Goal: Task Accomplishment & Management: Use online tool/utility

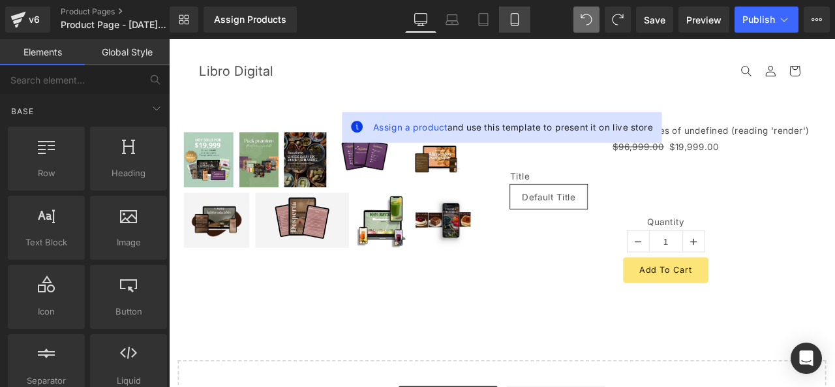
click at [510, 20] on icon at bounding box center [514, 19] width 13 height 13
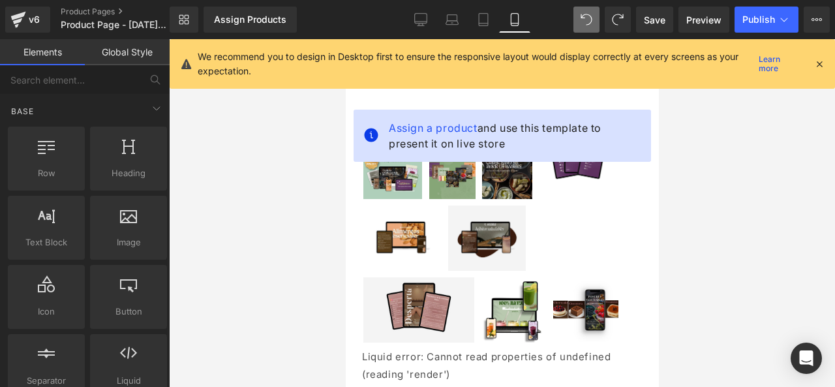
scroll to position [44, 0]
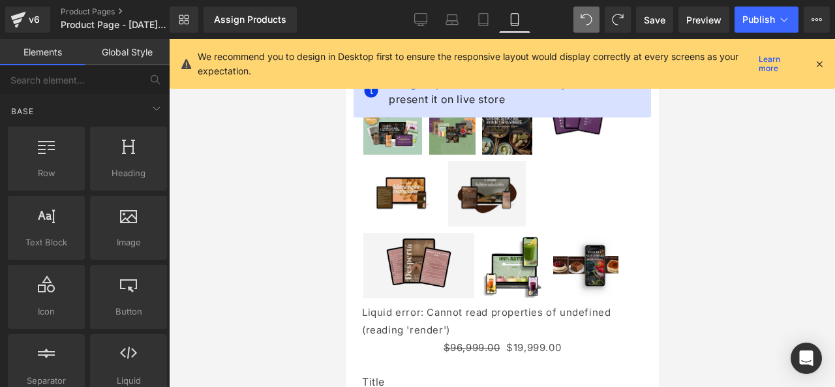
click at [821, 68] on icon at bounding box center [820, 64] width 12 height 12
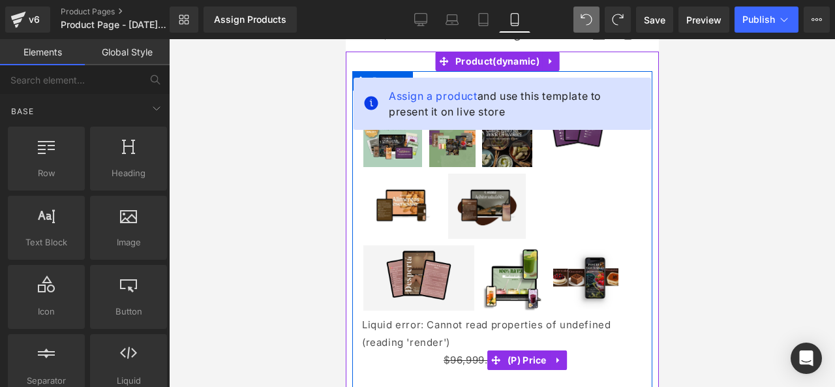
scroll to position [0, 0]
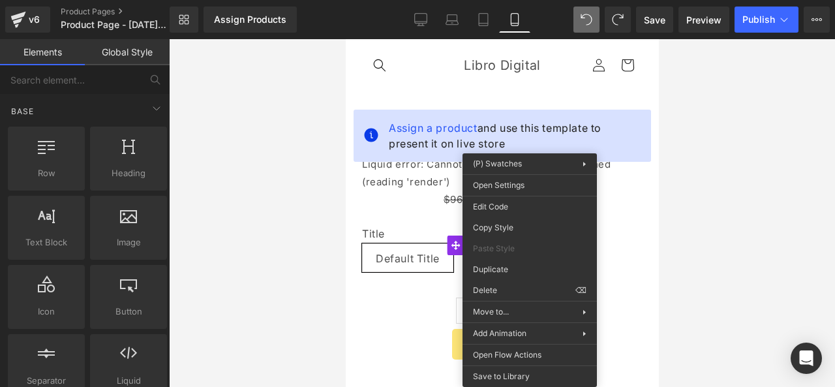
click at [702, 268] on div at bounding box center [502, 213] width 666 height 348
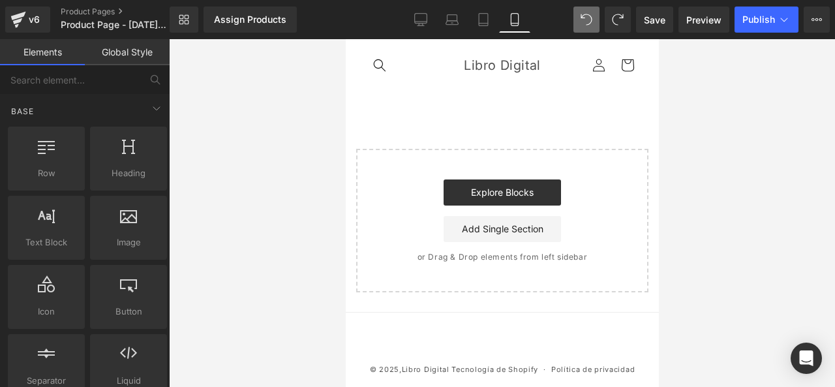
drag, startPoint x: 552, startPoint y: 253, endPoint x: 467, endPoint y: 273, distance: 88.0
click at [457, 294] on main "Select your layout" at bounding box center [501, 198] width 313 height 228
drag, startPoint x: 507, startPoint y: 168, endPoint x: 467, endPoint y: 290, distance: 129.0
click at [467, 290] on div "Start building your page Explore Blocks Add Single Section or Drag & Drop eleme…" at bounding box center [502, 220] width 290 height 141
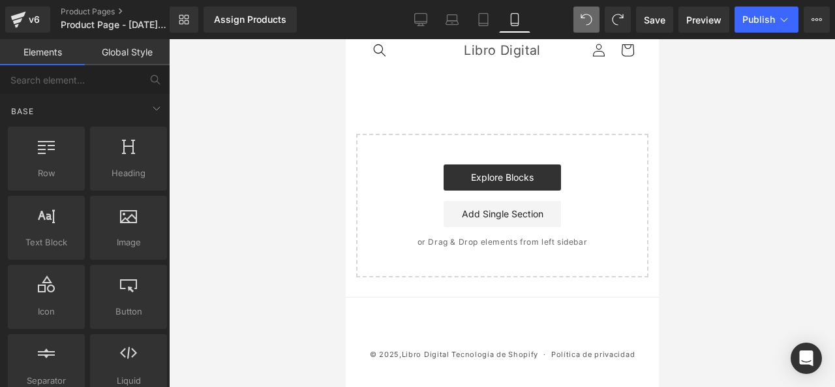
scroll to position [18, 0]
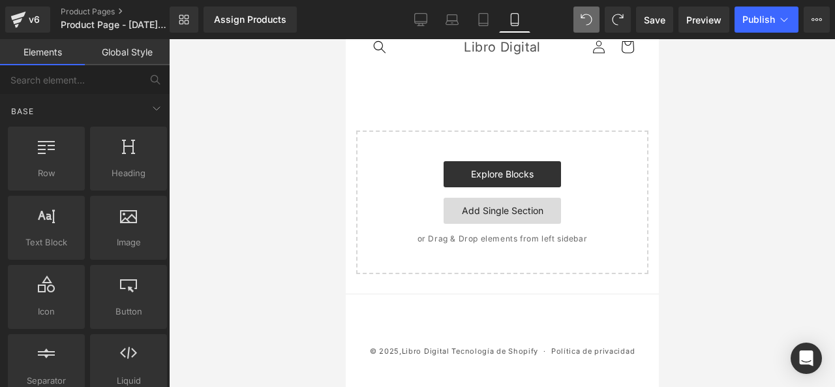
click at [488, 211] on link "Add Single Section" at bounding box center [501, 211] width 117 height 26
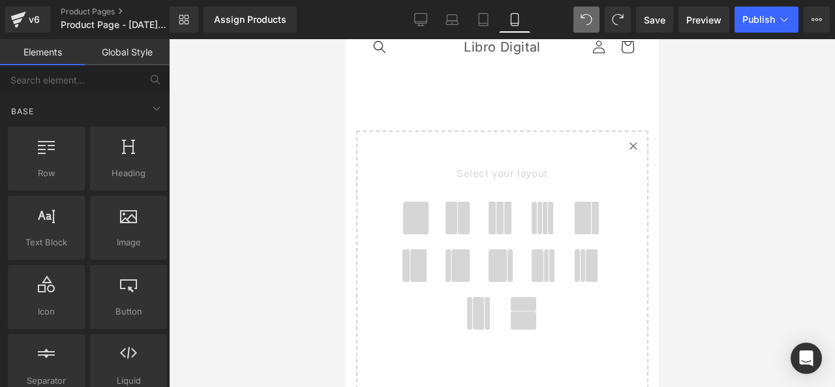
drag, startPoint x: 625, startPoint y: 146, endPoint x: 641, endPoint y: 152, distance: 17.3
click at [629, 146] on icon "Created with Sketch." at bounding box center [633, 146] width 8 height 8
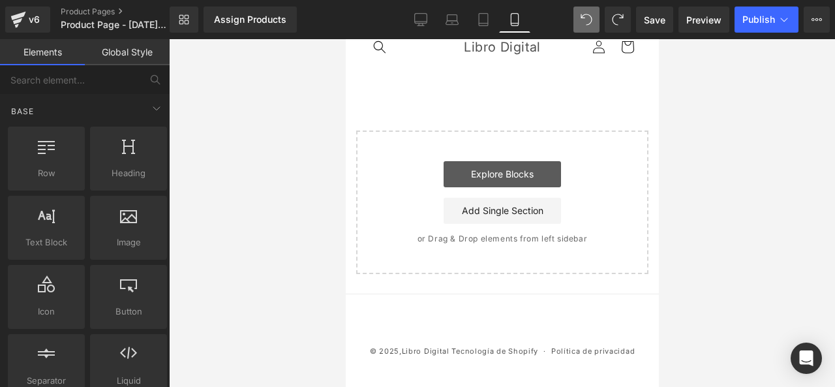
click at [468, 176] on link "Explore Blocks" at bounding box center [501, 174] width 117 height 26
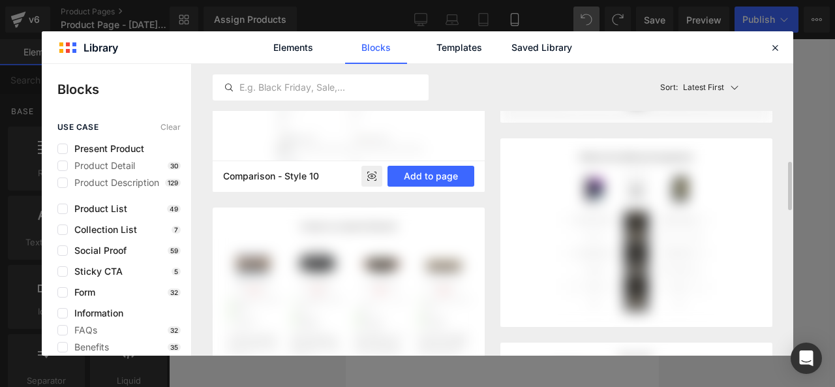
scroll to position [261, 0]
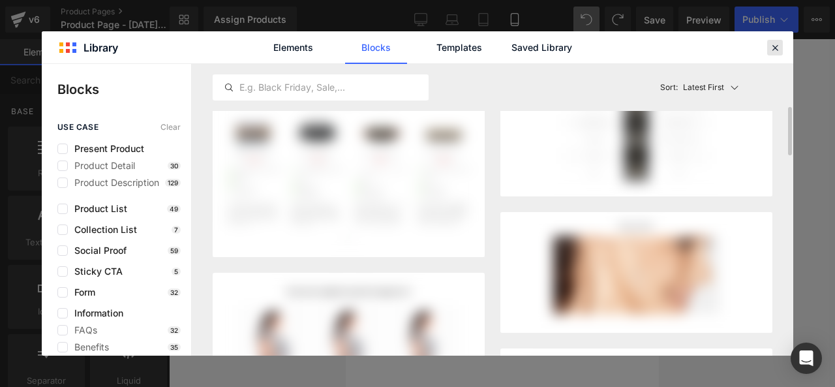
click at [770, 51] on icon at bounding box center [776, 48] width 12 height 12
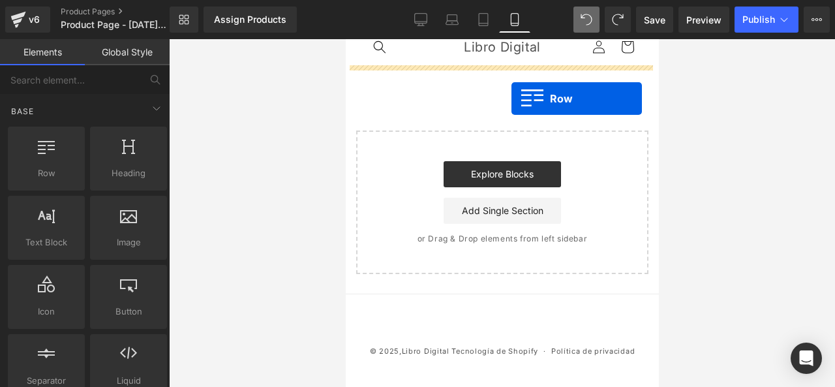
drag, startPoint x: 402, startPoint y: 226, endPoint x: 511, endPoint y: 99, distance: 167.6
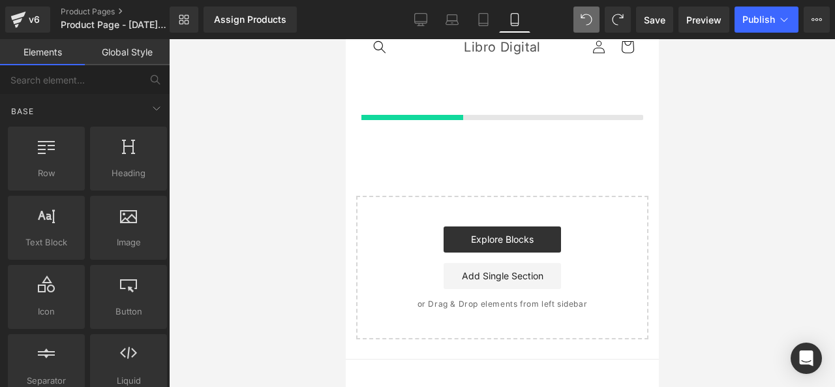
click at [511, 99] on div at bounding box center [501, 97] width 313 height 65
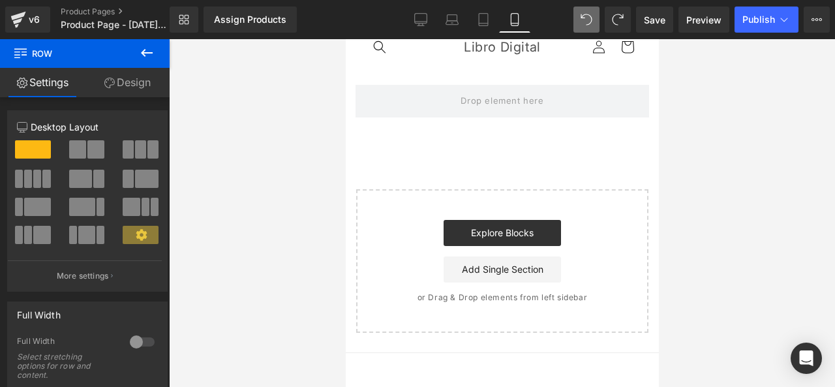
click at [272, 146] on div at bounding box center [502, 213] width 666 height 348
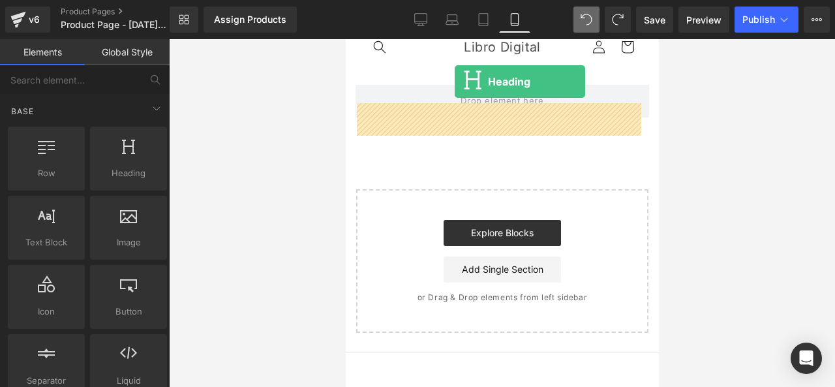
scroll to position [0, 0]
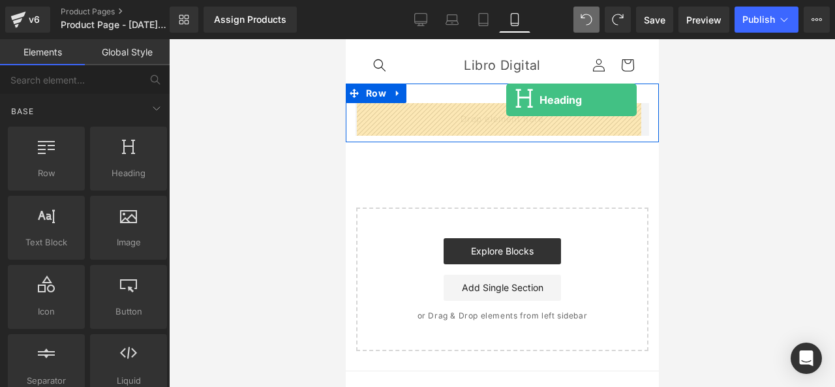
drag, startPoint x: 462, startPoint y: 199, endPoint x: 506, endPoint y: 100, distance: 108.4
click at [506, 100] on div at bounding box center [501, 94] width 313 height 20
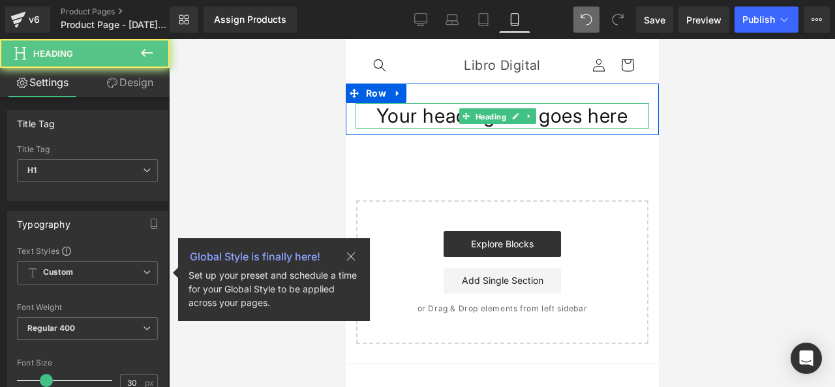
click at [507, 119] on span "Heading" at bounding box center [490, 116] width 36 height 16
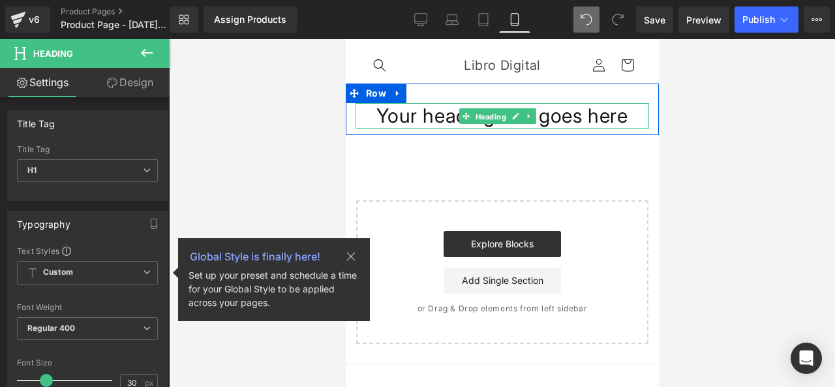
click at [507, 119] on span "Heading" at bounding box center [490, 116] width 36 height 16
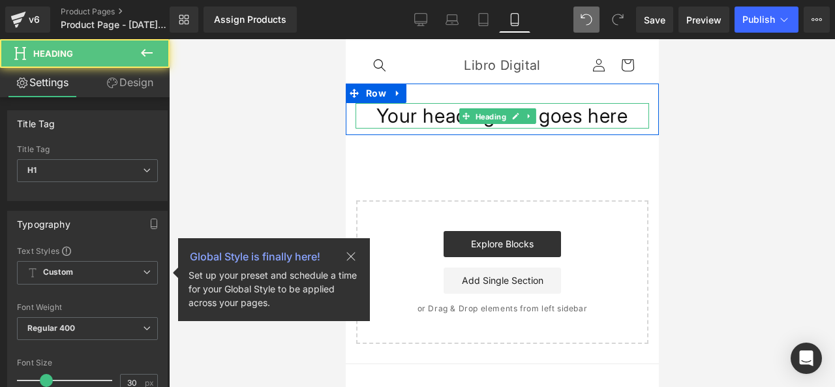
click at [507, 119] on span "Heading" at bounding box center [490, 116] width 36 height 16
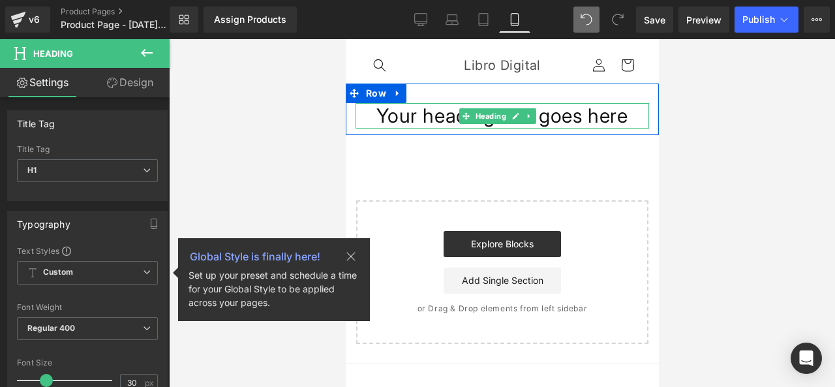
click at [573, 115] on h1 "Your heading text goes here" at bounding box center [502, 115] width 294 height 25
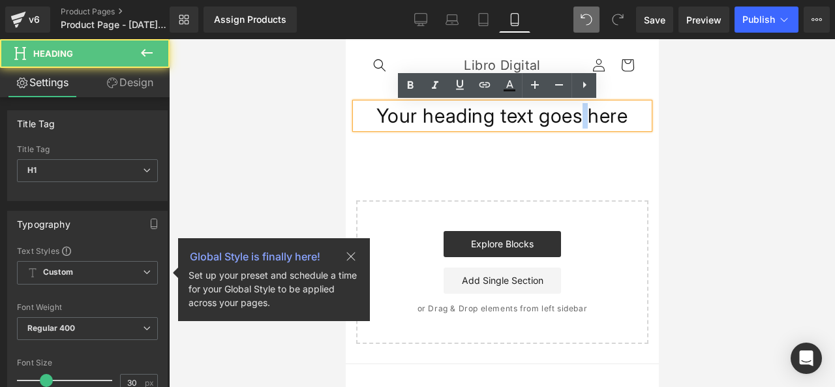
click at [573, 115] on h1 "Your heading text goes here" at bounding box center [502, 115] width 294 height 25
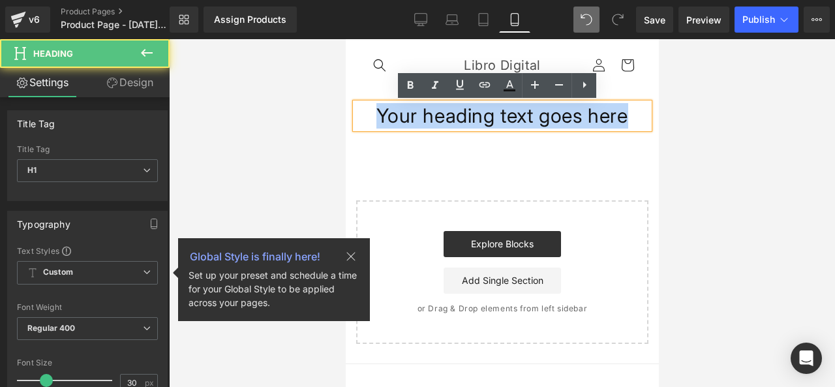
click at [573, 115] on h1 "Your heading text goes here" at bounding box center [502, 115] width 294 height 25
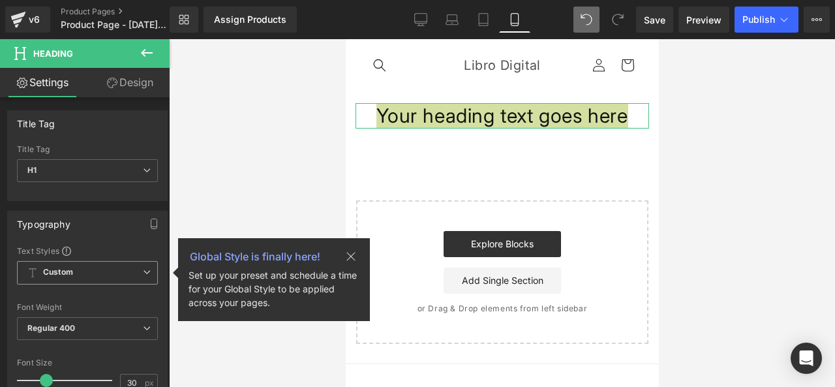
click at [355, 257] on icon at bounding box center [351, 257] width 16 height 16
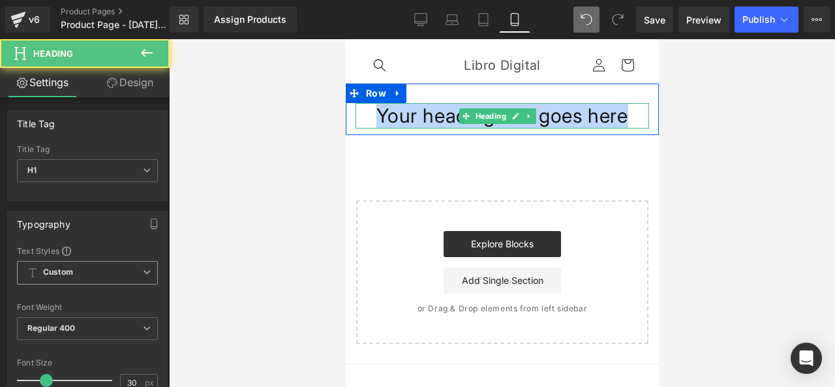
click at [445, 125] on h1 "Your heading text goes here" at bounding box center [502, 115] width 294 height 25
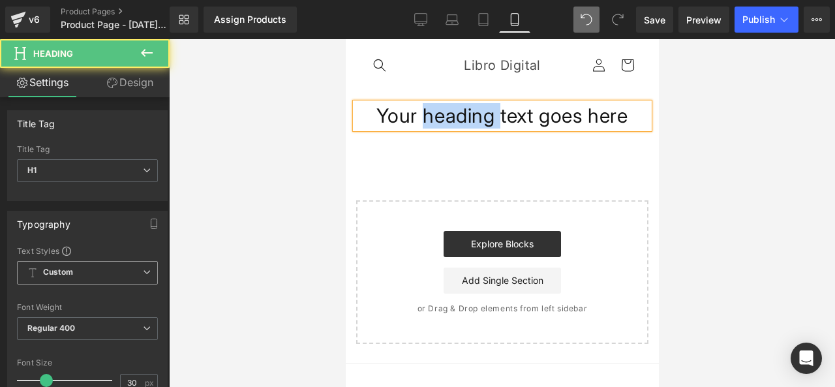
click at [445, 125] on h1 "Your heading text goes here" at bounding box center [502, 115] width 294 height 25
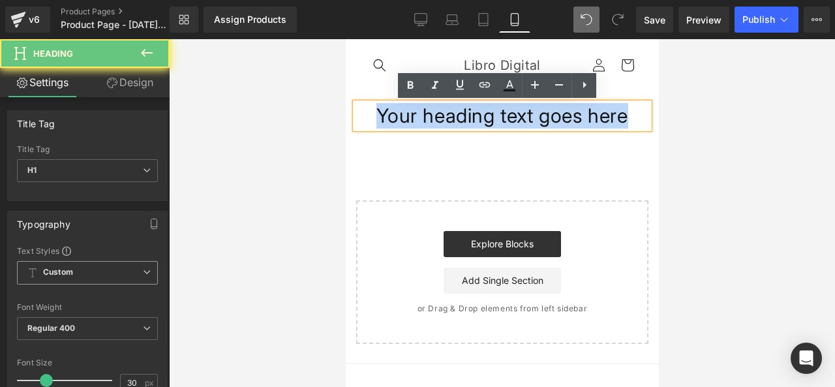
click at [445, 125] on h1 "Your heading text goes here" at bounding box center [502, 115] width 294 height 25
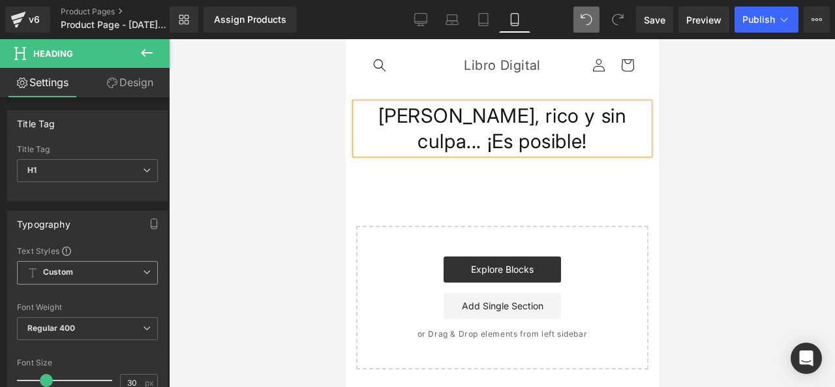
click at [563, 177] on div "[PERSON_NAME], rico y sin culpa... ¡Es posible! Heading Row Select your layout" at bounding box center [501, 227] width 313 height 286
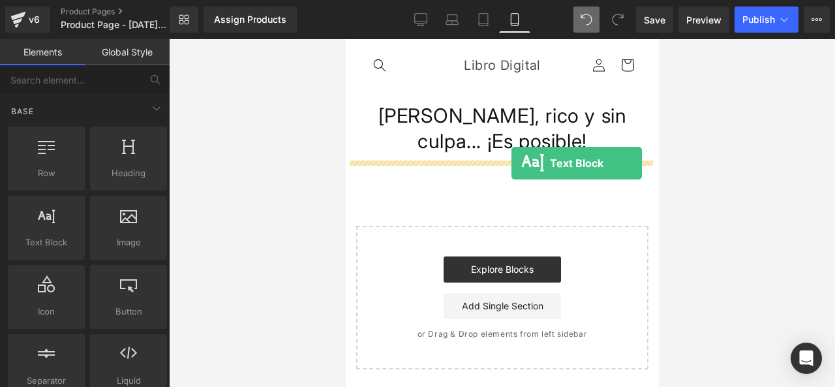
drag, startPoint x: 380, startPoint y: 284, endPoint x: 511, endPoint y: 163, distance: 178.3
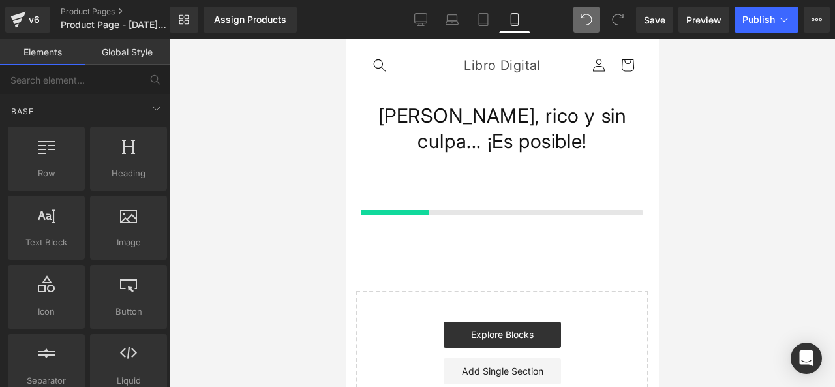
click at [511, 163] on div at bounding box center [501, 193] width 313 height 65
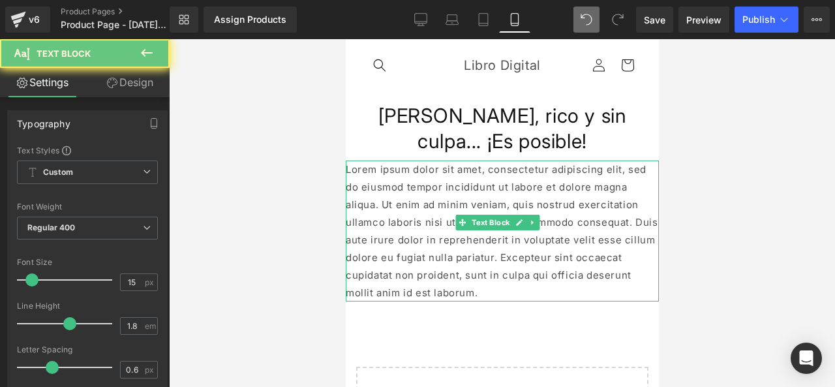
click at [495, 185] on p "Lorem ipsum dolor sit amet, consectetur adipiscing elit, sed do eiusmod tempor …" at bounding box center [501, 231] width 313 height 141
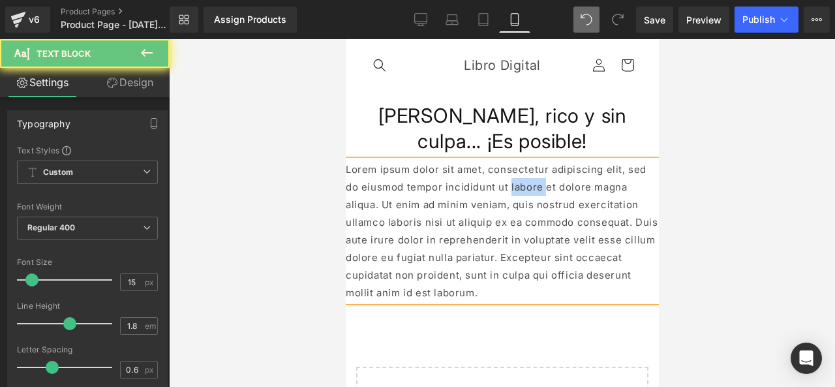
click at [495, 185] on p "Lorem ipsum dolor sit amet, consectetur adipiscing elit, sed do eiusmod tempor …" at bounding box center [501, 231] width 313 height 141
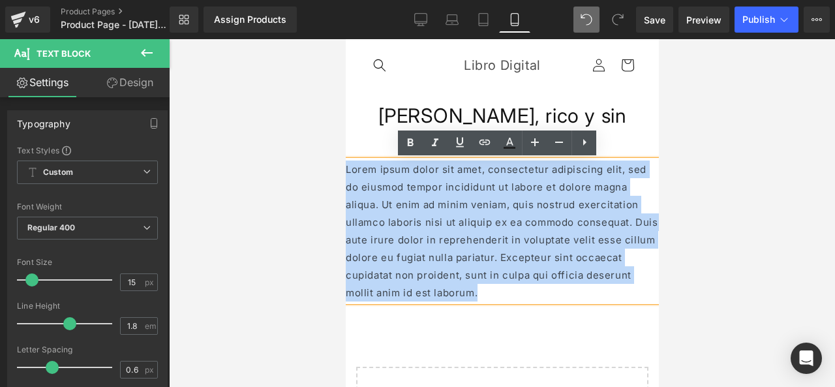
click at [495, 185] on p "Lorem ipsum dolor sit amet, consectetur adipiscing elit, sed do eiusmod tempor …" at bounding box center [501, 231] width 313 height 141
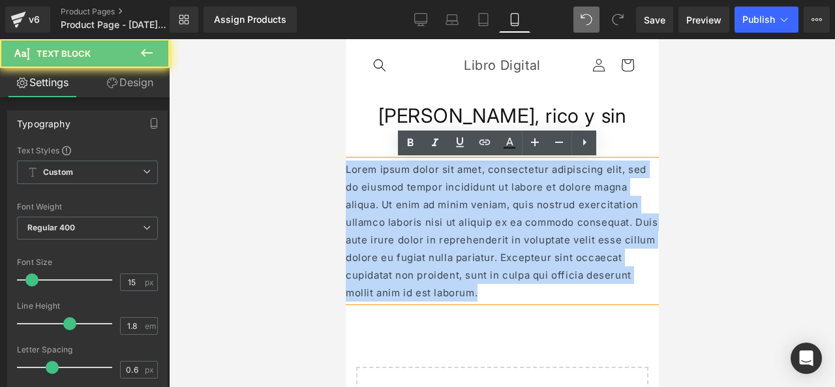
click at [495, 185] on p "Lorem ipsum dolor sit amet, consectetur adipiscing elit, sed do eiusmod tempor …" at bounding box center [501, 231] width 313 height 141
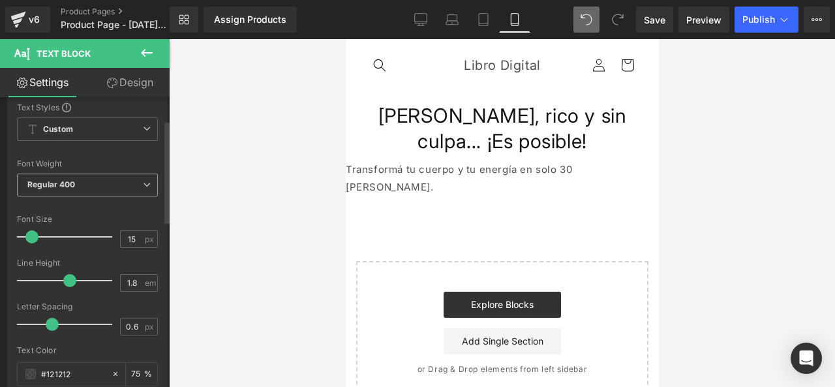
scroll to position [65, 0]
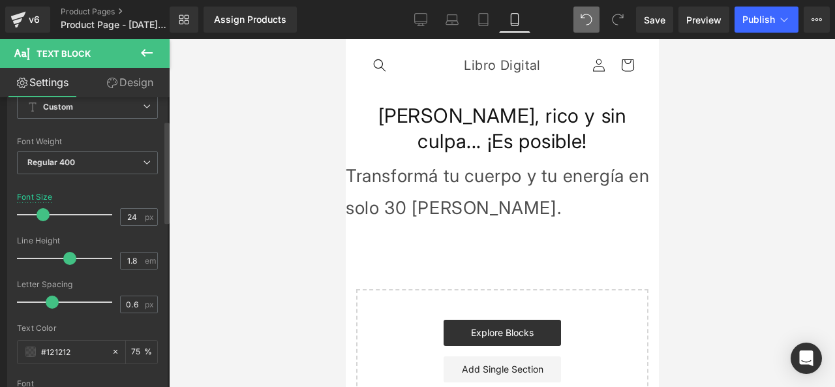
type input "22"
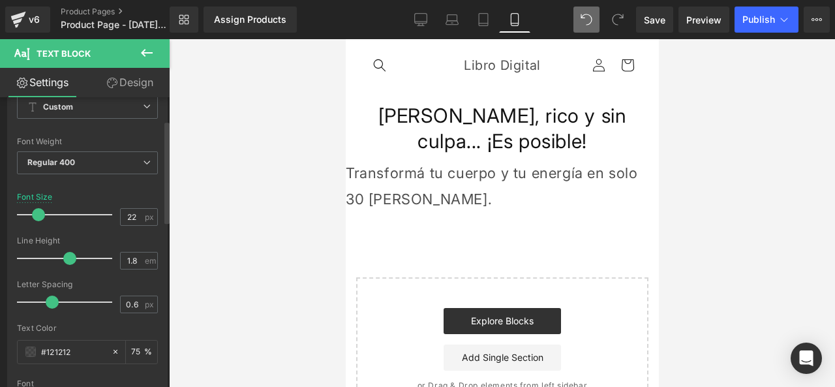
drag, startPoint x: 25, startPoint y: 215, endPoint x: 31, endPoint y: 214, distance: 6.6
click at [32, 214] on span at bounding box center [38, 214] width 13 height 13
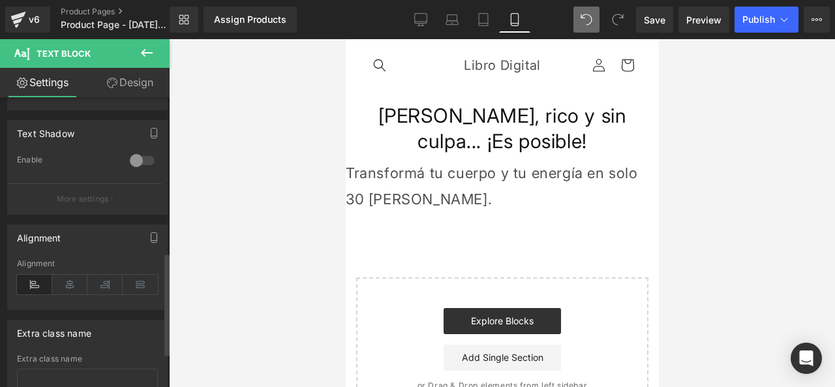
scroll to position [457, 0]
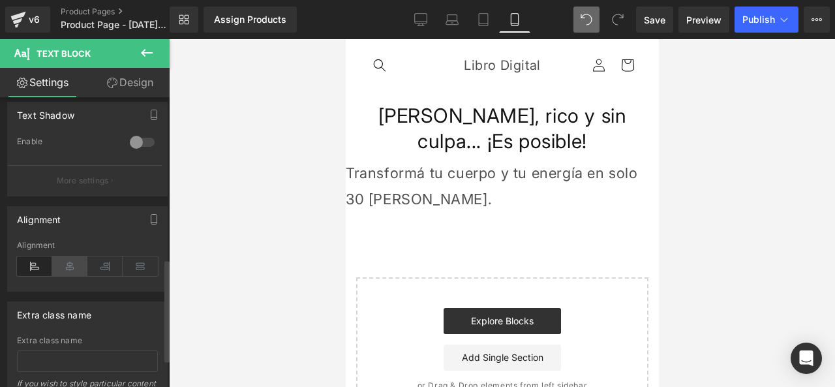
click at [74, 270] on icon at bounding box center [69, 267] width 35 height 20
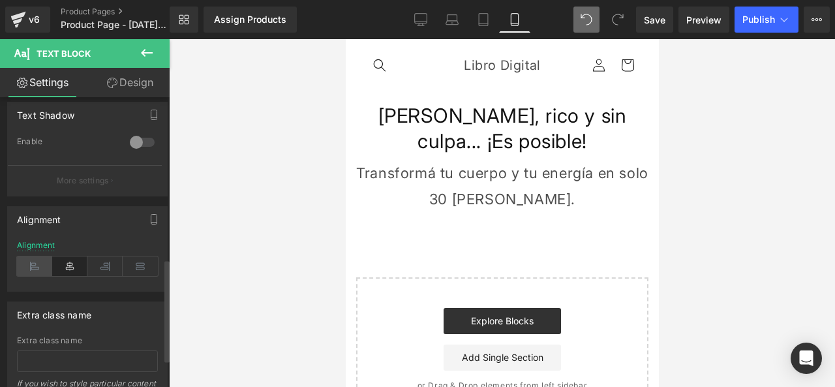
click at [38, 258] on icon at bounding box center [34, 267] width 35 height 20
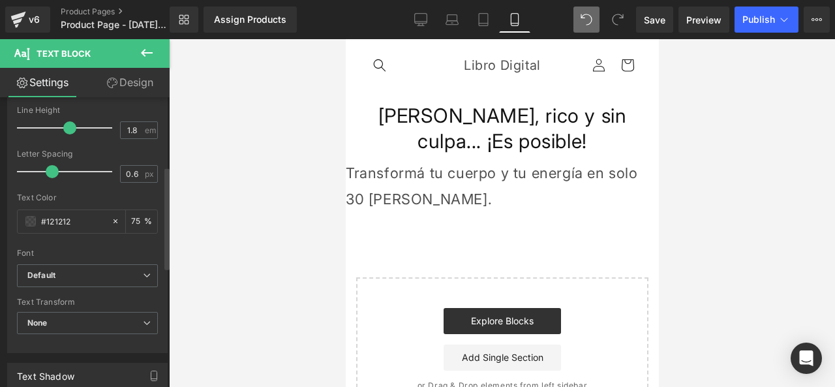
scroll to position [131, 0]
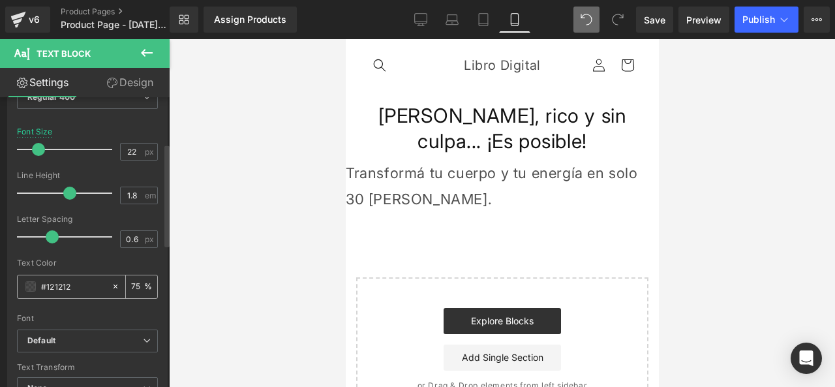
click at [69, 293] on input "#121212" at bounding box center [73, 286] width 64 height 14
click at [30, 285] on span at bounding box center [30, 286] width 10 height 10
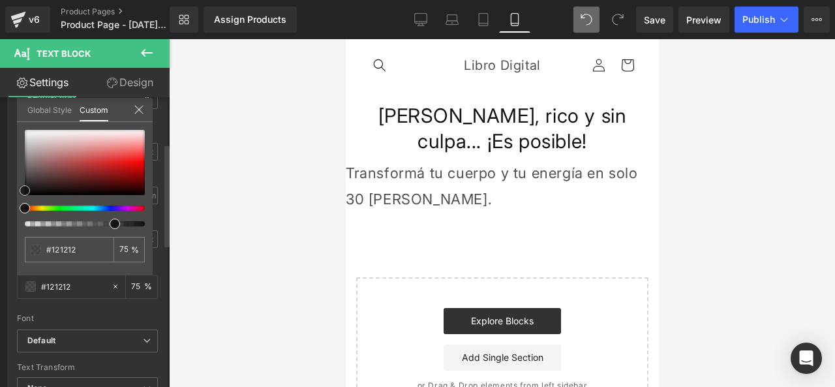
type input "#0f0f0f"
type input "#000000"
drag, startPoint x: 24, startPoint y: 189, endPoint x: 17, endPoint y: 201, distance: 14.3
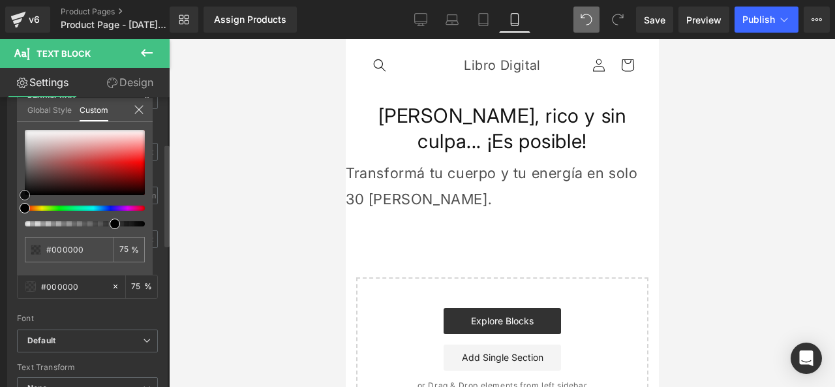
click at [17, 201] on div "#000000 75 %" at bounding box center [85, 203] width 136 height 146
click at [138, 108] on icon at bounding box center [139, 109] width 10 height 10
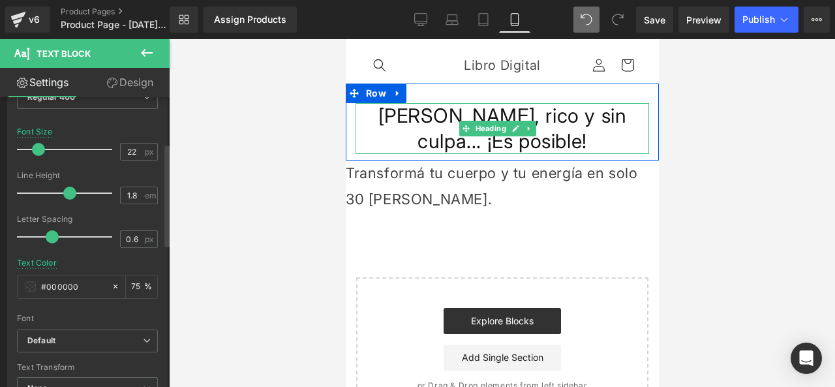
click at [390, 110] on h1 "[PERSON_NAME], rico y sin culpa... ¡Es posible!" at bounding box center [502, 128] width 294 height 51
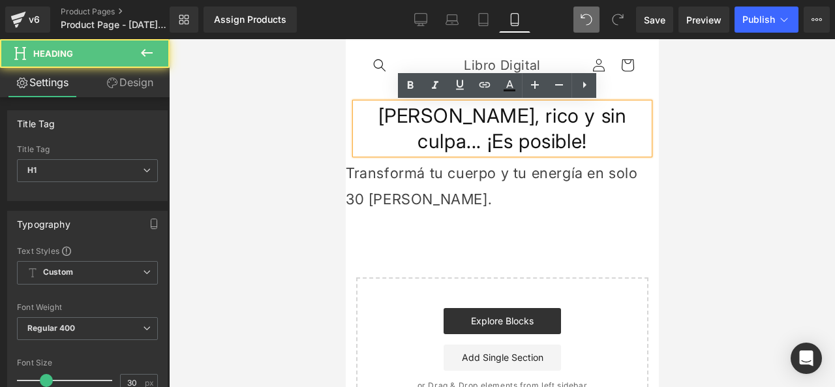
click at [378, 140] on h1 "[PERSON_NAME], rico y sin culpa... ¡Es posible!" at bounding box center [502, 128] width 294 height 51
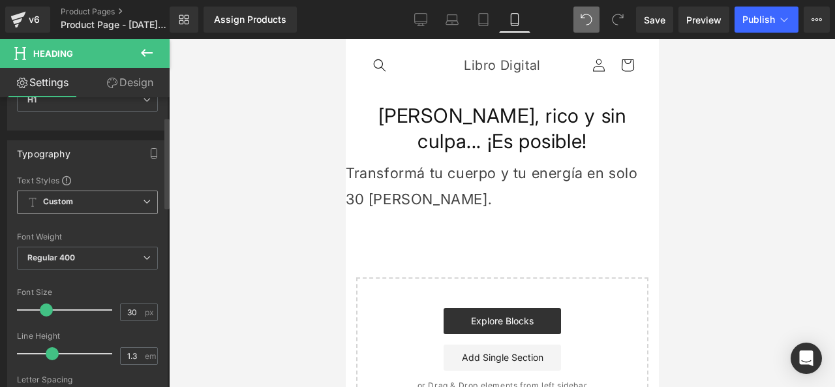
scroll to position [0, 0]
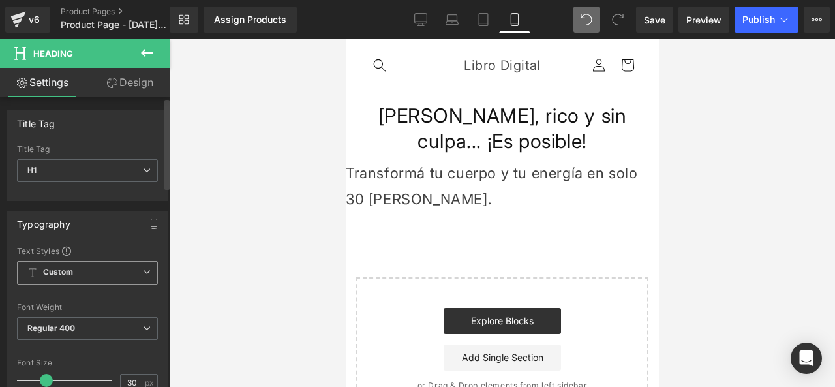
click at [104, 273] on span "Custom Setup Global Style" at bounding box center [87, 272] width 141 height 23
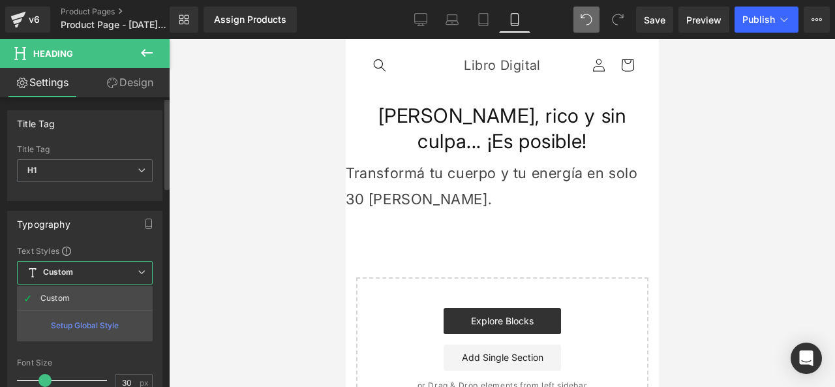
click at [117, 324] on div "Setup Global Style" at bounding box center [85, 325] width 136 height 31
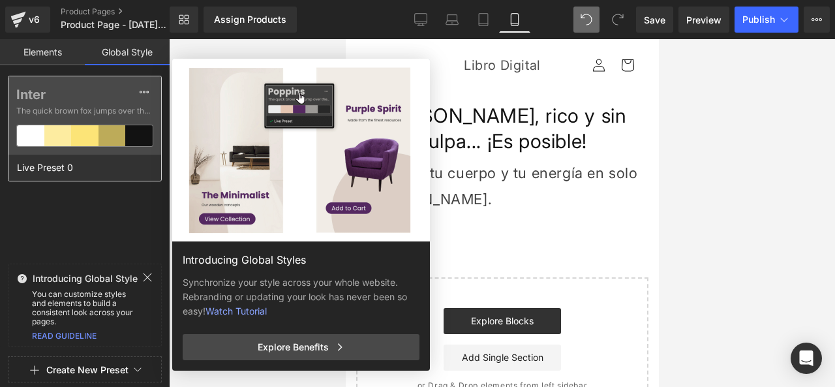
click at [62, 135] on div at bounding box center [57, 135] width 27 height 21
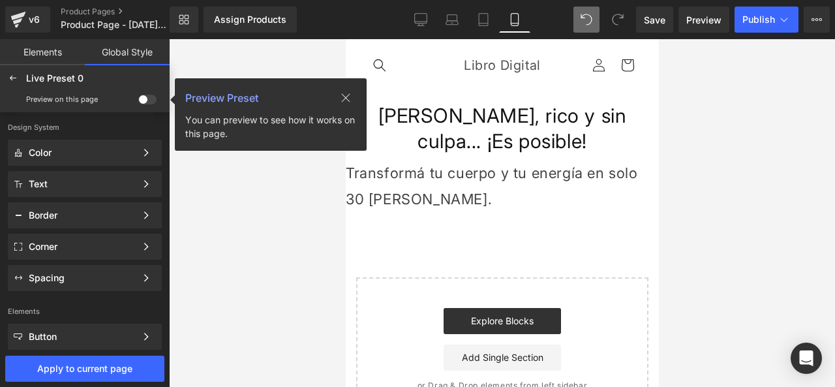
click at [345, 95] on icon at bounding box center [346, 98] width 10 height 10
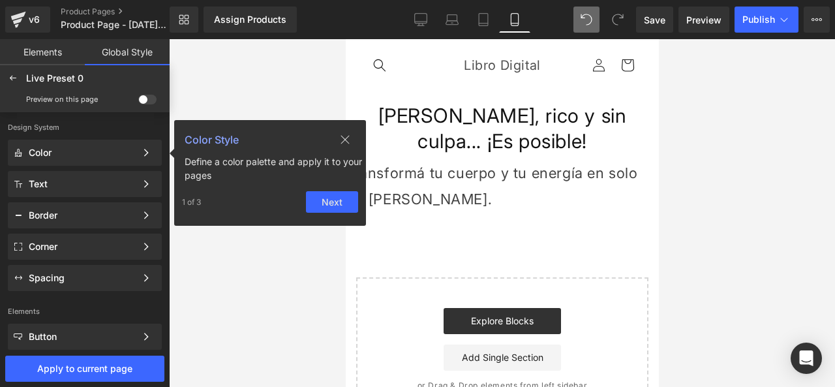
click at [206, 75] on div at bounding box center [502, 213] width 666 height 348
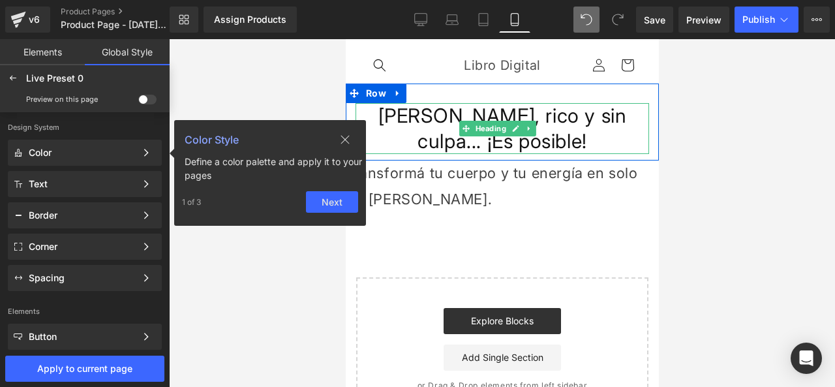
click at [407, 124] on h1 "[PERSON_NAME], rico y sin culpa... ¡Es posible!" at bounding box center [502, 128] width 294 height 51
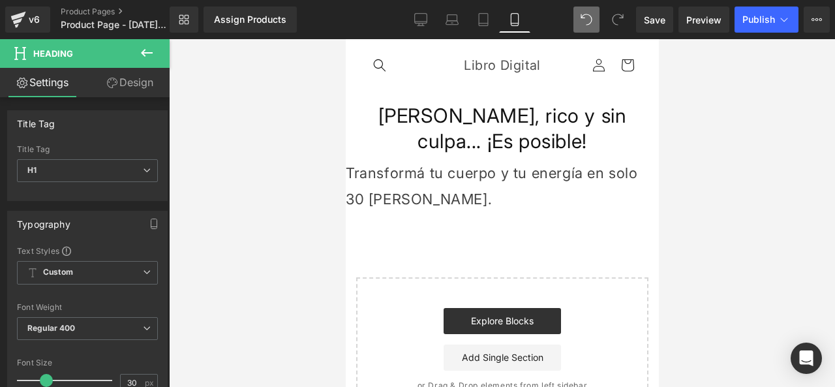
click at [125, 89] on link "Design" at bounding box center [129, 82] width 85 height 29
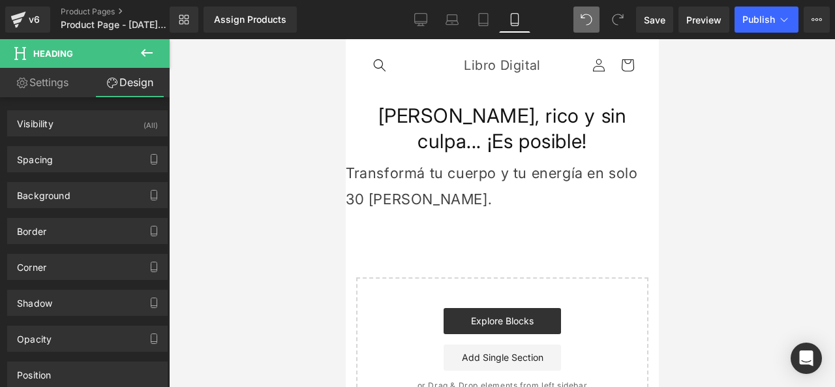
click at [61, 89] on link "Settings" at bounding box center [42, 82] width 85 height 29
type input "100"
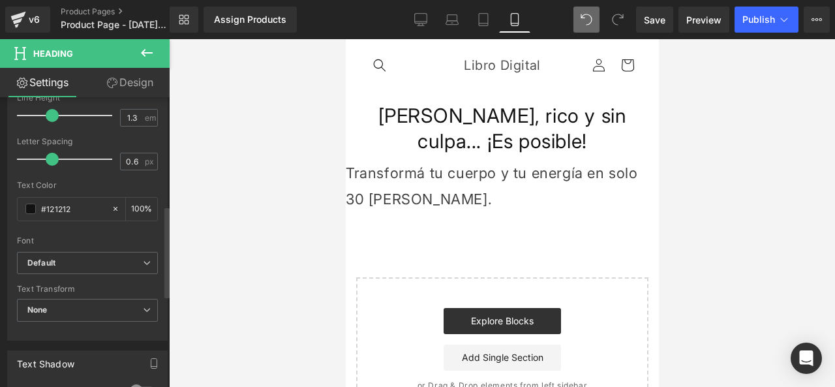
scroll to position [392, 0]
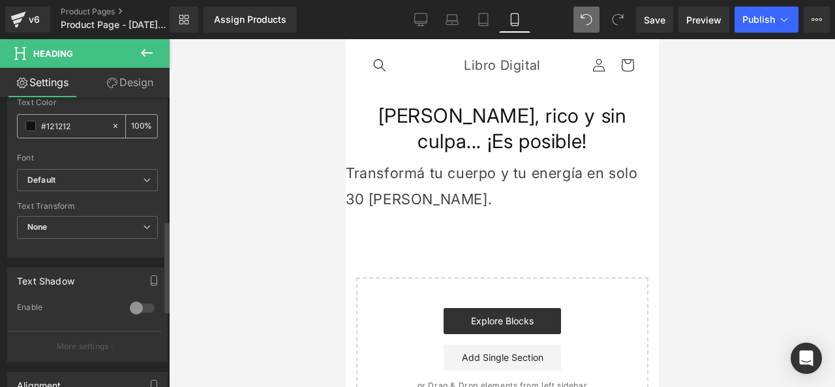
click at [25, 123] on div "#121212" at bounding box center [64, 126] width 93 height 23
click at [39, 126] on div "#121212" at bounding box center [64, 126] width 93 height 23
click at [62, 126] on input "#121212" at bounding box center [73, 126] width 64 height 14
click at [33, 125] on span at bounding box center [30, 126] width 10 height 10
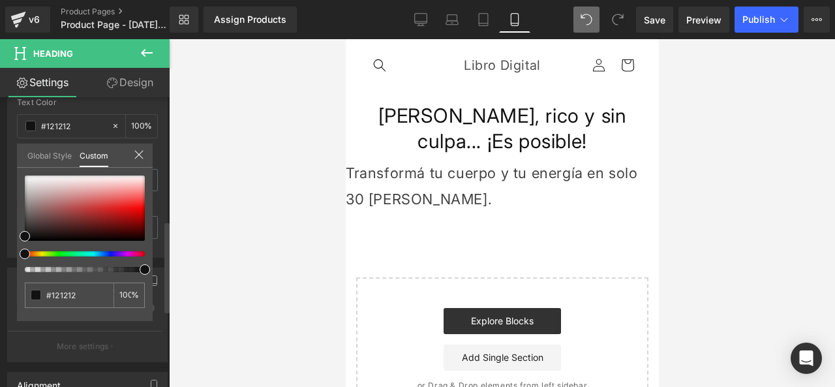
type input "#111111"
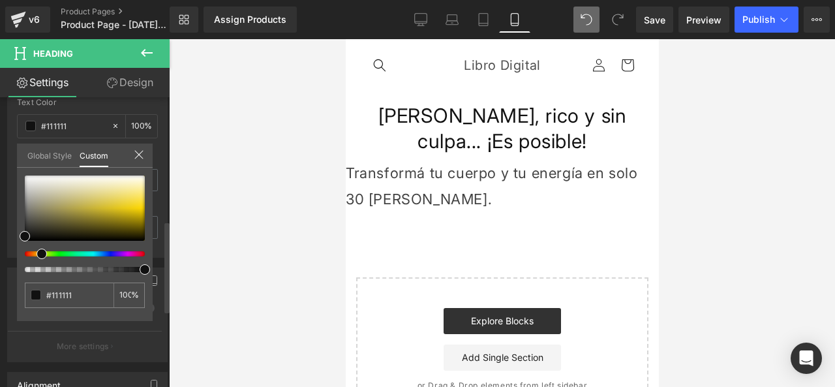
drag, startPoint x: 27, startPoint y: 249, endPoint x: 38, endPoint y: 248, distance: 10.5
click at [40, 251] on span at bounding box center [42, 254] width 10 height 10
type input "#151513"
type input "#161612"
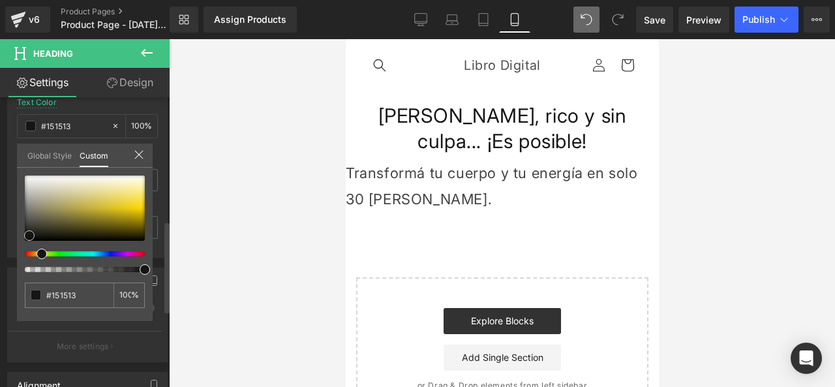
type input "#161612"
type input "#171711"
type input "#222215"
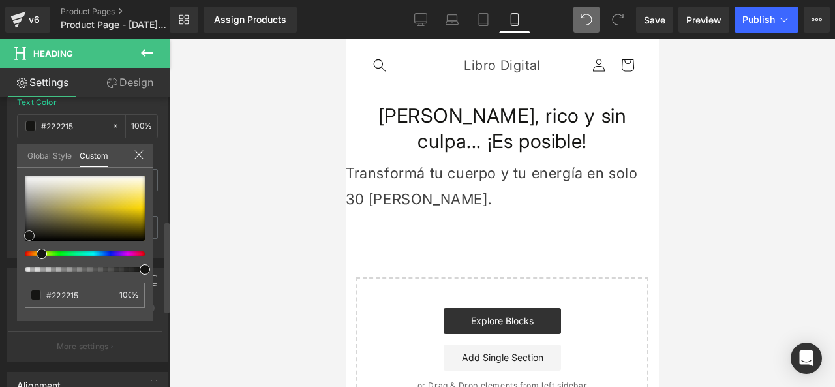
type input "#37371e"
type input "#464624"
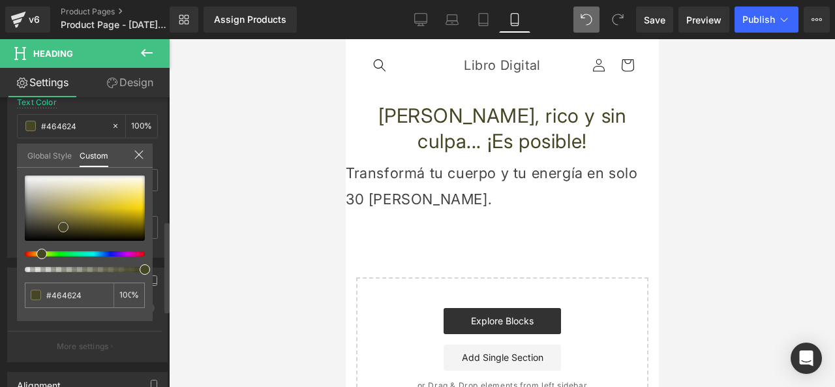
drag, startPoint x: 22, startPoint y: 232, endPoint x: 61, endPoint y: 223, distance: 39.6
click at [61, 223] on span at bounding box center [63, 227] width 10 height 10
type input "#424624"
type input "#3f4624"
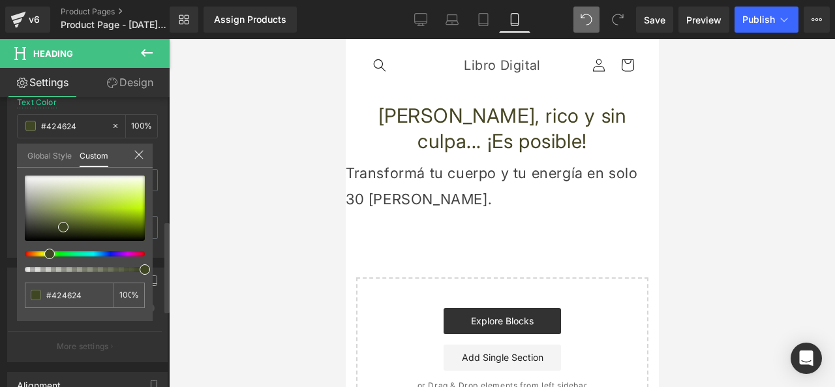
type input "#3f4624"
type input "#3a4624"
type input "#2e4624"
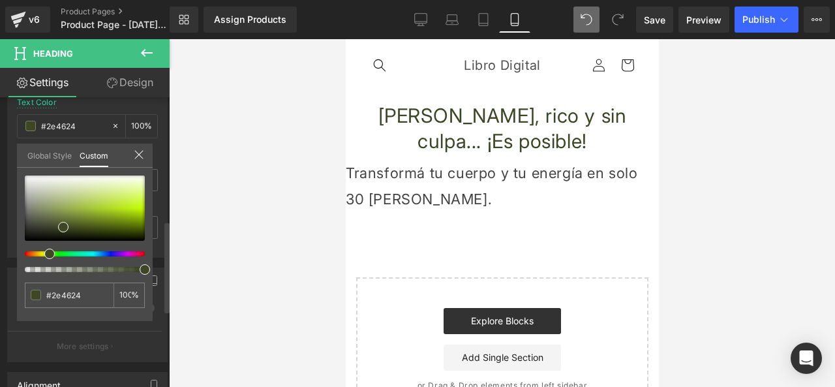
type input "#264624"
type input "#244628"
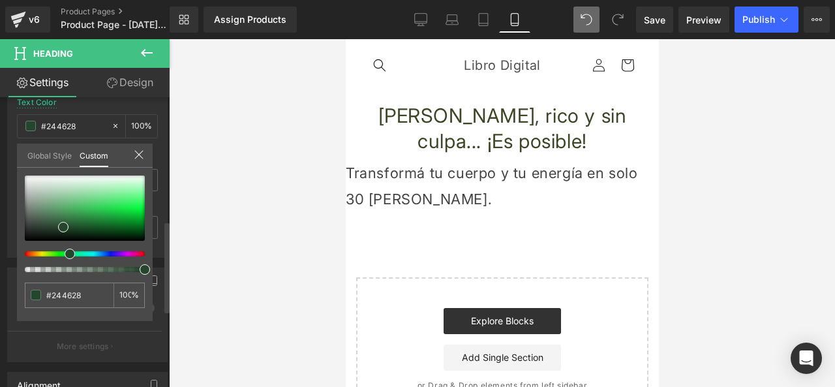
type input "#24462b"
type input "#24462c"
type input "#274624"
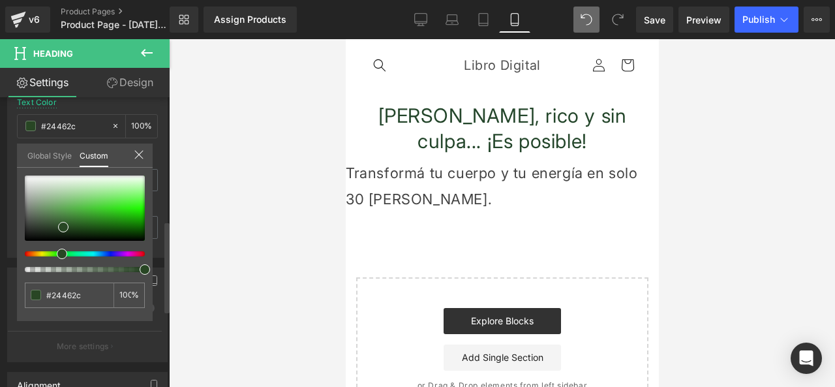
type input "#274624"
type input "#2d4624"
type input "#324624"
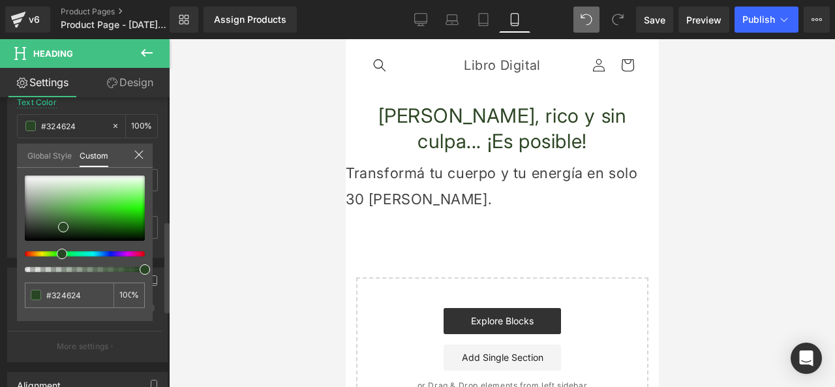
type input "#334624"
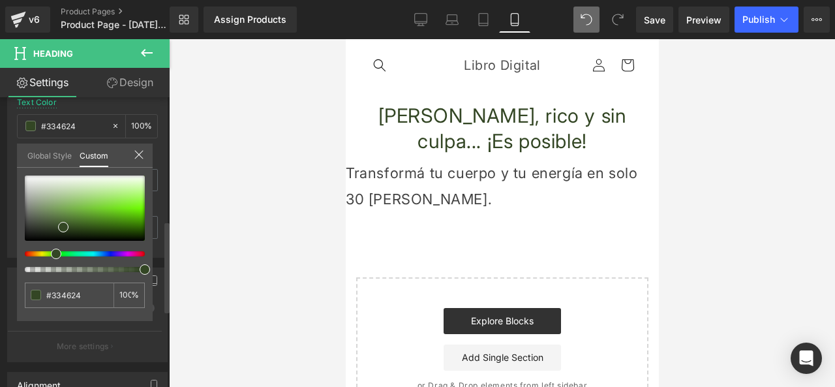
drag, startPoint x: 43, startPoint y: 251, endPoint x: 50, endPoint y: 252, distance: 6.7
click at [50, 252] on div at bounding box center [80, 253] width 120 height 5
type input "#334723"
type input "#334822"
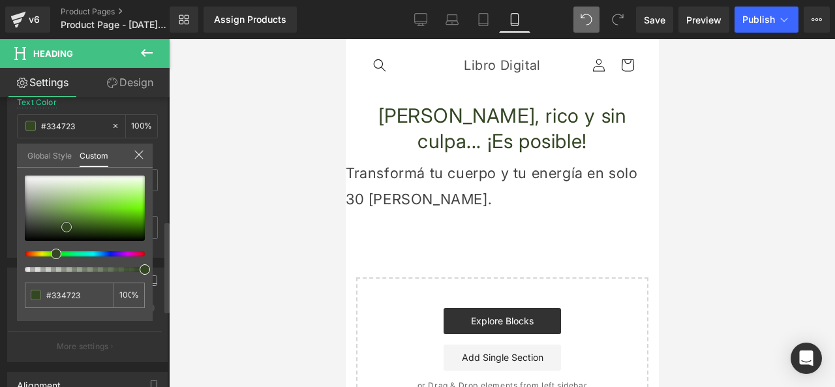
type input "#334822"
type input "#334921"
type input "#334a20"
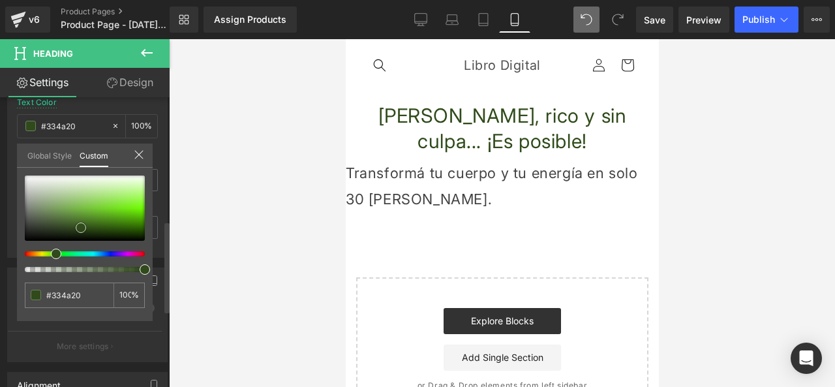
type input "#304b1a"
type input "#304e17"
type input "#3a5b1f"
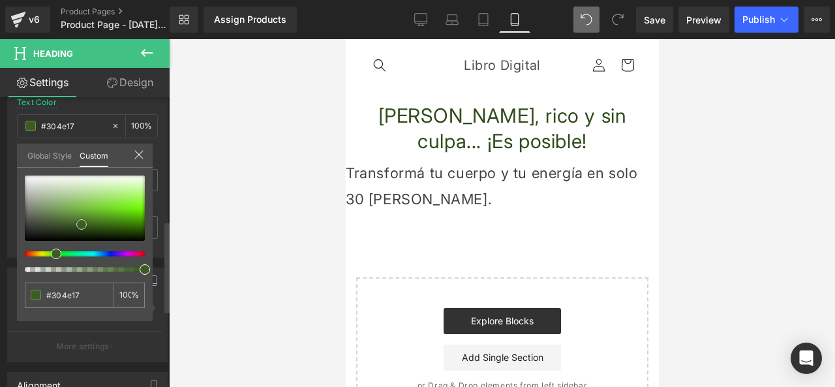
type input "#3a5b1f"
type input "#527d2f"
type input "#81ba53"
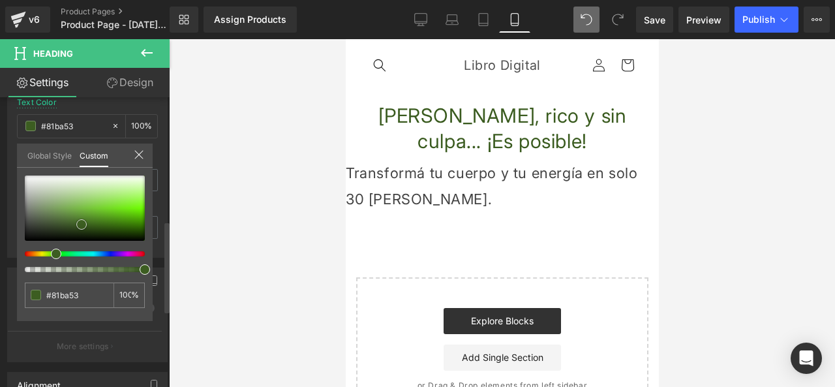
type input "#9cc978"
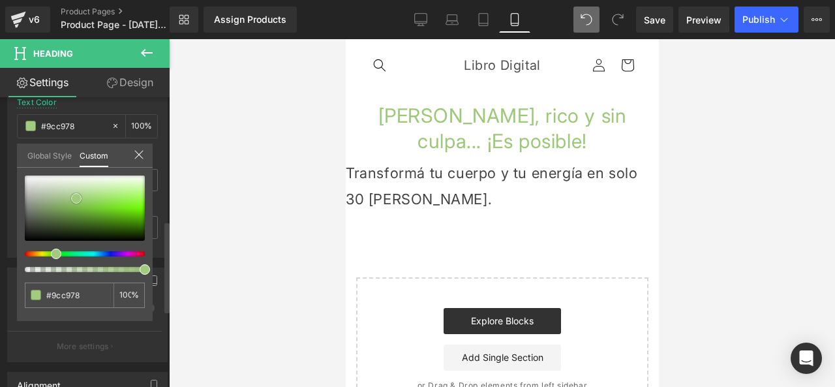
type input "#a0cb80"
type input "#618546"
type input "#496137"
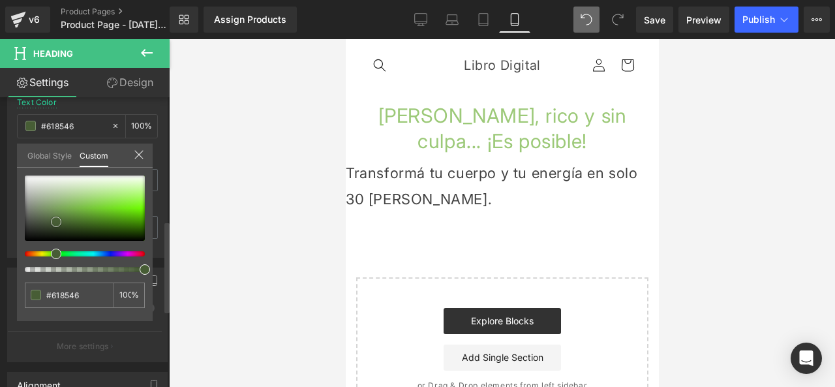
type input "#496137"
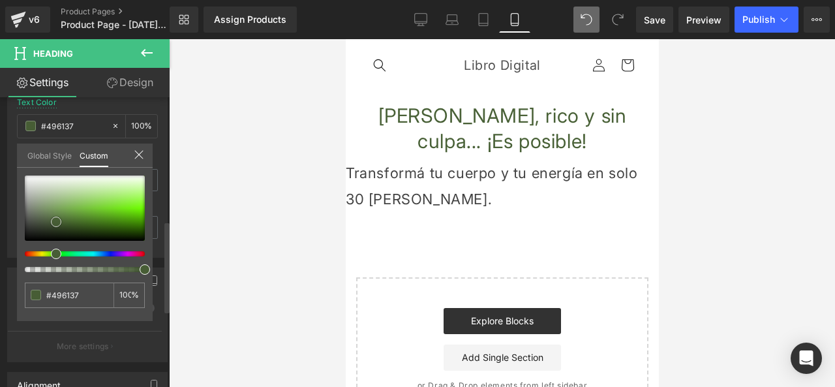
type input "#455a34"
type input "#364629"
type input "#314025"
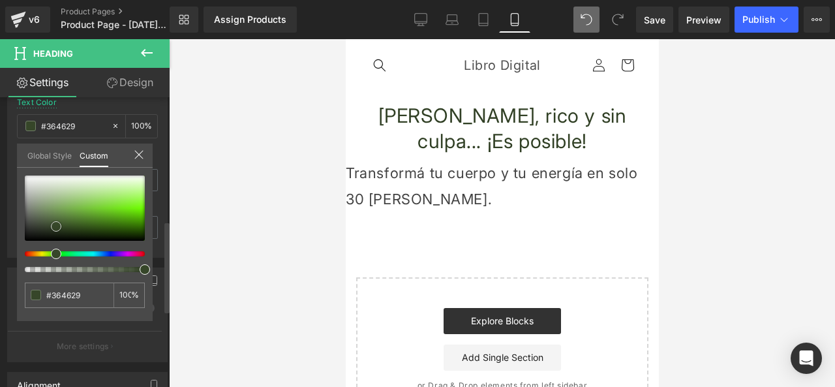
type input "#314025"
type input "#2f3e22"
type input "#2f3f21"
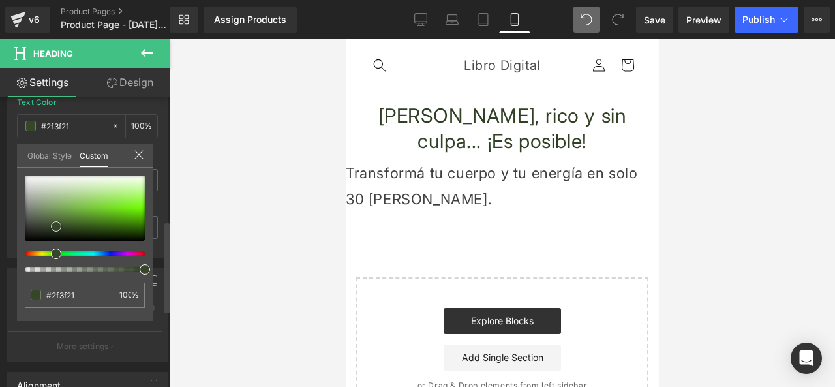
type input "#2c3d1e"
type input "#2e401f"
type input "#2e4020"
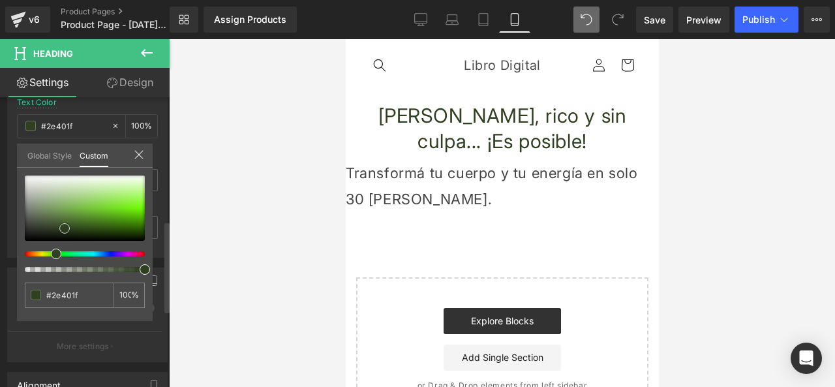
type input "#2e4020"
type input "#304322"
type input "#344b24"
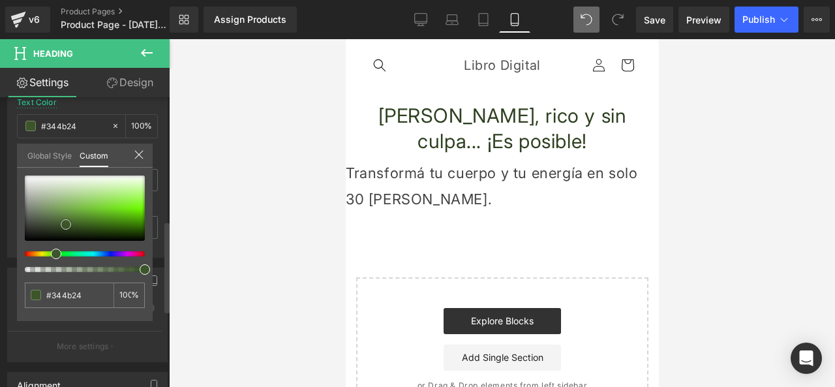
type input "#3c552a"
type input "#43602e"
type input "#405c2c"
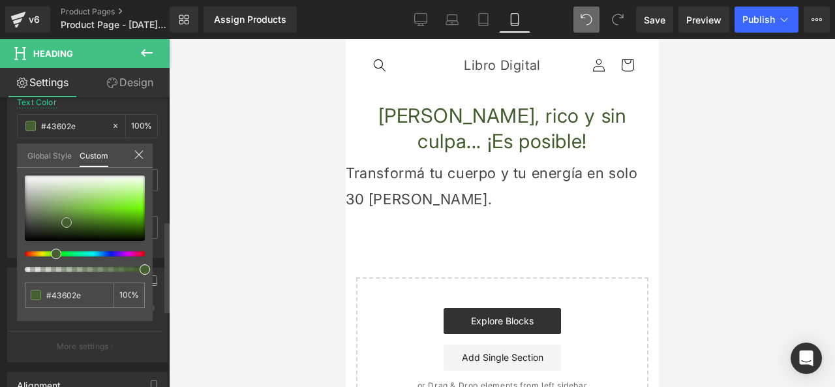
type input "#405c2c"
click at [65, 218] on span at bounding box center [66, 223] width 10 height 10
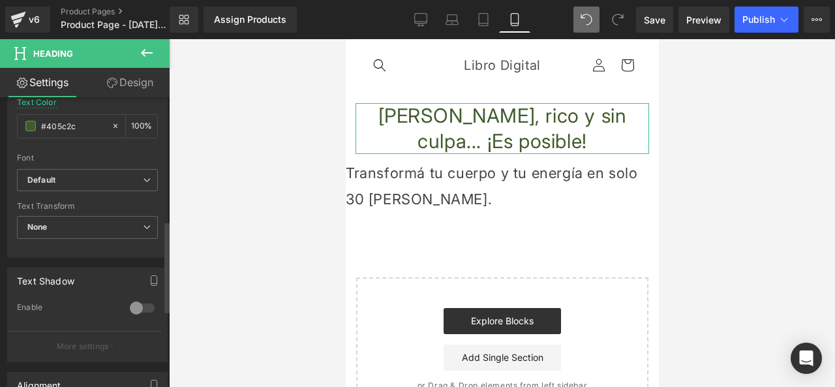
click at [67, 123] on input "#405c2c" at bounding box center [73, 126] width 64 height 14
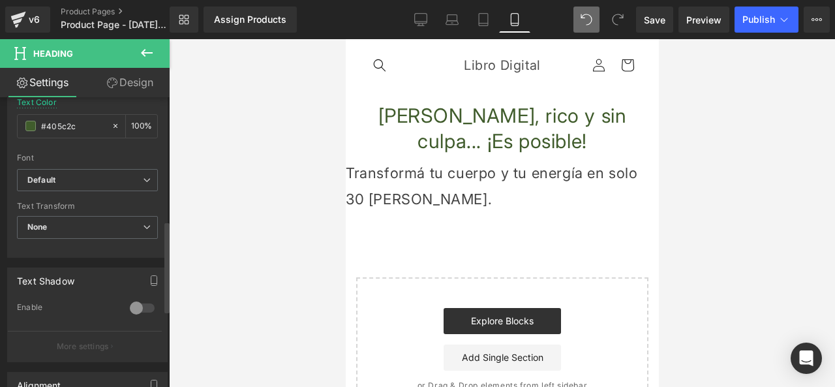
click at [400, 178] on body "Ir directamente al contenido [GEOGRAPHIC_DATA] Libro Digital [GEOGRAPHIC_DATA] …" at bounding box center [501, 286] width 313 height 495
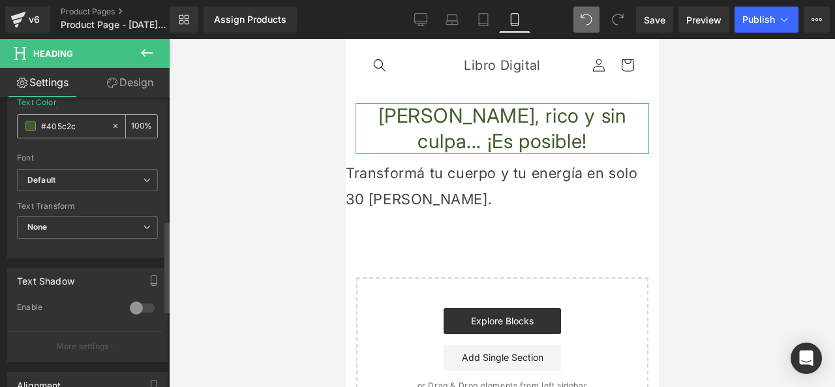
click at [30, 127] on span at bounding box center [30, 126] width 10 height 10
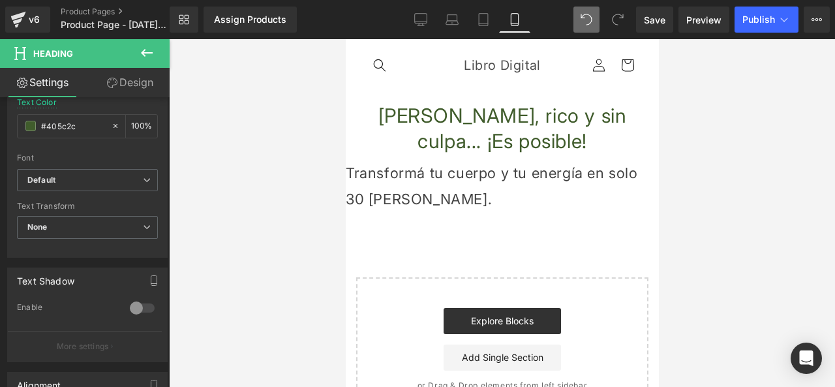
click at [428, 191] on body "Ir directamente al contenido [GEOGRAPHIC_DATA] Libro Digital [GEOGRAPHIC_DATA] …" at bounding box center [501, 286] width 313 height 495
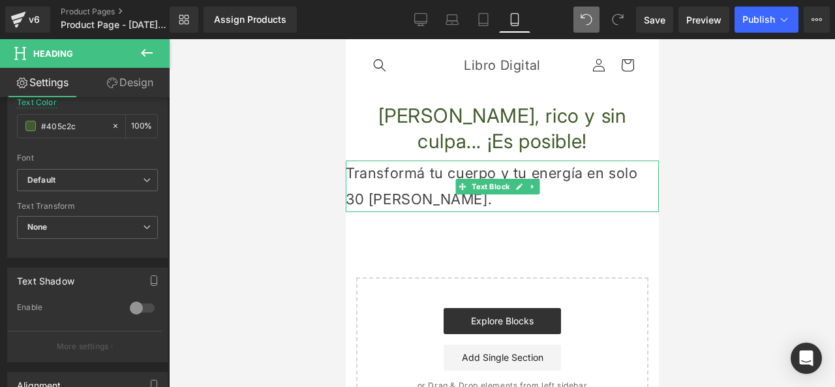
click at [369, 196] on p "Transformá tu cuerpo y tu energía en solo 30 [PERSON_NAME]." at bounding box center [501, 187] width 313 height 52
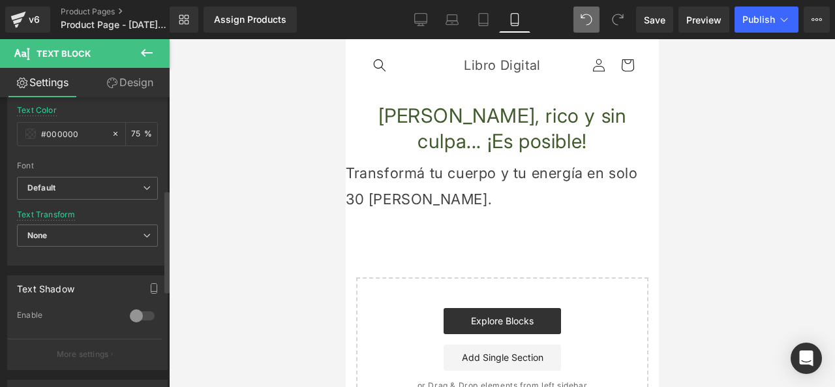
scroll to position [261, 0]
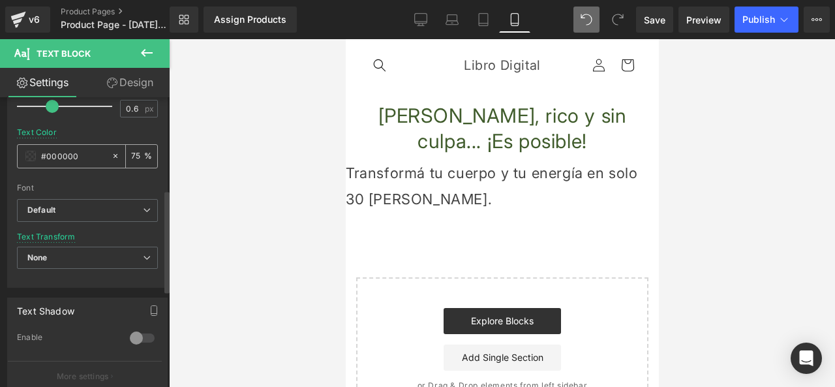
click at [25, 157] on span at bounding box center [30, 156] width 10 height 10
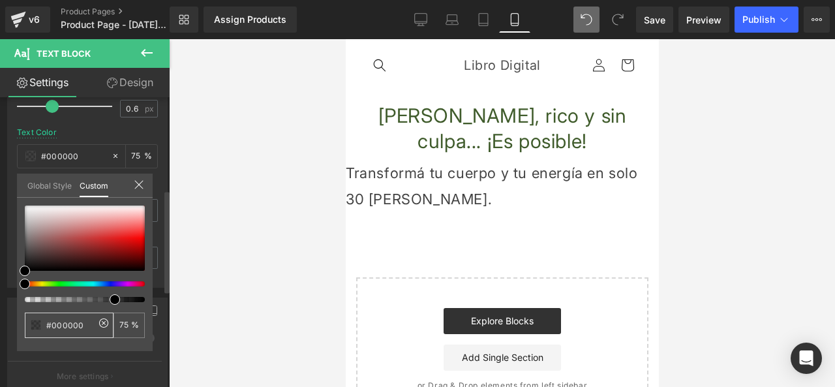
click at [69, 322] on input "#000000" at bounding box center [70, 326] width 48 height 14
click at [69, 319] on input "#000000" at bounding box center [70, 326] width 48 height 14
paste input "405c2c"
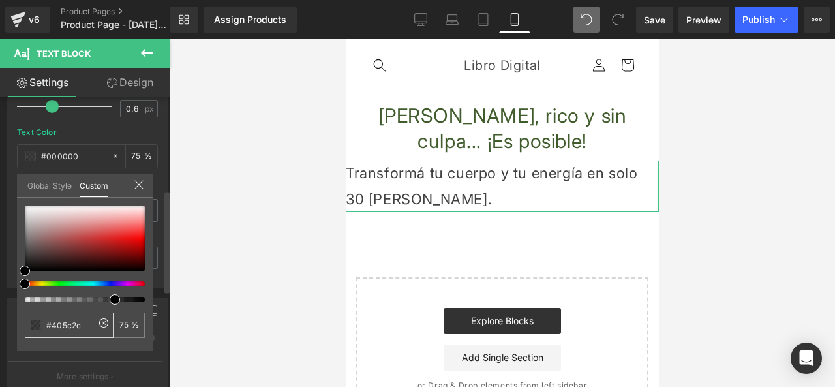
type input "#405c2c"
type input "100"
click at [63, 334] on div "#405c2c" at bounding box center [69, 325] width 89 height 25
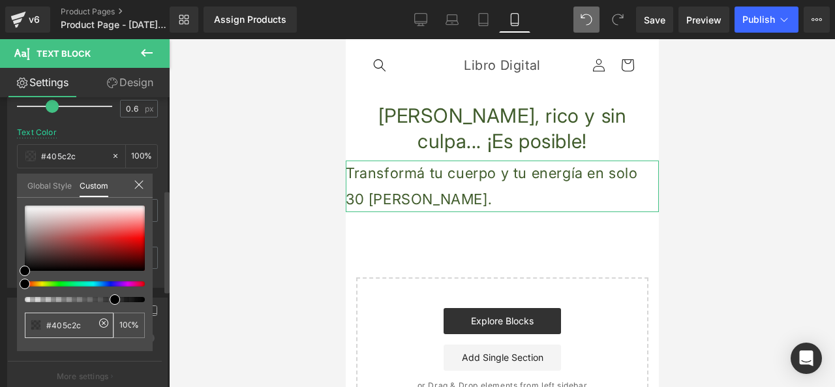
click at [64, 326] on input "#405c2c" at bounding box center [70, 326] width 48 height 14
click at [95, 328] on div "#405c2c" at bounding box center [69, 325] width 89 height 25
click at [85, 328] on input "#405c2c" at bounding box center [70, 326] width 48 height 14
click at [132, 325] on div "100 %" at bounding box center [129, 325] width 31 height 25
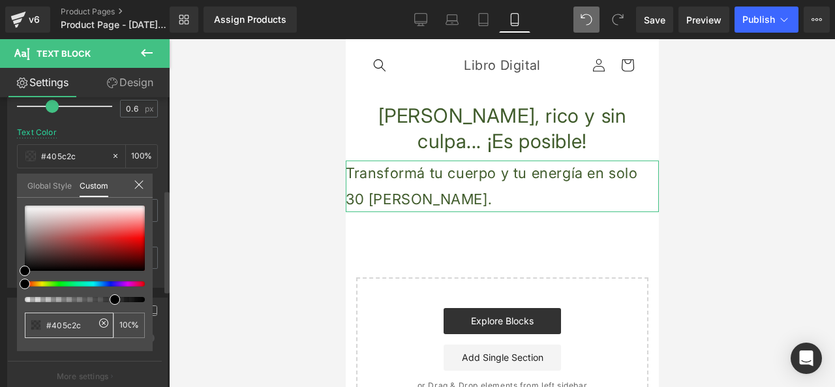
click at [65, 324] on input "#405c2c" at bounding box center [70, 326] width 48 height 14
type input "#000000"
type input "75"
type input "#000000"
type input "75"
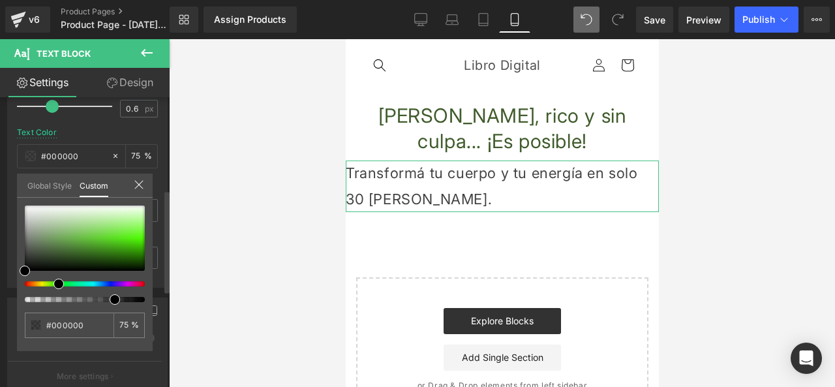
drag, startPoint x: 23, startPoint y: 283, endPoint x: 53, endPoint y: 287, distance: 29.6
click at [53, 287] on div at bounding box center [85, 254] width 120 height 97
click at [58, 330] on input "#000000" at bounding box center [70, 326] width 48 height 14
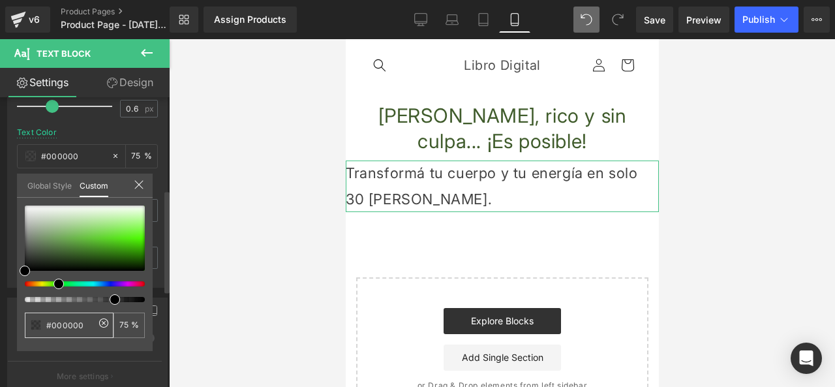
paste input "405c2c"
type input "405c2c"
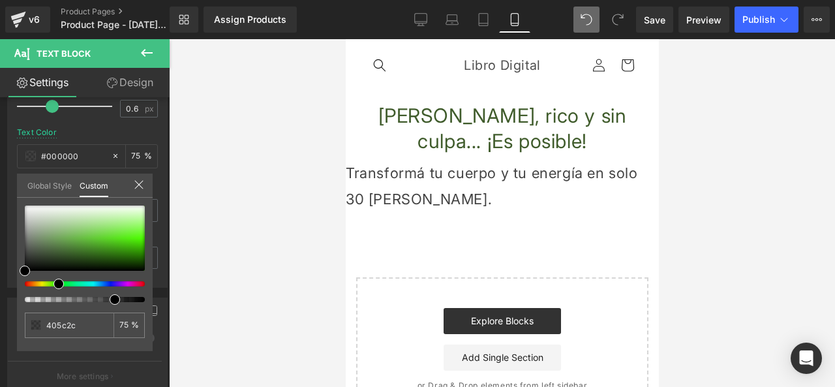
click at [429, 123] on body "Ir directamente al contenido [GEOGRAPHIC_DATA] Libro Digital [GEOGRAPHIC_DATA] …" at bounding box center [501, 286] width 313 height 495
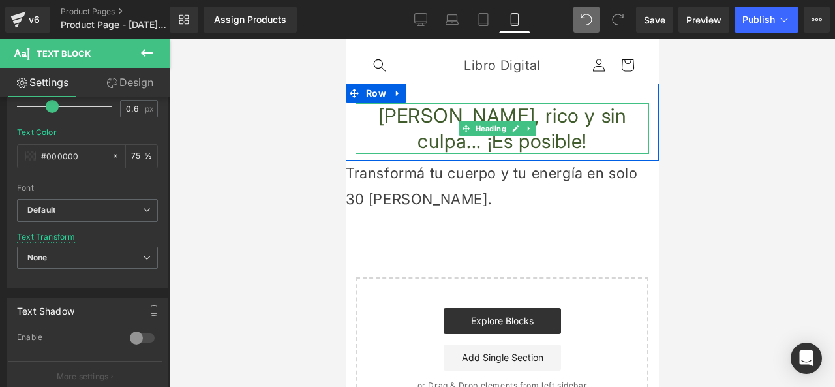
click at [390, 134] on h1 "[PERSON_NAME], rico y sin culpa... ¡Es posible!" at bounding box center [502, 128] width 294 height 51
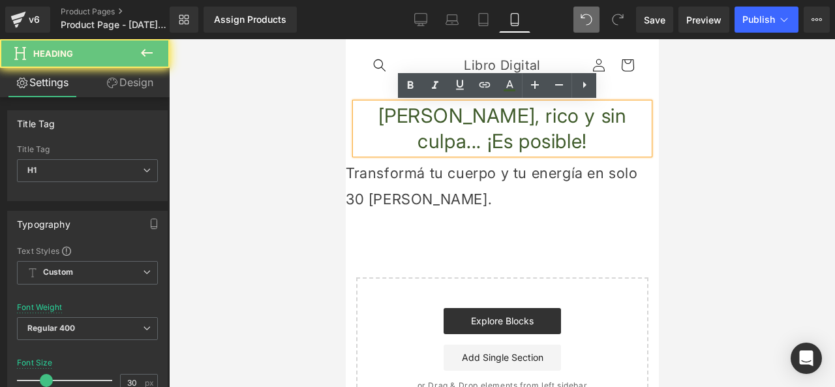
click at [386, 127] on h1 "[PERSON_NAME], rico y sin culpa... ¡Es posible!" at bounding box center [502, 128] width 294 height 51
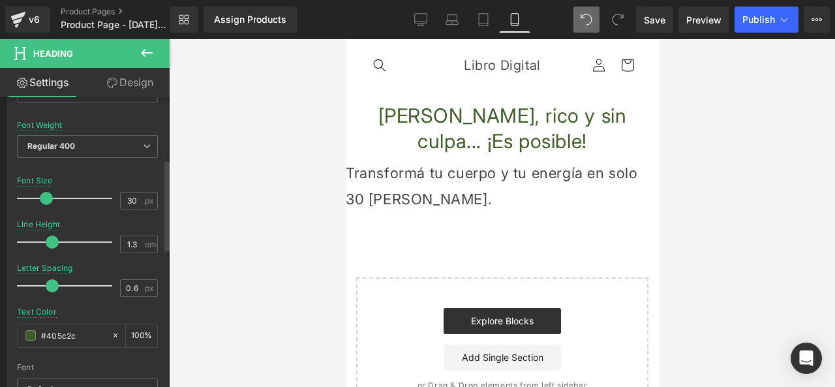
scroll to position [196, 0]
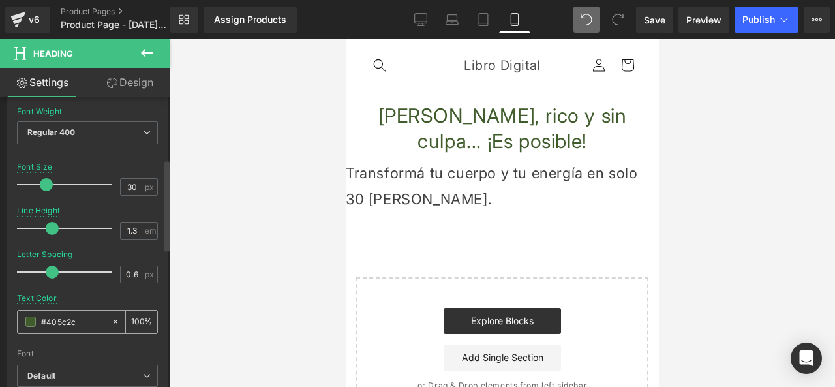
drag, startPoint x: 87, startPoint y: 323, endPoint x: 45, endPoint y: 321, distance: 42.5
click at [45, 321] on input "#405c2c" at bounding box center [73, 322] width 64 height 14
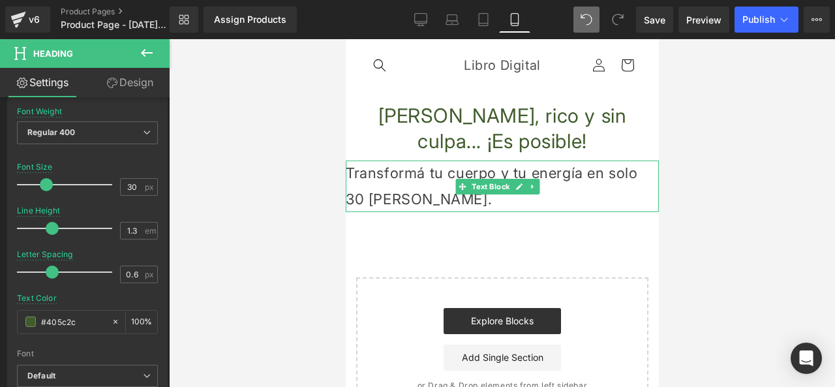
click at [428, 187] on p "Transformá tu cuerpo y tu energía en solo 30 [PERSON_NAME]." at bounding box center [501, 187] width 313 height 52
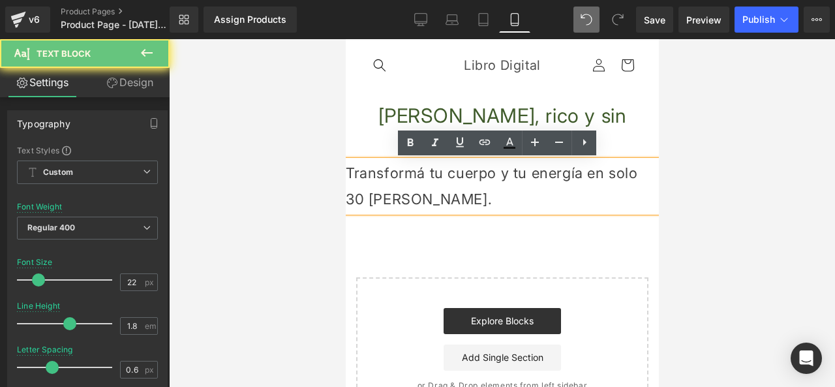
click at [383, 206] on p "Transformá tu cuerpo y tu energía en solo 30 [PERSON_NAME]." at bounding box center [501, 187] width 313 height 52
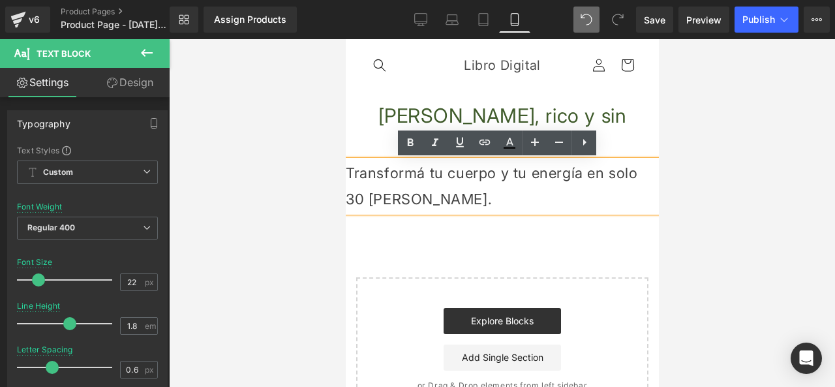
click at [407, 207] on p "Transformá tu cuerpo y tu energía en solo 30 [PERSON_NAME]." at bounding box center [501, 187] width 313 height 52
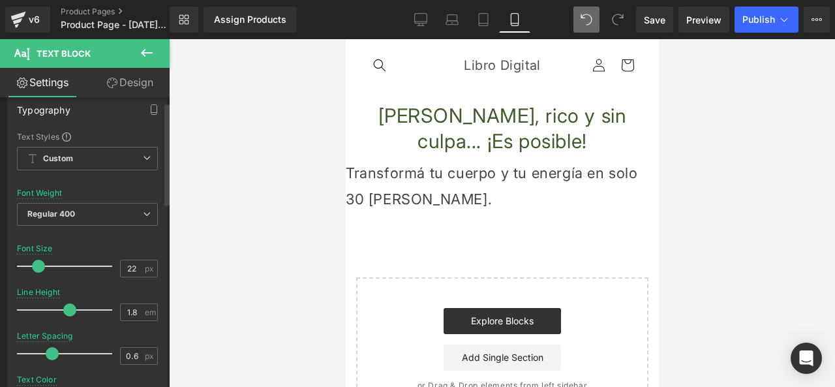
scroll to position [79, 0]
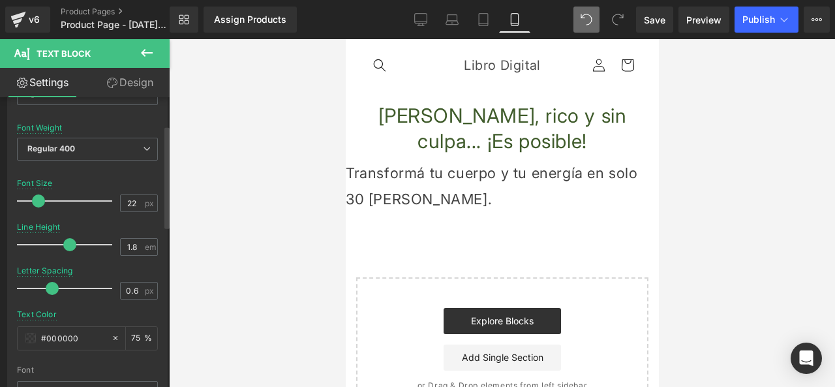
click at [69, 327] on div "#000000" at bounding box center [64, 338] width 93 height 23
click at [69, 334] on input "#000000" at bounding box center [73, 338] width 64 height 14
paste input "405c2c"
type input "#405c2c"
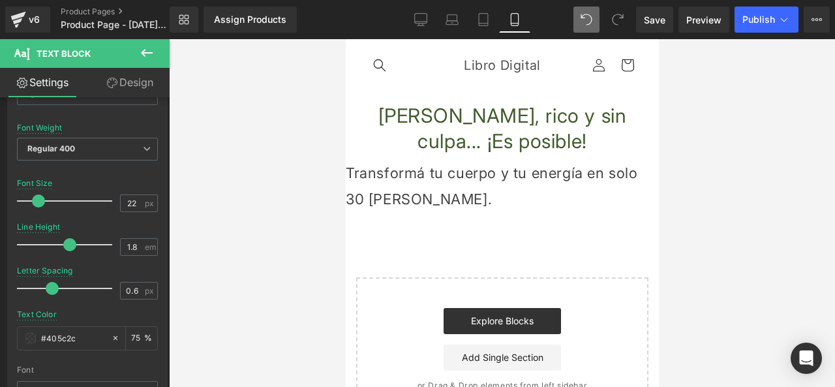
type input "100"
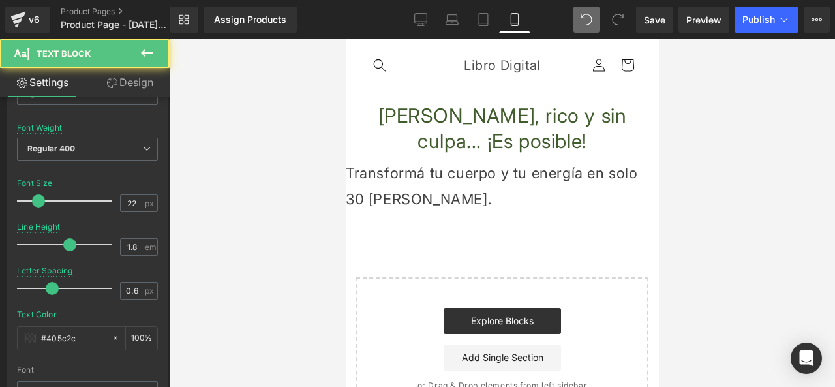
click at [390, 190] on p "Transformá tu cuerpo y tu energía en solo 30 [PERSON_NAME]." at bounding box center [501, 187] width 313 height 52
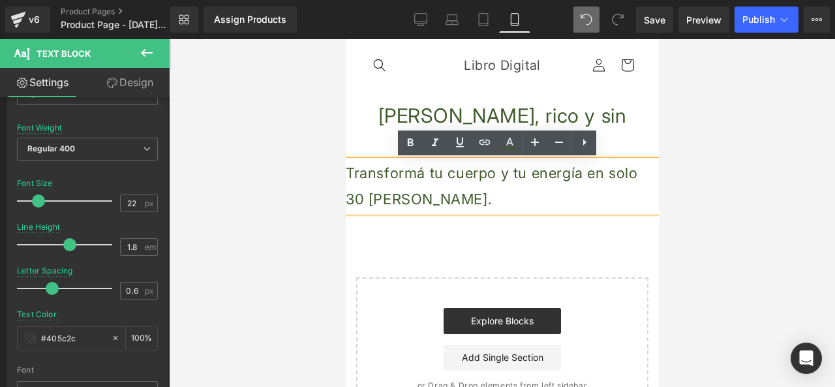
click at [268, 258] on div at bounding box center [502, 213] width 666 height 348
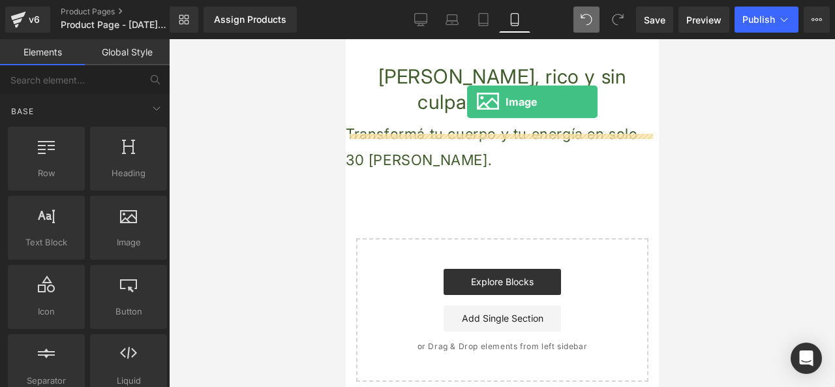
scroll to position [0, 0]
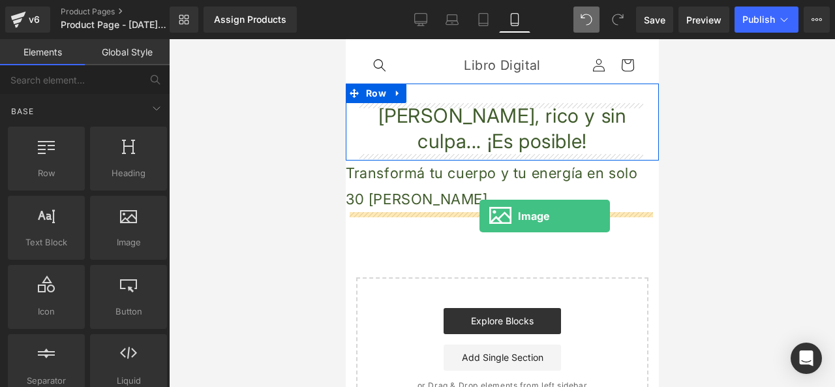
drag, startPoint x: 471, startPoint y: 282, endPoint x: 479, endPoint y: 216, distance: 66.4
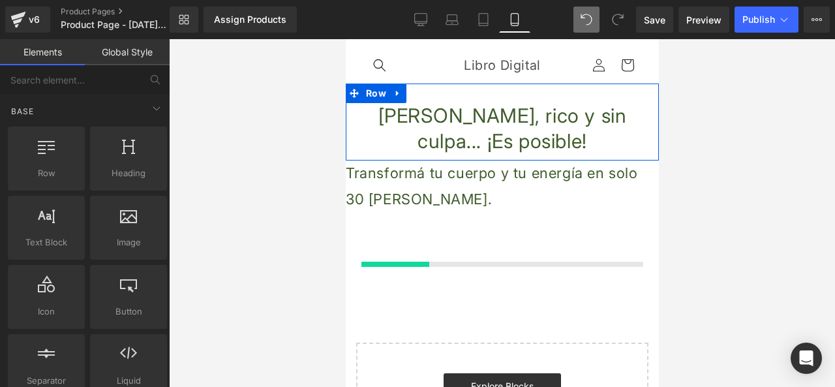
click at [479, 216] on div at bounding box center [501, 244] width 313 height 65
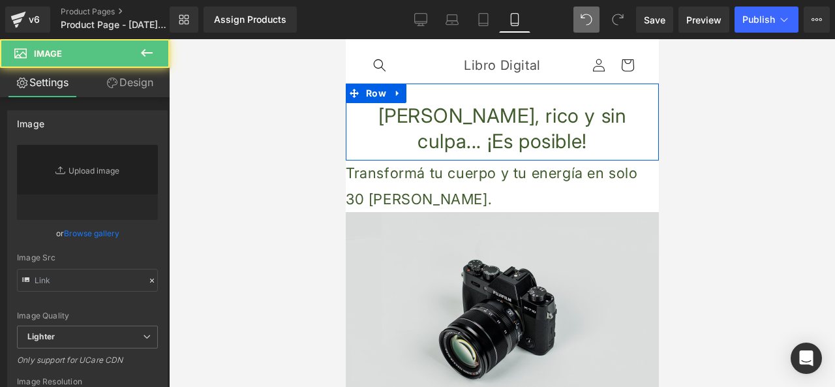
type input "//[DOMAIN_NAME][URL]"
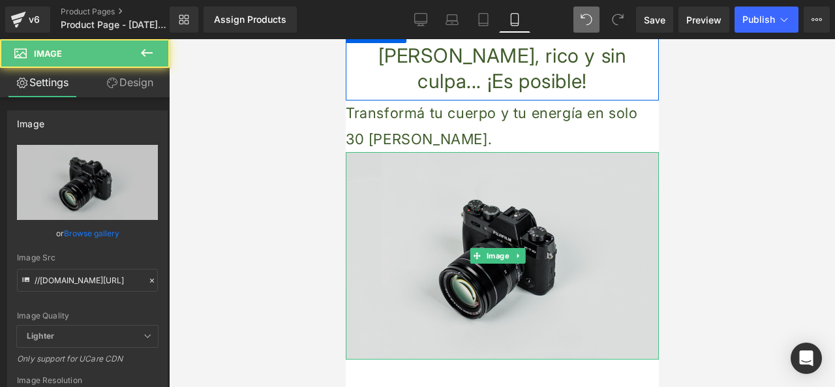
scroll to position [131, 0]
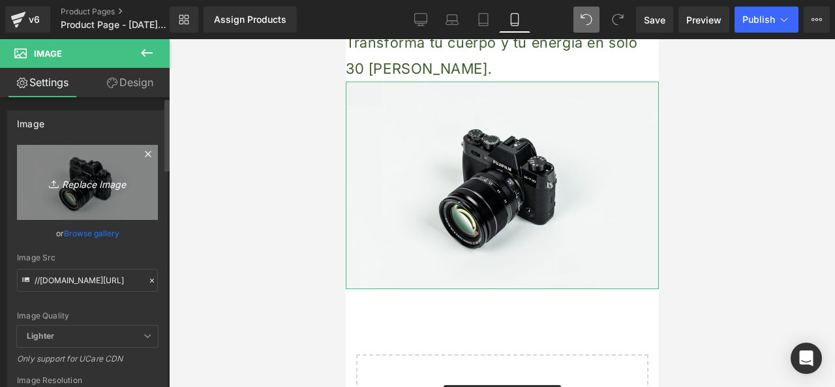
click at [97, 184] on icon "Replace Image" at bounding box center [87, 182] width 104 height 16
type input "C:\fakepath\mockup.jpg"
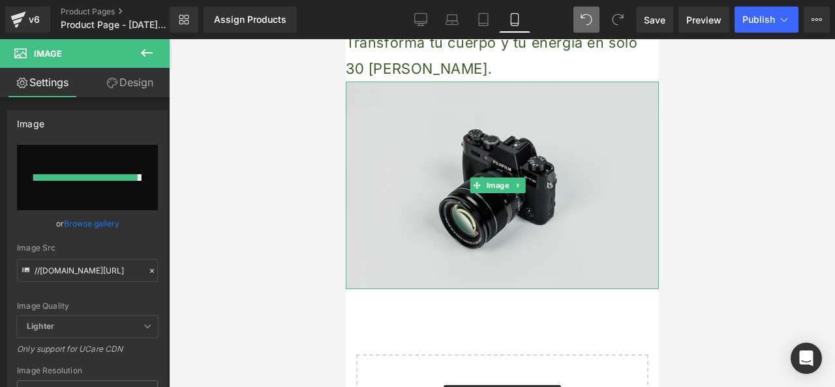
type input "[URL][DOMAIN_NAME]"
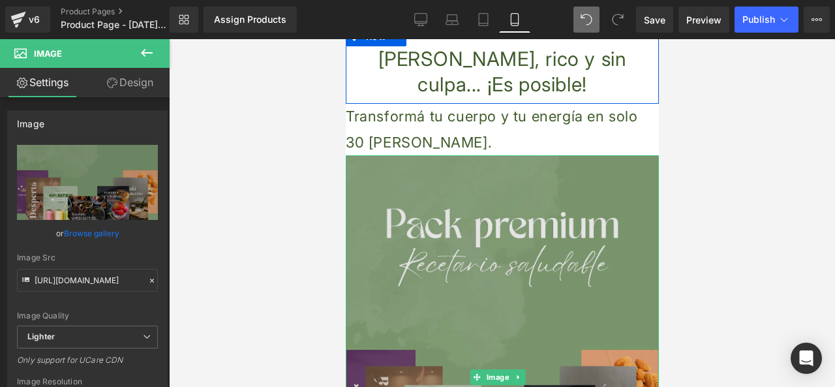
scroll to position [0, 0]
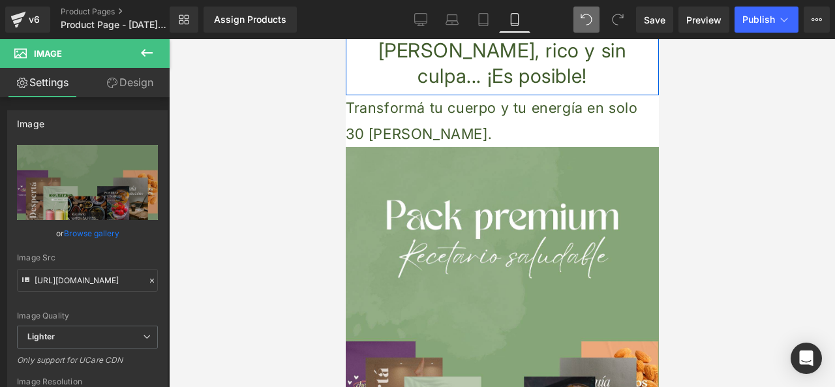
click at [258, 249] on div at bounding box center [502, 213] width 666 height 348
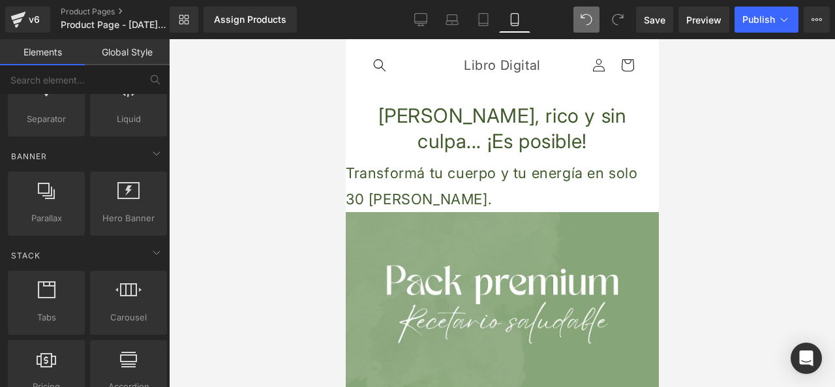
scroll to position [261, 0]
click at [249, 116] on div at bounding box center [502, 213] width 666 height 348
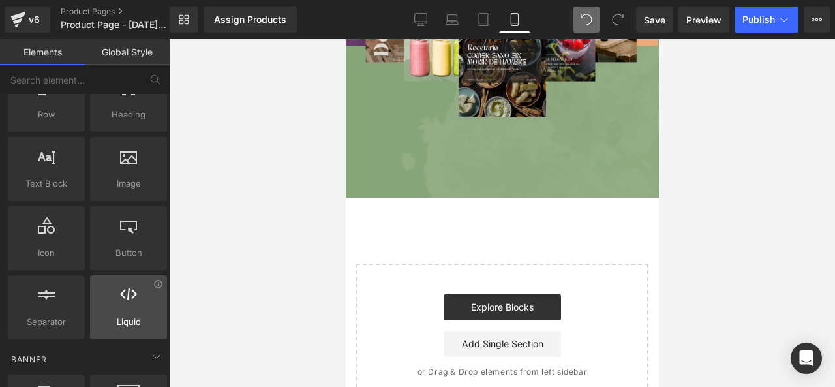
scroll to position [131, 0]
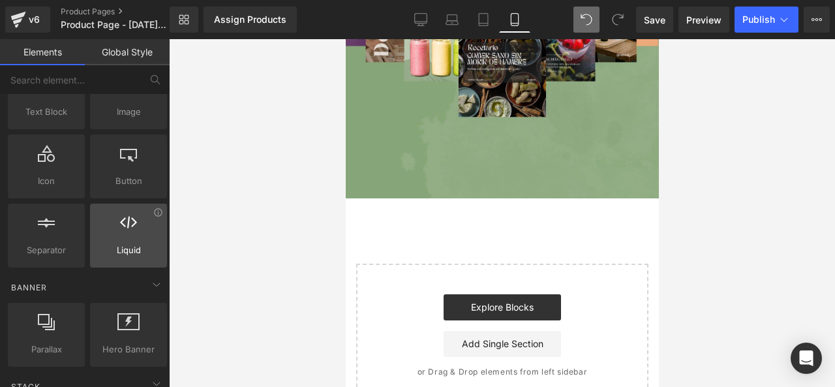
click at [150, 252] on span "Liquid" at bounding box center [128, 250] width 69 height 14
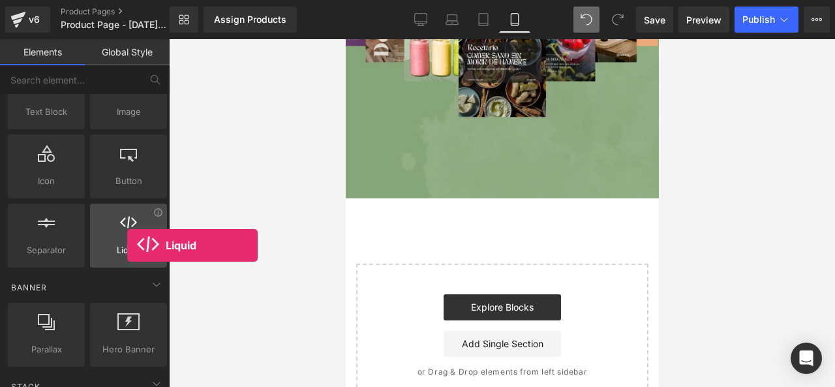
drag, startPoint x: 125, startPoint y: 253, endPoint x: 127, endPoint y: 245, distance: 8.1
click at [127, 245] on span "Liquid" at bounding box center [128, 250] width 69 height 14
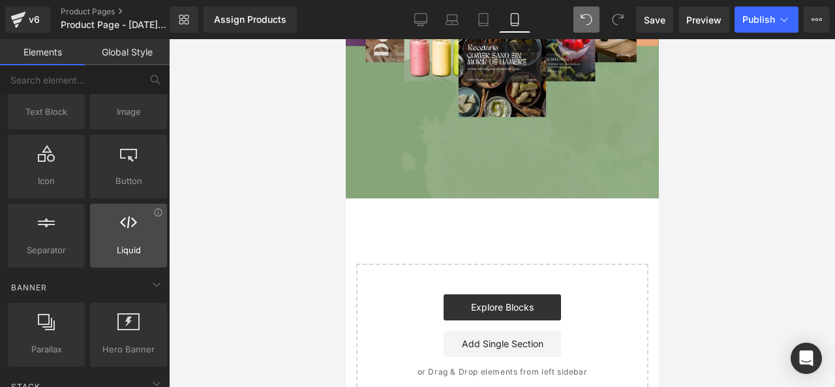
click at [127, 245] on span "Liquid" at bounding box center [128, 250] width 69 height 14
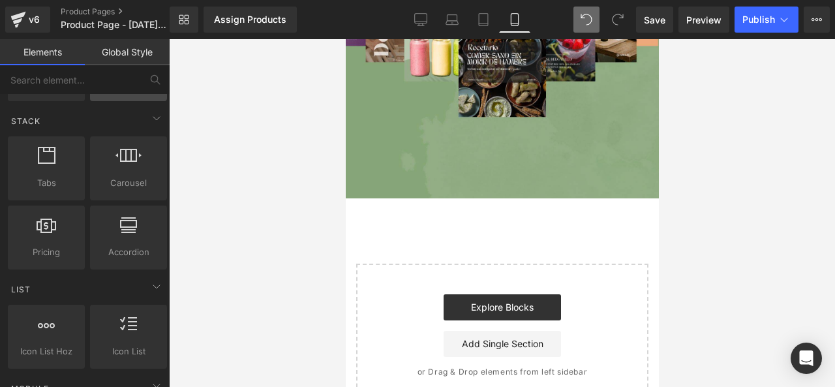
scroll to position [326, 0]
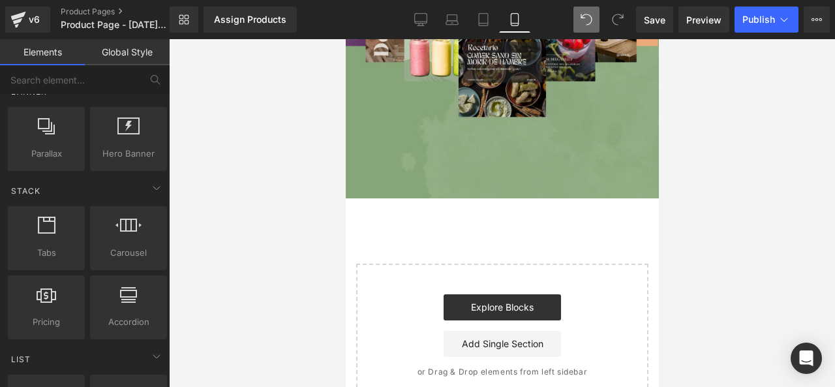
click at [143, 49] on link "Global Style" at bounding box center [127, 52] width 85 height 26
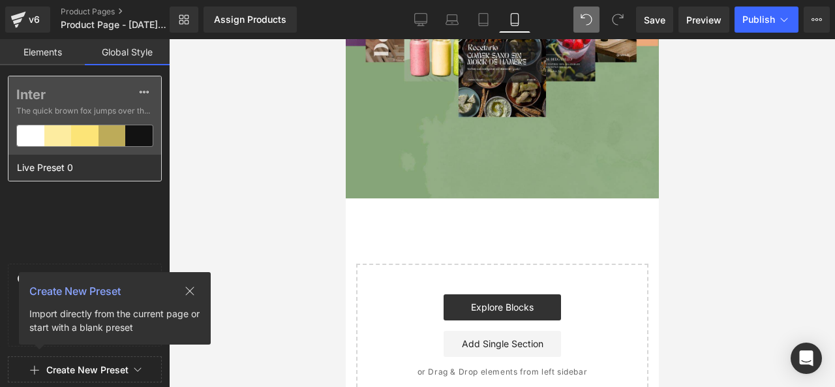
click at [84, 138] on div at bounding box center [84, 135] width 27 height 21
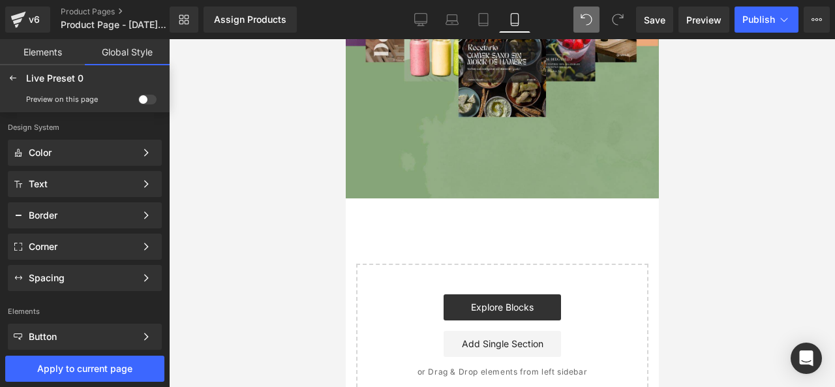
click at [151, 96] on span at bounding box center [147, 100] width 18 height 10
click at [138, 102] on input "checkbox" at bounding box center [138, 102] width 0 height 0
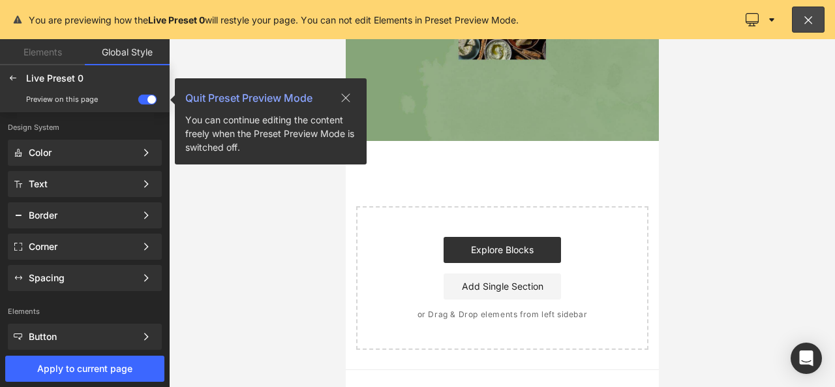
scroll to position [383, 0]
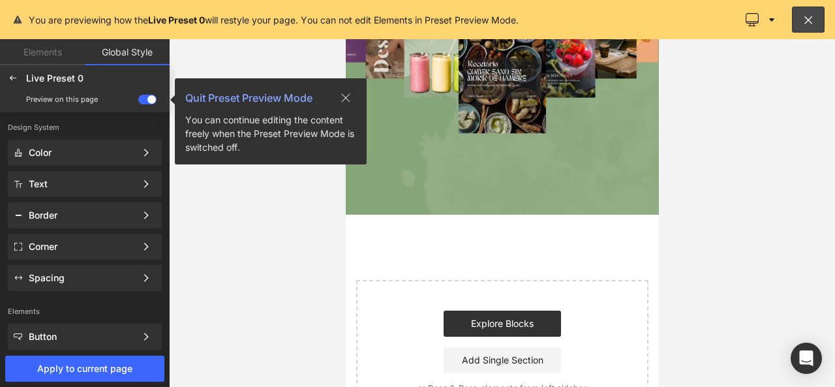
click at [145, 101] on span at bounding box center [147, 100] width 18 height 10
click at [138, 102] on input "checkbox" at bounding box center [138, 102] width 0 height 0
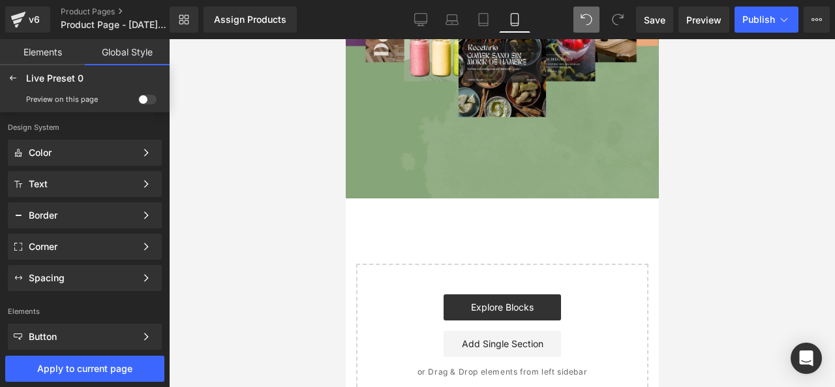
click at [145, 101] on span at bounding box center [147, 100] width 18 height 10
click at [138, 102] on input "checkbox" at bounding box center [138, 102] width 0 height 0
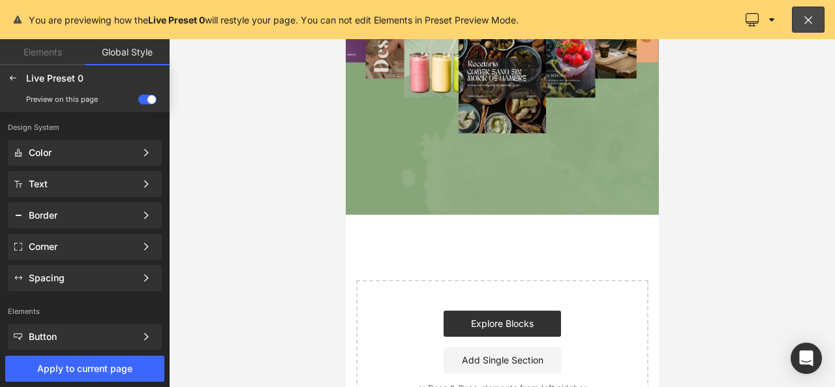
click at [145, 101] on span at bounding box center [147, 100] width 18 height 10
click at [138, 102] on input "checkbox" at bounding box center [138, 102] width 0 height 0
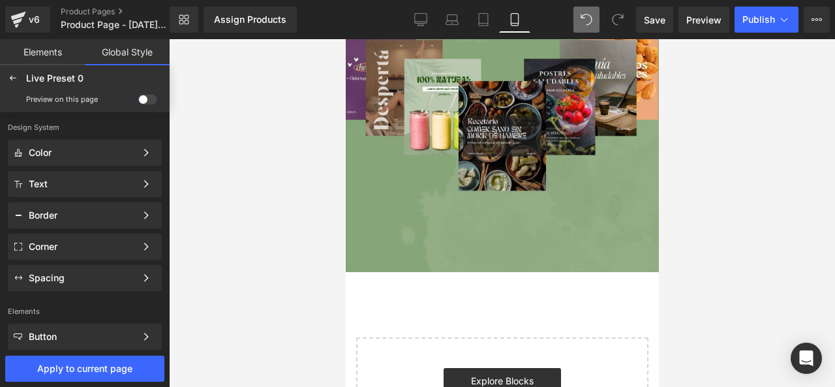
scroll to position [457, 0]
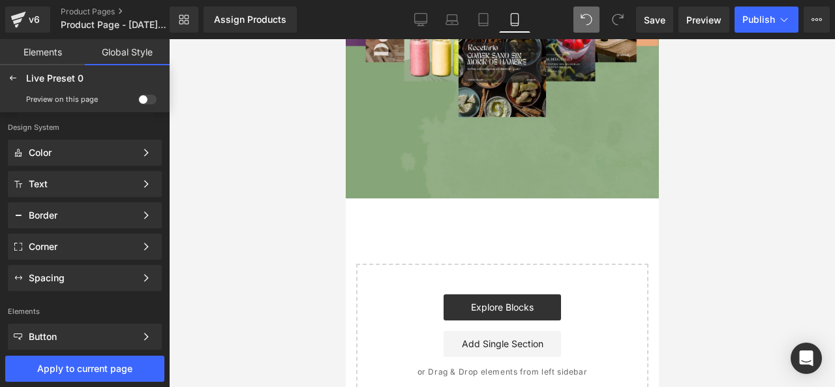
click at [245, 168] on div at bounding box center [502, 213] width 666 height 348
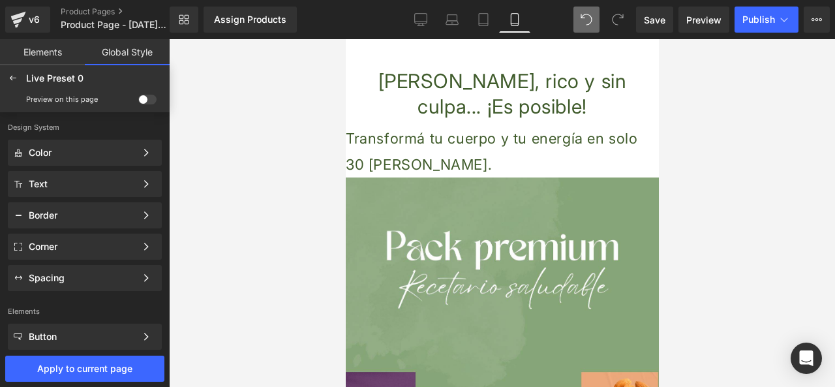
scroll to position [0, 0]
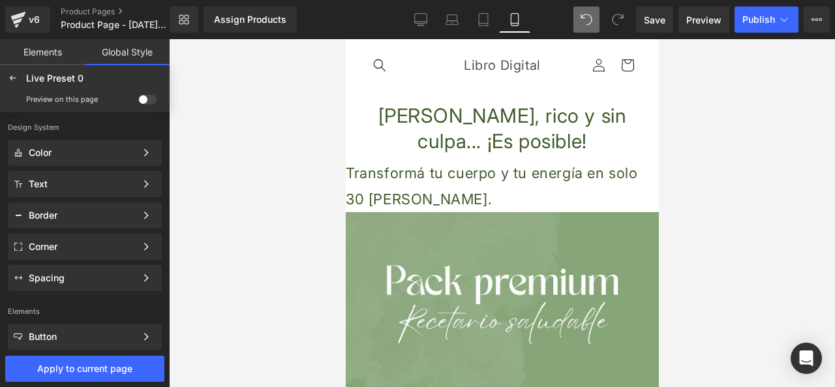
drag, startPoint x: 654, startPoint y: 241, endPoint x: 1043, endPoint y: 95, distance: 415.6
click at [52, 50] on link "Elements" at bounding box center [42, 52] width 85 height 26
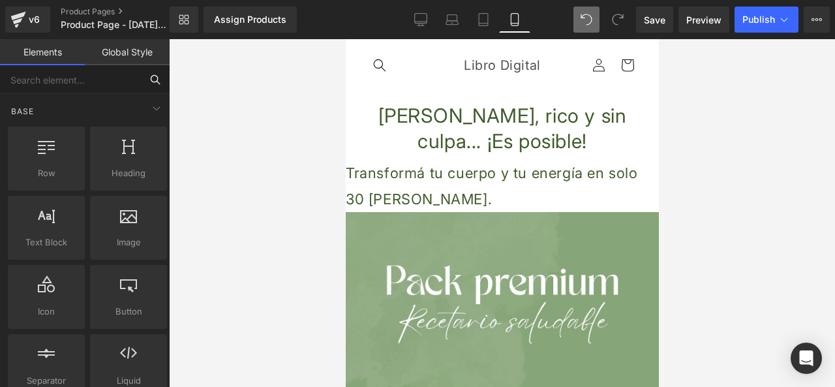
click at [71, 79] on input "text" at bounding box center [70, 79] width 141 height 29
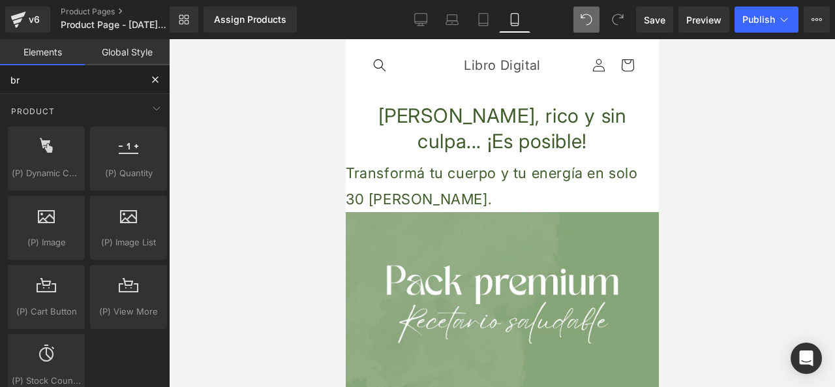
type input "bra"
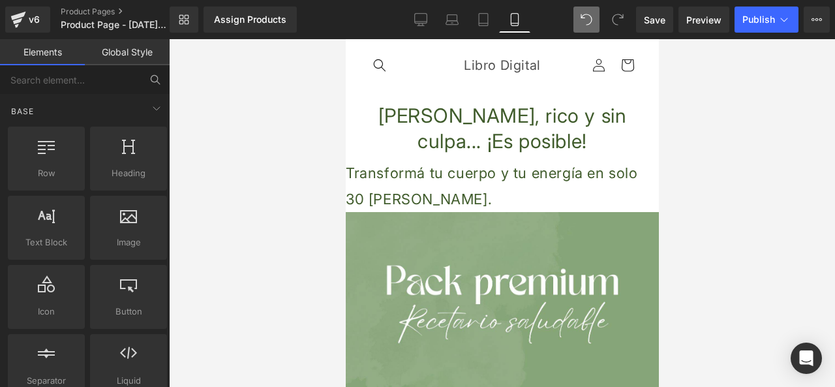
click at [136, 58] on link "Global Style" at bounding box center [127, 52] width 85 height 26
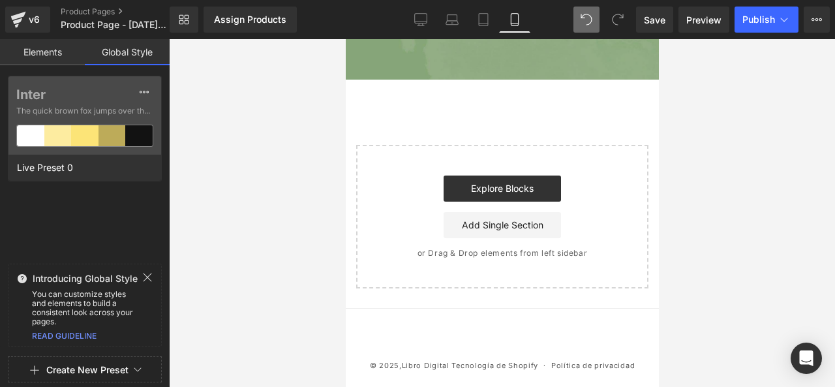
scroll to position [576, 0]
click at [39, 55] on link "Elements" at bounding box center [42, 52] width 85 height 26
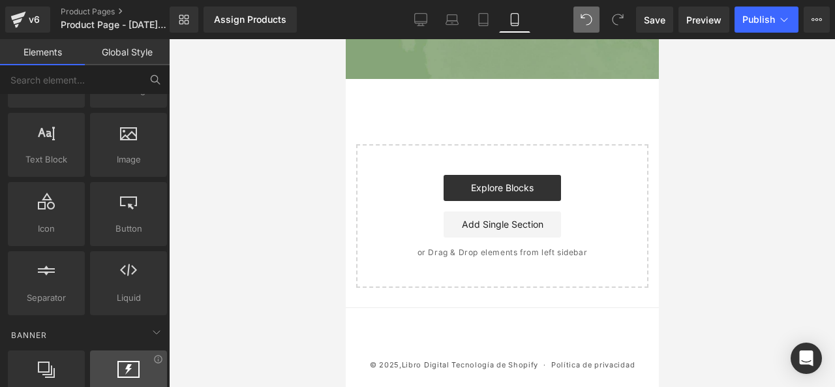
scroll to position [0, 0]
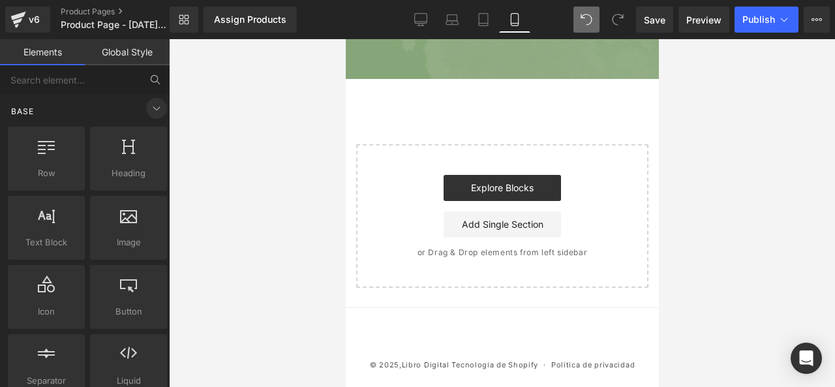
click at [153, 109] on icon at bounding box center [156, 108] width 7 height 3
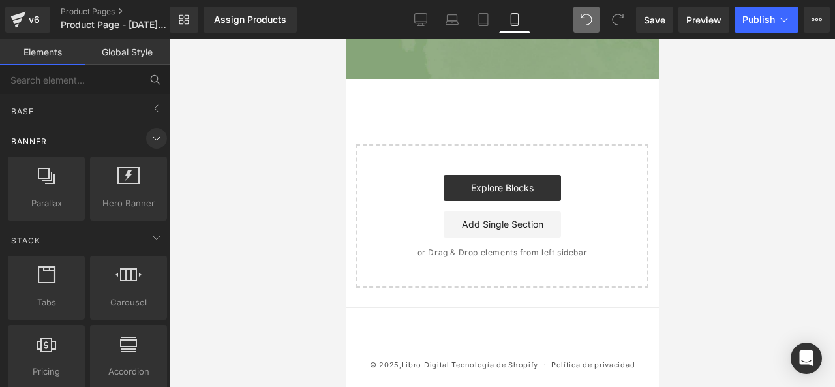
click at [149, 138] on icon at bounding box center [157, 139] width 16 height 16
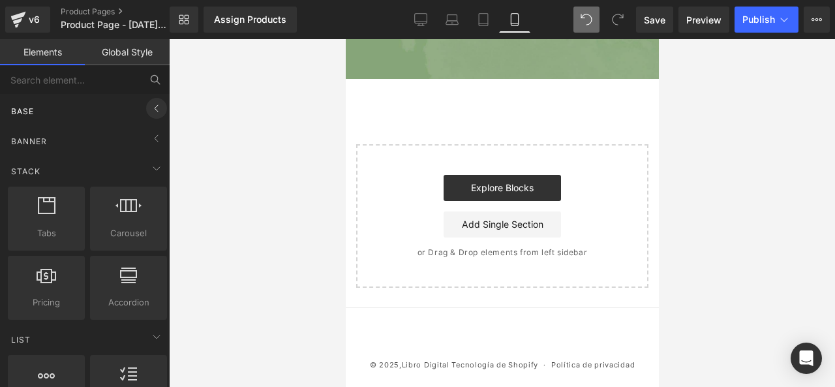
click at [153, 109] on icon at bounding box center [157, 109] width 16 height 16
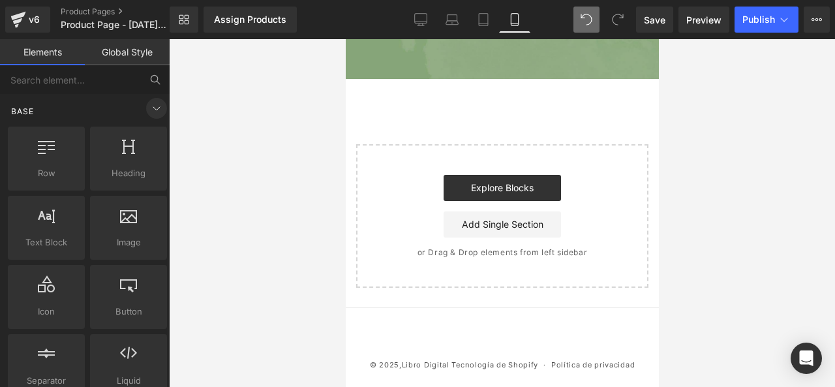
click at [153, 109] on icon at bounding box center [157, 109] width 16 height 16
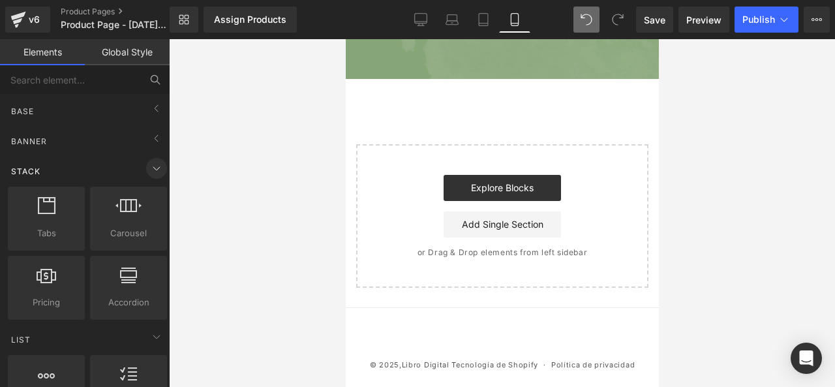
click at [149, 170] on icon at bounding box center [157, 169] width 16 height 16
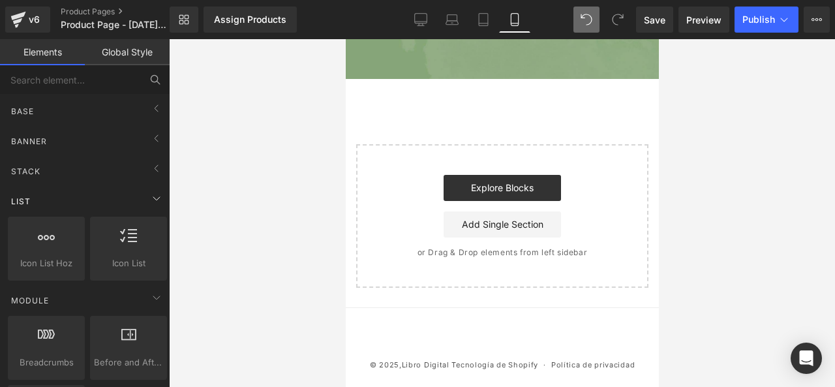
click at [144, 209] on div "List" at bounding box center [87, 201] width 164 height 26
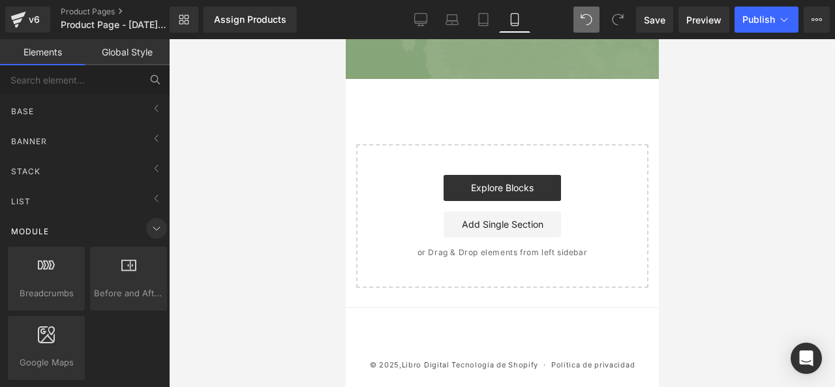
click at [149, 230] on icon at bounding box center [157, 229] width 16 height 16
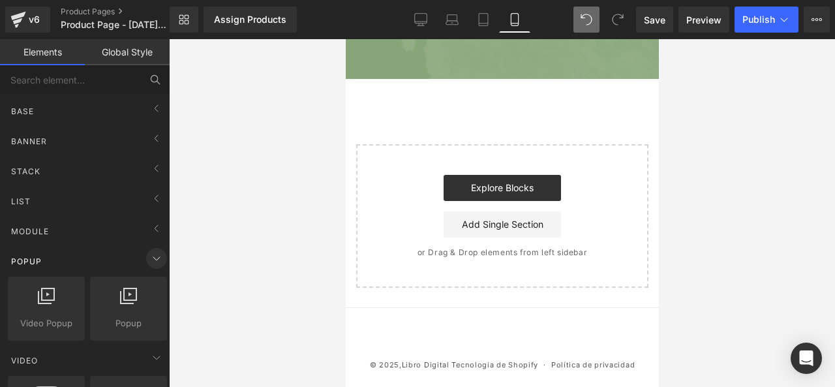
click at [149, 259] on icon at bounding box center [157, 259] width 16 height 16
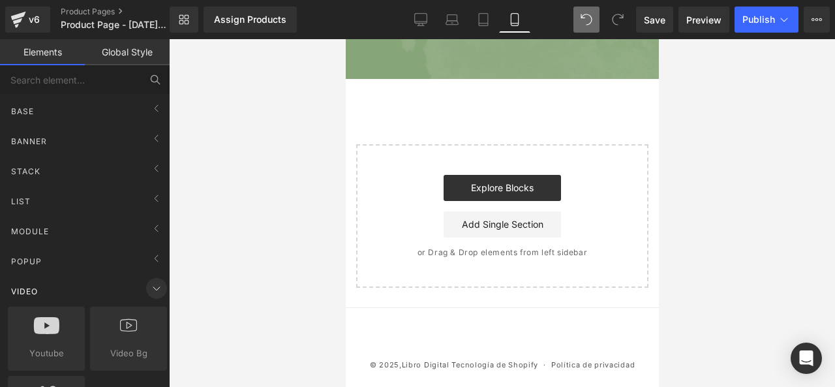
click at [146, 279] on span at bounding box center [156, 288] width 21 height 21
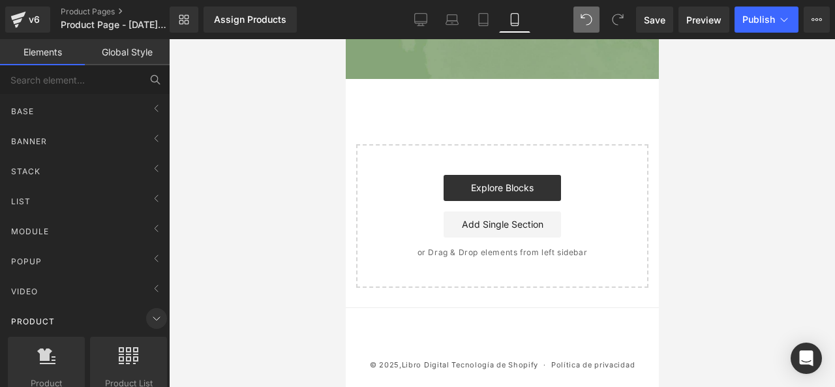
click at [153, 317] on icon at bounding box center [156, 318] width 7 height 3
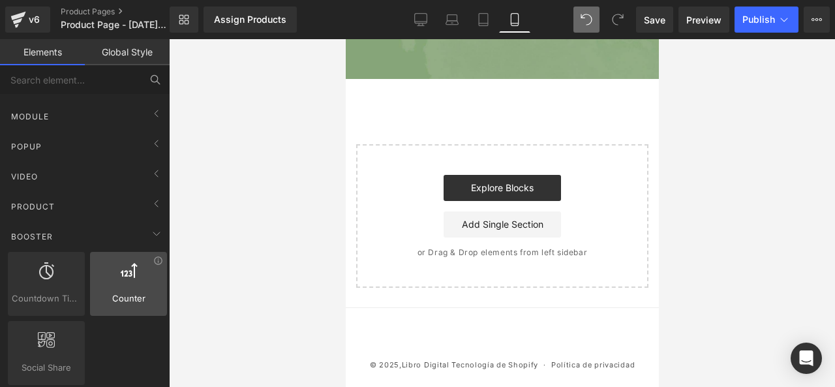
scroll to position [131, 0]
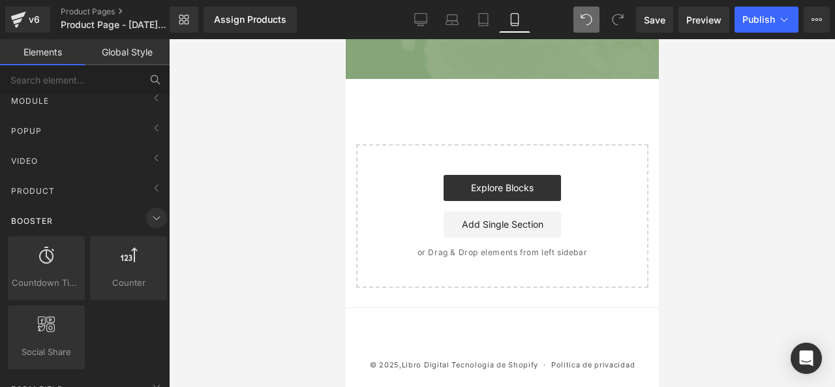
click at [156, 218] on icon at bounding box center [157, 218] width 16 height 16
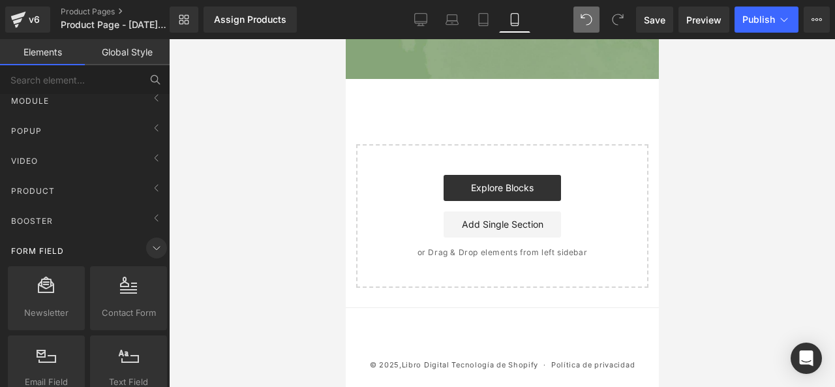
click at [149, 243] on icon at bounding box center [157, 248] width 16 height 16
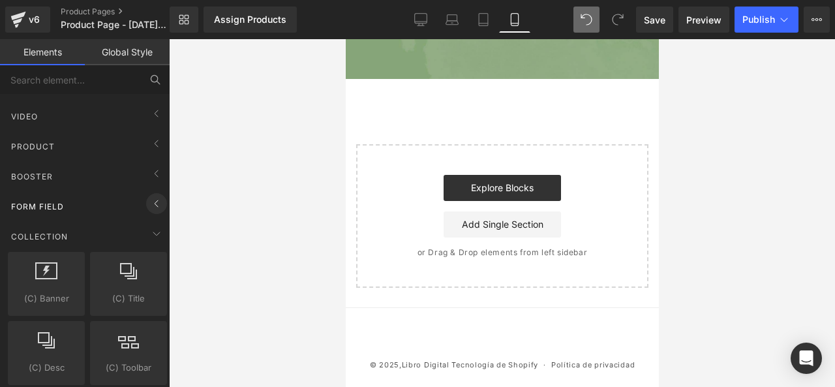
scroll to position [196, 0]
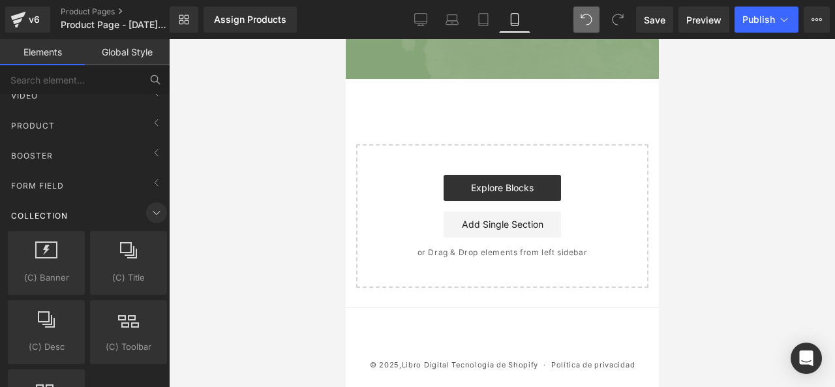
click at [155, 208] on icon at bounding box center [157, 213] width 16 height 16
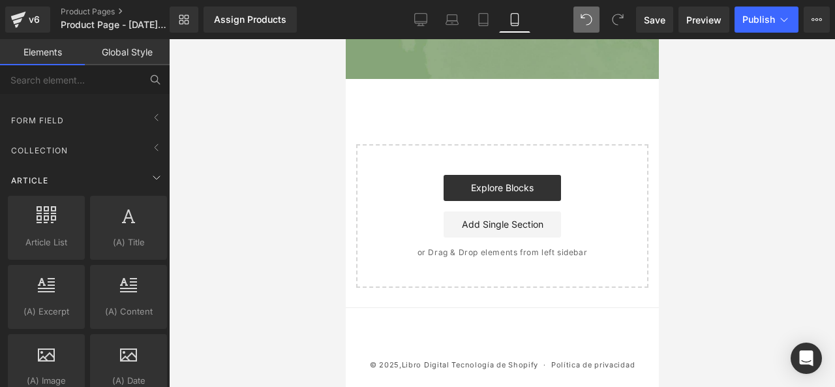
click at [146, 187] on div "Article" at bounding box center [87, 180] width 164 height 26
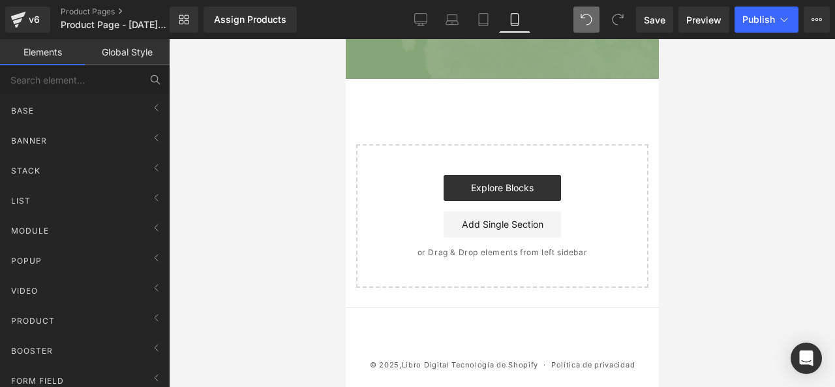
scroll to position [0, 0]
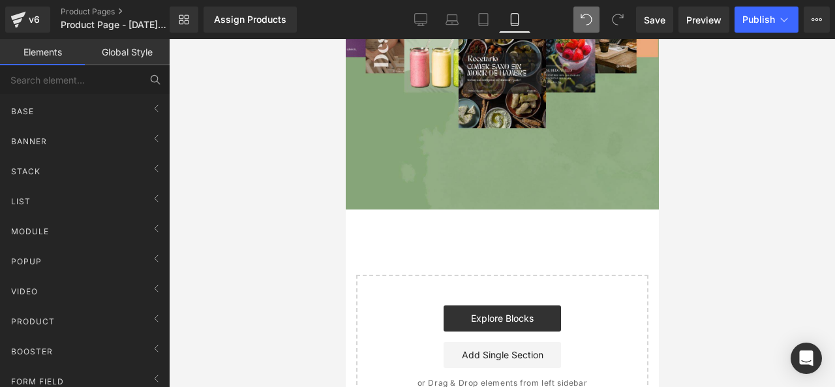
click at [448, 224] on div "[PERSON_NAME], rico y sin culpa... ¡Es posible! Heading Row Transformá tu cuerp…" at bounding box center [501, 28] width 313 height 781
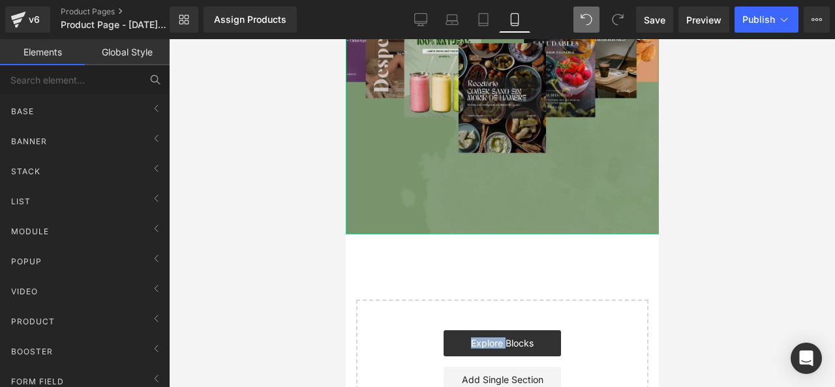
scroll to position [457, 0]
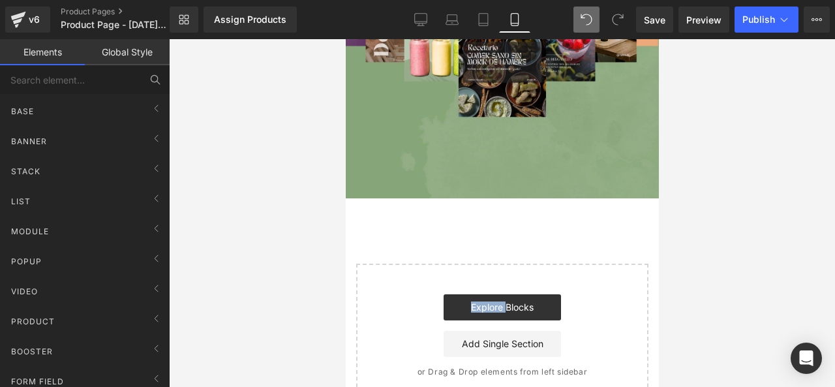
click at [474, 219] on div "[PERSON_NAME], rico y sin culpa... ¡Es posible! Heading Row Transformá tu cuerp…" at bounding box center [501, 17] width 313 height 781
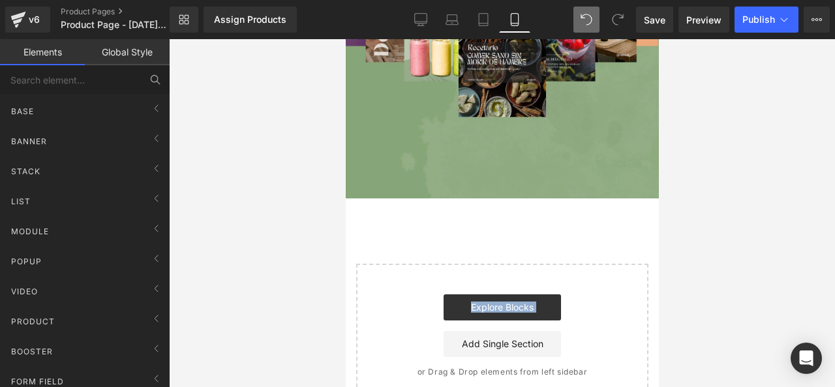
click at [474, 219] on div "[PERSON_NAME], rico y sin culpa... ¡Es posible! Heading Row Transformá tu cuerp…" at bounding box center [501, 17] width 313 height 781
click at [116, 112] on div "Base" at bounding box center [87, 111] width 164 height 26
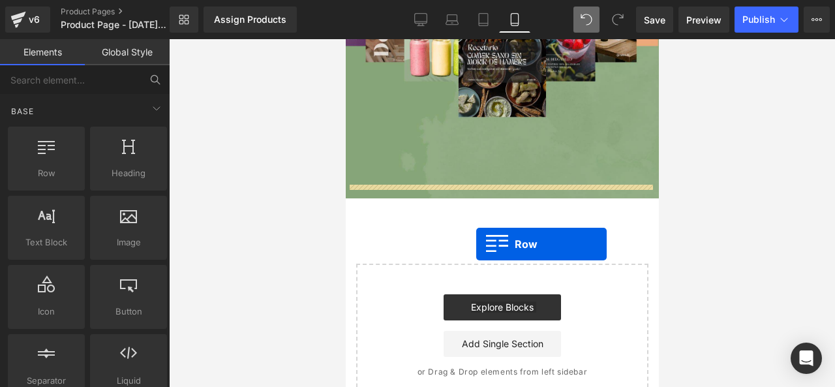
drag, startPoint x: 403, startPoint y: 209, endPoint x: 476, endPoint y: 244, distance: 81.2
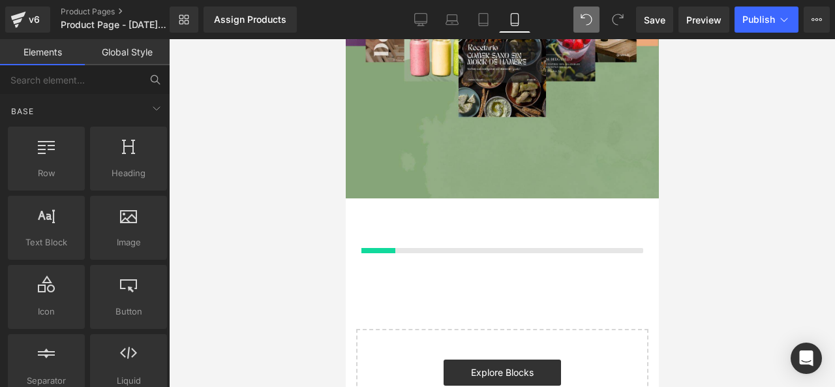
click at [476, 244] on div at bounding box center [501, 230] width 313 height 65
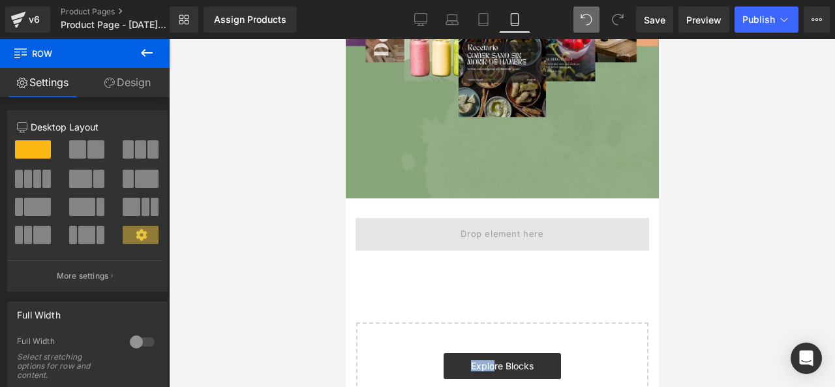
drag, startPoint x: 479, startPoint y: 193, endPoint x: 489, endPoint y: 230, distance: 39.1
click at [488, 251] on div "[PERSON_NAME], rico y sin culpa... ¡Es posible! Heading Row Transformá tu cuerp…" at bounding box center [501, 46] width 313 height 839
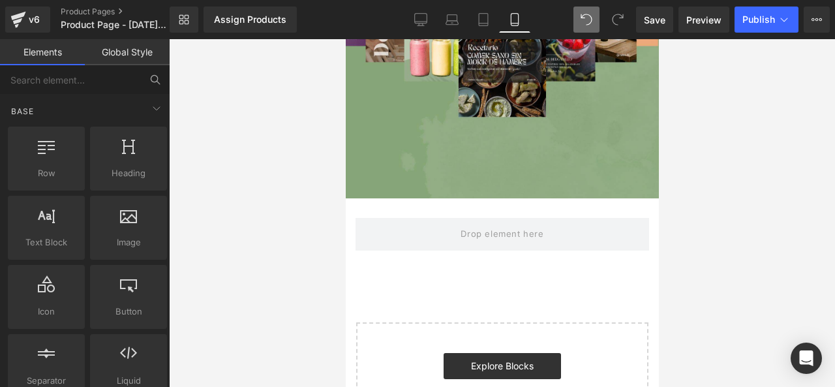
drag, startPoint x: 493, startPoint y: 221, endPoint x: 464, endPoint y: 269, distance: 55.6
click at [464, 269] on div "[PERSON_NAME], rico y sin culpa... ¡Es posible! Heading Row Transformá tu cuerp…" at bounding box center [501, 46] width 313 height 839
click at [465, 264] on div "[PERSON_NAME], rico y sin culpa... ¡Es posible! Heading Row Transformá tu cuerp…" at bounding box center [501, 46] width 313 height 839
drag, startPoint x: 465, startPoint y: 264, endPoint x: 465, endPoint y: 254, distance: 10.5
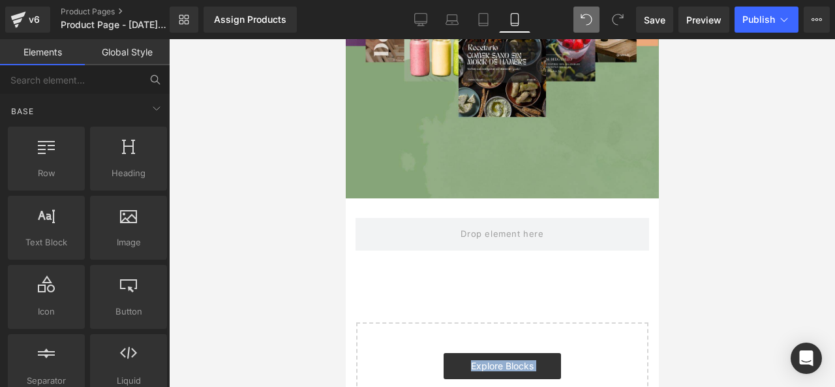
click at [465, 259] on div "[PERSON_NAME], rico y sin culpa... ¡Es posible! Heading Row Transformá tu cuerp…" at bounding box center [501, 46] width 313 height 839
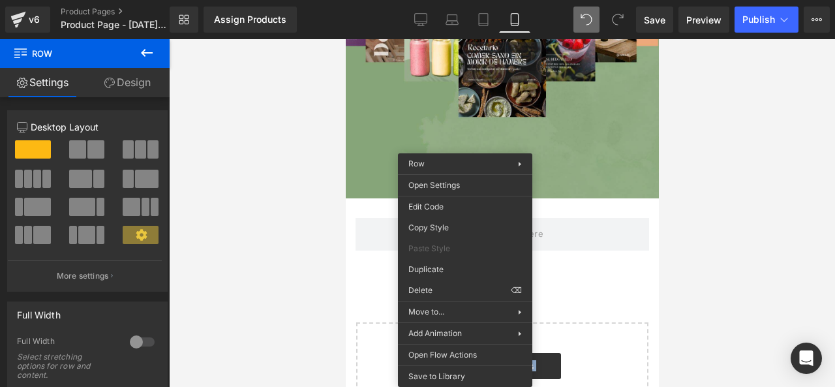
click at [570, 247] on div "[PERSON_NAME], rico y sin culpa... ¡Es posible! Heading Row Transformá tu cuerp…" at bounding box center [501, 46] width 313 height 839
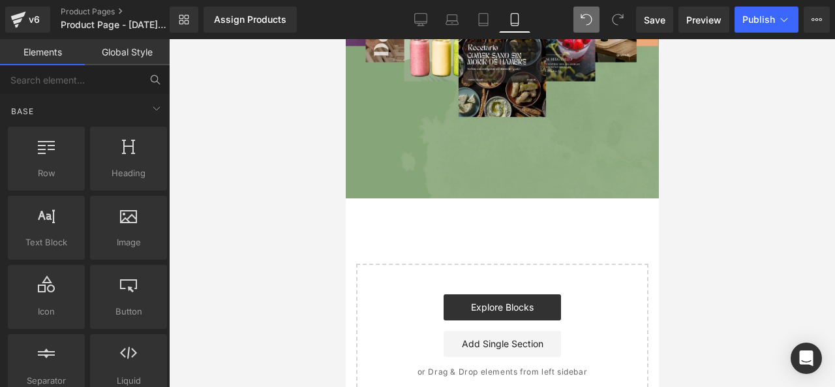
click at [516, 218] on div "[PERSON_NAME], rico y sin culpa... ¡Es posible! Heading Row Transformá tu cuerp…" at bounding box center [501, 17] width 313 height 781
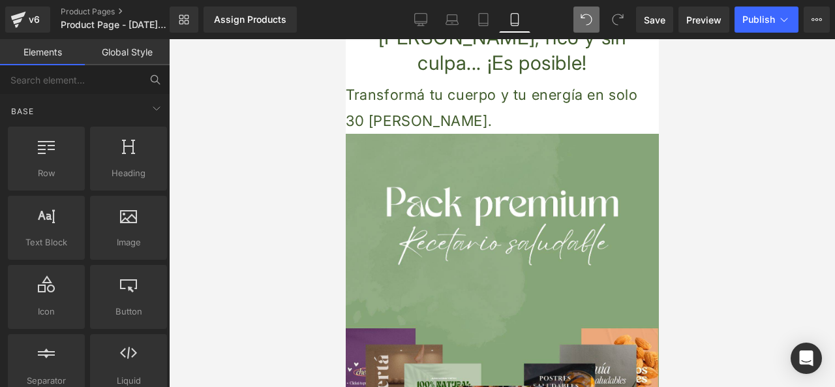
scroll to position [0, 0]
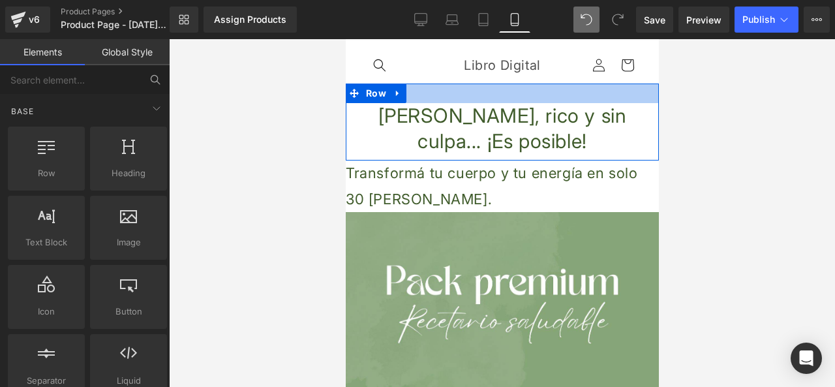
click at [430, 92] on div at bounding box center [501, 94] width 313 height 20
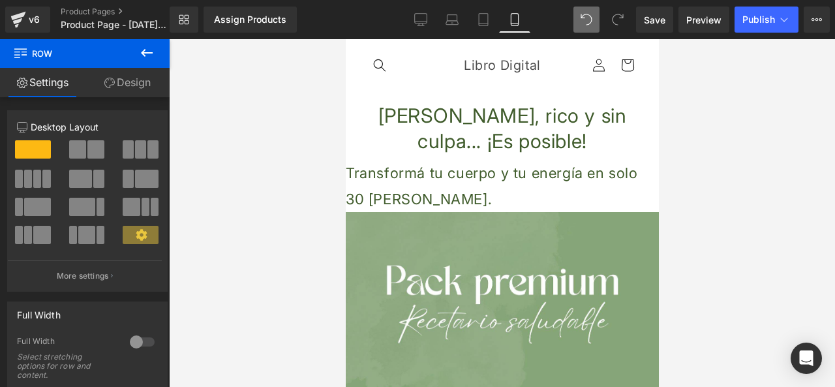
click at [140, 55] on icon at bounding box center [147, 53] width 16 height 16
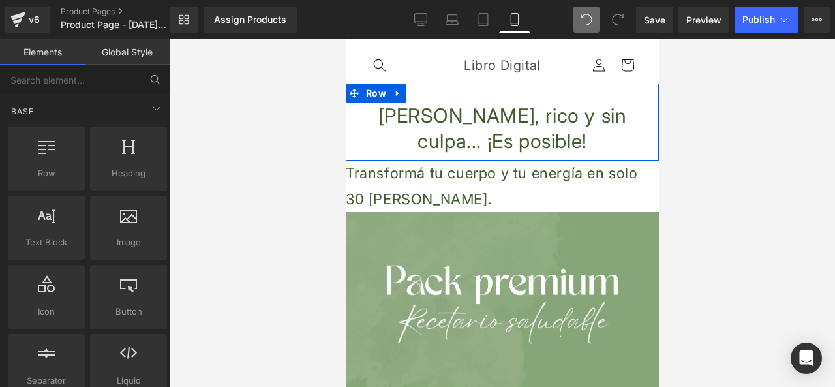
click at [349, 142] on div "[PERSON_NAME], rico y sin culpa... ¡Es posible! Heading" at bounding box center [501, 128] width 313 height 51
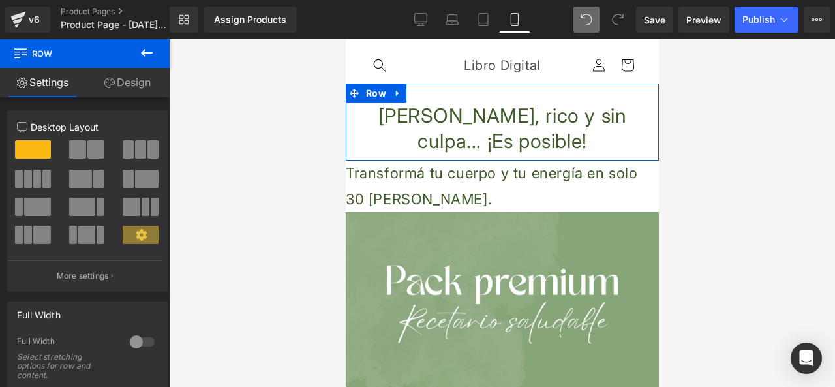
click at [121, 73] on link "Design" at bounding box center [127, 82] width 85 height 29
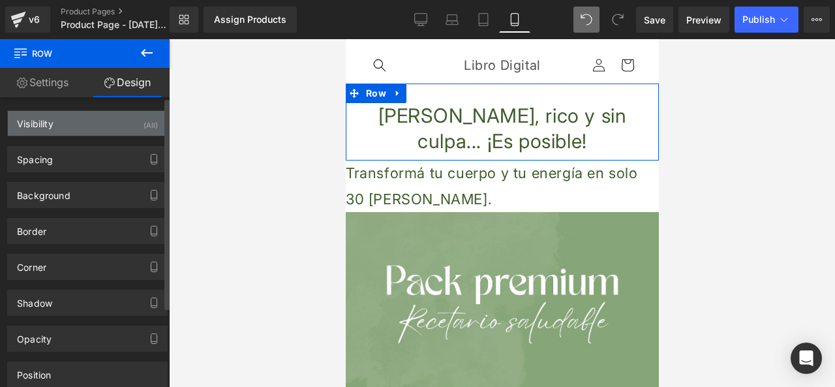
type input "transparent"
type input "0"
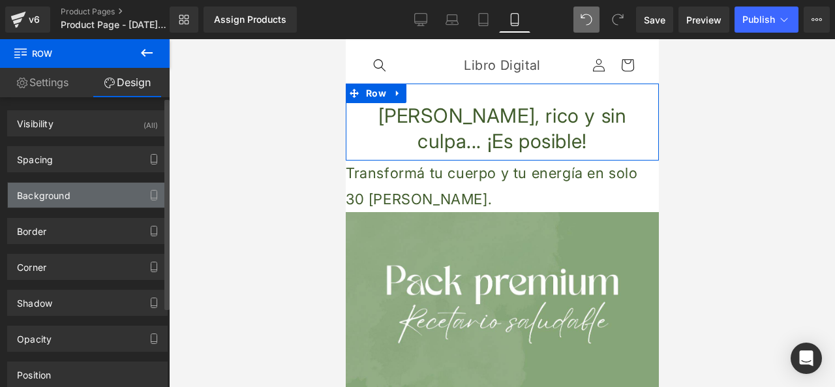
click at [132, 197] on div "Background" at bounding box center [87, 195] width 159 height 25
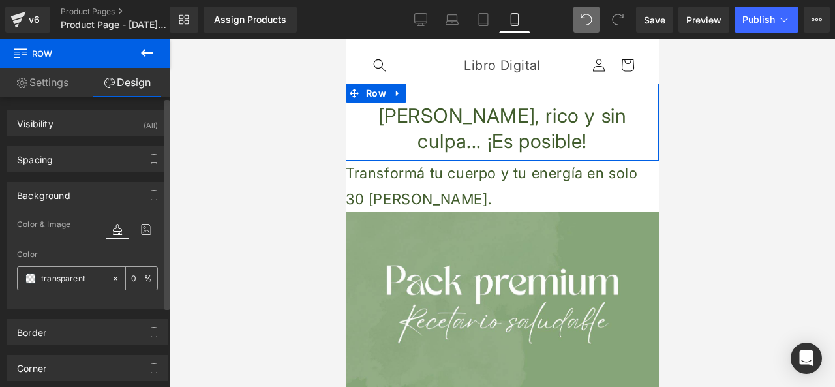
click at [34, 279] on span at bounding box center [30, 278] width 10 height 10
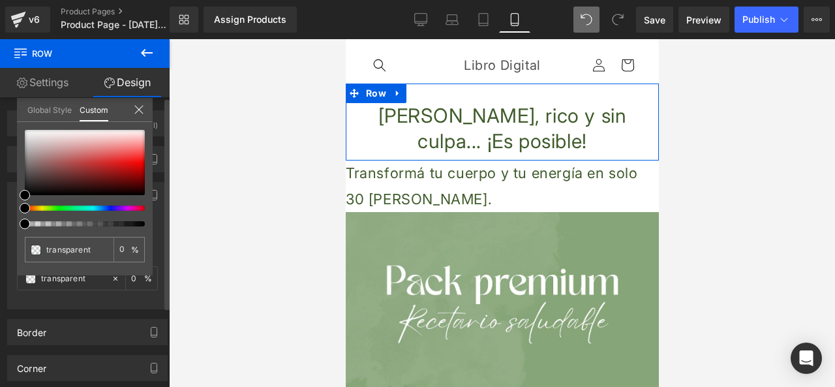
type input "#000000"
type input "100"
type input "#000000"
type input "100"
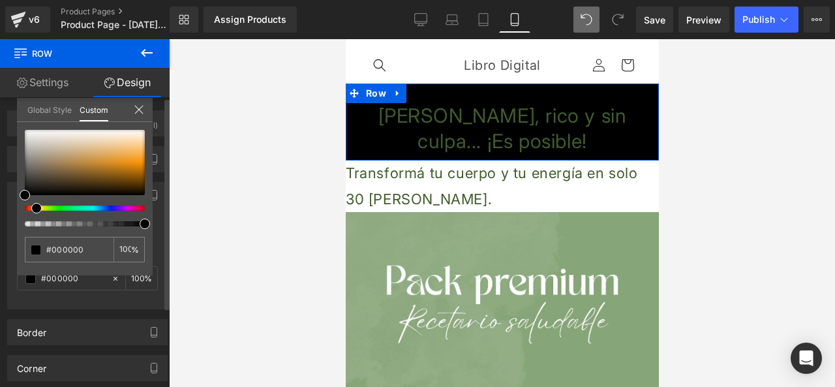
drag, startPoint x: 26, startPoint y: 207, endPoint x: 33, endPoint y: 211, distance: 8.2
click at [33, 211] on span at bounding box center [36, 208] width 10 height 10
drag, startPoint x: 22, startPoint y: 189, endPoint x: 16, endPoint y: 207, distance: 19.4
click at [35, 183] on div "#000000 100 %" at bounding box center [85, 203] width 136 height 146
type input "#020202"
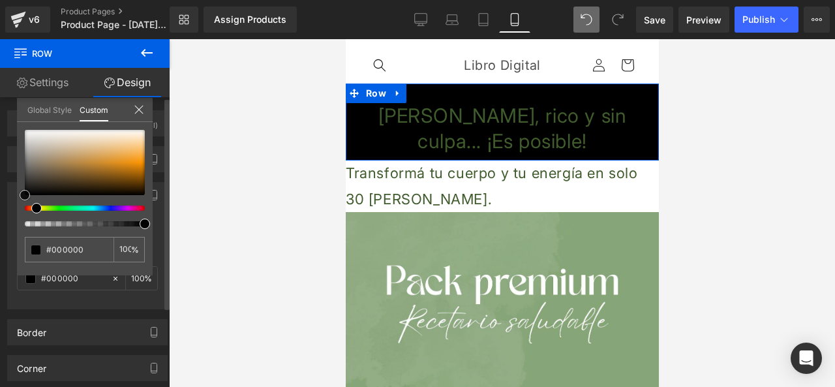
type input "#020202"
type input "#2a2a22"
type input "#424232"
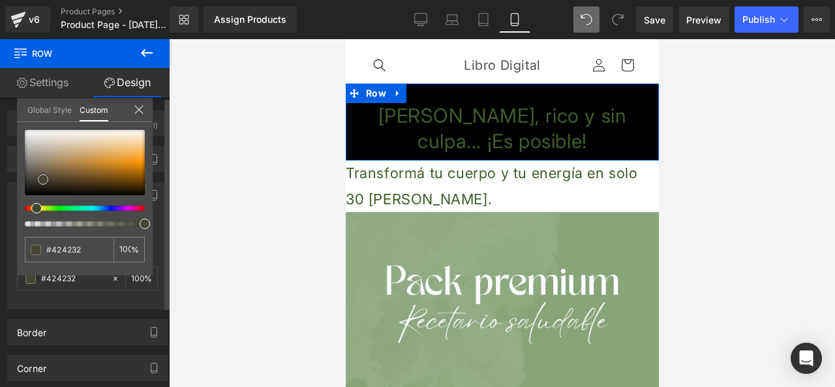
type input "#53533b"
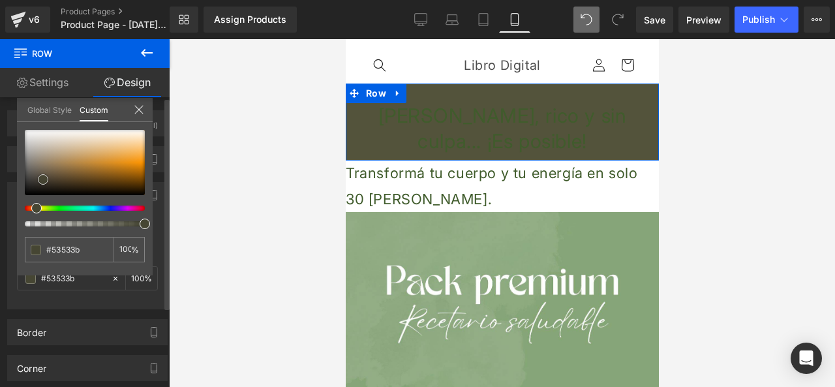
type input "#616141"
type input "#727244"
type input "#7b7b46"
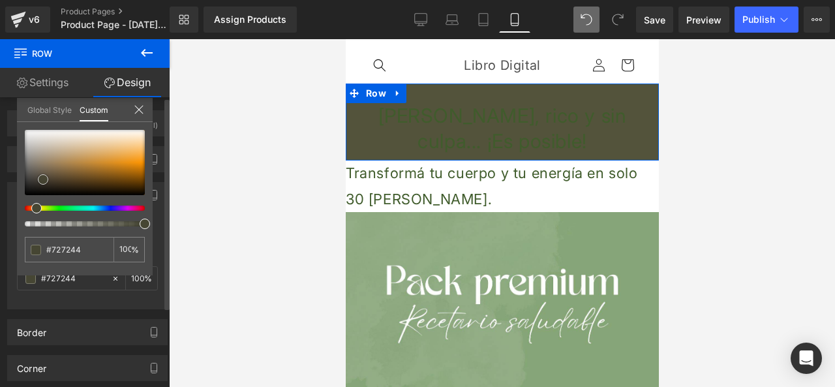
type input "#7b7b46"
type input "#848447"
type input "#8b8b46"
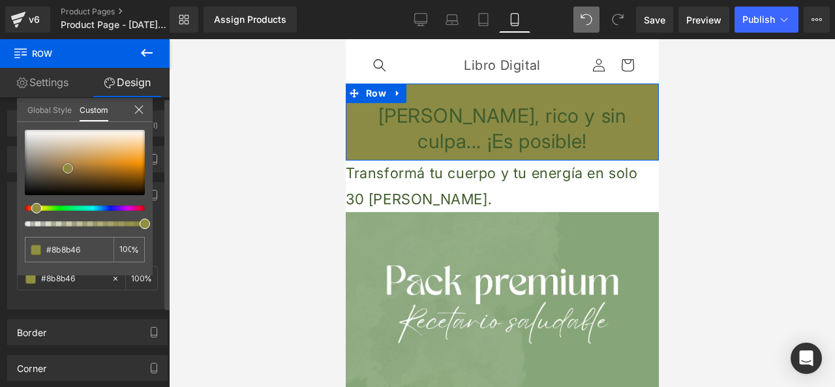
type input "#94943c"
type input "#9b9b3a"
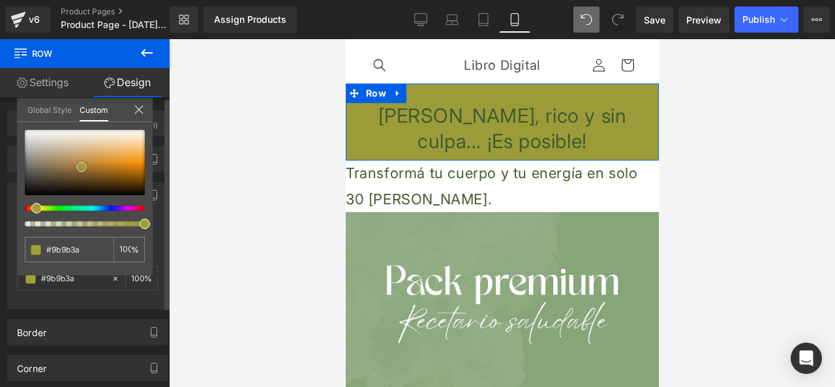
type input "#a1a13a"
type input "#a2a239"
type input "#b7b742"
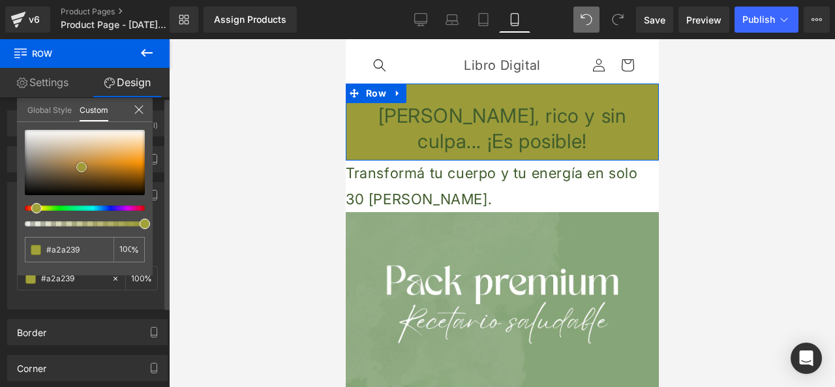
type input "#b7b742"
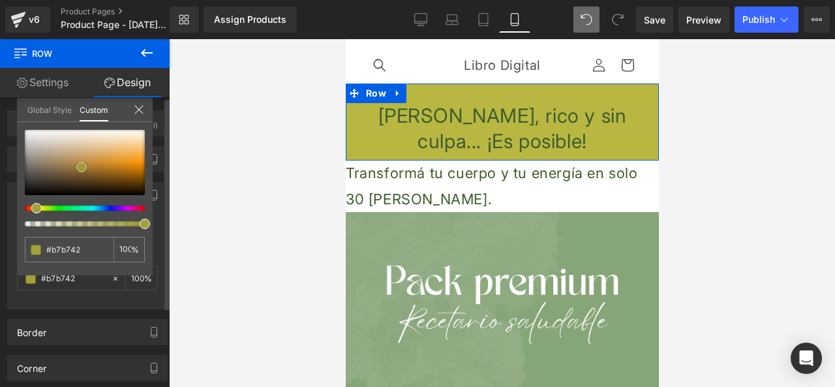
type input "#c3c373"
type input "#c6c680"
type input "#cdcd88"
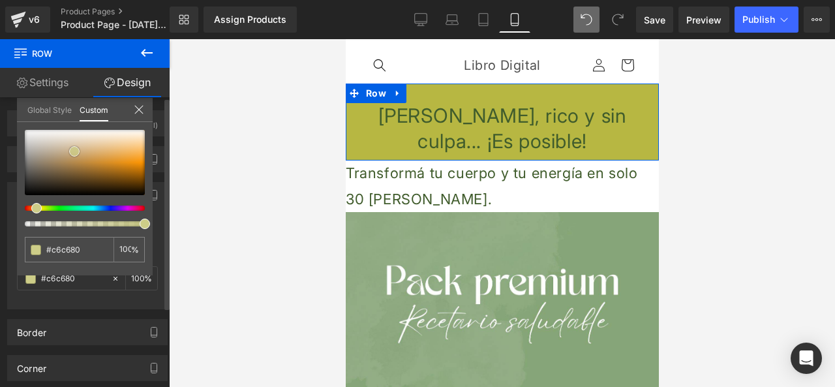
type input "#cdcd88"
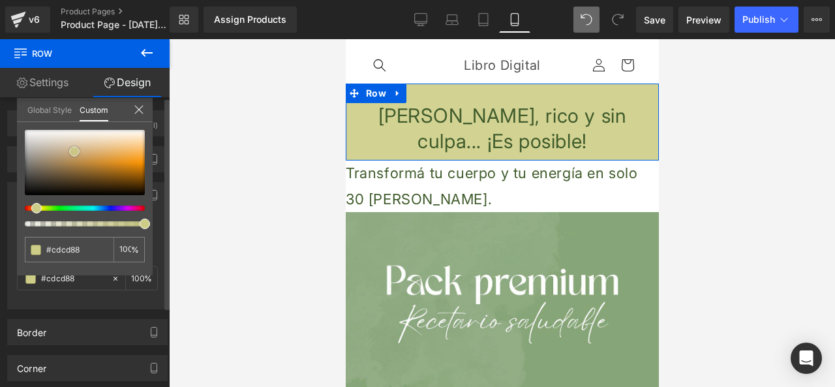
type input "#d2d292"
type input "#d3d391"
type input "#d4d495"
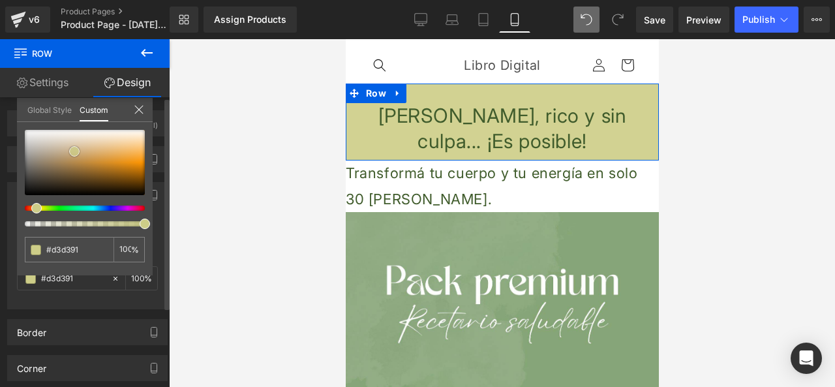
type input "#d4d495"
type input "#d7d798"
type input "#dbdb9e"
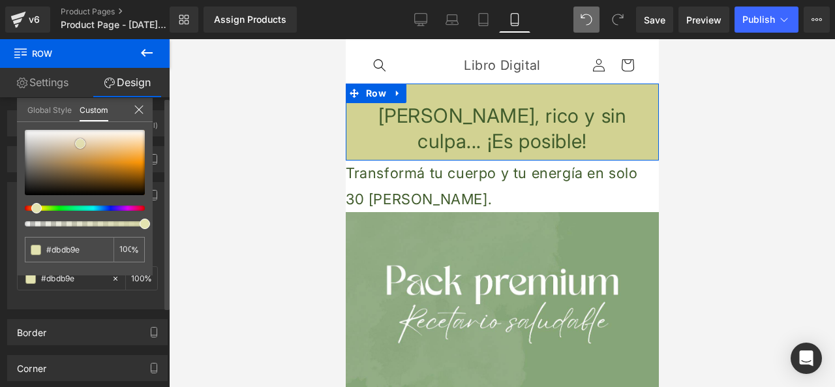
type input "#dfdfa9"
type input "#e6e6bb"
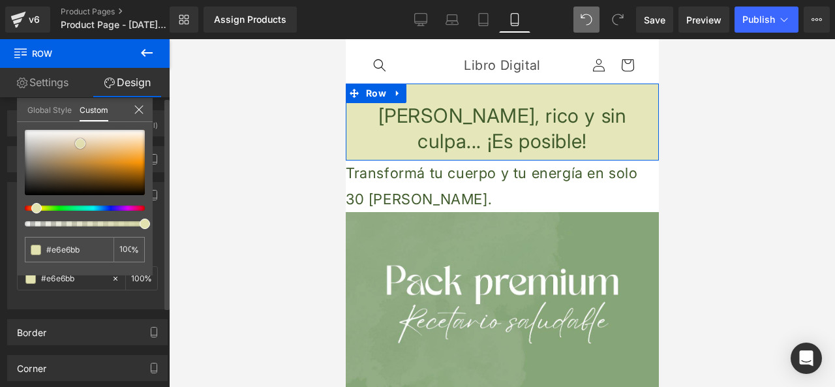
type input "#ececca"
type input "#ededce"
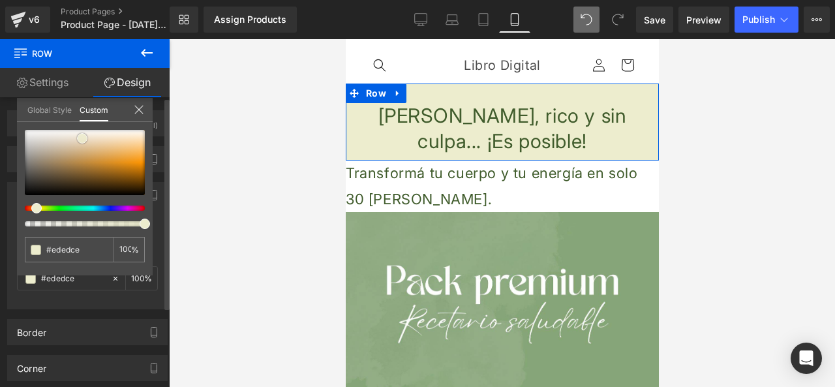
type input "#eeeed2"
type input "#f0f0d5"
type input "#f4f4e5"
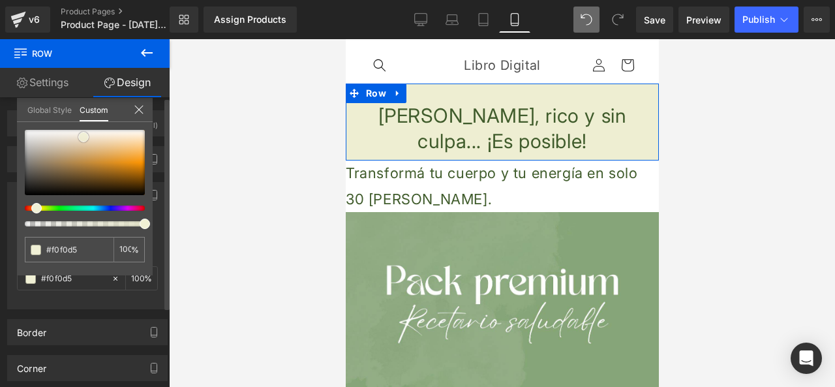
type input "#f4f4e5"
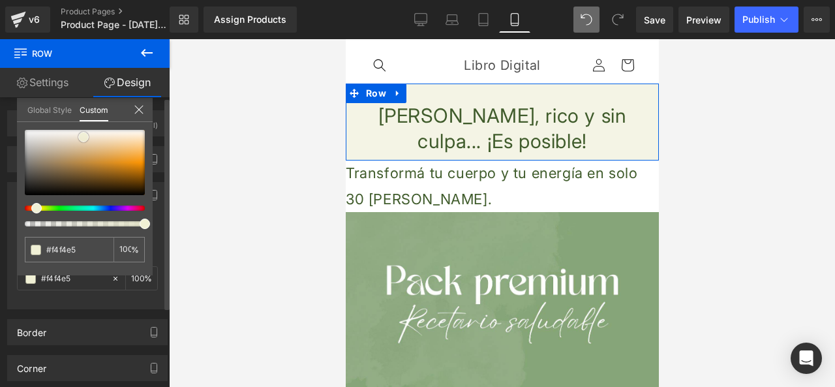
type input "#f8f8f0"
type input "#fafaf4"
type input "#fbfbf8"
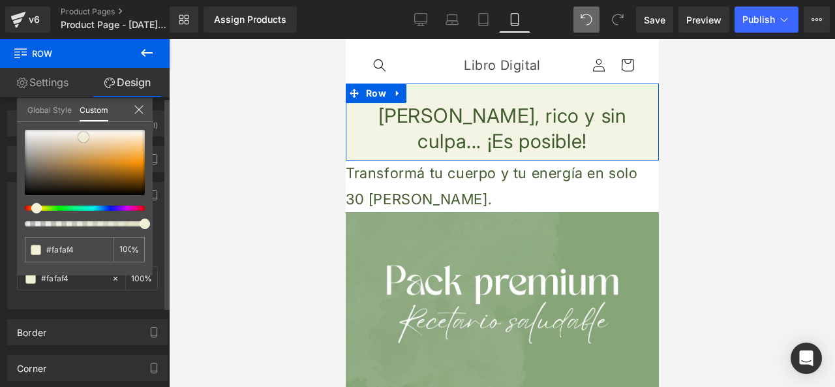
type input "#fbfbf8"
type input "#ffffff"
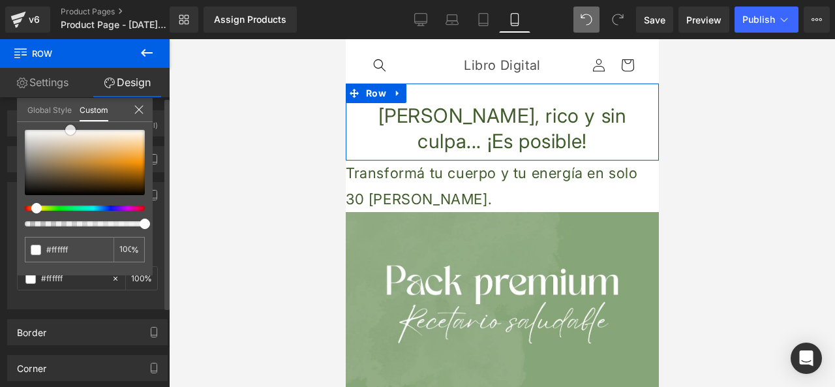
type input "#fffff9"
type input "#fbfbf8"
type input "#fafaf3"
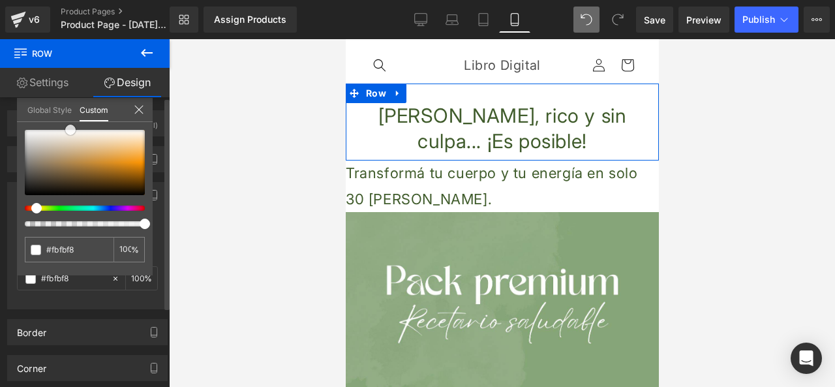
type input "#fafaf3"
type input "#f8f8f0"
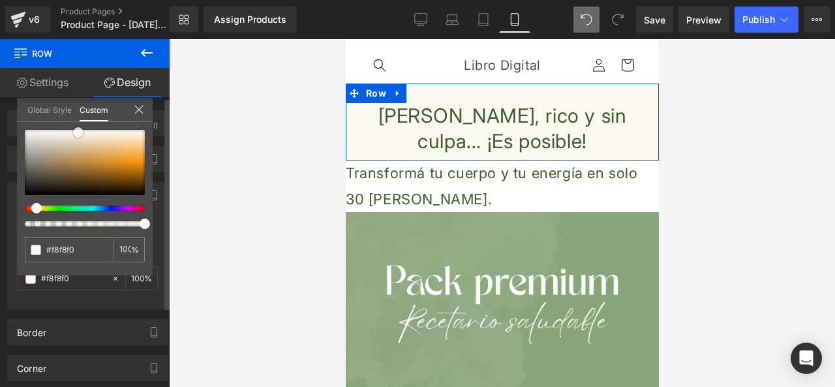
type input "#f9f9f0"
type input "#f8f8ec"
type input "#f6f6e8"
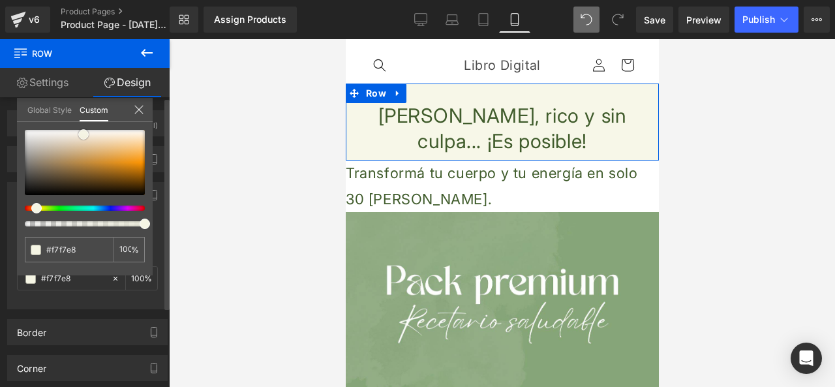
drag, startPoint x: 26, startPoint y: 195, endPoint x: 85, endPoint y: 134, distance: 84.5
click at [85, 134] on span at bounding box center [83, 134] width 10 height 10
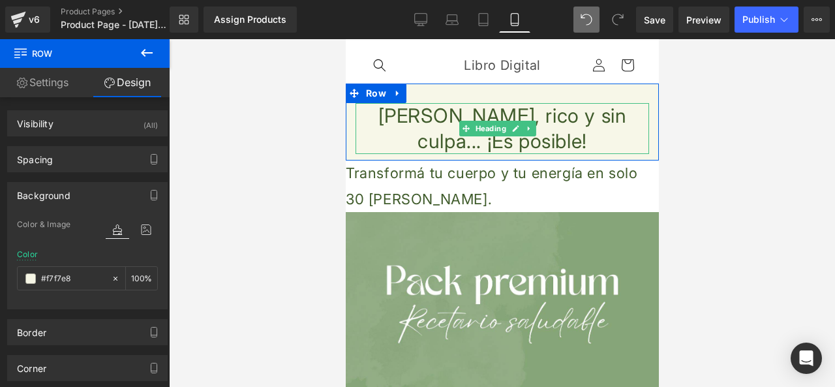
click at [403, 143] on h1 "[PERSON_NAME], rico y sin culpa... ¡Es posible!" at bounding box center [502, 128] width 294 height 51
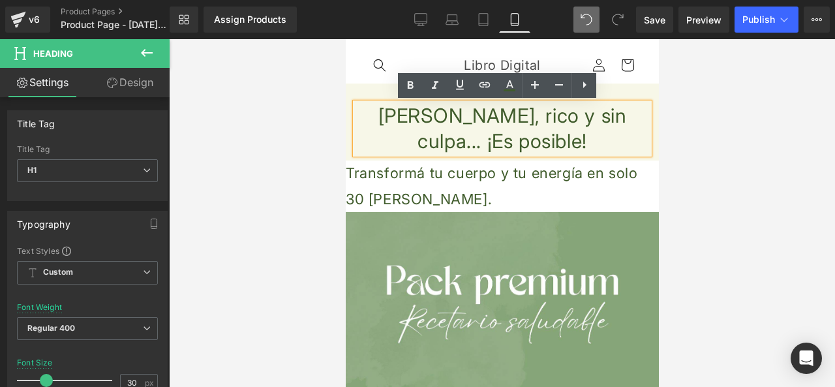
click at [265, 203] on div at bounding box center [502, 213] width 666 height 348
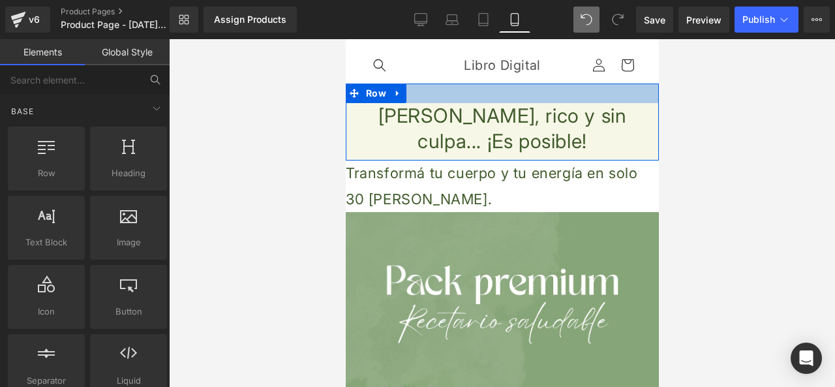
click at [426, 95] on div at bounding box center [501, 94] width 313 height 20
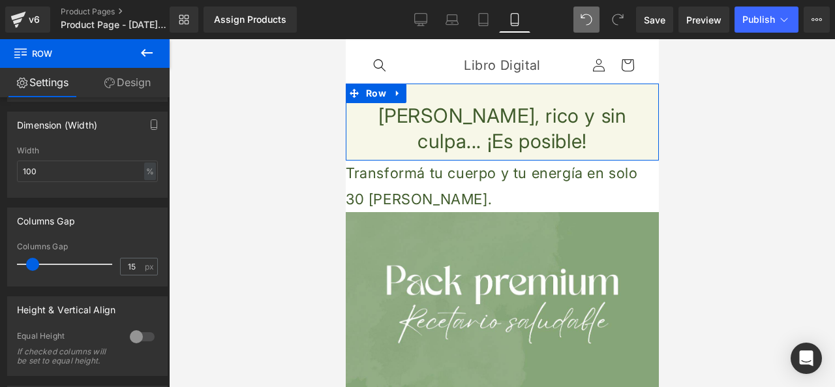
scroll to position [261, 0]
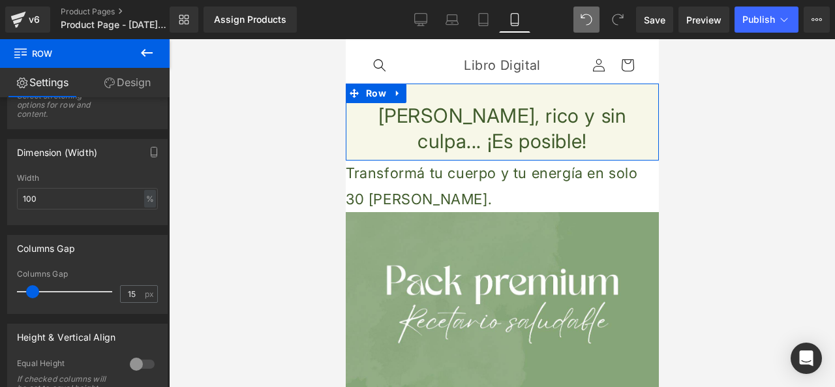
click at [118, 88] on link "Design" at bounding box center [127, 82] width 85 height 29
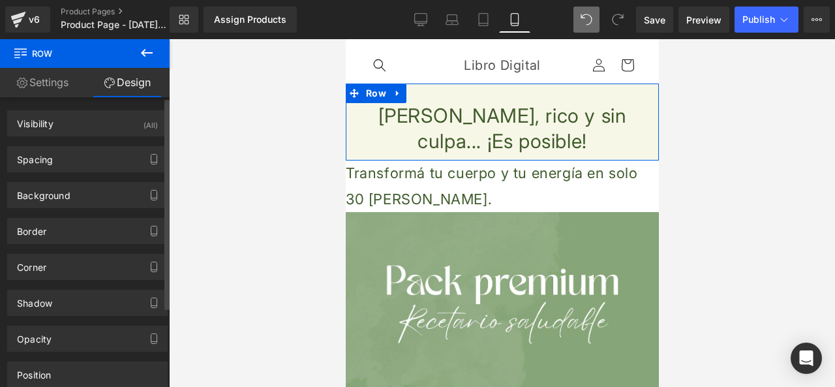
click at [95, 208] on div "Border Border Style Custom Custom Custom none Border Design rgba(18, 18, 18, 0.…" at bounding box center [88, 226] width 176 height 36
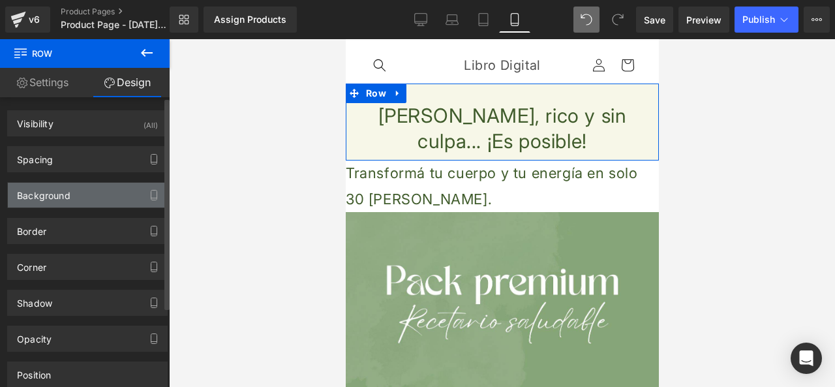
click at [99, 202] on div "Background" at bounding box center [87, 195] width 159 height 25
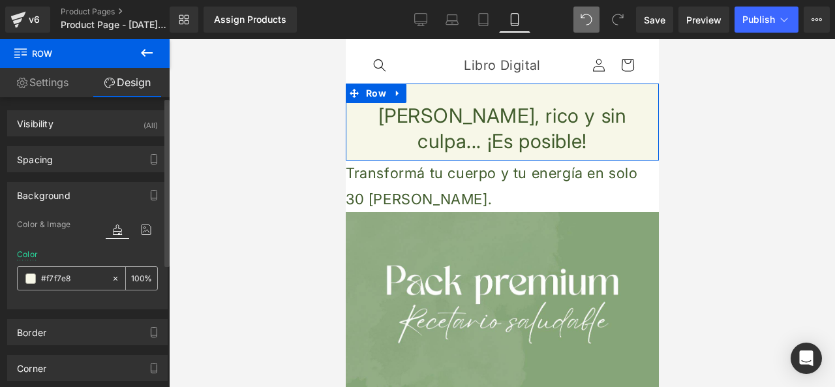
click at [82, 286] on div "#f7f7e8" at bounding box center [64, 278] width 93 height 23
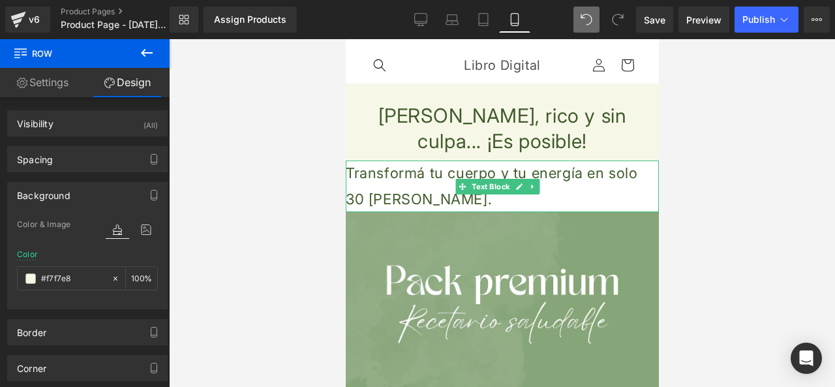
click at [435, 202] on p "Transformá tu cuerpo y tu energía en solo 30 [PERSON_NAME]." at bounding box center [501, 187] width 313 height 52
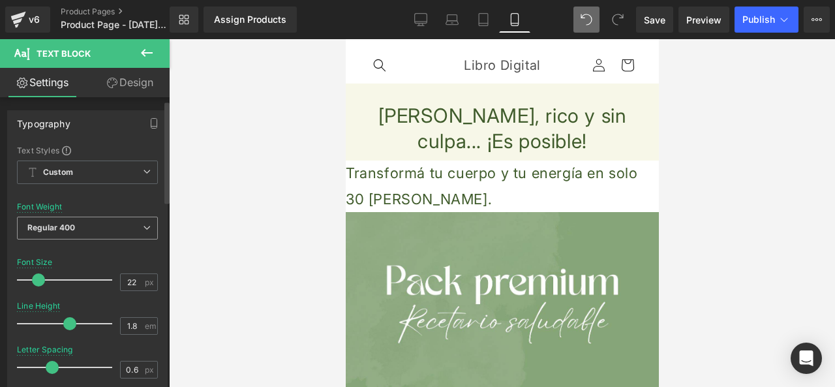
scroll to position [65, 0]
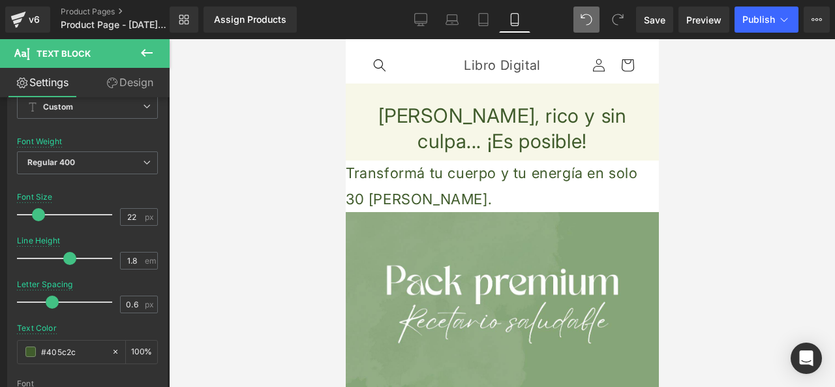
click at [134, 80] on link "Design" at bounding box center [129, 82] width 85 height 29
click at [0, 0] on div "Background" at bounding box center [0, 0] width 0 height 0
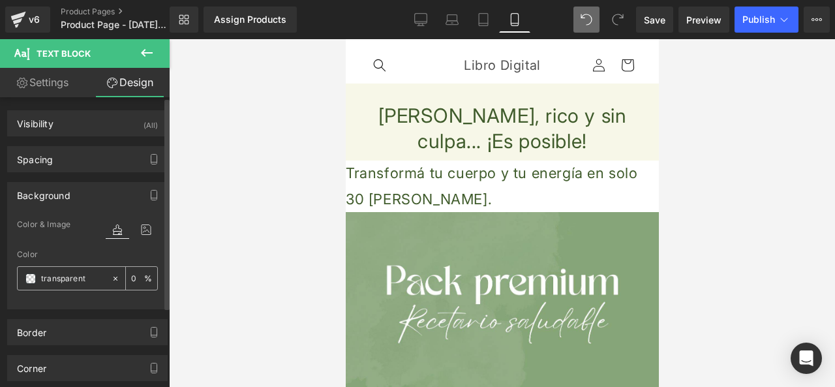
click at [76, 278] on input "transparent" at bounding box center [73, 279] width 64 height 14
paste input "#f7f7e8"
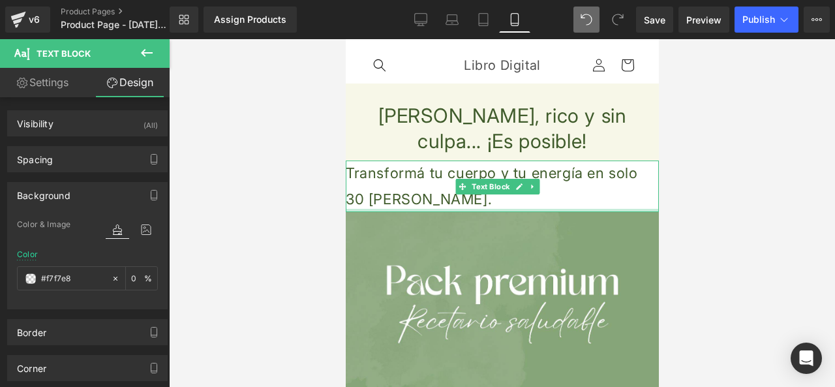
click at [509, 205] on p "Transformá tu cuerpo y tu energía en solo 30 [PERSON_NAME]." at bounding box center [501, 187] width 313 height 52
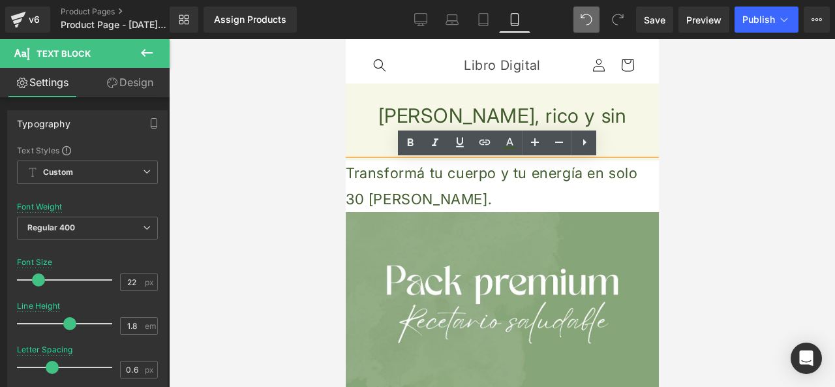
click at [459, 197] on p "Transformá tu cuerpo y tu energía en solo 30 [PERSON_NAME]." at bounding box center [501, 187] width 313 height 52
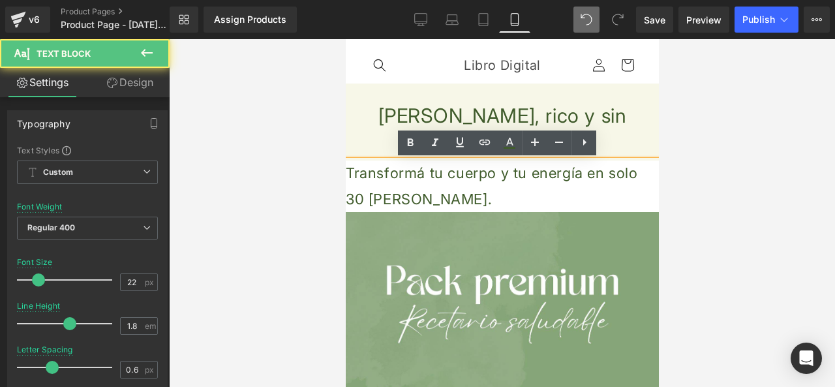
click at [470, 197] on p "Transformá tu cuerpo y tu energía en solo 30 [PERSON_NAME]." at bounding box center [501, 187] width 313 height 52
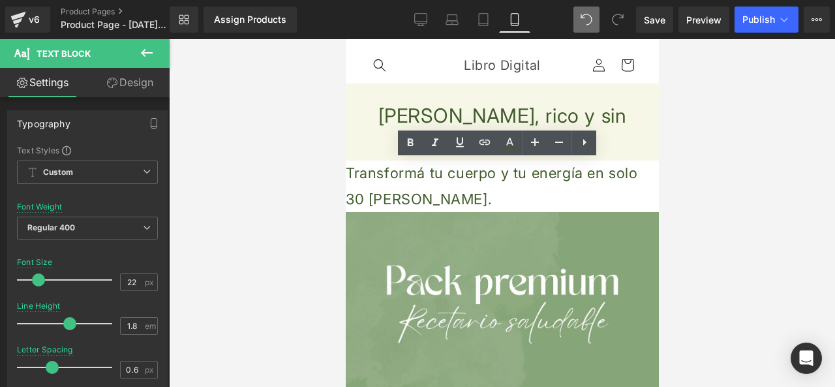
click at [315, 206] on div at bounding box center [502, 213] width 666 height 348
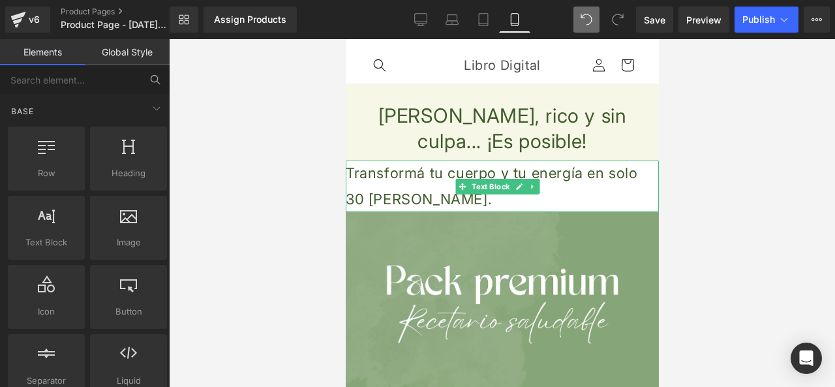
click at [420, 194] on p "Transformá tu cuerpo y tu energía en solo 30 [PERSON_NAME]." at bounding box center [501, 187] width 313 height 52
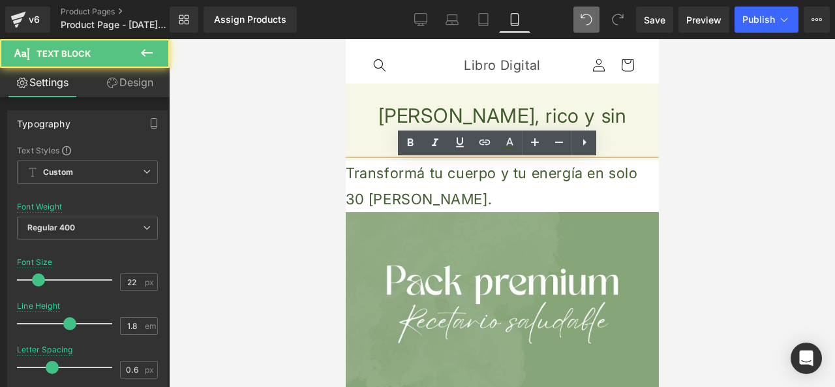
drag, startPoint x: 417, startPoint y: 183, endPoint x: 422, endPoint y: 202, distance: 19.0
click at [417, 184] on p "Transformá tu cuerpo y tu energía en solo 30 [PERSON_NAME]." at bounding box center [501, 187] width 313 height 52
click at [752, 145] on div at bounding box center [502, 213] width 666 height 348
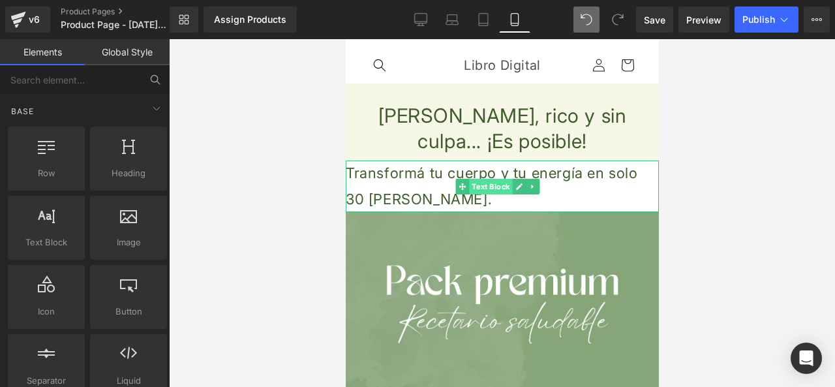
click at [506, 183] on span "Text Block" at bounding box center [490, 187] width 43 height 16
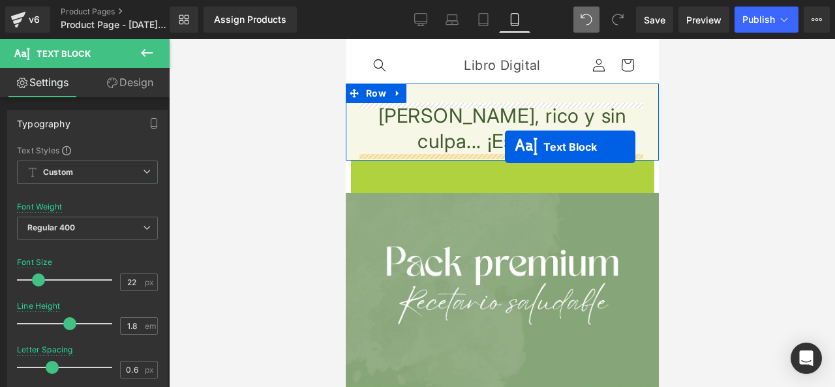
drag, startPoint x: 506, startPoint y: 183, endPoint x: 505, endPoint y: 147, distance: 36.6
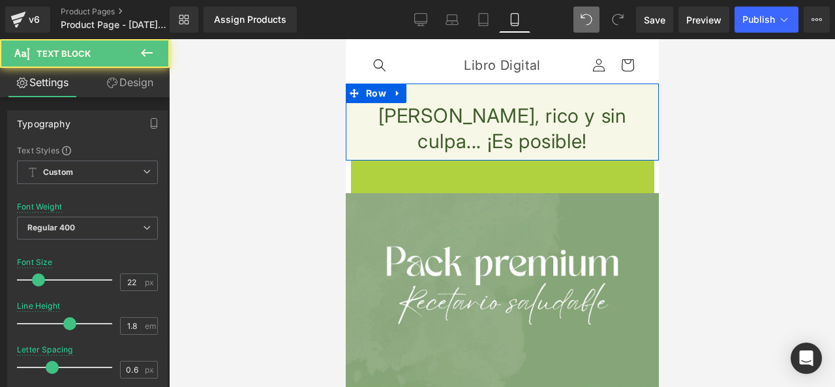
click at [505, 147] on h1 "[PERSON_NAME], rico y sin culpa... ¡Es posible!" at bounding box center [502, 128] width 294 height 51
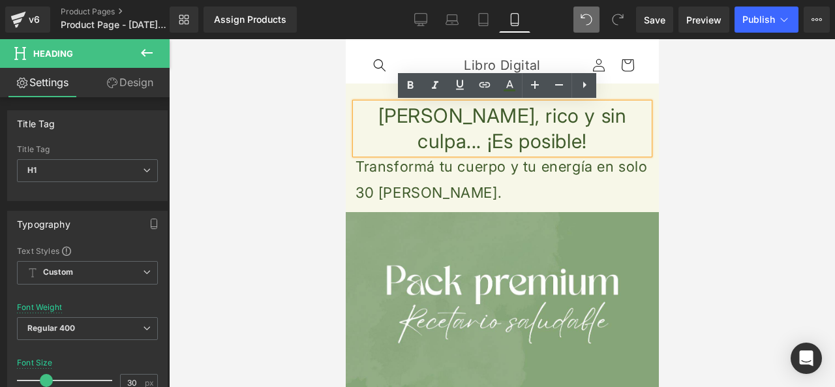
click at [320, 250] on div at bounding box center [502, 213] width 666 height 348
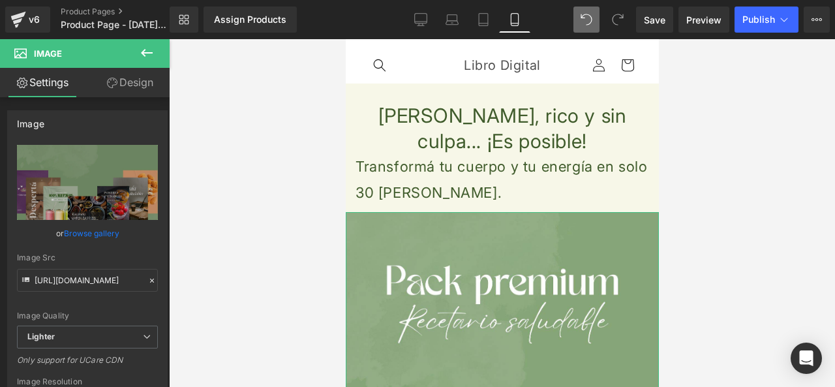
click at [462, 190] on p "Transformá tu cuerpo y tu energía en solo 30 [PERSON_NAME]." at bounding box center [502, 180] width 294 height 52
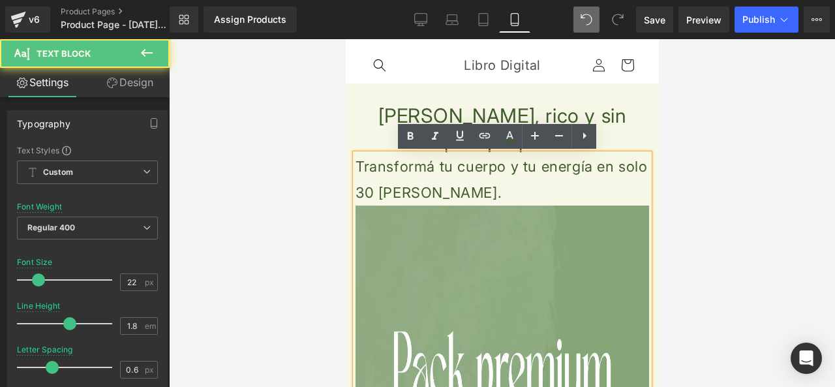
click at [291, 231] on div at bounding box center [502, 213] width 666 height 348
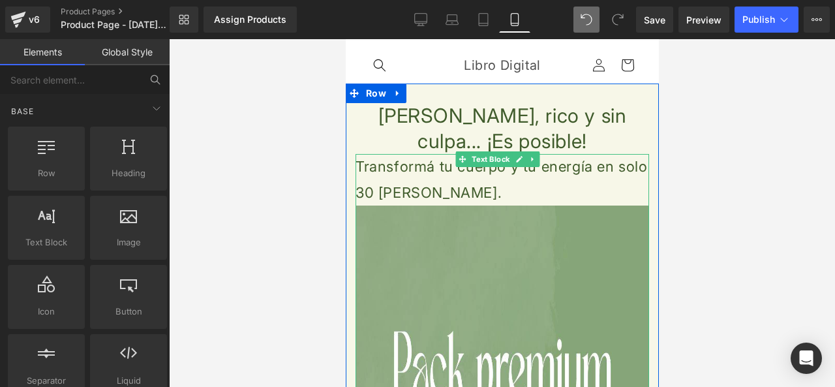
drag, startPoint x: 369, startPoint y: 167, endPoint x: 356, endPoint y: 166, distance: 12.4
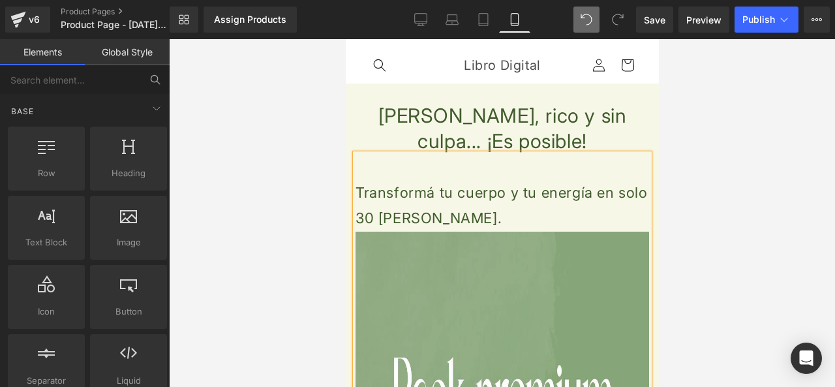
click at [278, 226] on div at bounding box center [502, 213] width 666 height 348
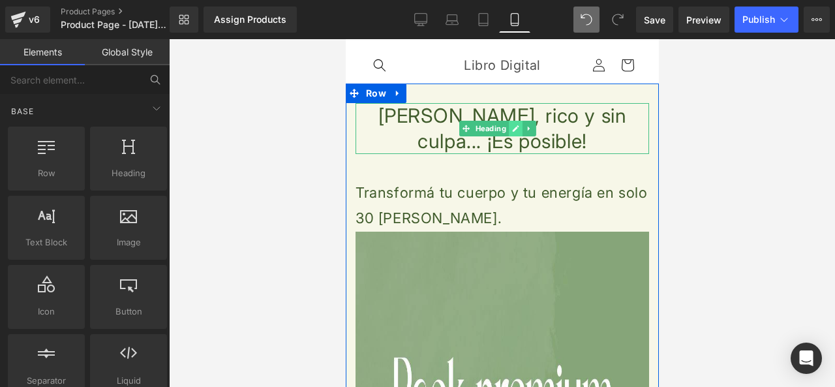
click at [513, 126] on icon at bounding box center [515, 129] width 7 height 8
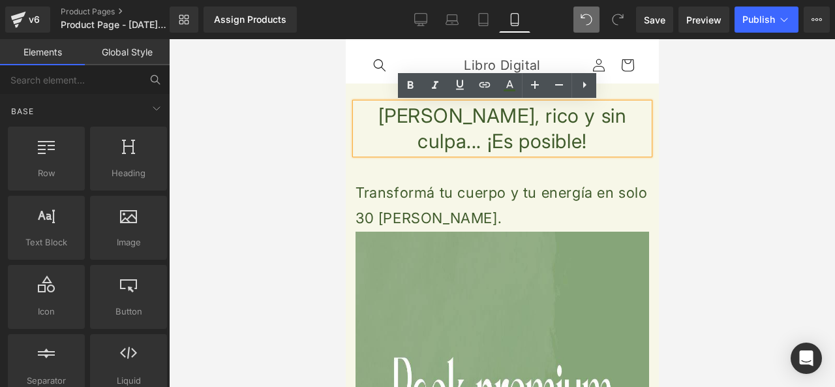
click at [664, 164] on div at bounding box center [502, 213] width 666 height 348
drag, startPoint x: 596, startPoint y: 146, endPoint x: 453, endPoint y: 182, distance: 147.4
click at [596, 147] on h1 "[PERSON_NAME], rico y sin culpa... ¡Es posible!" at bounding box center [502, 128] width 294 height 51
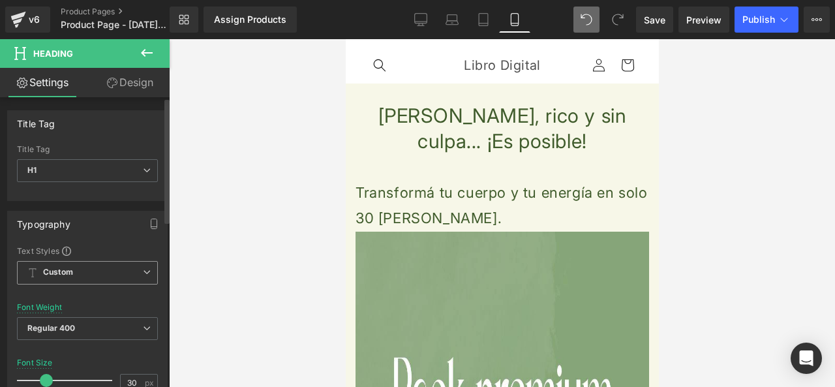
click at [124, 273] on span "Custom Setup Global Style" at bounding box center [87, 272] width 141 height 23
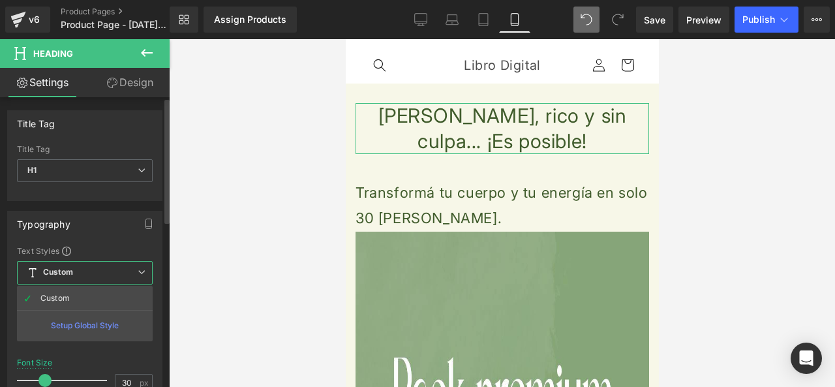
click at [103, 322] on div "Setup Global Style" at bounding box center [85, 325] width 136 height 31
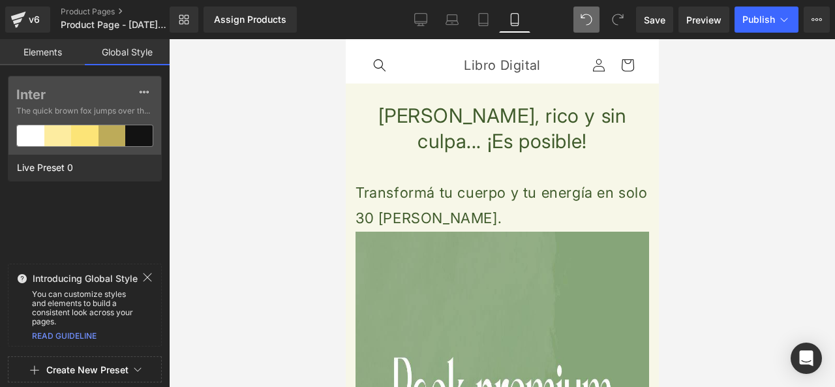
click at [217, 268] on div at bounding box center [502, 213] width 666 height 348
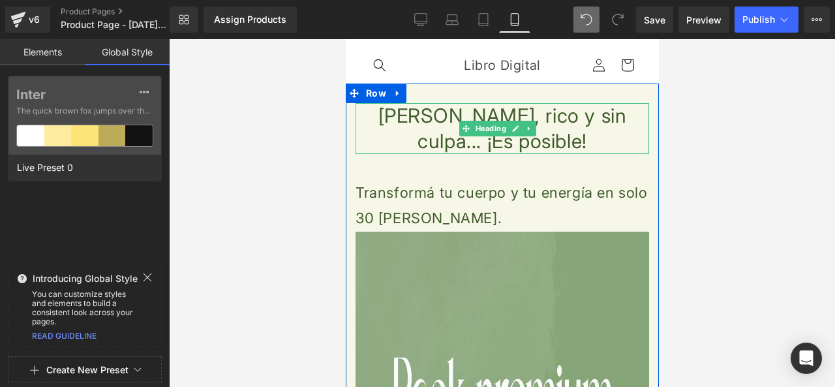
click at [443, 119] on h1 "[PERSON_NAME], rico y sin culpa... ¡Es posible!" at bounding box center [502, 128] width 294 height 51
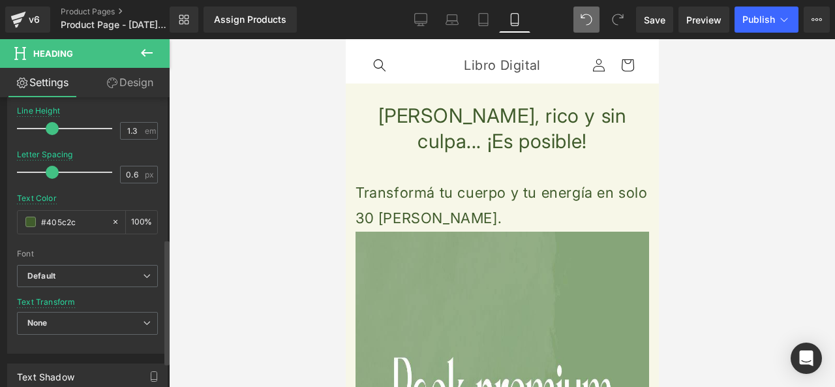
scroll to position [326, 0]
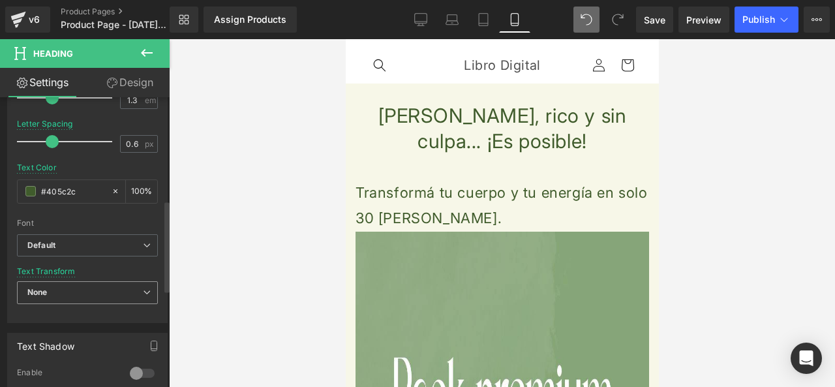
click at [135, 296] on span "None" at bounding box center [87, 292] width 141 height 23
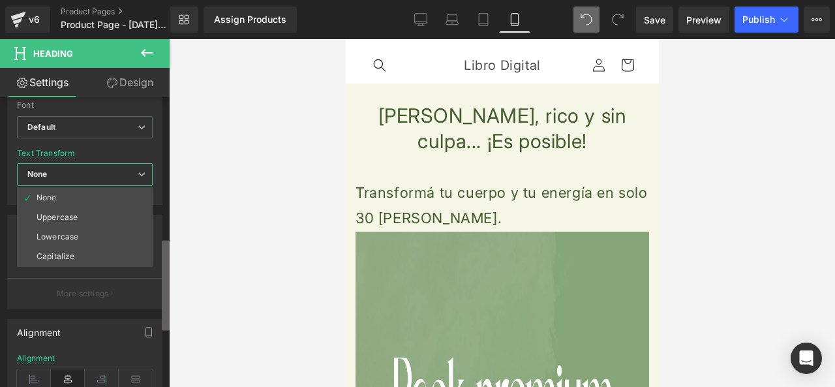
click at [172, 267] on div "Text Block You are previewing how the Live Preset 0 will restyle your page. You…" at bounding box center [417, 204] width 835 height 409
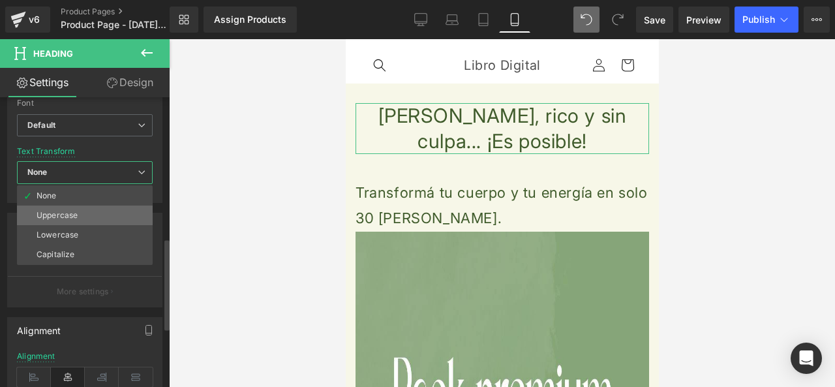
click at [106, 214] on li "Uppercase" at bounding box center [85, 216] width 136 height 20
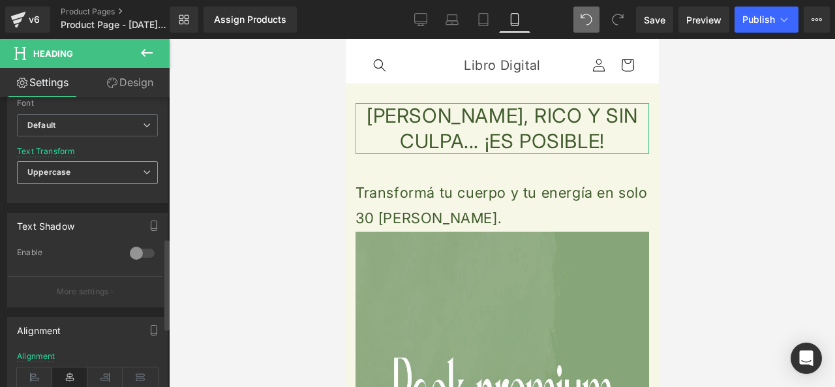
click at [114, 172] on span "Uppercase" at bounding box center [87, 172] width 141 height 23
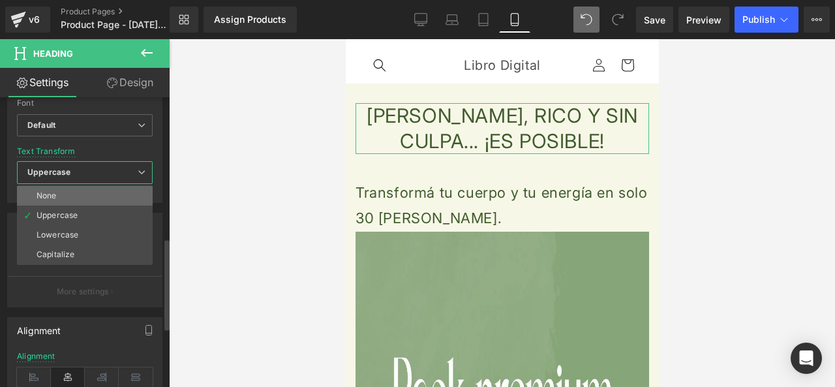
click at [103, 198] on li "None" at bounding box center [85, 196] width 136 height 20
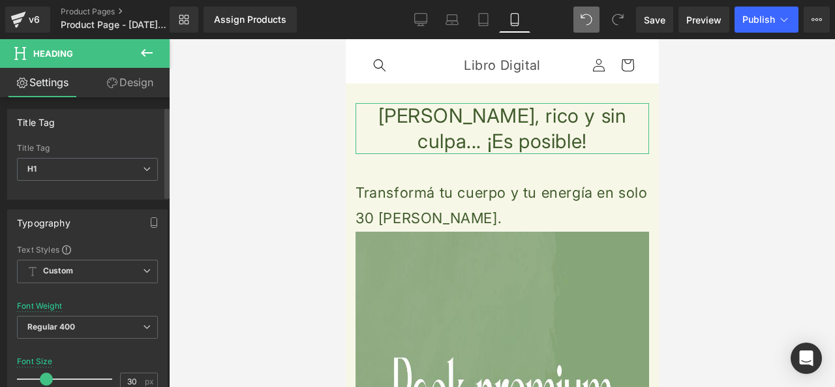
scroll to position [0, 0]
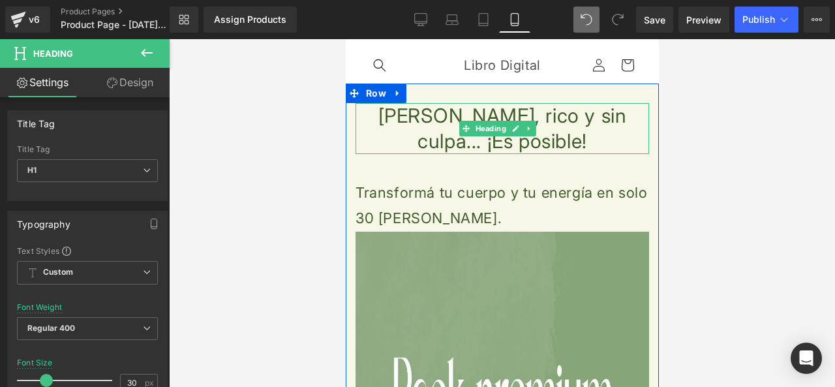
click at [422, 120] on h1 "[PERSON_NAME], rico y sin culpa... ¡Es posible!" at bounding box center [502, 128] width 294 height 51
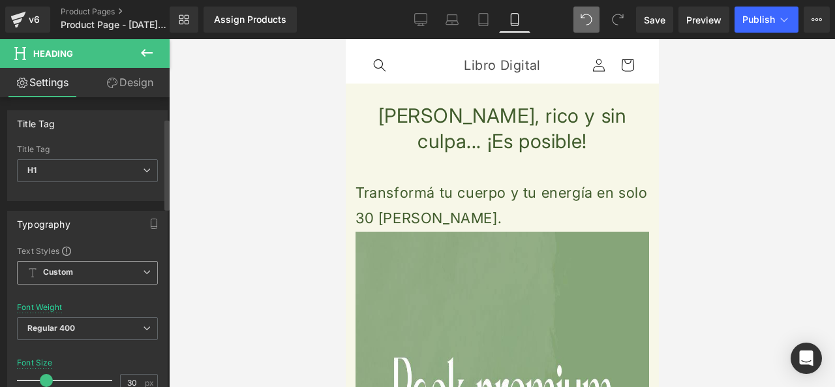
scroll to position [261, 0]
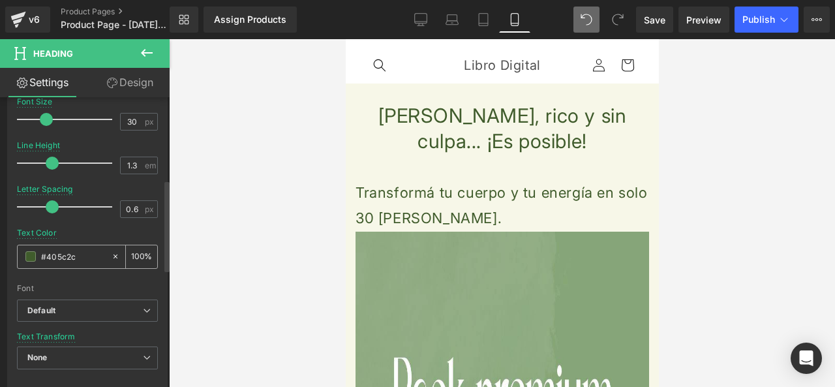
click at [38, 255] on div "#405c2c" at bounding box center [64, 256] width 93 height 23
click at [30, 259] on span at bounding box center [30, 256] width 10 height 10
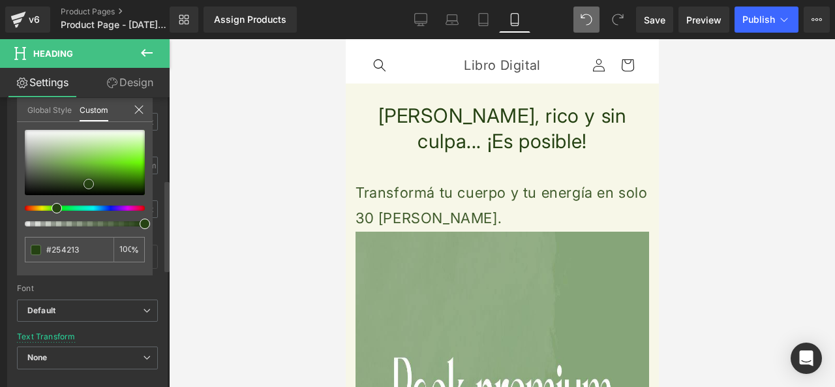
drag, startPoint x: 65, startPoint y: 180, endPoint x: 87, endPoint y: 187, distance: 23.1
click at [87, 187] on span at bounding box center [89, 184] width 10 height 10
click at [55, 245] on input "#254213" at bounding box center [70, 250] width 48 height 14
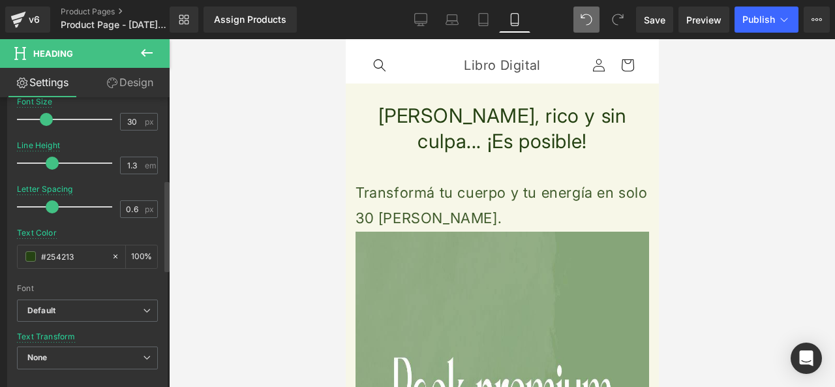
drag, startPoint x: 495, startPoint y: 196, endPoint x: 346, endPoint y: 262, distance: 163.1
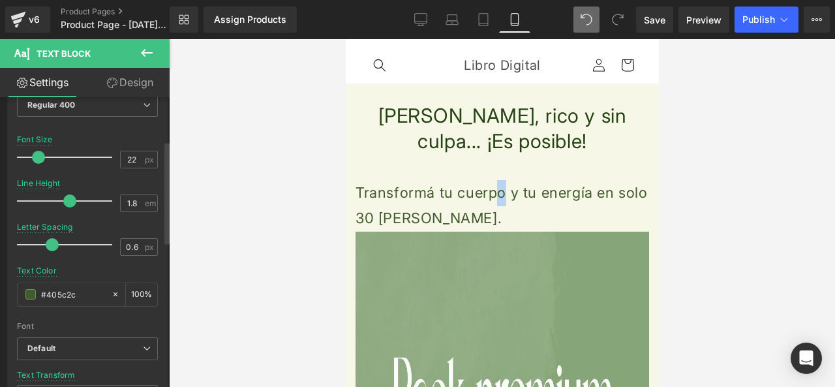
scroll to position [131, 0]
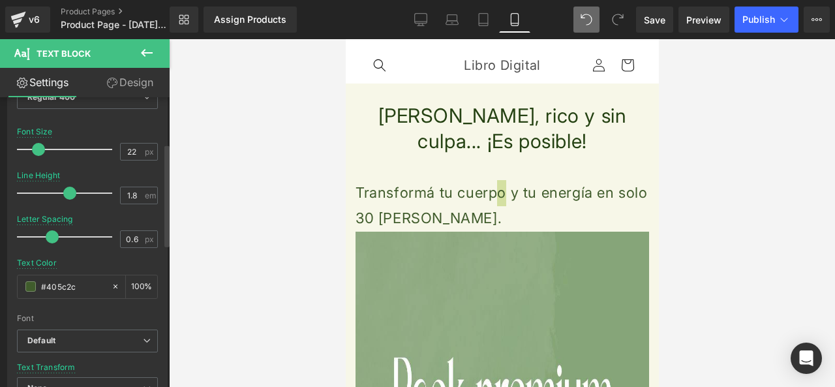
click at [70, 282] on input "#405c2c" at bounding box center [73, 286] width 64 height 14
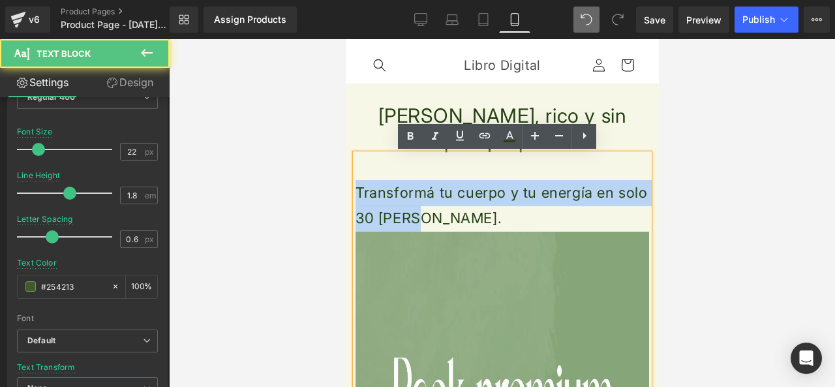
drag, startPoint x: 420, startPoint y: 218, endPoint x: 356, endPoint y: 191, distance: 69.9
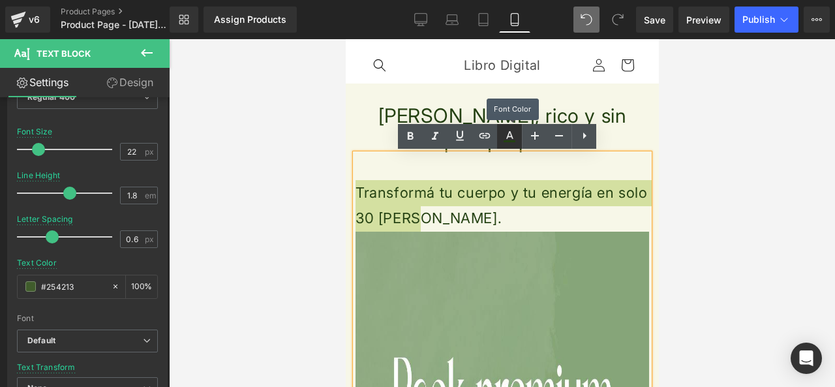
click at [505, 145] on link at bounding box center [509, 136] width 25 height 25
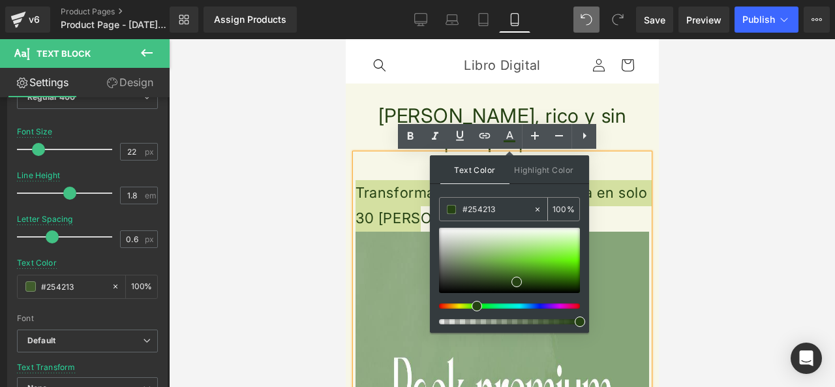
drag, startPoint x: 475, startPoint y: 198, endPoint x: 476, endPoint y: 210, distance: 11.1
click at [475, 200] on div "#254213" at bounding box center [486, 209] width 93 height 23
click at [476, 210] on input "#254213" at bounding box center [498, 209] width 70 height 14
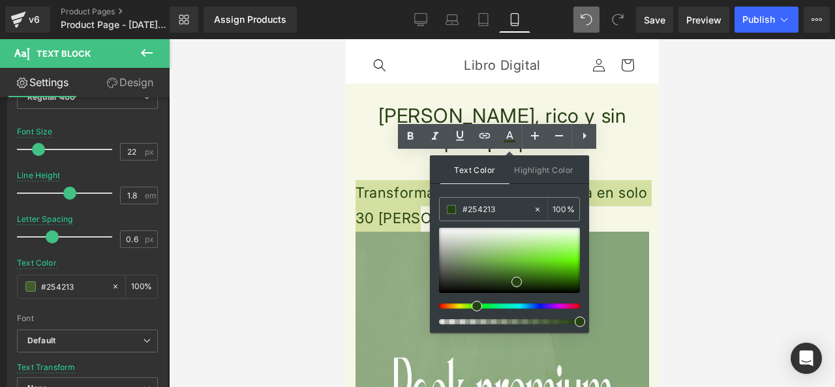
click at [225, 210] on div at bounding box center [502, 213] width 666 height 348
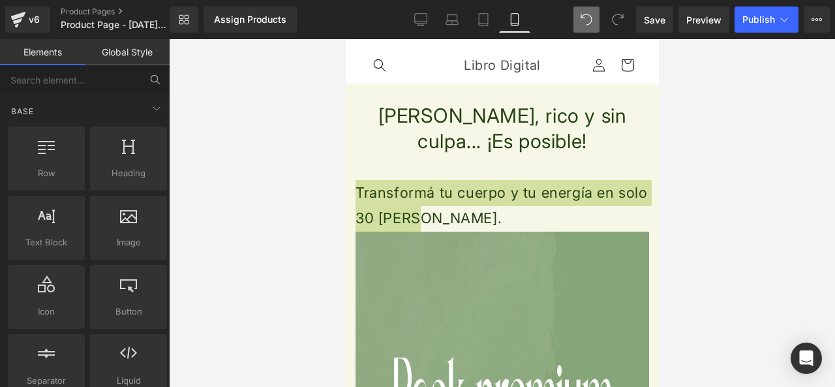
click at [231, 210] on div at bounding box center [502, 213] width 666 height 348
click at [340, 202] on div at bounding box center [502, 213] width 666 height 348
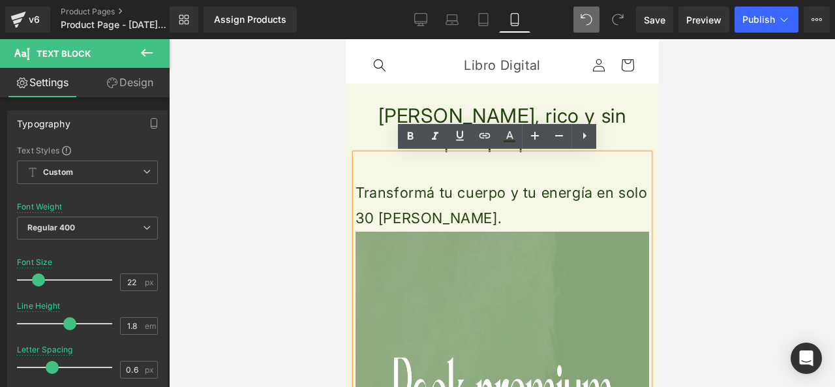
click at [420, 172] on p at bounding box center [502, 167] width 294 height 26
click at [363, 109] on h1 "[PERSON_NAME], rico y sin culpa... ¡Es posible!" at bounding box center [502, 128] width 294 height 51
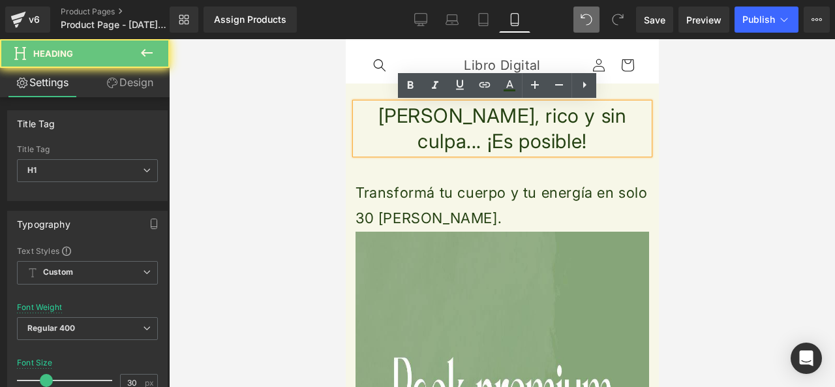
click at [367, 125] on h1 "[PERSON_NAME], rico y sin culpa... ¡Es posible!" at bounding box center [502, 128] width 294 height 51
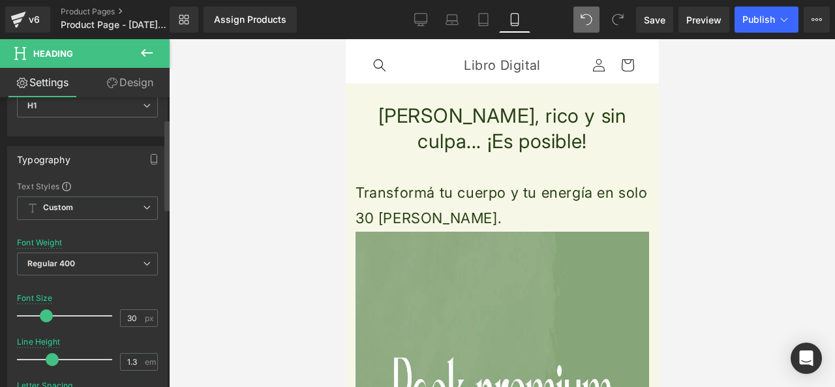
scroll to position [0, 0]
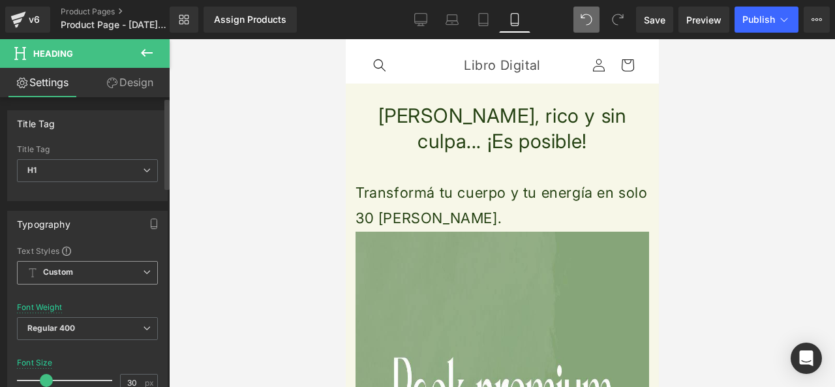
click at [136, 271] on span "Custom Setup Global Style" at bounding box center [87, 272] width 141 height 23
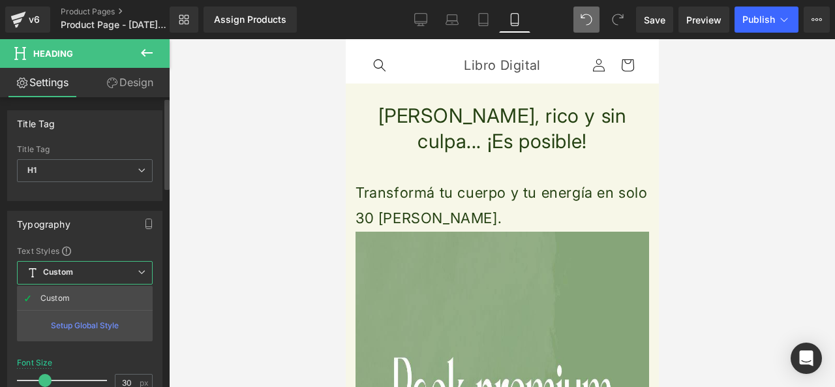
click at [136, 271] on span "Custom Setup Global Style" at bounding box center [85, 272] width 136 height 23
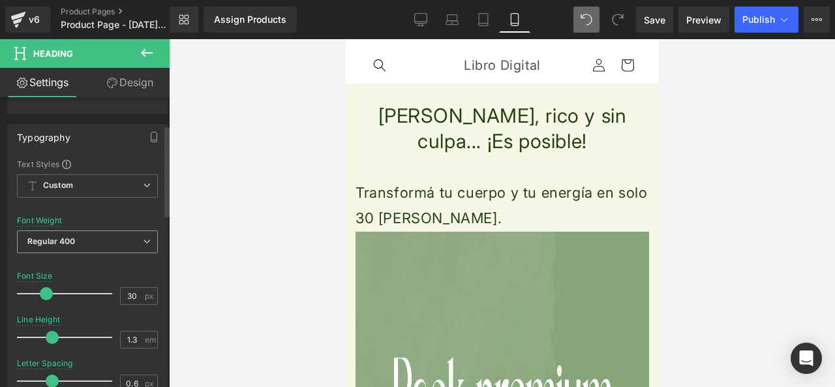
scroll to position [65, 0]
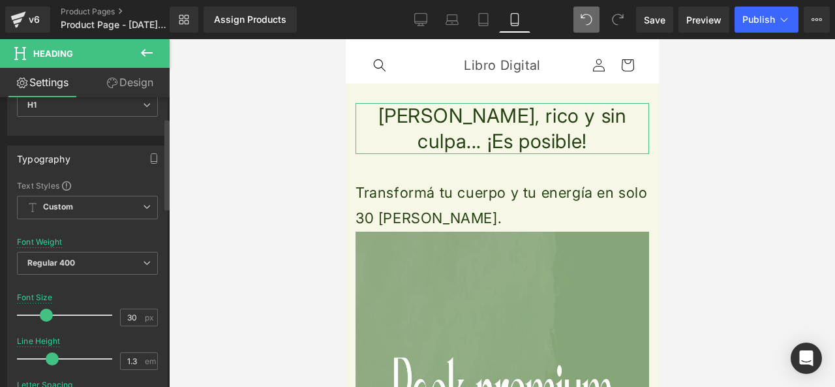
drag, startPoint x: 161, startPoint y: 176, endPoint x: 163, endPoint y: 194, distance: 18.3
click at [163, 194] on div "Typography Text Styles Custom Custom Setup Global Style Custom Setup Global Sty…" at bounding box center [88, 360] width 176 height 448
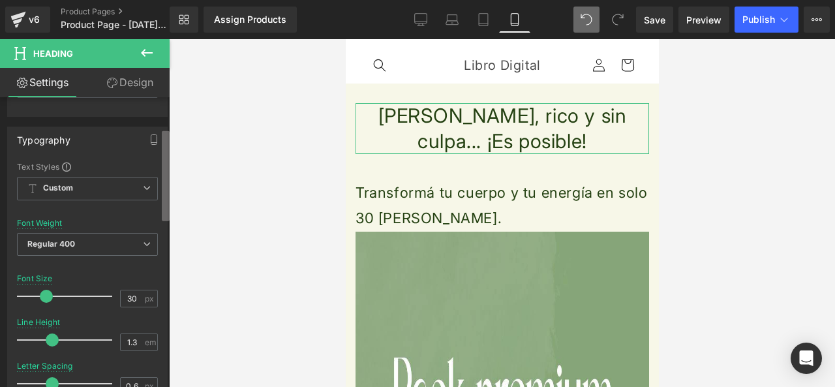
scroll to position [108, 0]
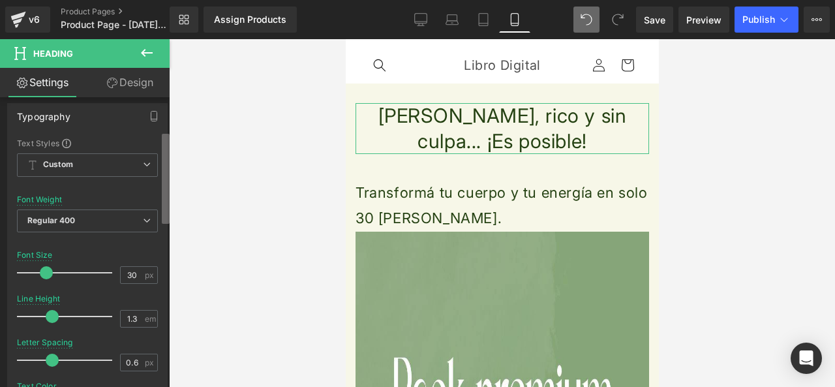
click at [165, 208] on b at bounding box center [166, 179] width 8 height 90
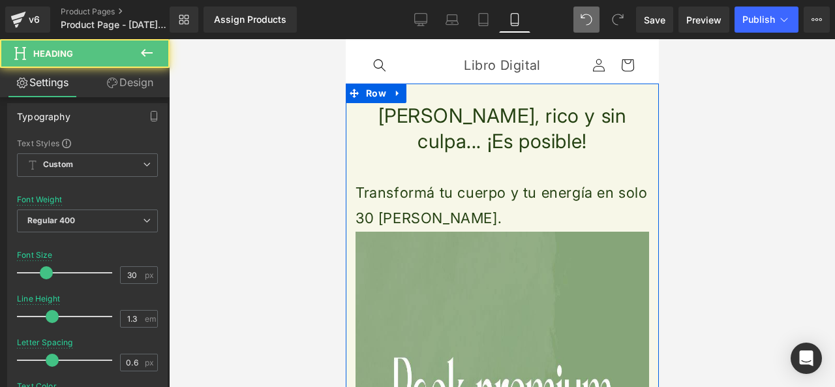
click at [551, 145] on h1 "[PERSON_NAME], rico y sin culpa... ¡Es posible!" at bounding box center [502, 128] width 294 height 51
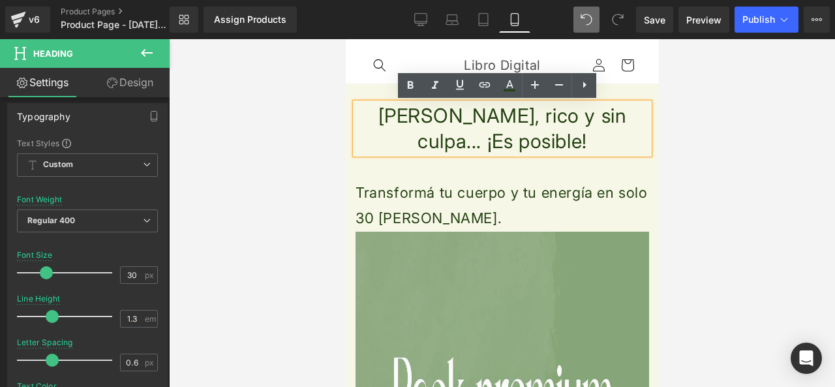
click at [587, 80] on icon at bounding box center [585, 85] width 16 height 16
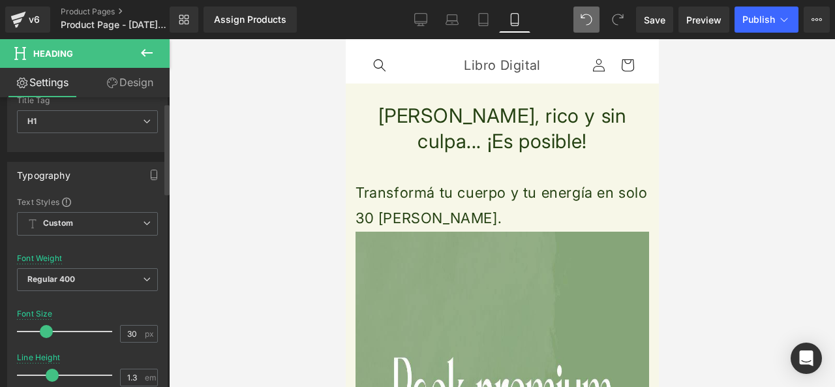
scroll to position [0, 0]
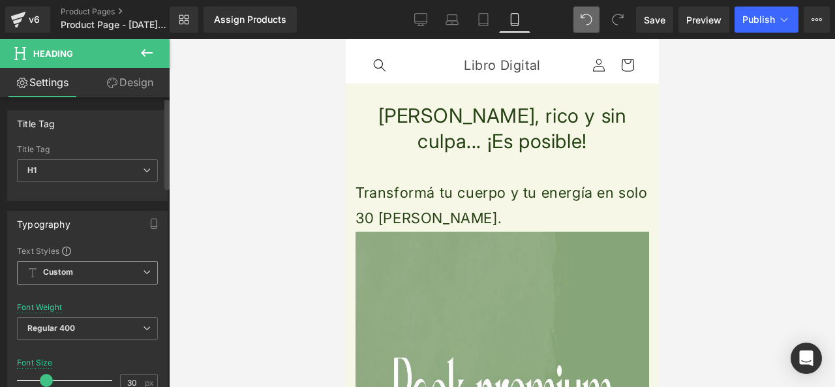
click at [105, 278] on span "Custom Setup Global Style" at bounding box center [87, 272] width 141 height 23
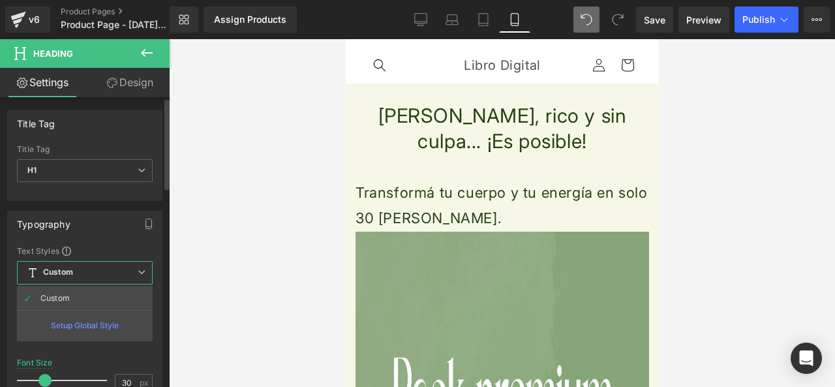
click at [114, 324] on div "Setup Global Style" at bounding box center [85, 325] width 136 height 31
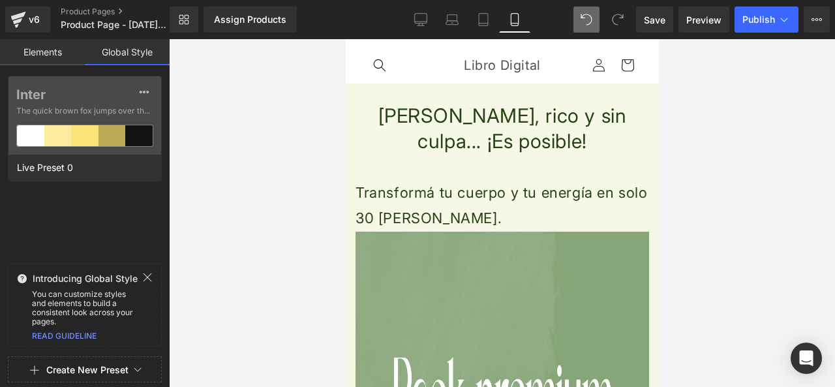
click at [148, 278] on icon at bounding box center [148, 277] width 8 height 8
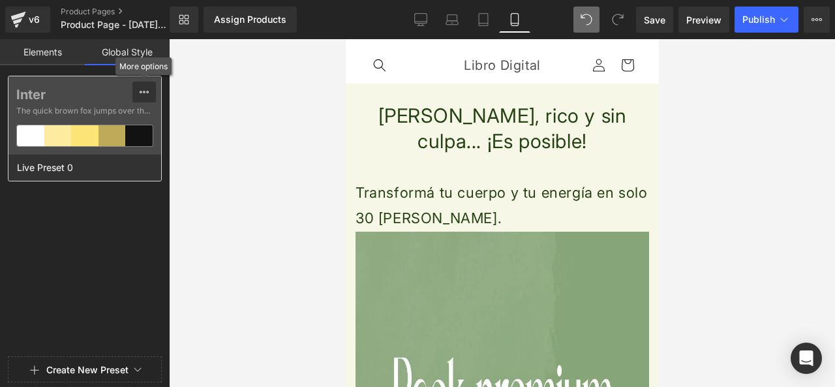
click at [141, 85] on div at bounding box center [144, 92] width 10 height 21
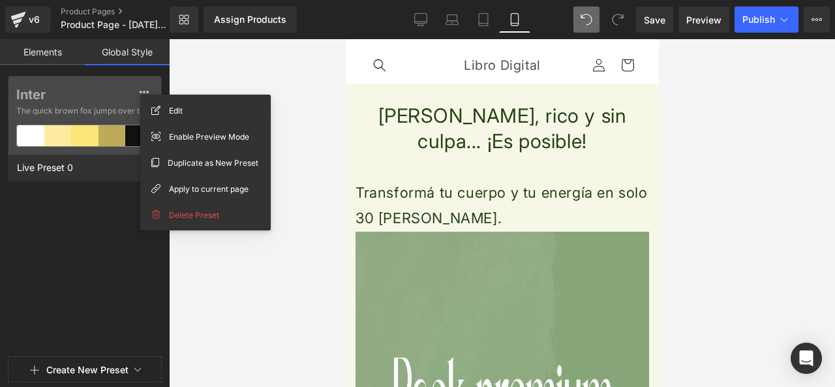
click at [114, 189] on div "Inter The quick brown fox jumps over the lazy... Live Preset 0" at bounding box center [85, 214] width 170 height 276
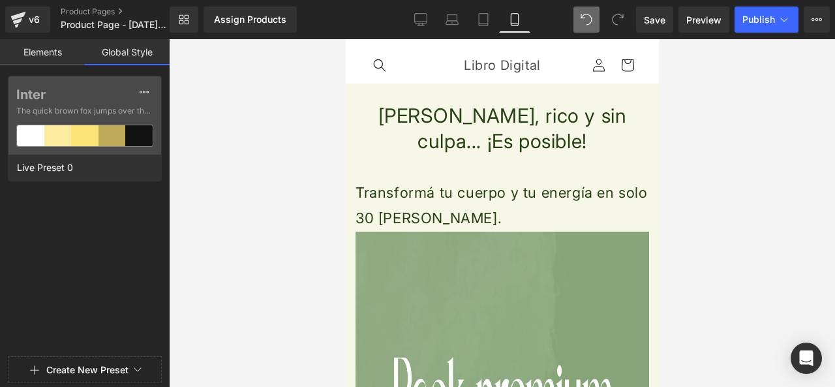
click at [46, 56] on link "Elements" at bounding box center [42, 52] width 85 height 26
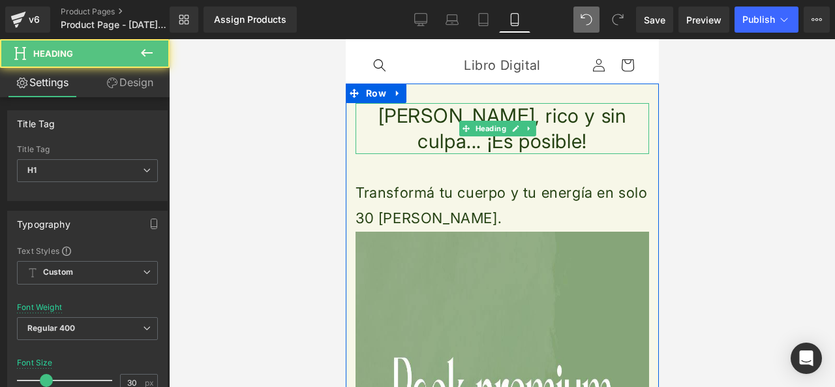
click at [413, 124] on h1 "[PERSON_NAME], rico y sin culpa... ¡Es posible!" at bounding box center [502, 128] width 294 height 51
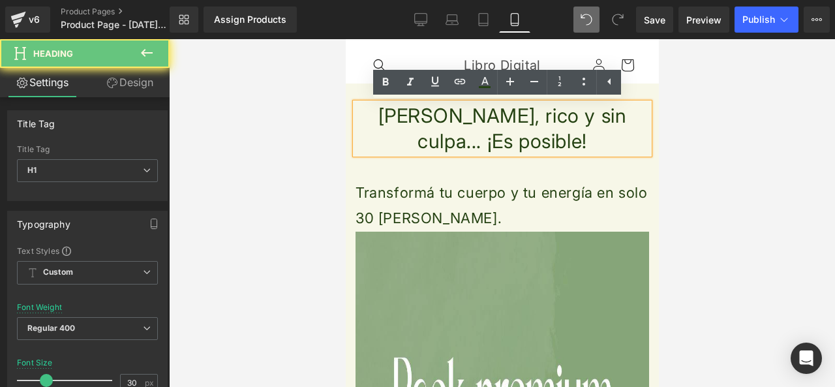
click at [570, 153] on h1 "[PERSON_NAME], rico y sin culpa... ¡Es posible!" at bounding box center [502, 128] width 294 height 51
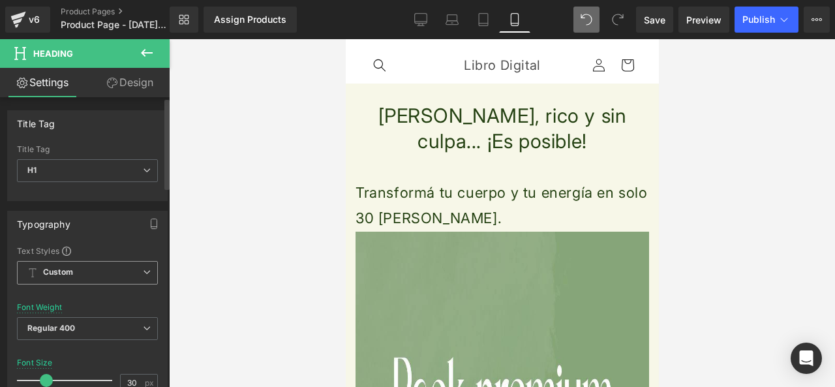
click at [136, 270] on span "Custom Setup Global Style" at bounding box center [87, 272] width 141 height 23
click at [143, 40] on button at bounding box center [147, 53] width 46 height 29
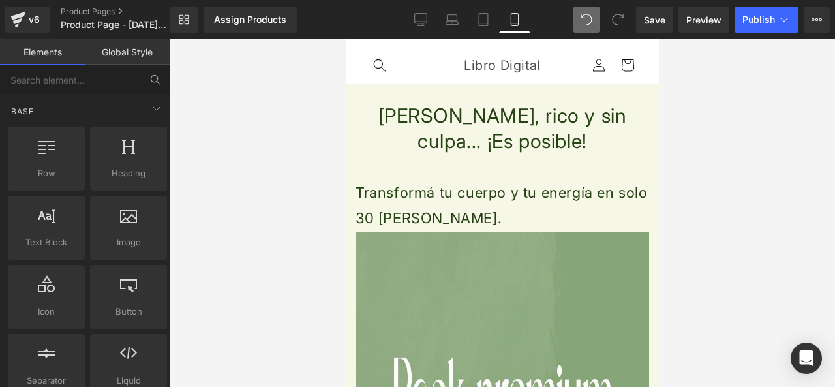
click at [143, 80] on button at bounding box center [155, 79] width 29 height 29
click at [125, 80] on input "text" at bounding box center [70, 79] width 141 height 29
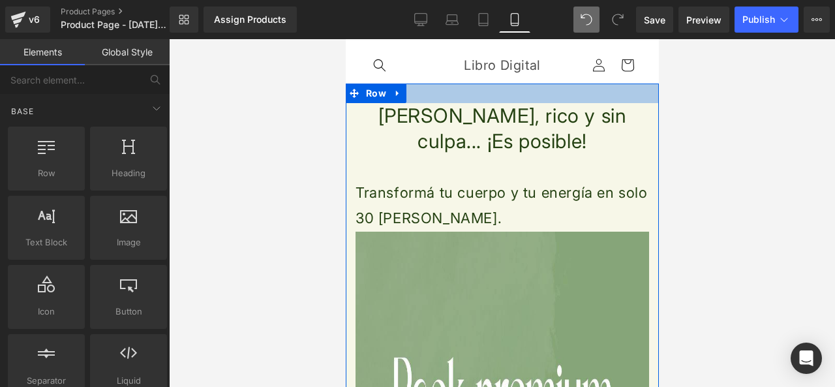
click at [540, 149] on h1 "[PERSON_NAME], rico y sin culpa... ¡Es posible!" at bounding box center [502, 128] width 294 height 51
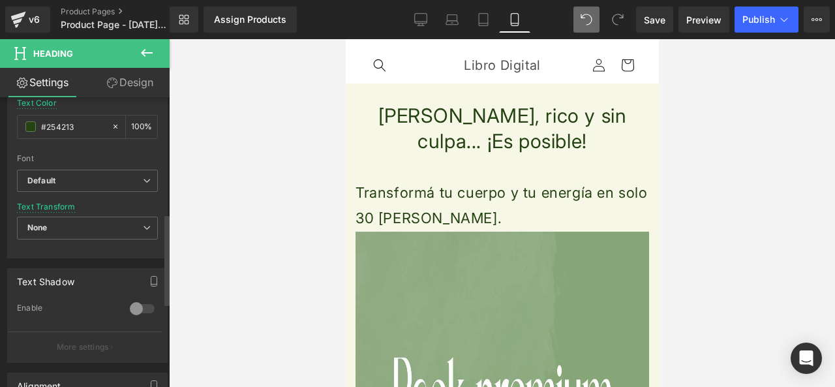
scroll to position [392, 0]
click at [149, 181] on span "Default" at bounding box center [87, 180] width 141 height 23
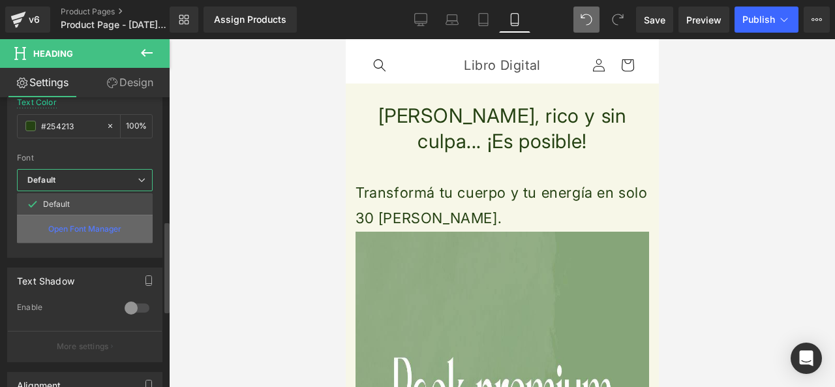
click at [115, 232] on p "Open Font Manager" at bounding box center [84, 229] width 73 height 12
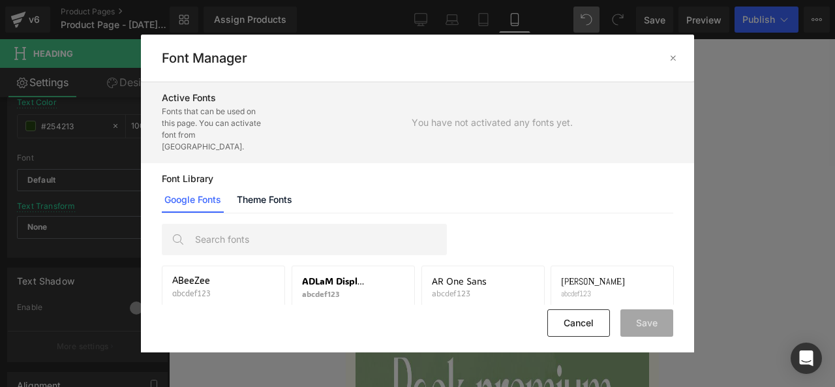
scroll to position [33, 0]
click at [462, 276] on span "Abril Fatface" at bounding box center [459, 281] width 55 height 10
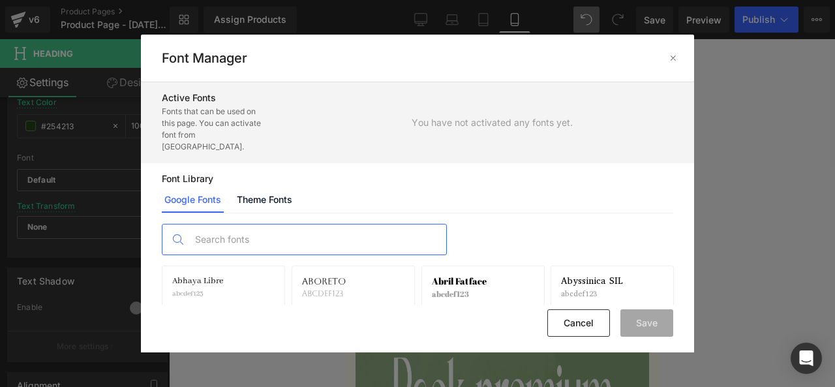
click at [331, 238] on input "text" at bounding box center [318, 240] width 258 height 30
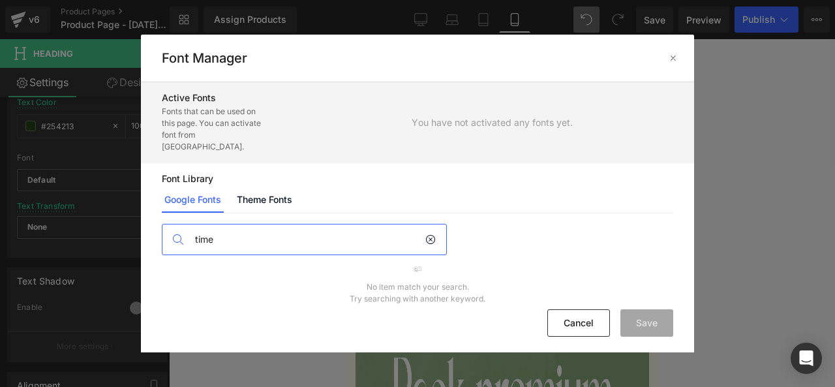
scroll to position [0, 0]
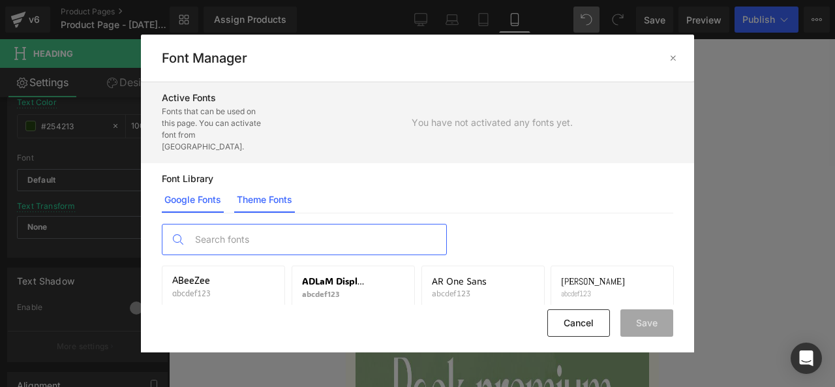
click at [272, 189] on link "Theme Fonts" at bounding box center [264, 200] width 61 height 26
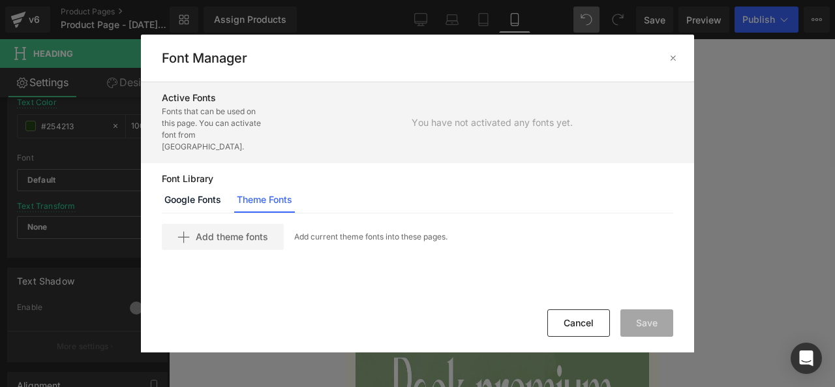
click at [356, 232] on div "Add theme fonts Add current theme fonts into these pages." at bounding box center [418, 237] width 512 height 26
click at [366, 231] on p "Add current theme fonts into these pages." at bounding box center [370, 237] width 153 height 12
click at [337, 231] on p "Add current theme fonts into these pages." at bounding box center [370, 237] width 153 height 12
click at [219, 200] on link "Google Fonts" at bounding box center [193, 200] width 62 height 26
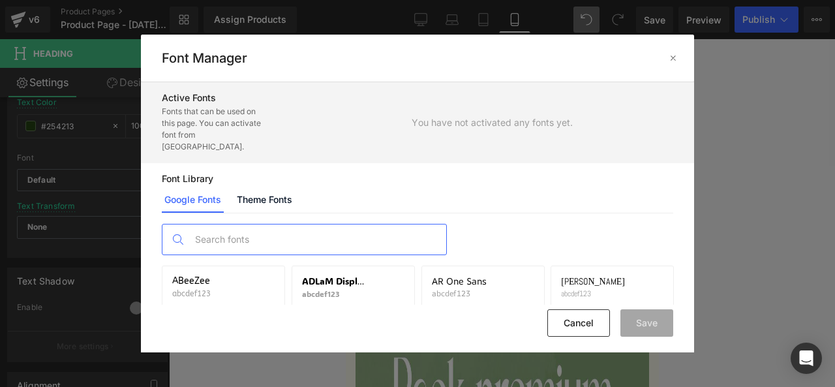
click at [261, 225] on input "text" at bounding box center [318, 240] width 258 height 30
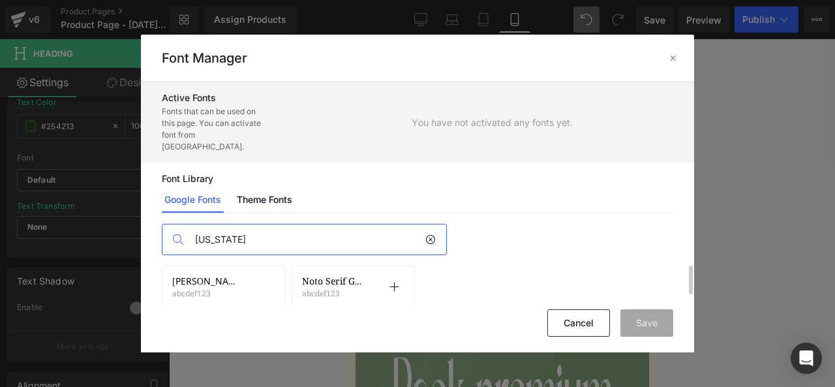
click at [321, 266] on div "[PERSON_NAME] Serif Georgian abcdef123 Activate font" at bounding box center [353, 287] width 123 height 43
click at [394, 282] on icon at bounding box center [394, 287] width 10 height 10
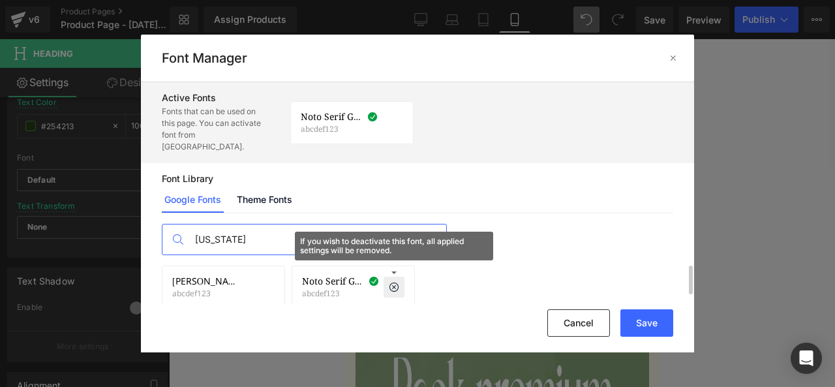
click at [223, 225] on input "[US_STATE]" at bounding box center [307, 240] width 237 height 30
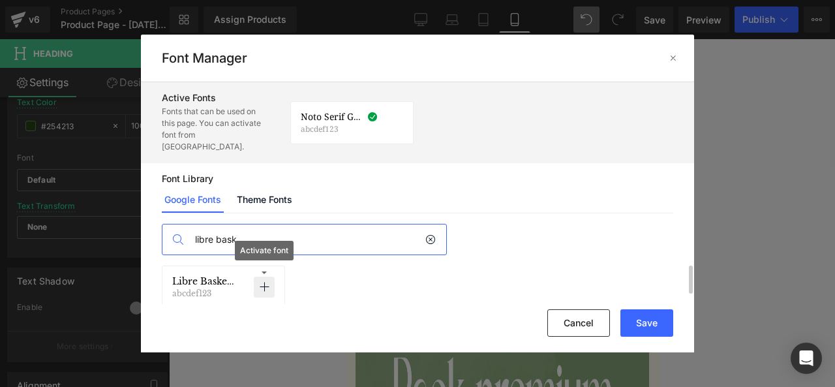
click at [264, 282] on icon at bounding box center [264, 287] width 10 height 10
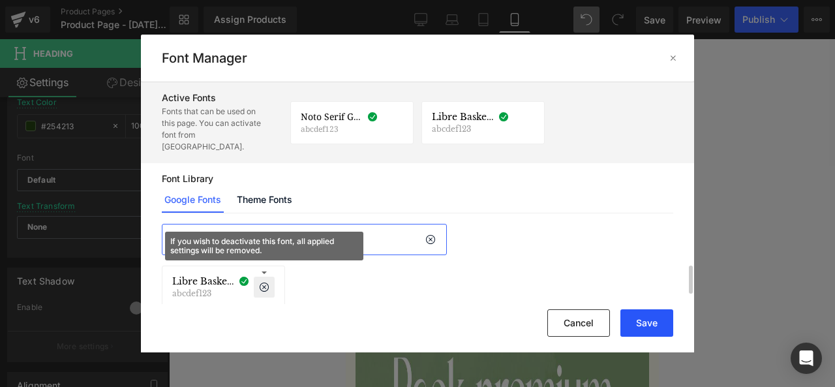
click at [646, 320] on button "Save" at bounding box center [647, 322] width 53 height 27
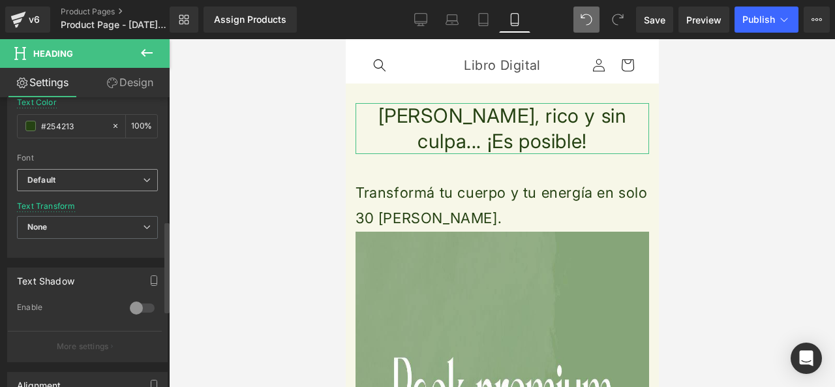
click at [129, 177] on b "Default" at bounding box center [85, 180] width 116 height 11
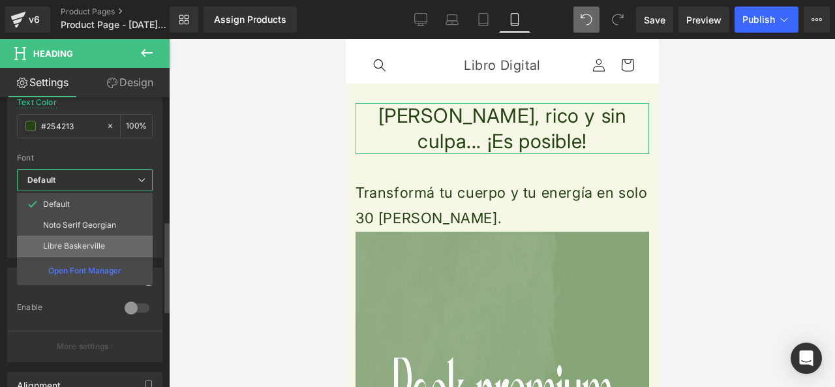
click at [112, 238] on li "Libre Baskerville" at bounding box center [85, 246] width 136 height 21
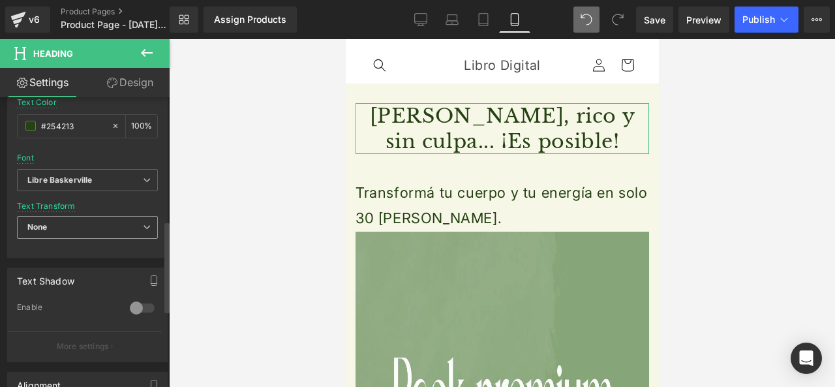
click at [143, 224] on icon at bounding box center [147, 227] width 8 height 8
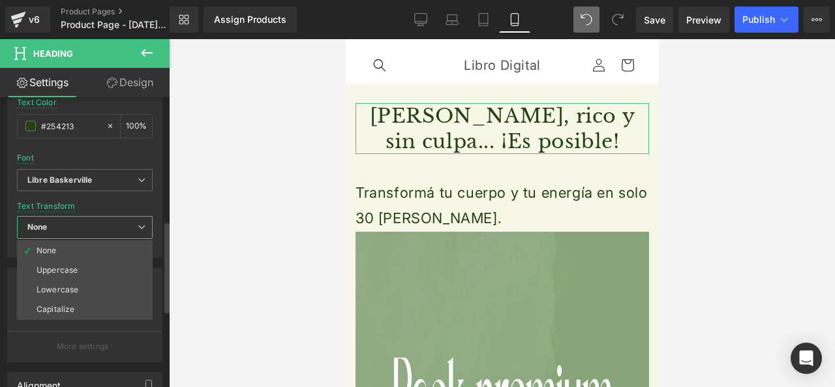
click at [134, 226] on span "None" at bounding box center [85, 227] width 136 height 23
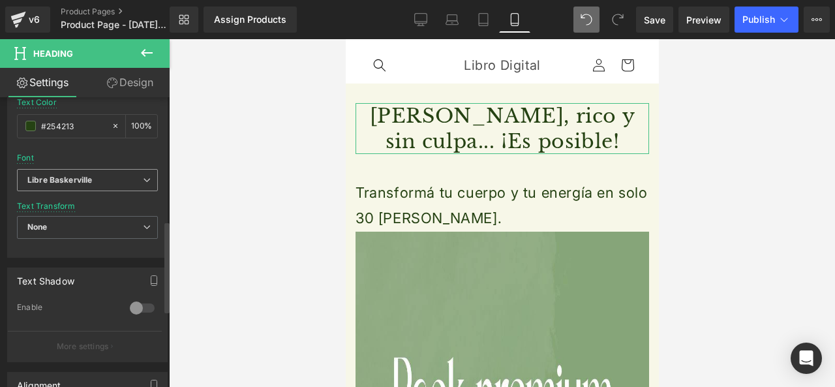
click at [148, 184] on span "Libre Baskerville" at bounding box center [87, 180] width 141 height 23
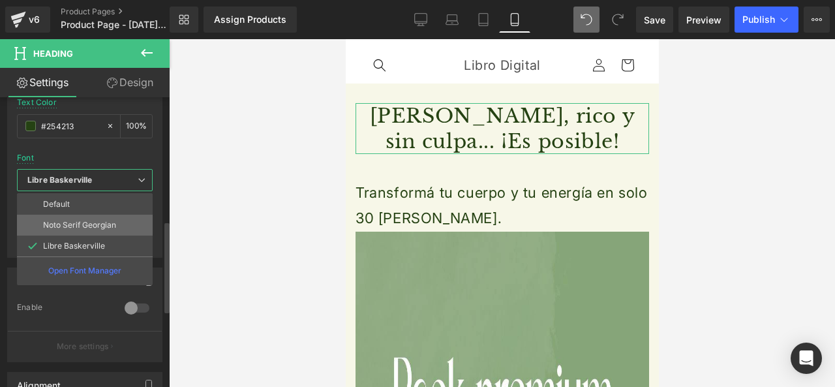
click at [126, 228] on li "Noto Serif Georgian" at bounding box center [85, 225] width 136 height 21
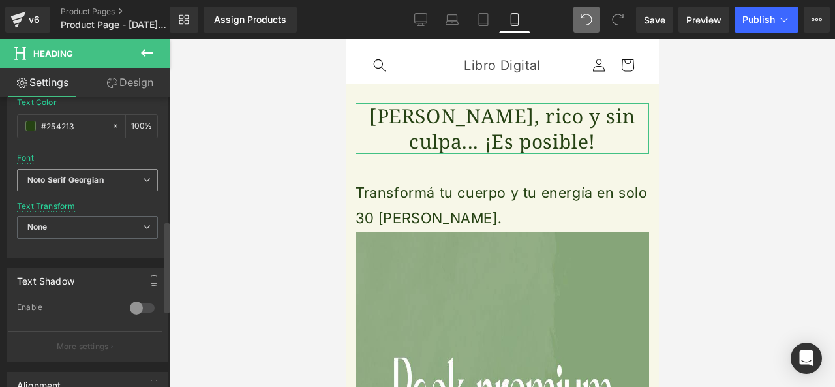
click at [146, 185] on span "Noto Serif Georgian" at bounding box center [87, 180] width 141 height 23
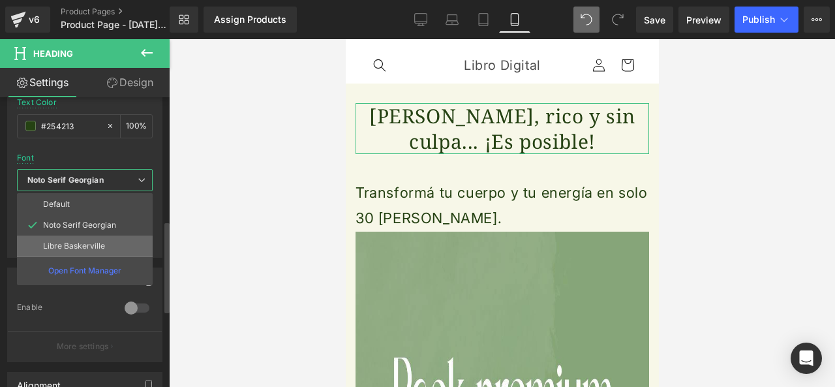
click at [127, 243] on li "Libre Baskerville" at bounding box center [85, 246] width 136 height 21
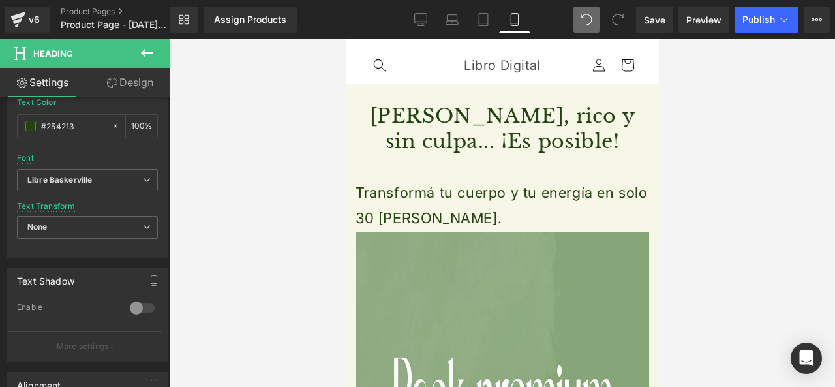
click at [255, 191] on div at bounding box center [502, 213] width 666 height 348
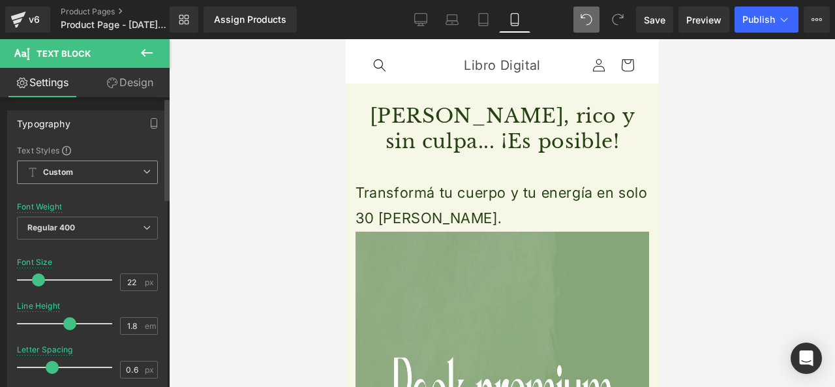
click at [125, 165] on span "Custom Setup Global Style" at bounding box center [87, 172] width 141 height 23
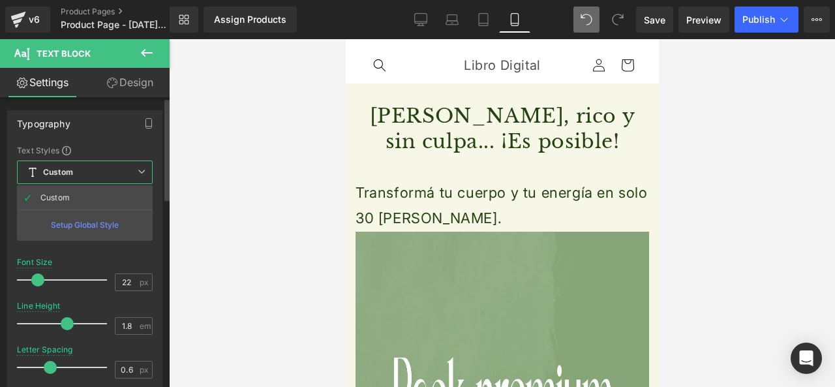
click at [123, 225] on div "Setup Global Style" at bounding box center [85, 225] width 136 height 31
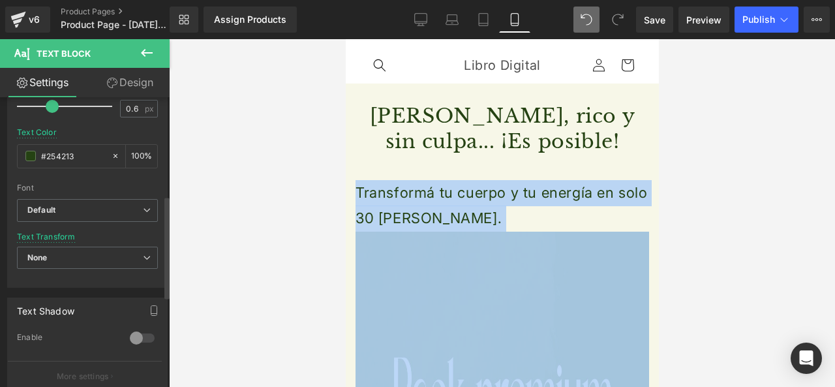
scroll to position [326, 0]
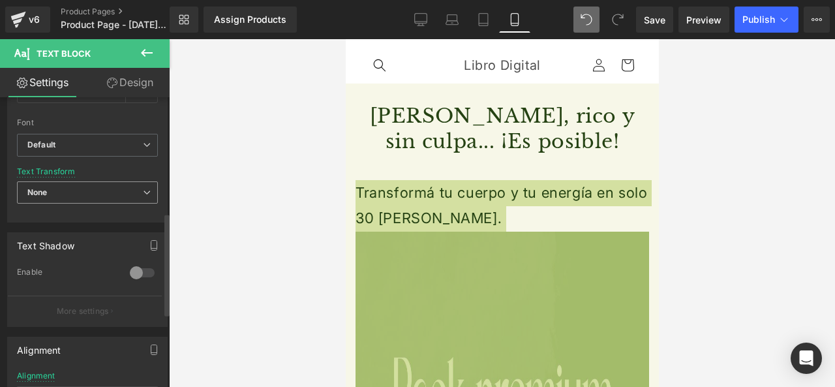
click at [144, 183] on span "None" at bounding box center [87, 192] width 141 height 23
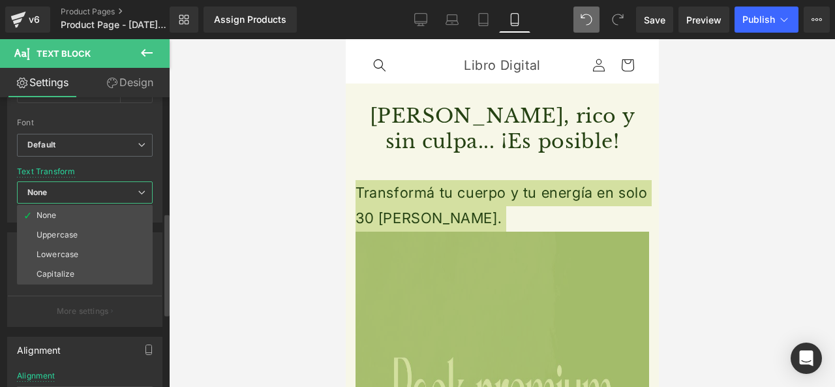
click at [143, 192] on icon at bounding box center [142, 193] width 8 height 8
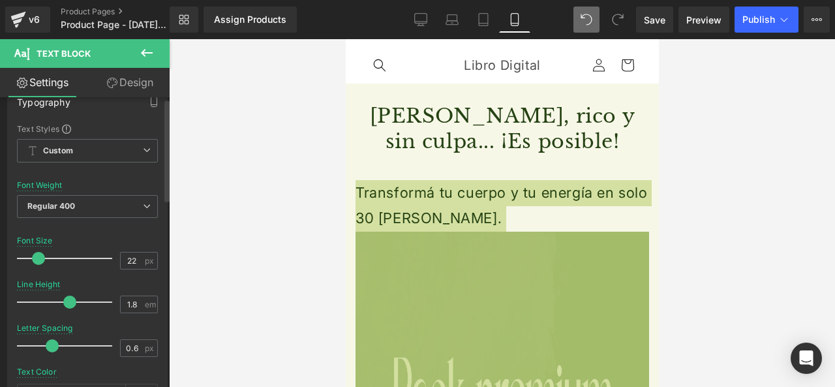
scroll to position [0, 0]
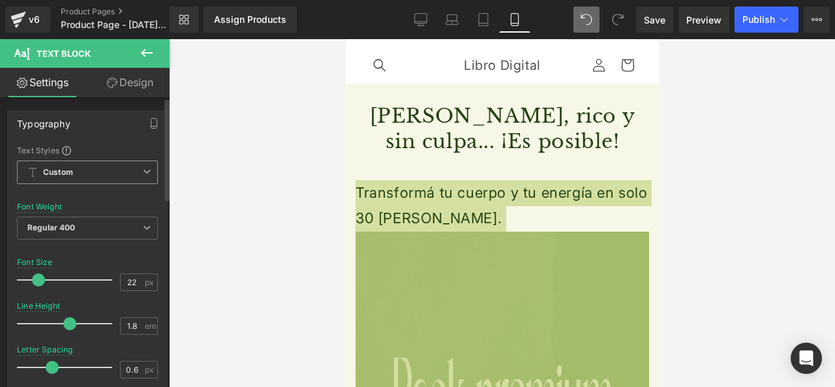
click at [110, 168] on span "Custom Setup Global Style" at bounding box center [87, 172] width 141 height 23
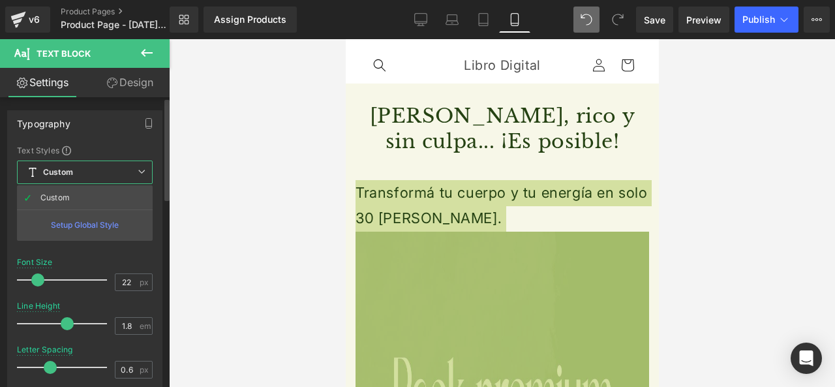
click at [121, 221] on div "Setup Global Style" at bounding box center [85, 225] width 136 height 31
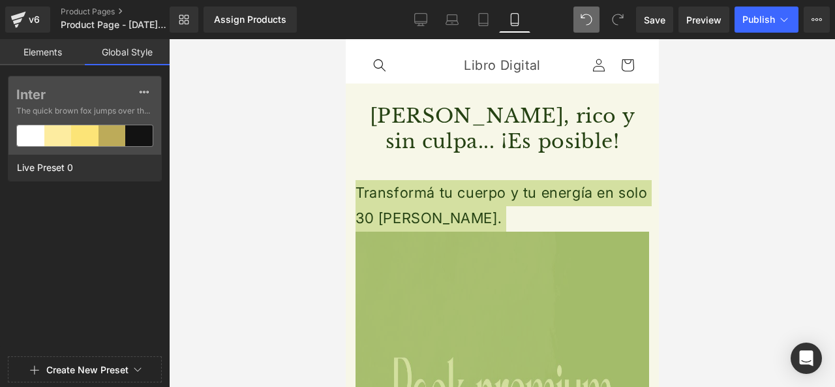
click at [76, 358] on button "Create New Preset" at bounding box center [87, 369] width 82 height 27
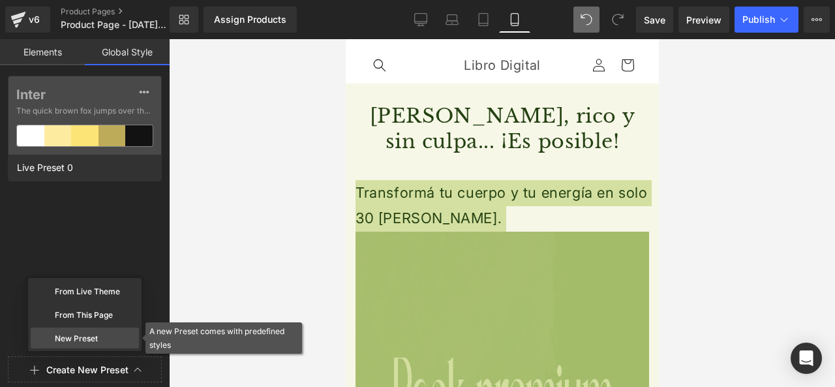
click at [104, 345] on div "New Preset" at bounding box center [85, 338] width 108 height 21
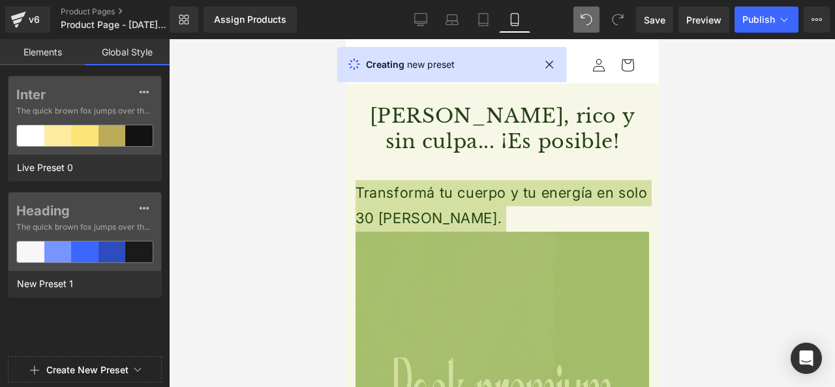
click at [109, 369] on div at bounding box center [94, 193] width 189 height 387
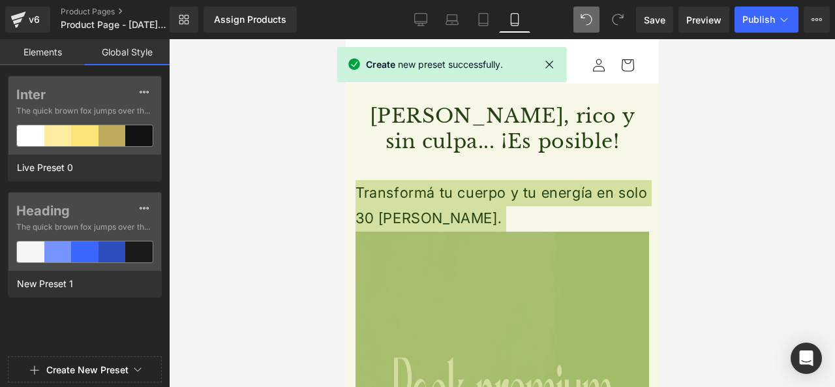
click at [322, 148] on div at bounding box center [502, 213] width 666 height 348
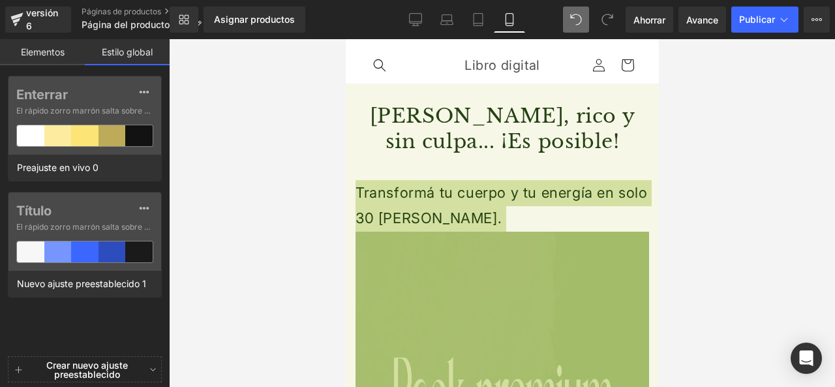
drag, startPoint x: 76, startPoint y: 54, endPoint x: 115, endPoint y: 50, distance: 39.4
click at [77, 53] on link "Elementos" at bounding box center [42, 52] width 85 height 26
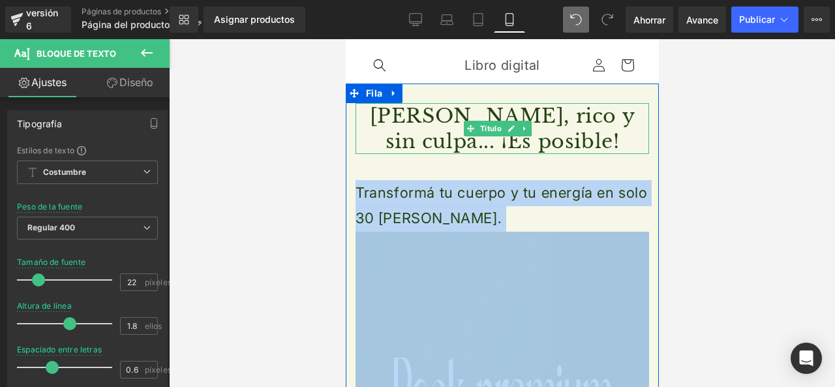
click at [454, 143] on font "[PERSON_NAME], rico y sin culpa... ¡Es posible!" at bounding box center [502, 129] width 266 height 50
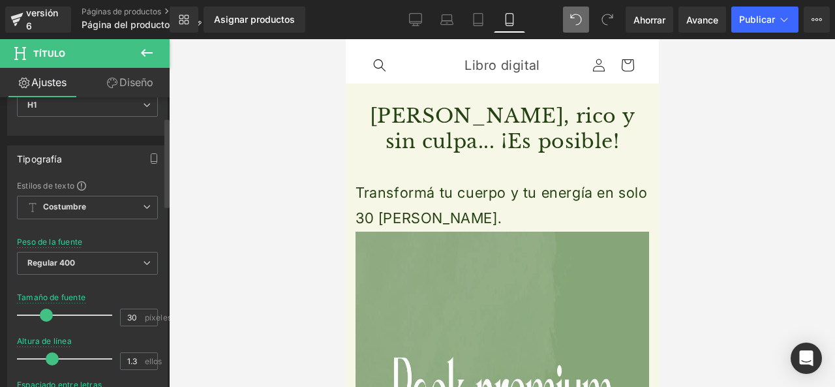
scroll to position [131, 0]
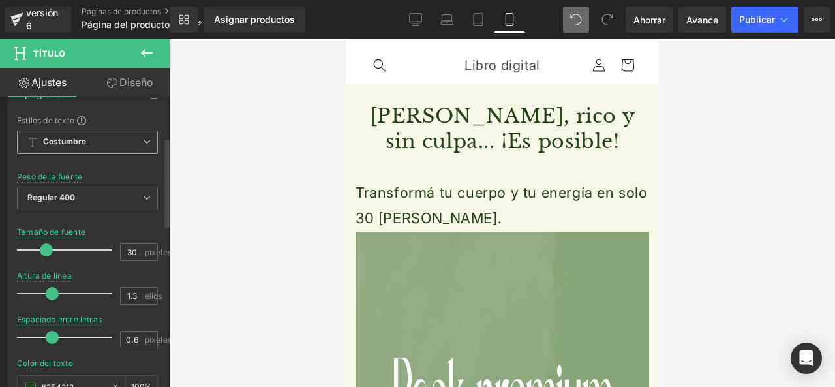
click at [143, 140] on icon at bounding box center [147, 142] width 8 height 8
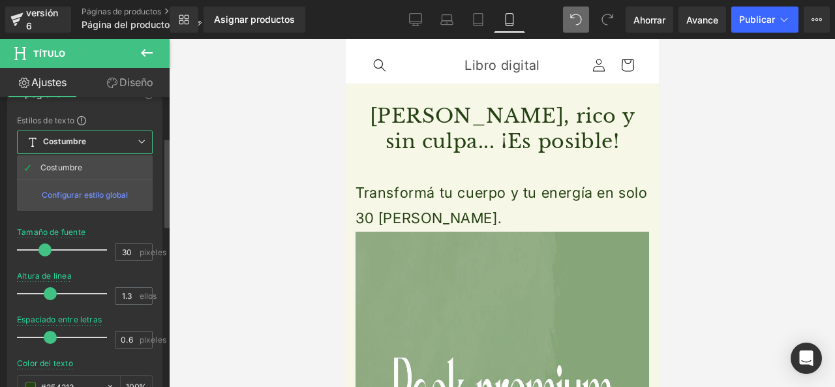
click at [122, 189] on div "Configurar estilo global" at bounding box center [85, 194] width 136 height 31
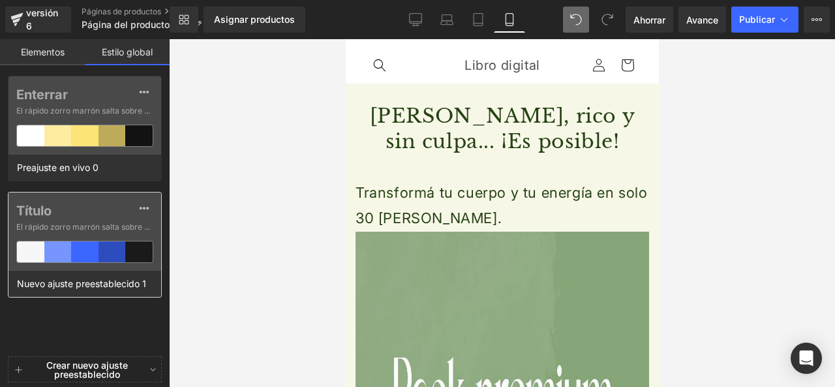
click at [121, 199] on div "Título El rápido zorro [PERSON_NAME] salta sobre el perezoso..." at bounding box center [84, 232] width 153 height 78
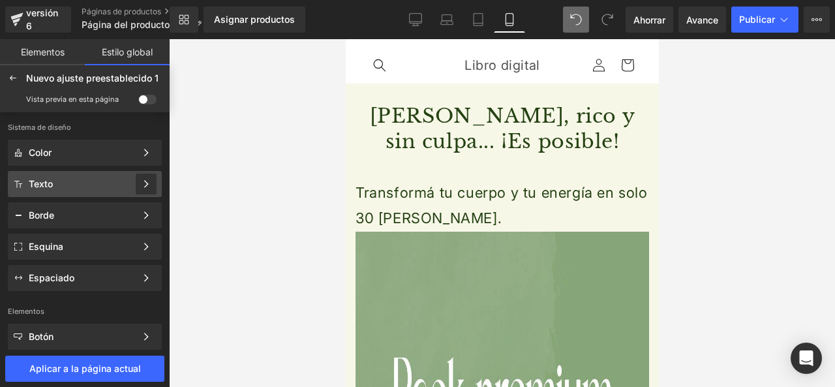
click at [138, 189] on div at bounding box center [146, 184] width 21 height 21
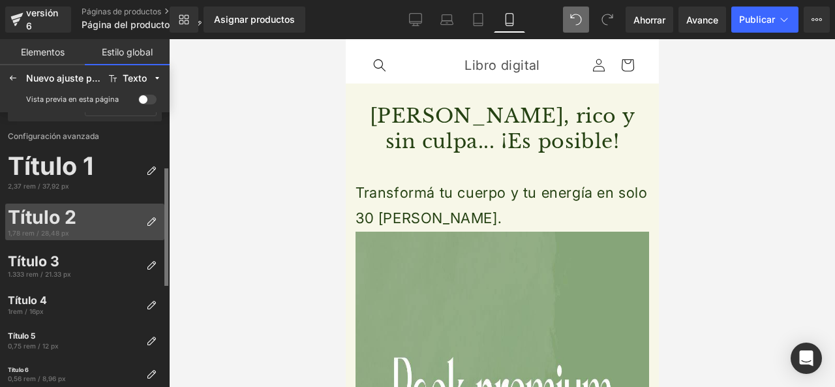
click at [113, 207] on div "Título 2" at bounding box center [74, 217] width 133 height 22
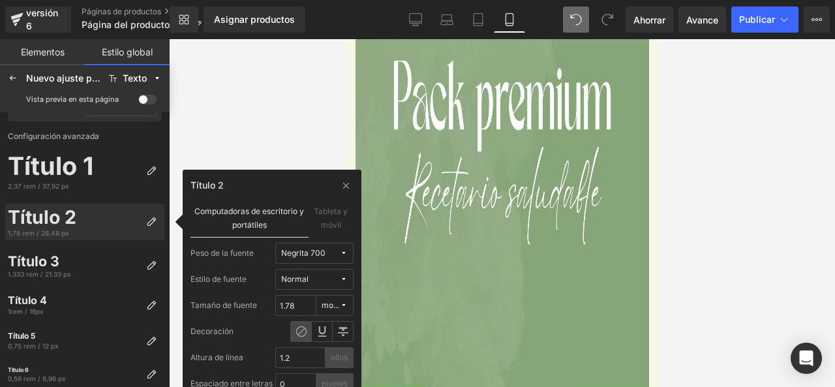
scroll to position [261, 0]
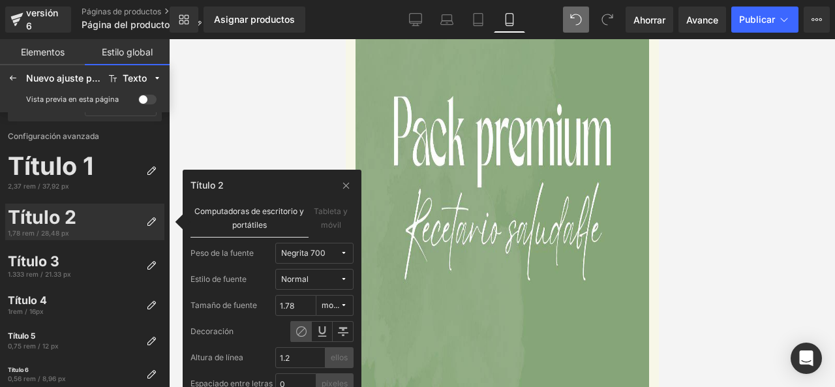
click at [282, 102] on div at bounding box center [502, 213] width 666 height 348
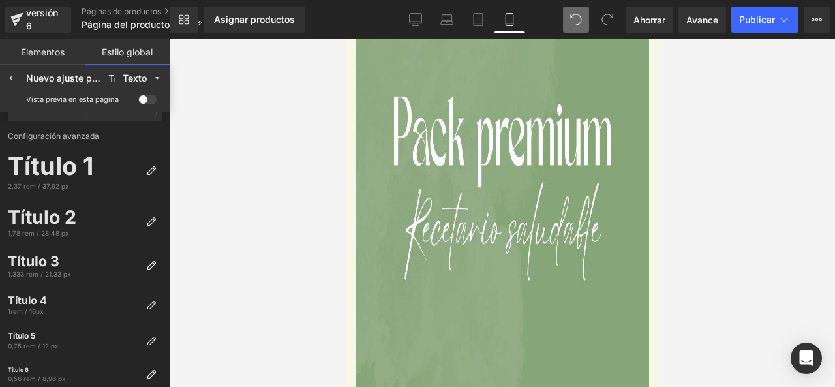
click at [210, 92] on div at bounding box center [502, 213] width 666 height 348
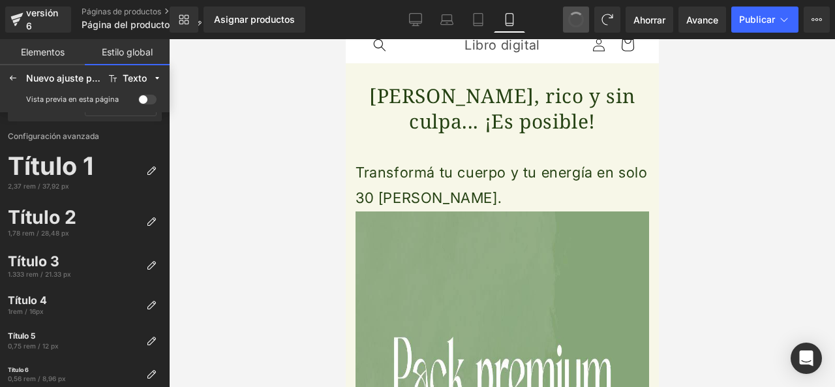
scroll to position [0, 0]
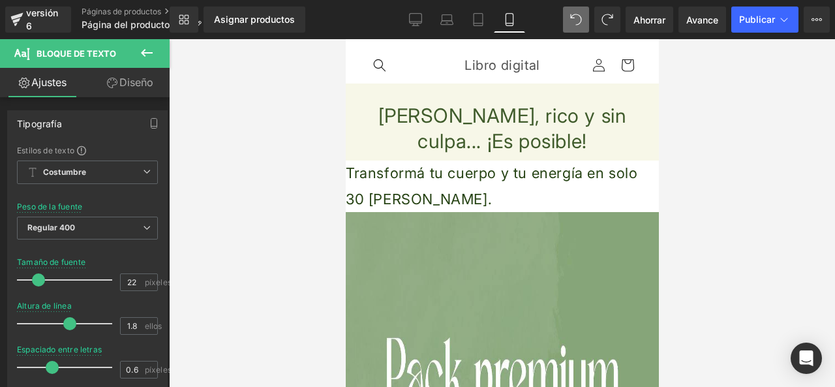
click at [123, 83] on font "Diseño" at bounding box center [136, 82] width 34 height 13
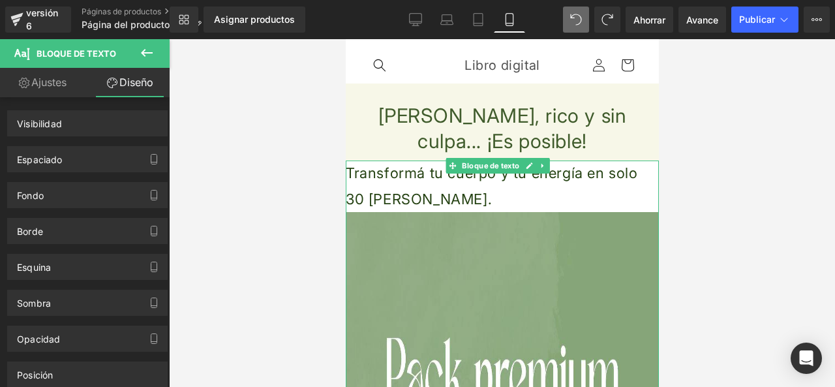
scroll to position [65, 0]
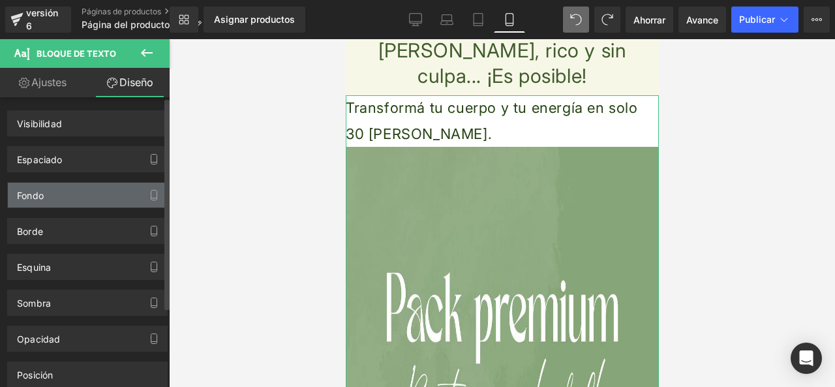
click at [115, 192] on div "Fondo" at bounding box center [87, 195] width 159 height 25
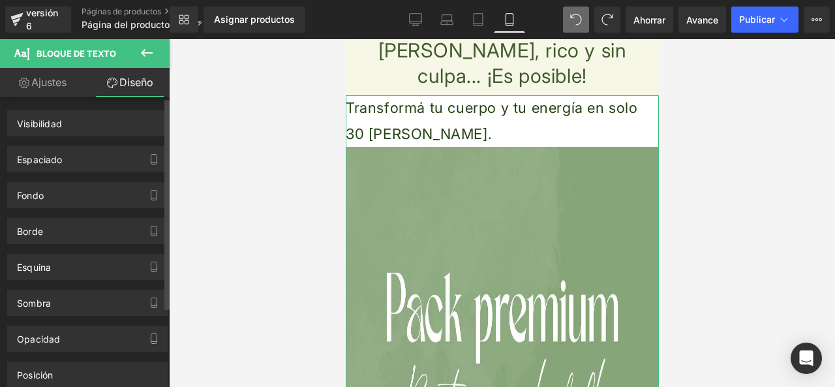
click at [142, 208] on div "Fondo" at bounding box center [87, 195] width 161 height 26
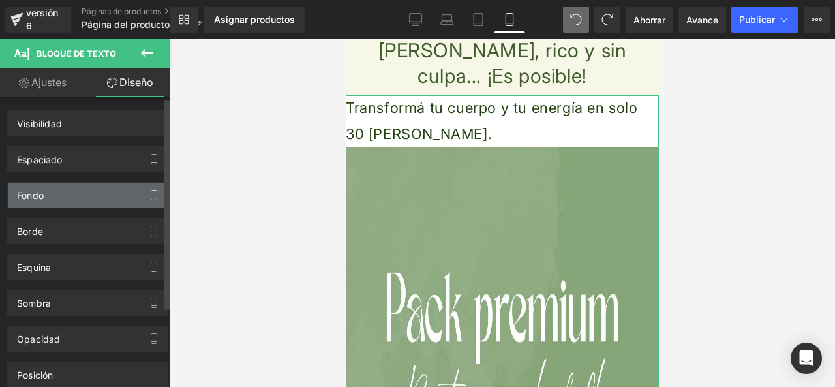
click at [149, 198] on icon "button" at bounding box center [154, 195] width 10 height 10
click at [144, 194] on button "button" at bounding box center [154, 195] width 21 height 25
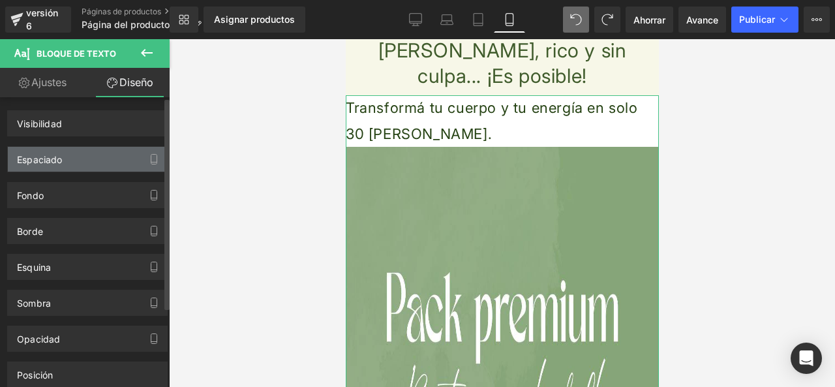
click at [136, 166] on div "Espaciado" at bounding box center [87, 159] width 159 height 25
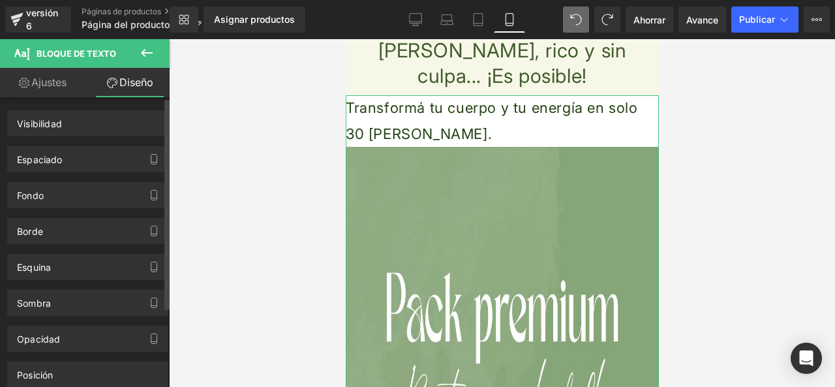
click at [134, 208] on div "Fondo" at bounding box center [87, 195] width 161 height 26
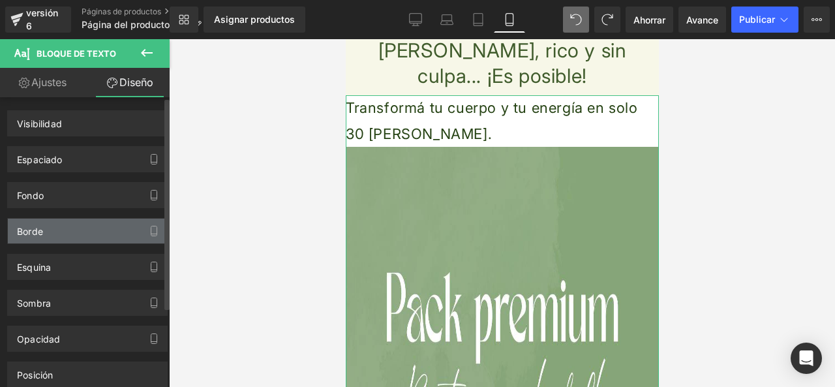
click at [124, 241] on div "Borde" at bounding box center [87, 231] width 159 height 25
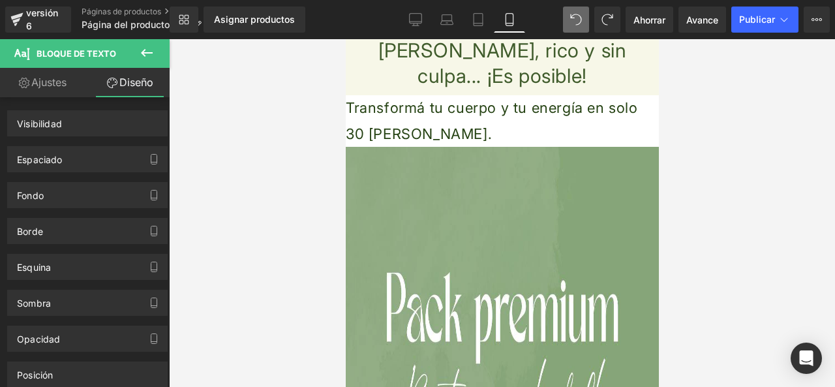
scroll to position [0, 0]
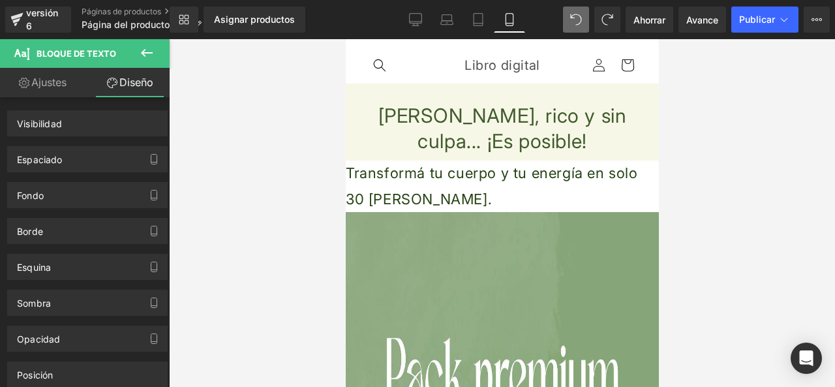
click at [420, 130] on h1 "[PERSON_NAME], rico y sin culpa... ¡Es posible!" at bounding box center [502, 128] width 294 height 51
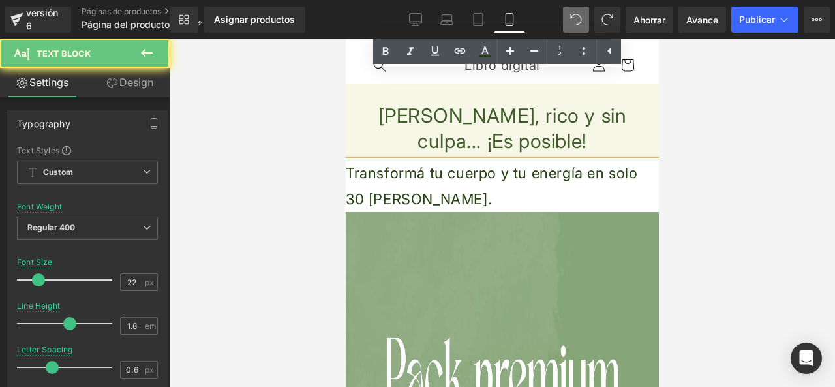
scroll to position [261, 0]
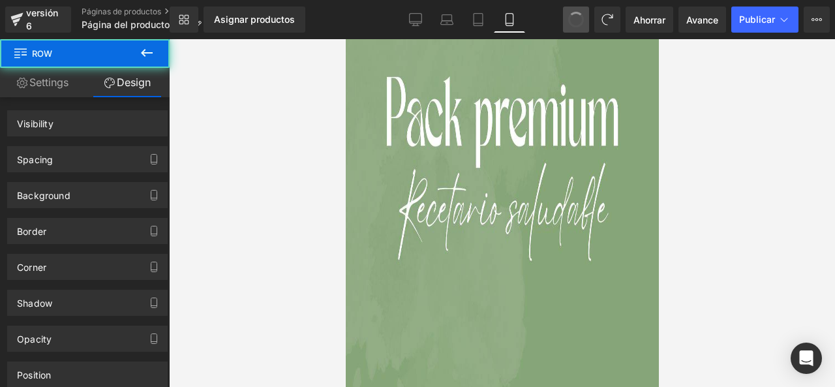
click at [574, 18] on span at bounding box center [576, 19] width 17 height 17
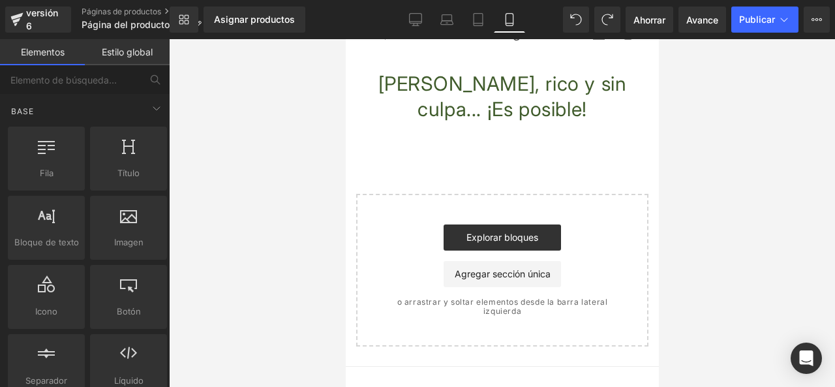
scroll to position [0, 0]
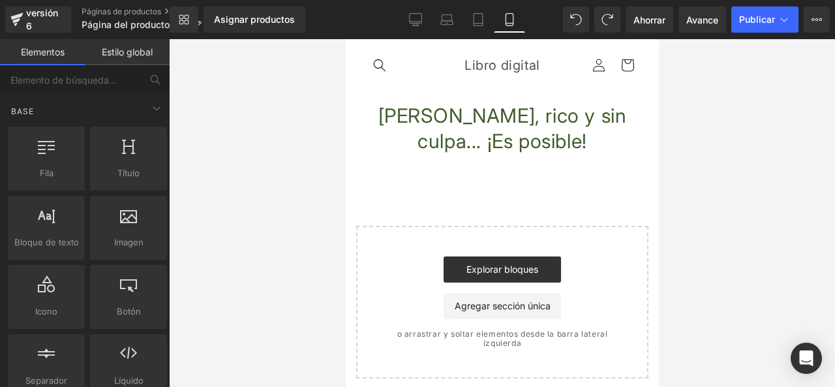
click at [324, 174] on div at bounding box center [502, 213] width 666 height 348
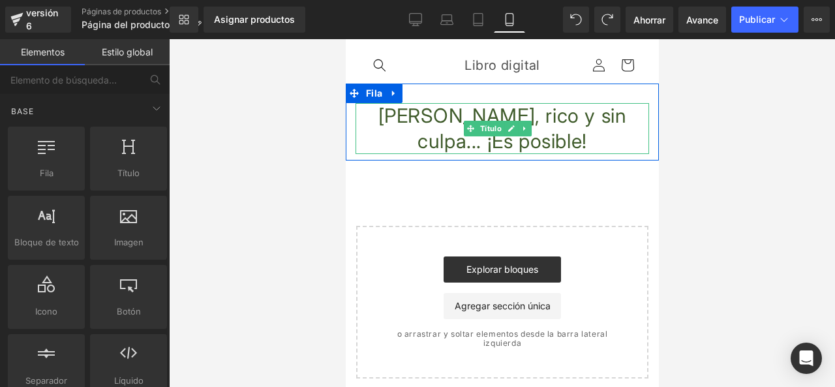
click at [412, 124] on font "[PERSON_NAME], rico y sin culpa... ¡Es posible!" at bounding box center [502, 128] width 249 height 49
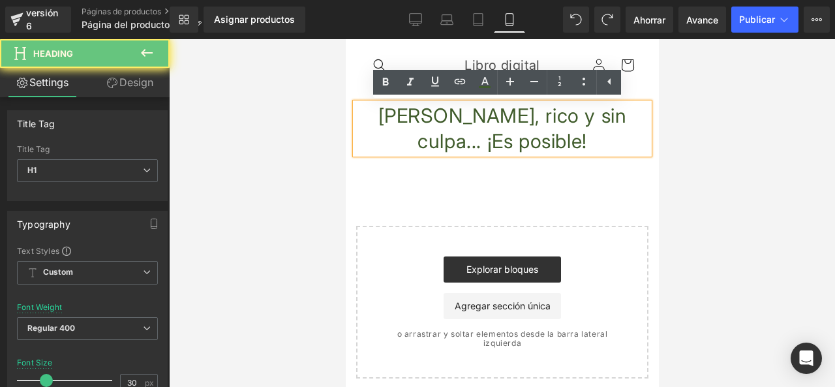
click at [424, 119] on font "[PERSON_NAME], rico y sin culpa... ¡Es posible!" at bounding box center [502, 128] width 249 height 49
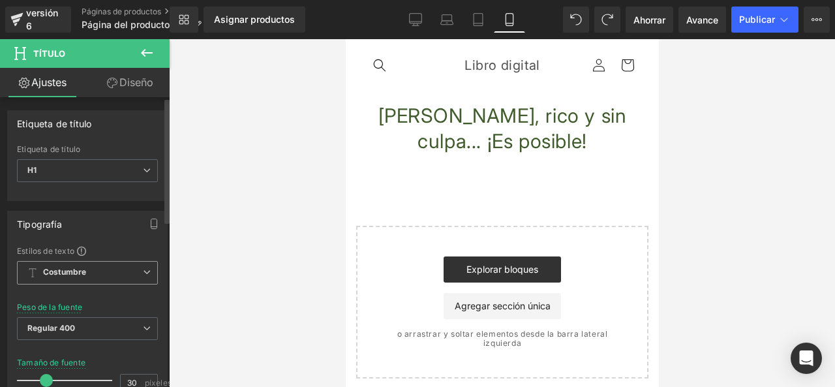
click at [127, 272] on span "Costumbre Configurar estilo global" at bounding box center [87, 272] width 141 height 23
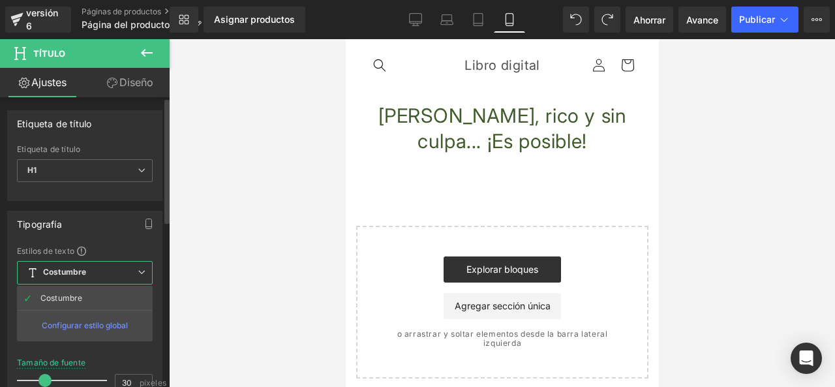
click at [120, 320] on font "Configurar estilo global" at bounding box center [85, 325] width 86 height 10
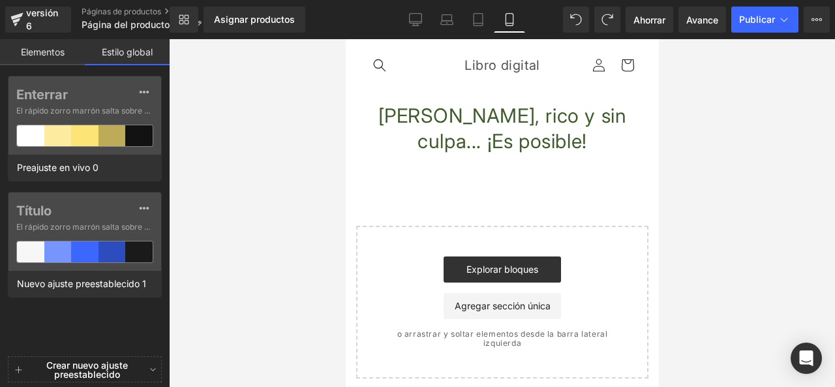
click at [126, 372] on button "Crear nuevo ajuste preestablecido" at bounding box center [87, 370] width 116 height 37
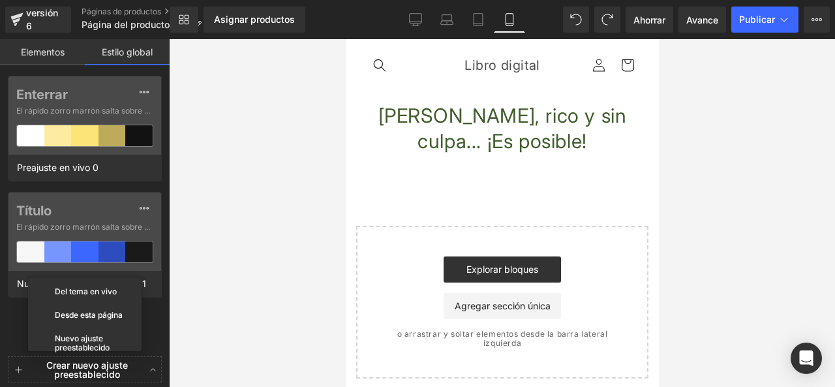
click at [155, 315] on div "Enterrar El rápido zorro [PERSON_NAME] salta sobre el perezoso... Preajuste en …" at bounding box center [85, 214] width 170 height 276
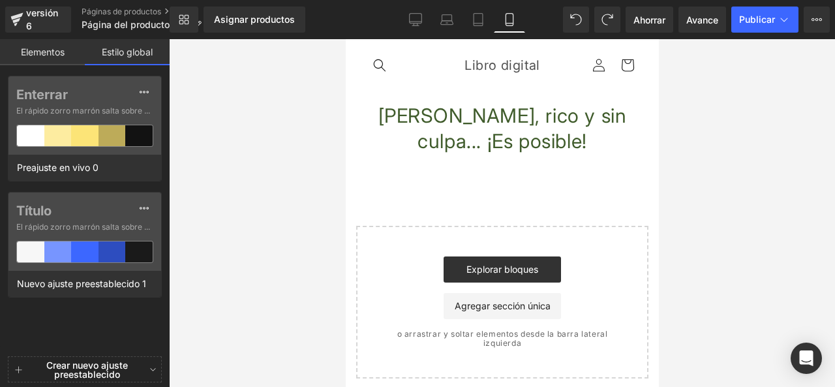
drag, startPoint x: 153, startPoint y: 315, endPoint x: 187, endPoint y: 234, distance: 86.9
click at [157, 309] on div "Enterrar El rápido zorro [PERSON_NAME] salta sobre el perezoso... Preajuste en …" at bounding box center [85, 214] width 170 height 276
click at [145, 51] on font "Estilo global" at bounding box center [127, 51] width 51 height 11
click at [225, 86] on div at bounding box center [502, 213] width 666 height 348
click at [390, 114] on font "[PERSON_NAME], rico y sin culpa... ¡Es posible!" at bounding box center [502, 128] width 249 height 49
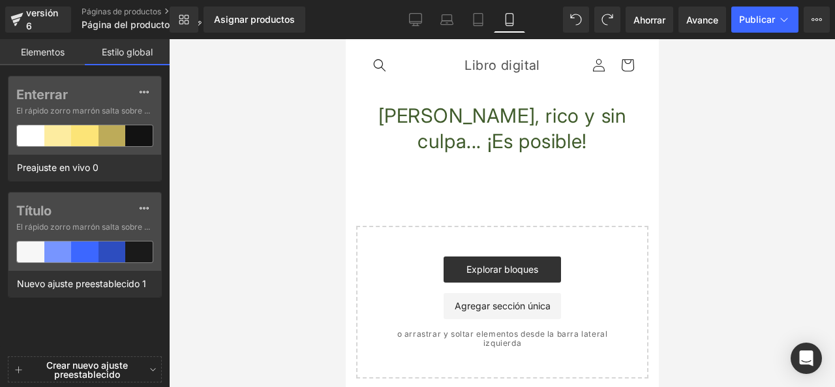
click at [384, 117] on font "[PERSON_NAME], rico y sin culpa... ¡Es posible!" at bounding box center [502, 128] width 249 height 49
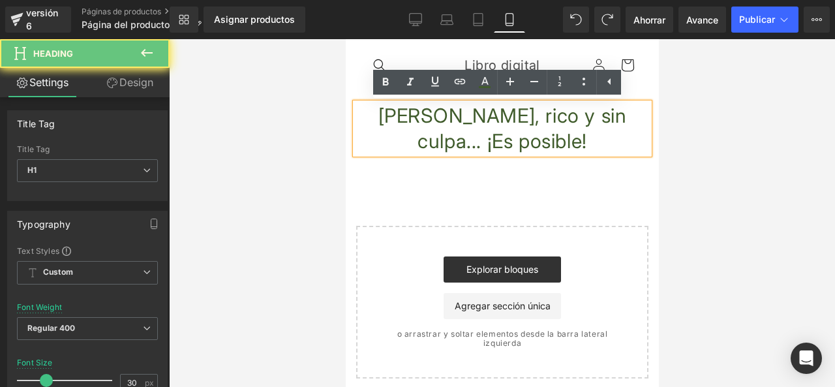
click at [466, 134] on font "[PERSON_NAME], rico y sin culpa... ¡Es posible!" at bounding box center [502, 128] width 249 height 49
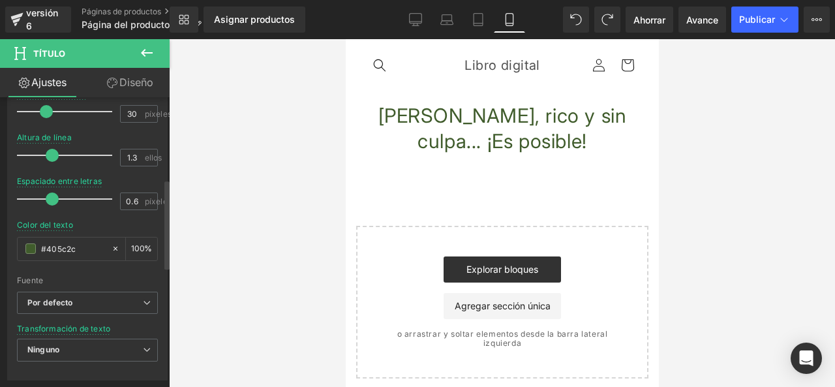
scroll to position [266, 0]
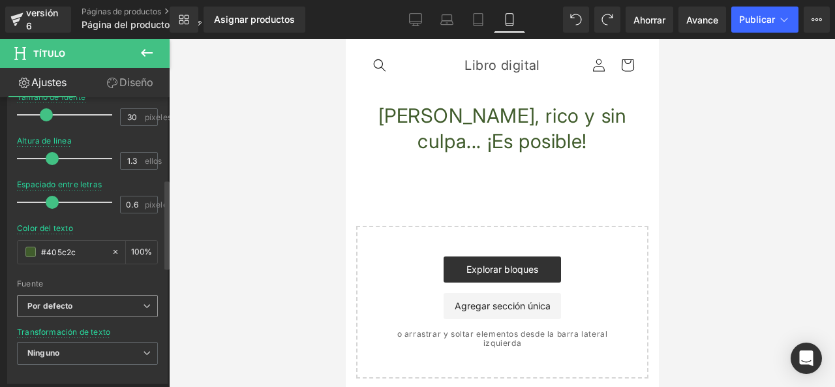
click at [129, 300] on span "Por defecto" at bounding box center [87, 306] width 141 height 23
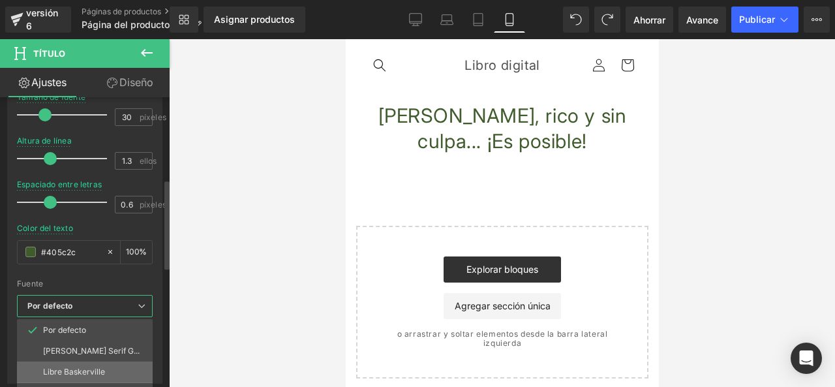
click at [125, 362] on li "Libre Baskerville" at bounding box center [85, 372] width 136 height 21
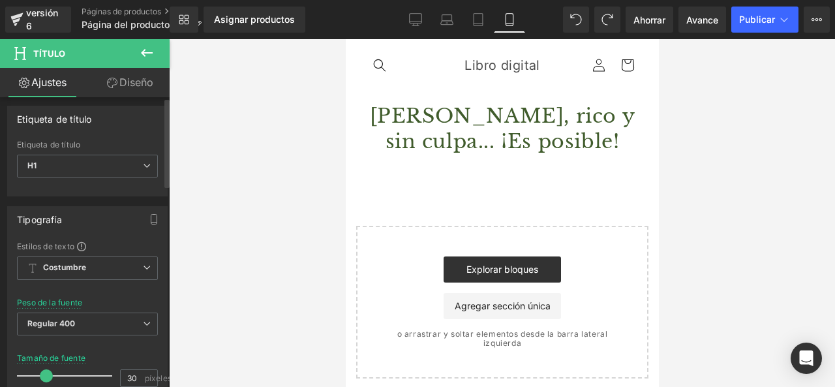
scroll to position [0, 0]
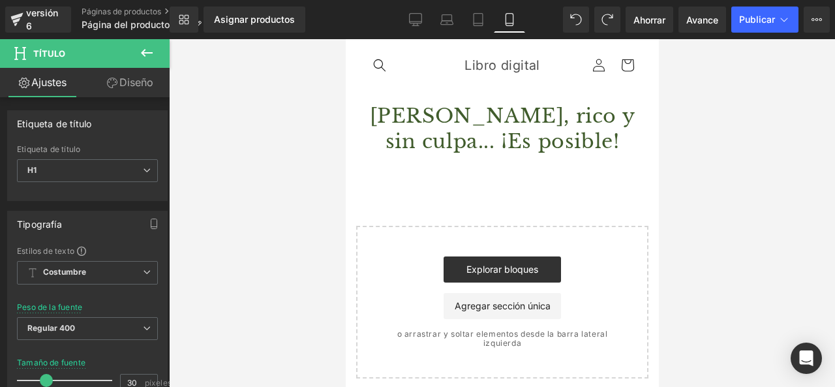
click at [191, 111] on div at bounding box center [502, 213] width 666 height 348
click at [283, 170] on div at bounding box center [502, 213] width 666 height 348
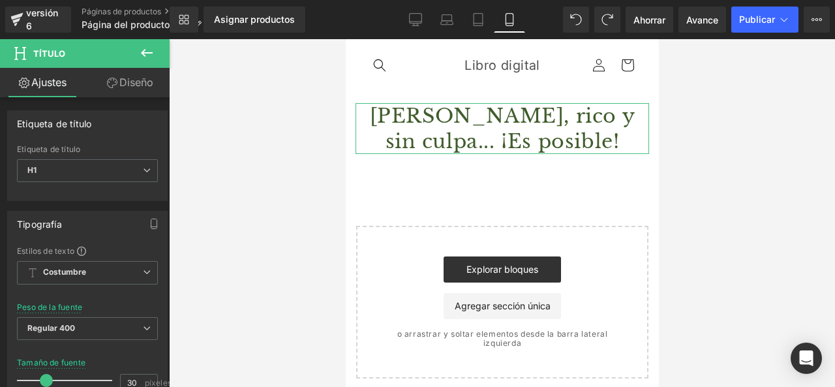
click at [54, 83] on font "Ajustes" at bounding box center [48, 82] width 35 height 13
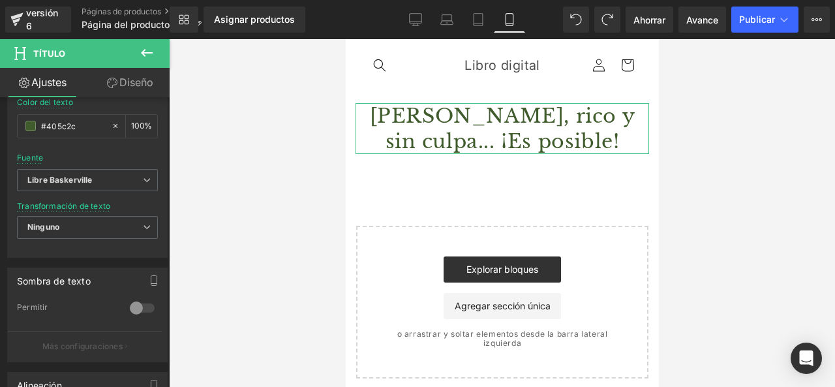
scroll to position [196, 0]
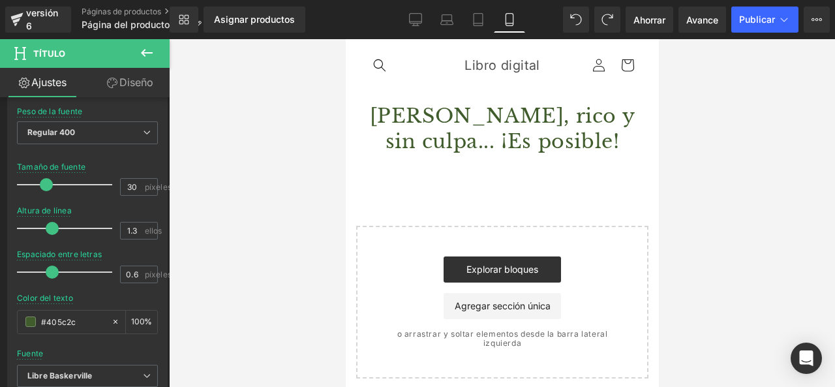
click at [369, 147] on h1 "[PERSON_NAME], rico y sin culpa... ¡Es posible!" at bounding box center [502, 128] width 294 height 51
click at [369, 208] on div "[PERSON_NAME], rico y sin culpa... ¡Es posible! Título Fila Seleccione su diseño" at bounding box center [501, 231] width 313 height 295
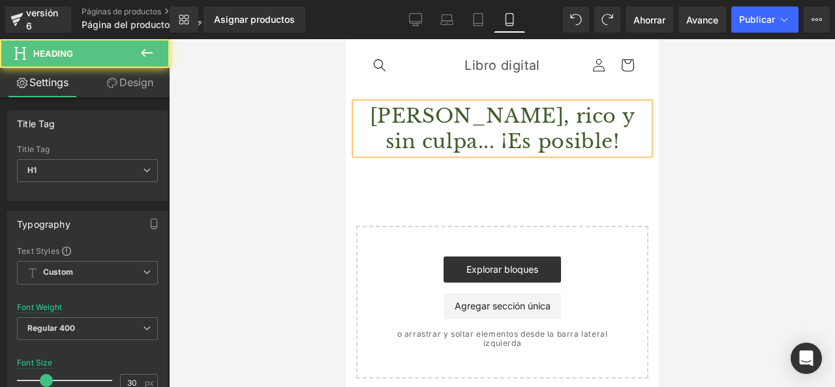
click at [416, 125] on font "[PERSON_NAME], rico y sin culpa... ¡Es posible!" at bounding box center [502, 129] width 266 height 50
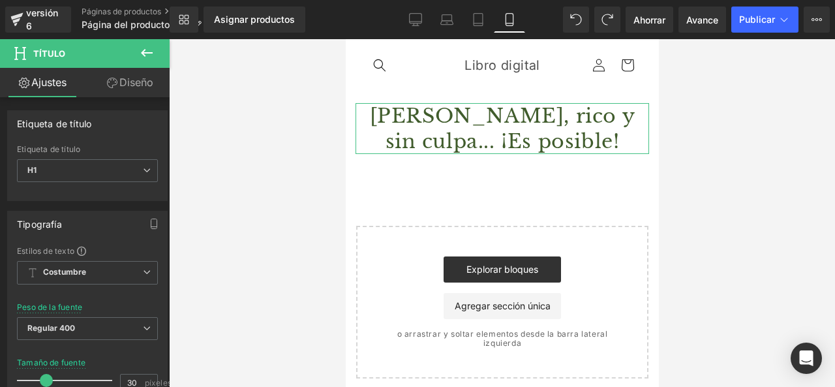
click at [127, 69] on link "Diseño" at bounding box center [129, 82] width 85 height 29
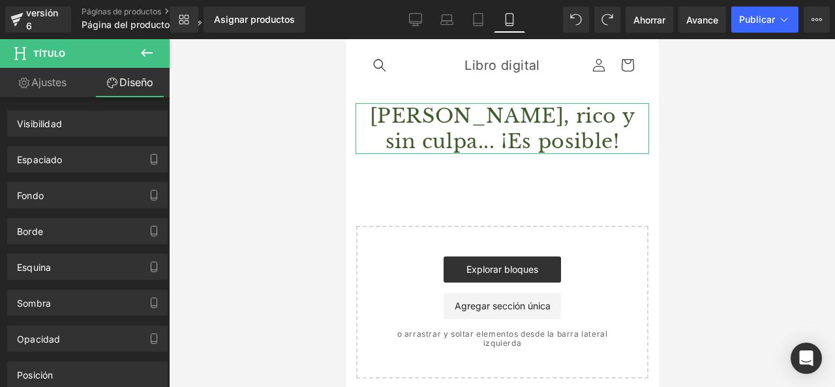
click at [56, 96] on link "Ajustes" at bounding box center [42, 82] width 85 height 29
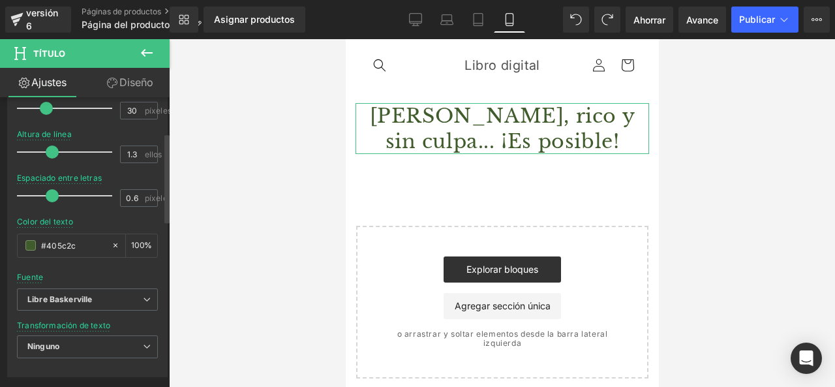
scroll to position [70, 0]
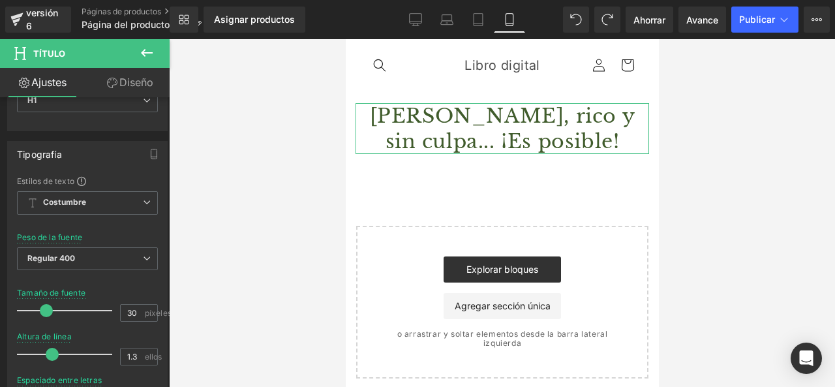
click at [113, 74] on link "Diseño" at bounding box center [129, 82] width 85 height 29
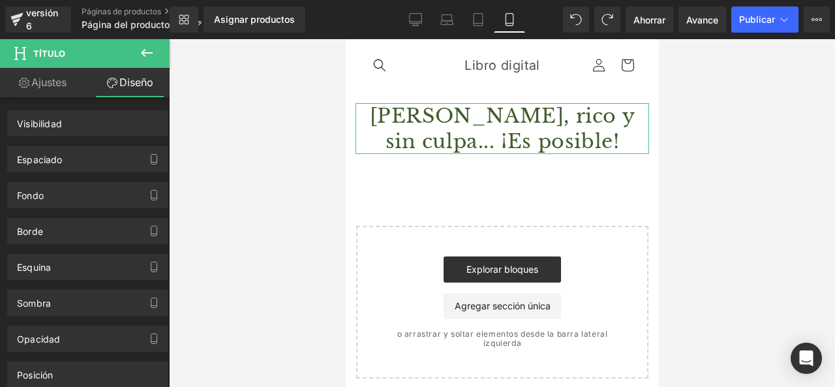
click at [74, 84] on link "Ajustes" at bounding box center [42, 82] width 85 height 29
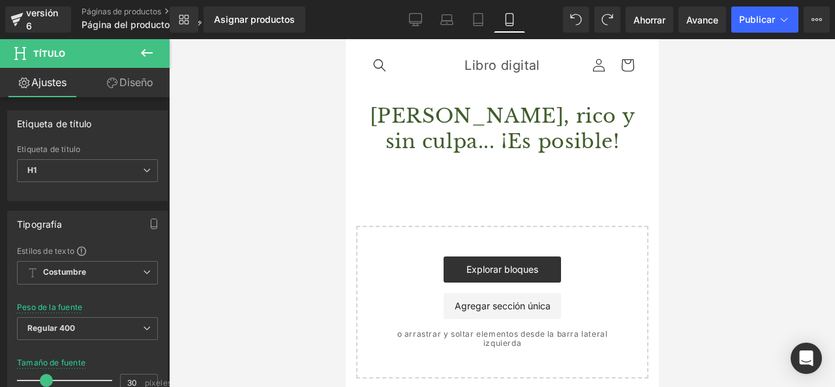
click at [146, 56] on icon at bounding box center [147, 53] width 12 height 8
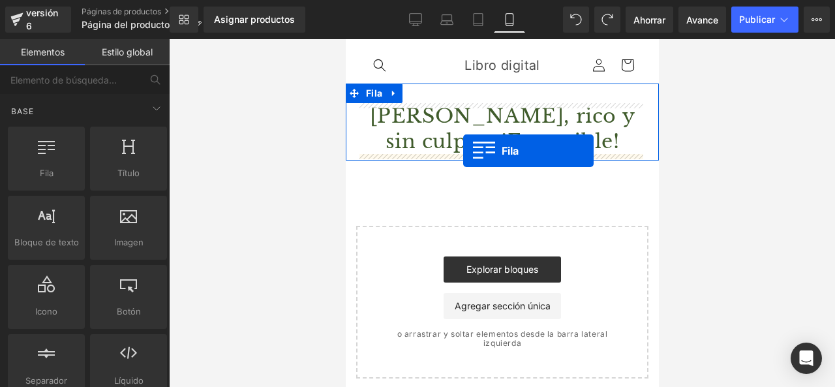
drag, startPoint x: 382, startPoint y: 206, endPoint x: 463, endPoint y: 151, distance: 97.6
click at [463, 151] on div "[PERSON_NAME], rico y sin culpa... ¡Es posible! Título" at bounding box center [502, 128] width 294 height 51
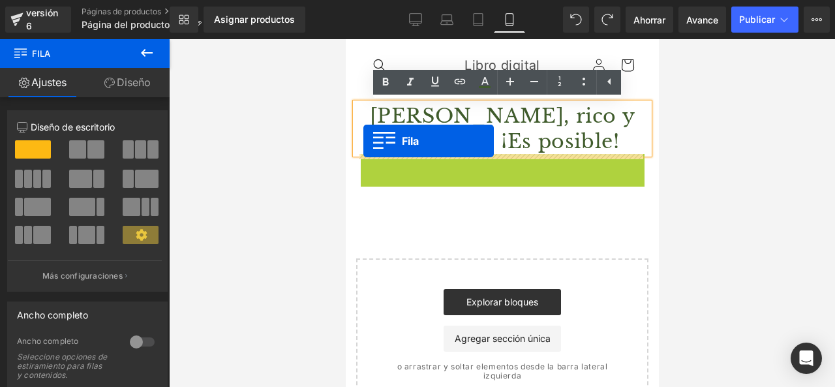
drag, startPoint x: 369, startPoint y: 163, endPoint x: 363, endPoint y: 141, distance: 23.1
click at [363, 141] on h1 "[PERSON_NAME], rico y sin culpa... ¡Es posible!" at bounding box center [502, 128] width 294 height 51
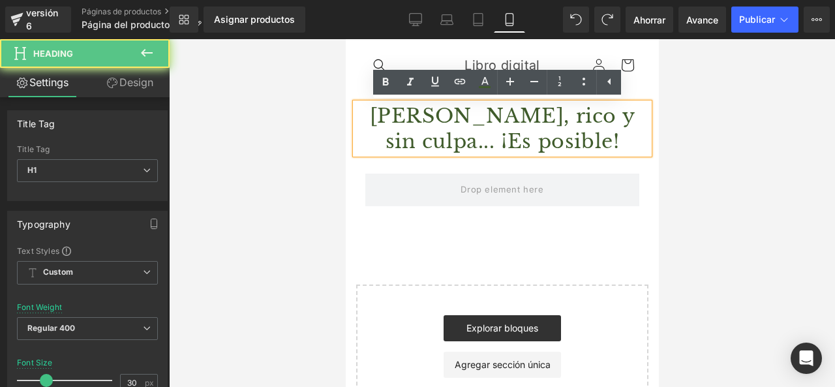
click at [363, 141] on h1 "[PERSON_NAME], rico y sin culpa... ¡Es posible!" at bounding box center [502, 128] width 294 height 51
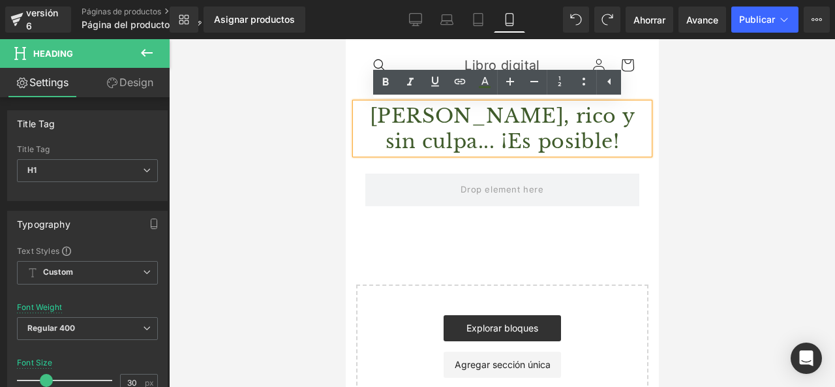
click at [400, 148] on font "[PERSON_NAME], rico y sin culpa... ¡Es posible!" at bounding box center [502, 129] width 266 height 50
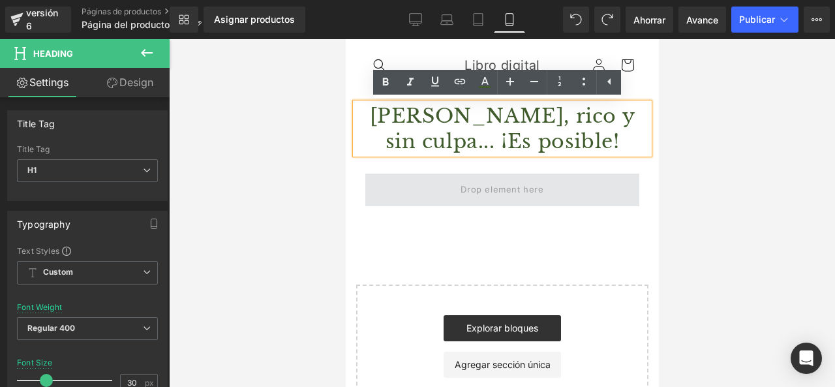
click at [418, 200] on span at bounding box center [502, 190] width 274 height 33
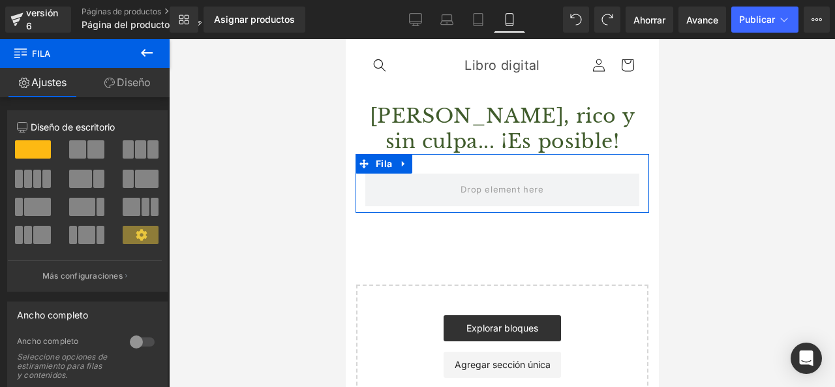
drag, startPoint x: 251, startPoint y: 245, endPoint x: 343, endPoint y: 211, distance: 98.1
click at [254, 246] on div at bounding box center [502, 213] width 666 height 348
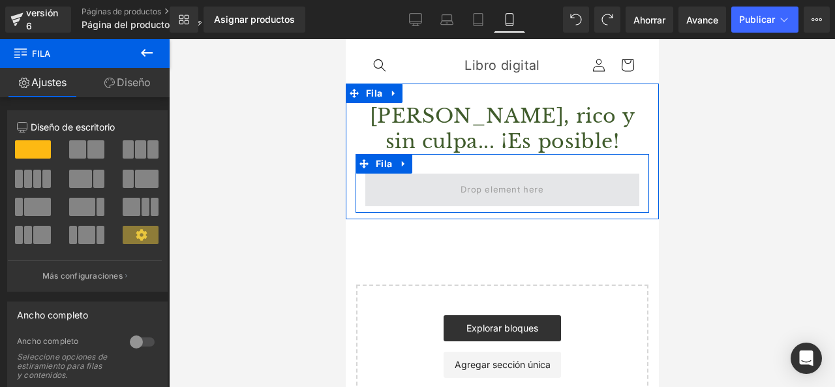
click at [420, 176] on span at bounding box center [502, 190] width 274 height 33
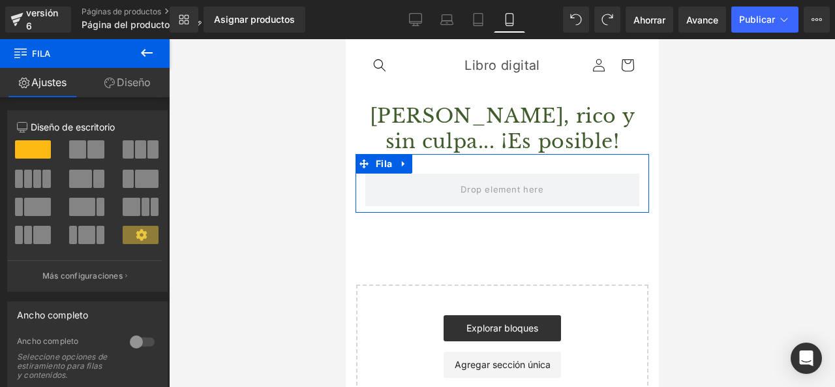
click at [60, 73] on link "Ajustes" at bounding box center [42, 82] width 85 height 29
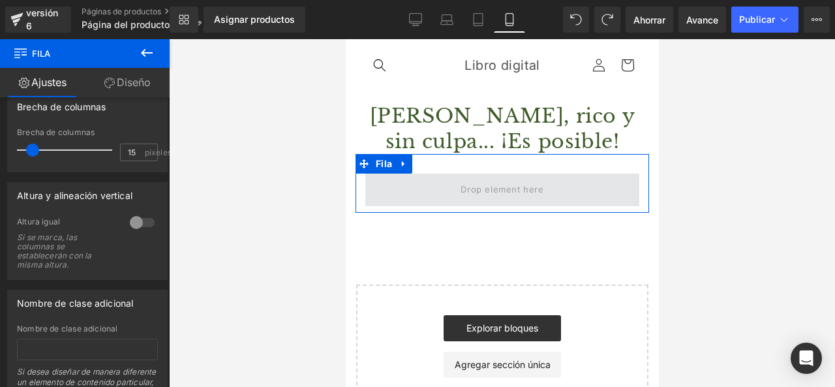
scroll to position [457, 0]
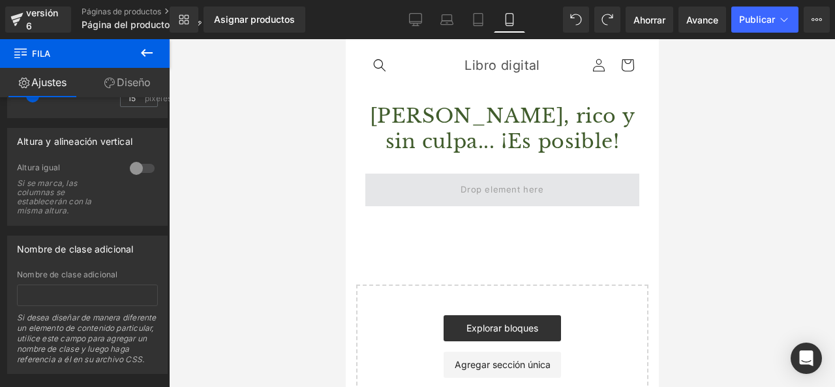
click at [476, 179] on span at bounding box center [502, 190] width 92 height 22
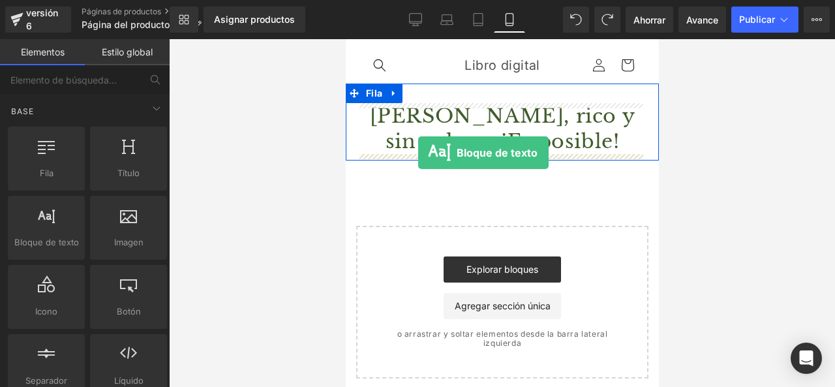
drag, startPoint x: 377, startPoint y: 272, endPoint x: 418, endPoint y: 153, distance: 125.5
click at [418, 153] on div "[PERSON_NAME], rico y sin culpa... ¡Es posible! Título" at bounding box center [502, 128] width 294 height 51
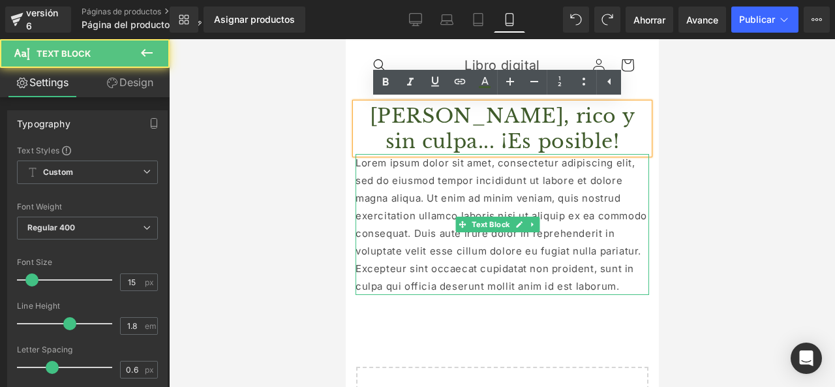
click at [397, 241] on p "Lorem ipsum dolor sit amet, consectetur adipiscing elit, sed do eiusmod tempor …" at bounding box center [502, 224] width 294 height 141
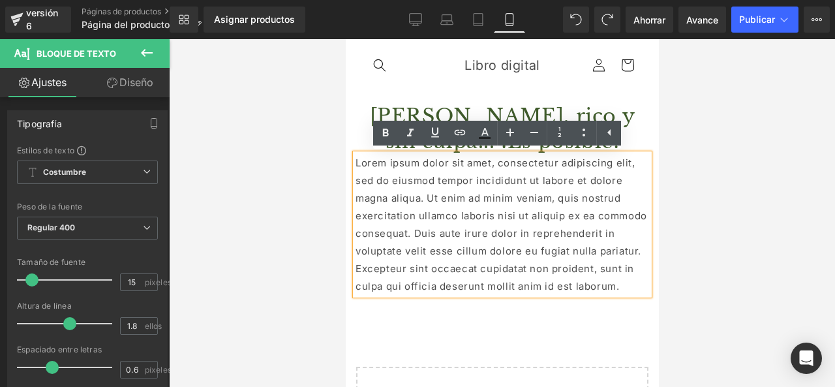
click at [399, 213] on font "Lorem ipsum dolor sit amet, consectetur adipiscing elit, sed do eiusmod tempor …" at bounding box center [501, 225] width 292 height 136
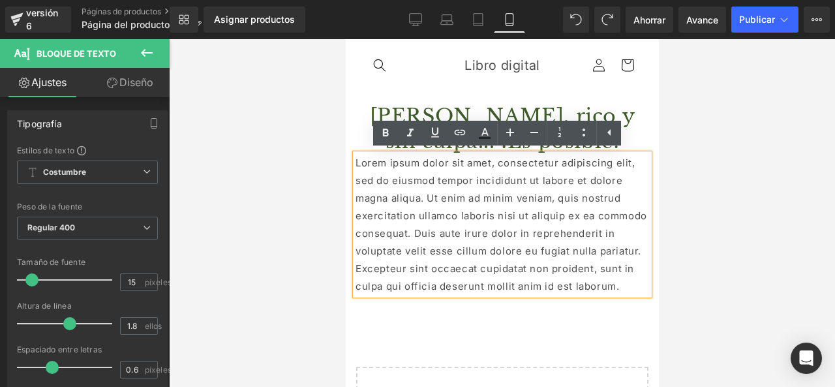
click at [399, 213] on font "Lorem ipsum dolor sit amet, consectetur adipiscing elit, sed do eiusmod tempor …" at bounding box center [501, 225] width 292 height 136
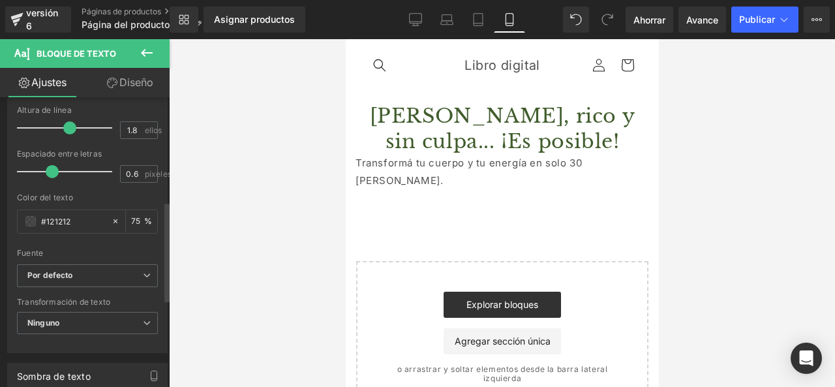
scroll to position [326, 0]
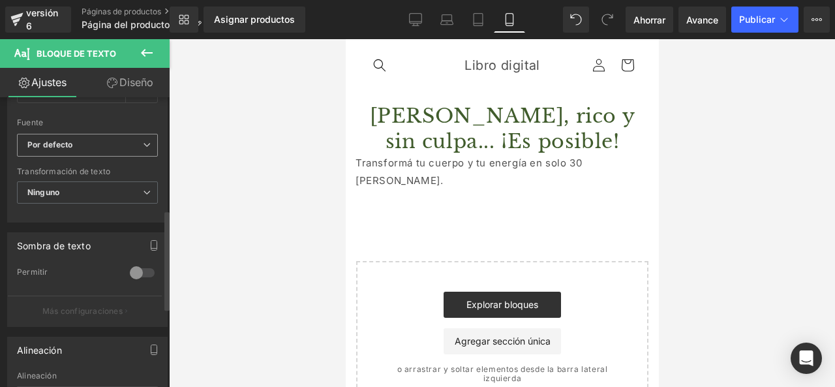
click at [123, 144] on b "Por defecto" at bounding box center [85, 145] width 116 height 11
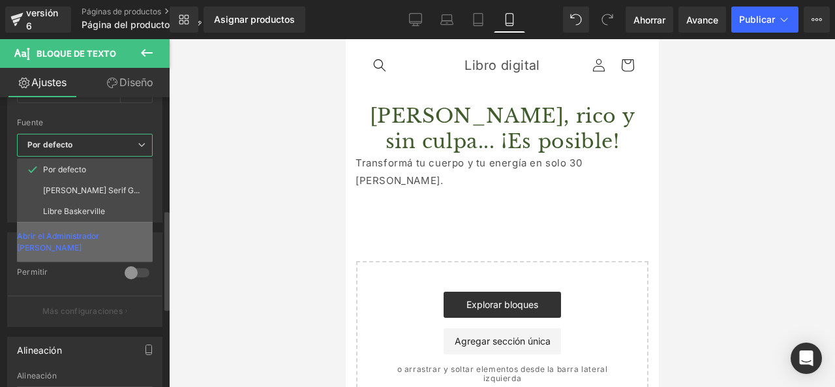
click at [109, 243] on div "Abrir el Administrador [PERSON_NAME]" at bounding box center [85, 242] width 136 height 40
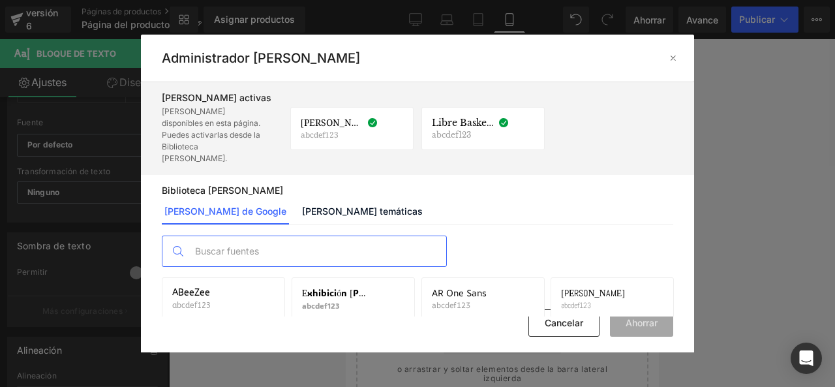
click at [261, 236] on input "text" at bounding box center [318, 251] width 258 height 30
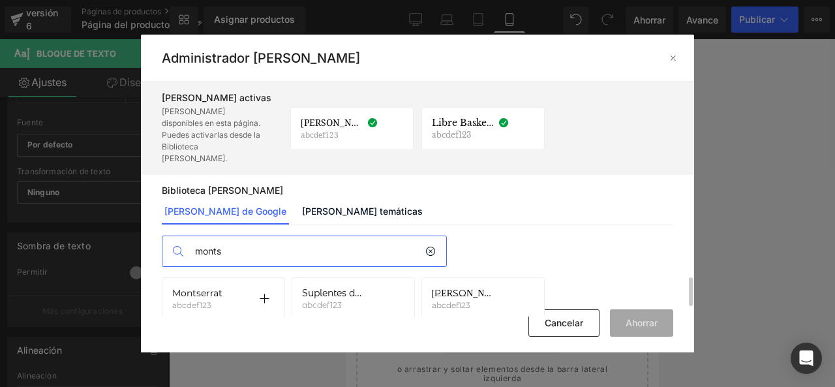
drag, startPoint x: 265, startPoint y: 283, endPoint x: 279, endPoint y: 283, distance: 13.7
click at [266, 294] on icon at bounding box center [264, 299] width 10 height 10
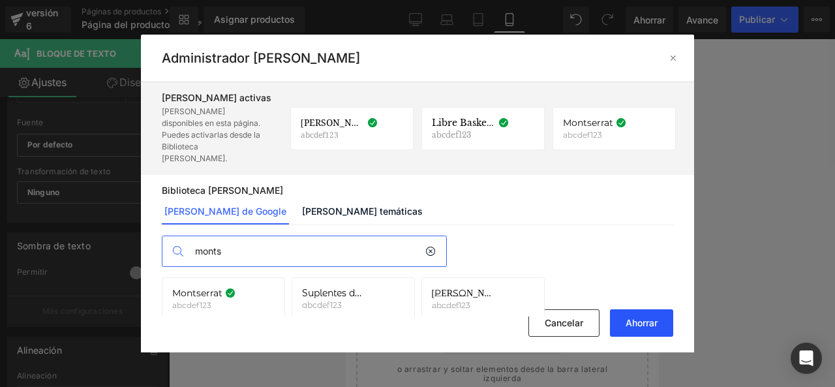
drag, startPoint x: 652, startPoint y: 327, endPoint x: 634, endPoint y: 318, distance: 19.9
click at [651, 327] on font "Ahorrar" at bounding box center [642, 322] width 32 height 11
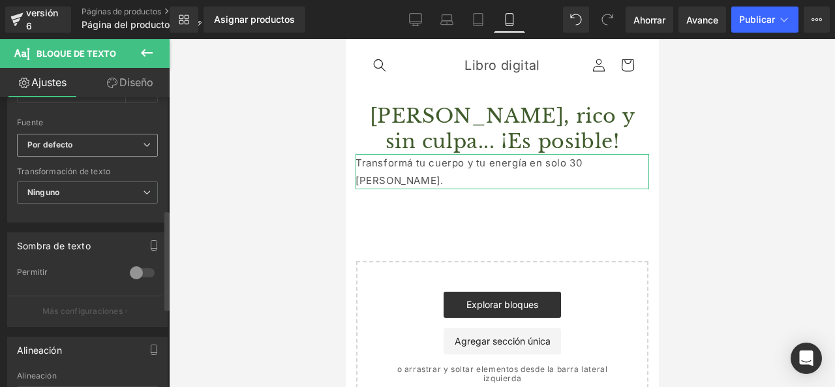
click at [115, 149] on b "Por defecto" at bounding box center [85, 145] width 116 height 11
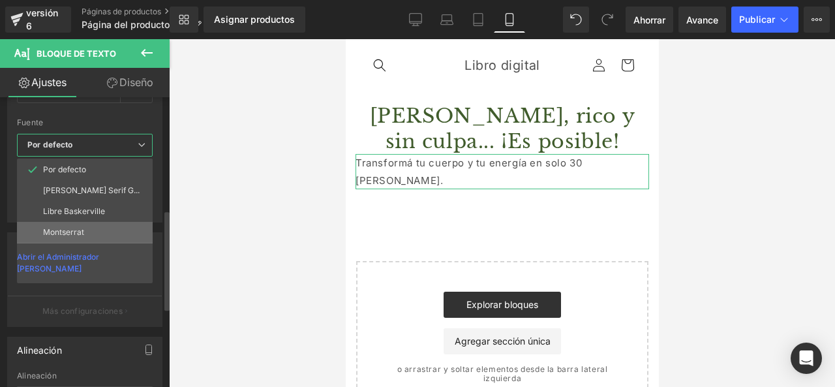
click at [99, 234] on li "Montserrat" at bounding box center [85, 232] width 136 height 21
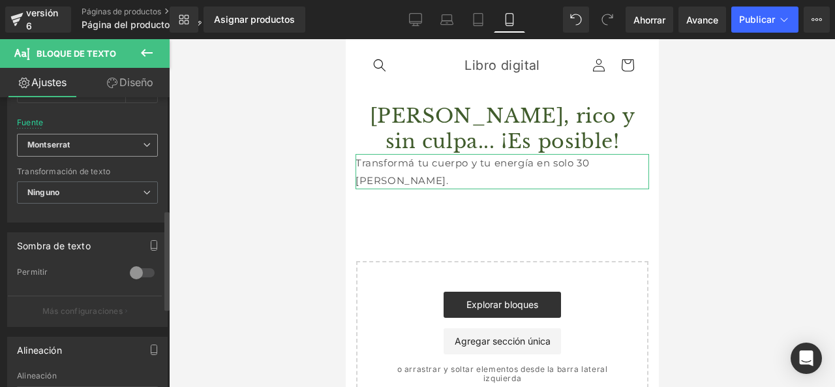
click at [144, 146] on icon at bounding box center [147, 145] width 8 height 8
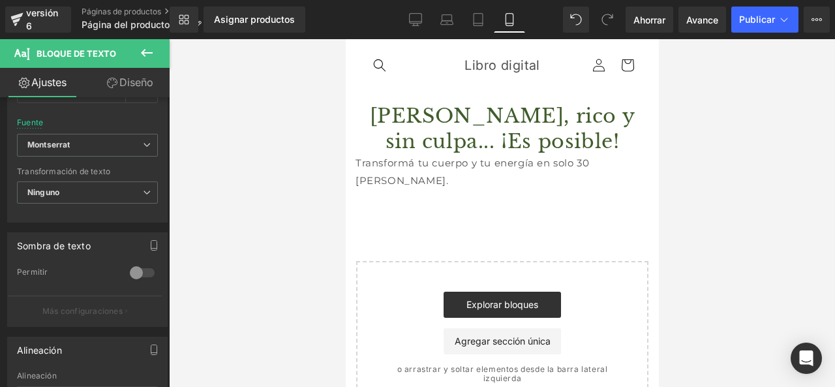
click at [252, 183] on div at bounding box center [502, 213] width 666 height 348
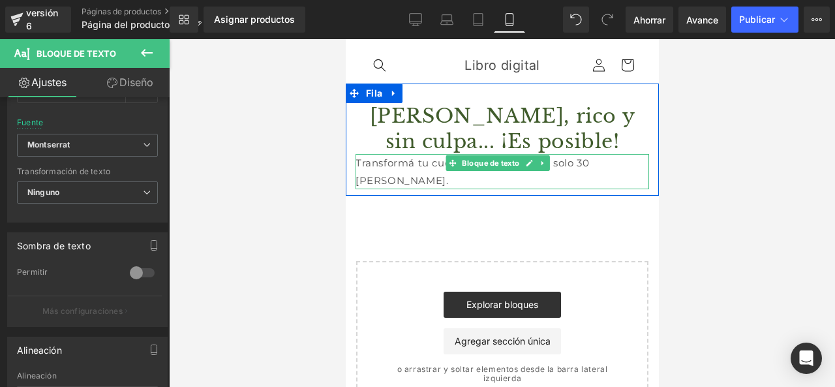
click at [426, 163] on font "Transformá tu cuerpo y tu energía en solo 30 [PERSON_NAME]." at bounding box center [472, 172] width 234 height 30
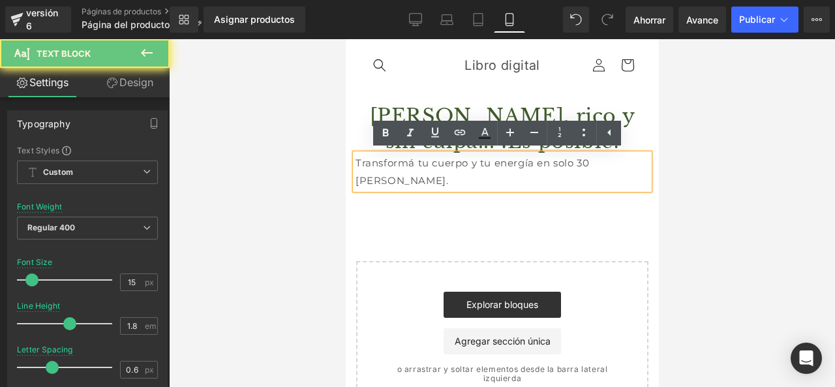
click at [426, 163] on font "Transformá tu cuerpo y tu energía en solo 30 [PERSON_NAME]." at bounding box center [472, 172] width 234 height 30
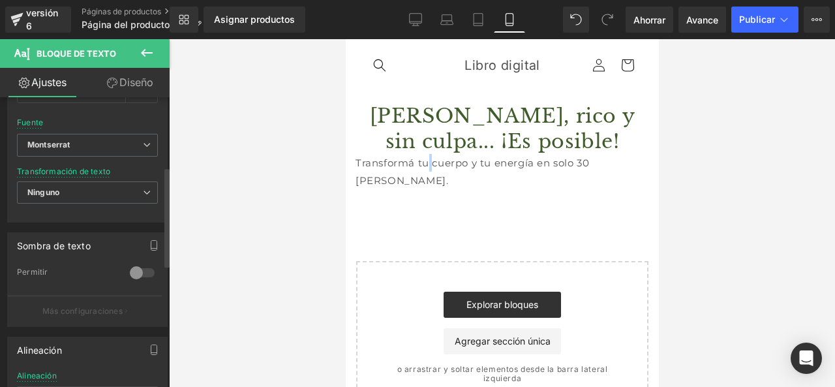
scroll to position [196, 0]
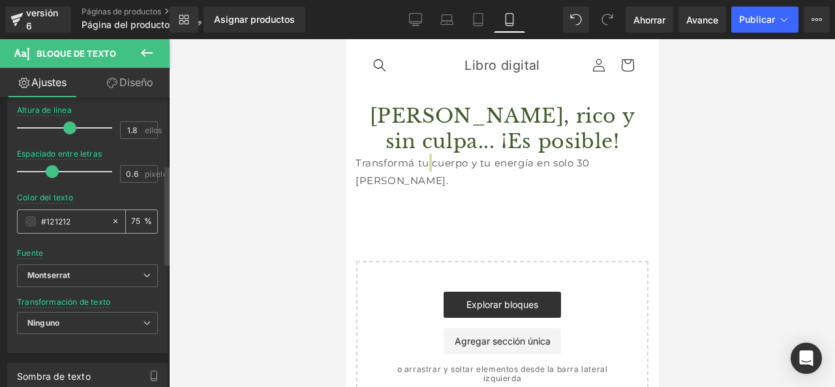
click at [79, 225] on input "#121212" at bounding box center [73, 221] width 64 height 14
click at [33, 220] on span at bounding box center [30, 221] width 10 height 10
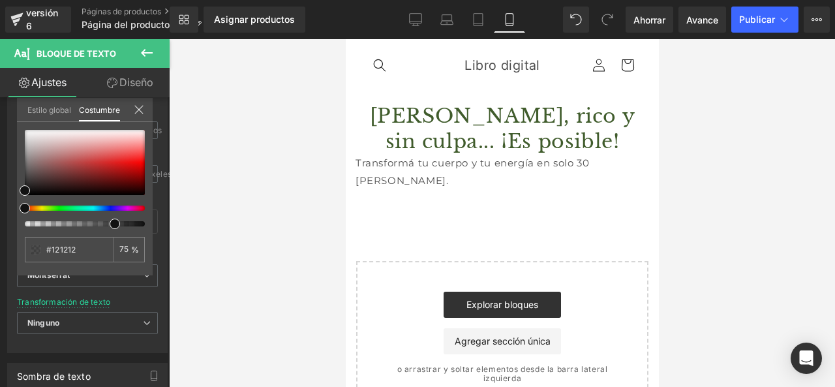
click at [426, 136] on body "Ir directamente al contenido [GEOGRAPHIC_DATA] Libro digital [GEOGRAPHIC_DATA] …" at bounding box center [501, 283] width 313 height 488
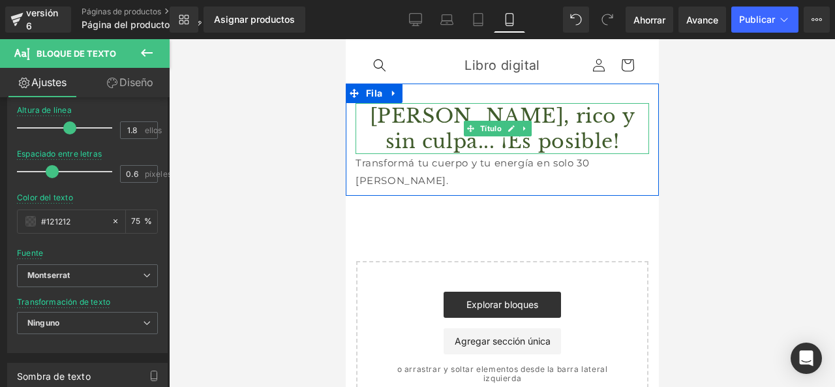
click at [426, 136] on font "[PERSON_NAME], rico y sin culpa... ¡Es posible!" at bounding box center [502, 129] width 266 height 50
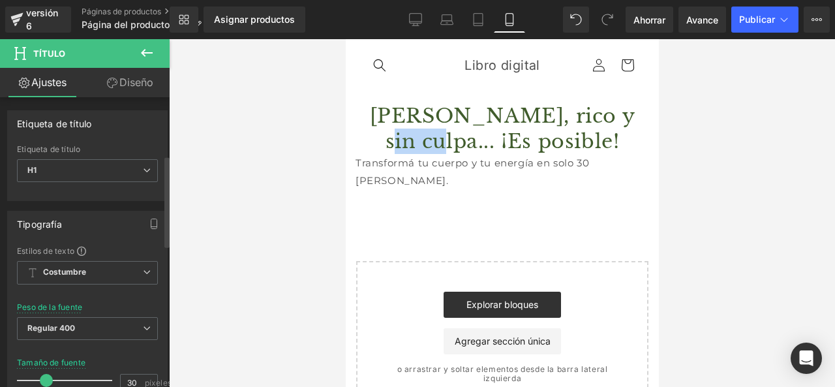
scroll to position [261, 0]
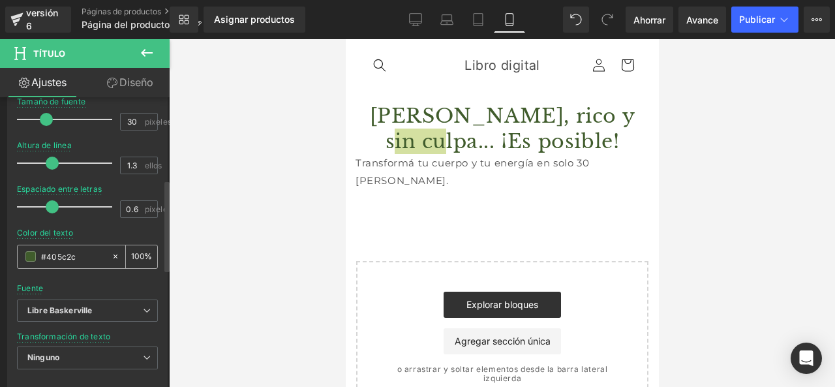
click at [29, 257] on span at bounding box center [30, 256] width 10 height 10
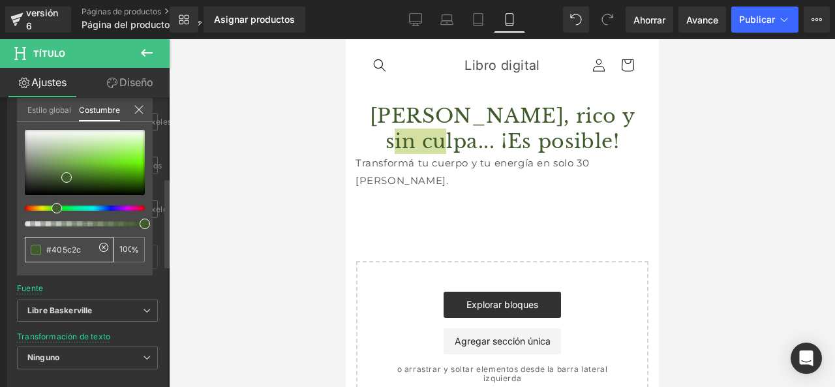
drag, startPoint x: 86, startPoint y: 249, endPoint x: 40, endPoint y: 247, distance: 45.7
click at [40, 247] on div "#405c2c" at bounding box center [69, 249] width 89 height 25
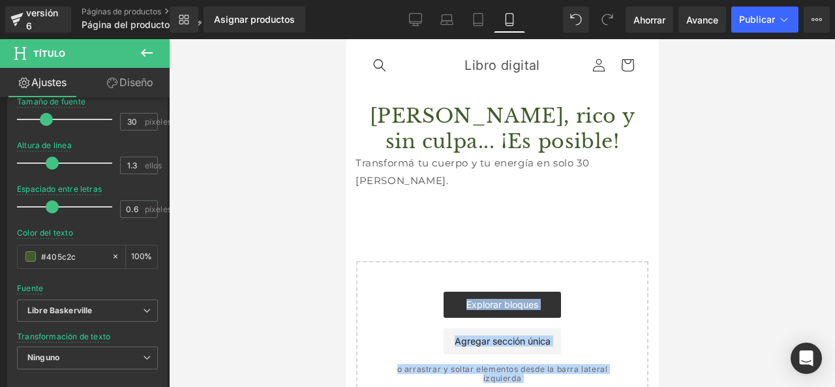
click at [450, 166] on body "Ir directamente al contenido [GEOGRAPHIC_DATA] Libro digital [GEOGRAPHIC_DATA] …" at bounding box center [501, 283] width 313 height 488
click at [450, 166] on icon at bounding box center [451, 163] width 7 height 8
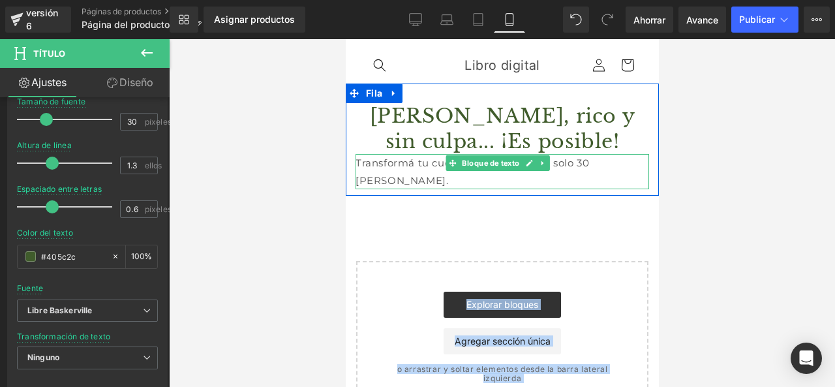
click at [422, 164] on font "Transformá tu cuerpo y tu energía en solo 30 [PERSON_NAME]." at bounding box center [472, 172] width 234 height 30
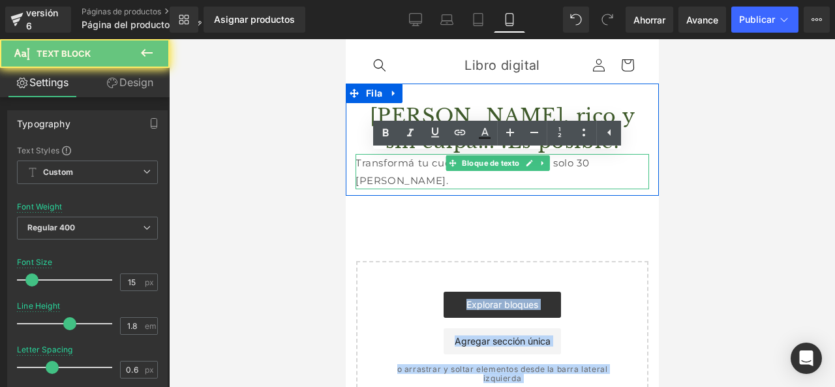
click at [422, 164] on font "Transformá tu cuerpo y tu energía en solo 30 [PERSON_NAME]." at bounding box center [472, 172] width 234 height 30
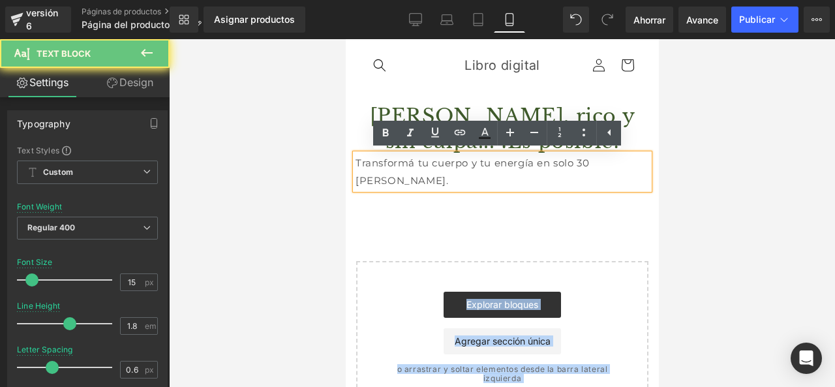
click at [422, 164] on font "Transformá tu cuerpo y tu energía en solo 30 [PERSON_NAME]." at bounding box center [472, 172] width 234 height 30
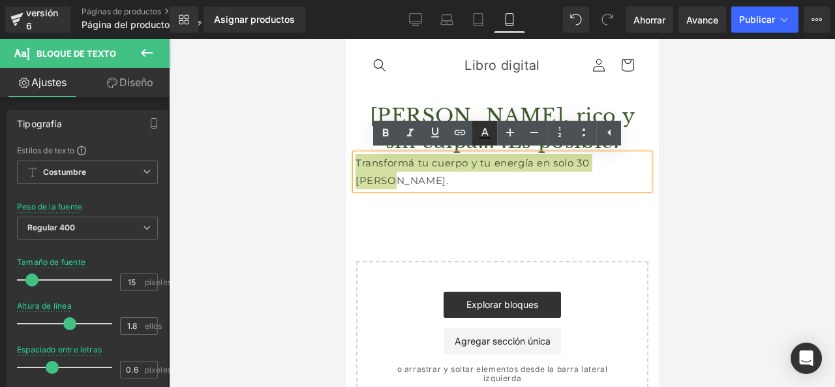
click at [481, 132] on icon at bounding box center [485, 133] width 16 height 16
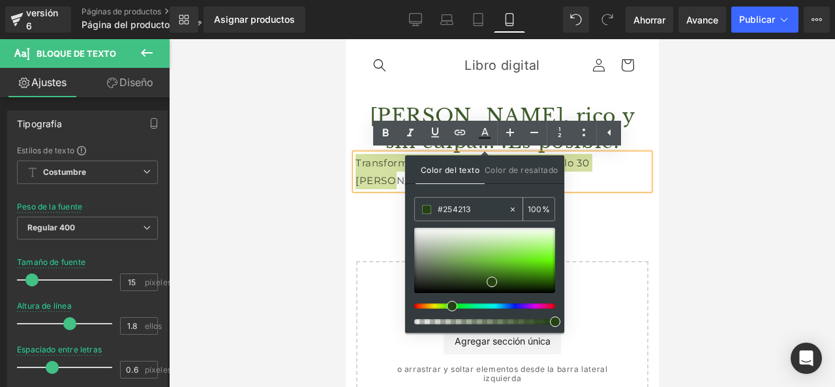
click at [463, 214] on input "#254213" at bounding box center [473, 209] width 70 height 14
paste input "#405c2c"
click at [293, 193] on div at bounding box center [502, 213] width 666 height 348
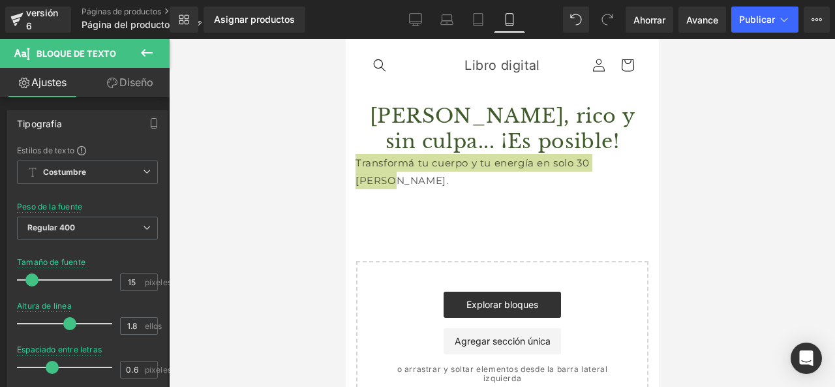
click at [316, 200] on div at bounding box center [502, 213] width 666 height 348
click at [317, 200] on div at bounding box center [502, 213] width 666 height 348
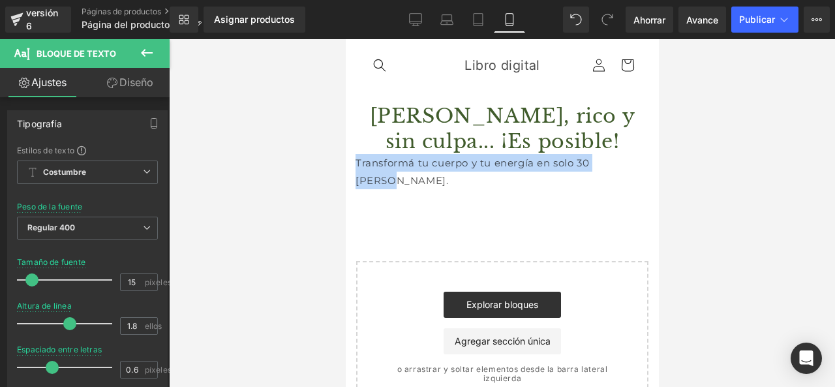
click at [647, 203] on div "[PERSON_NAME], rico y sin culpa... ¡Es posible! Título Transformá tu cuerpo y t…" at bounding box center [501, 249] width 313 height 330
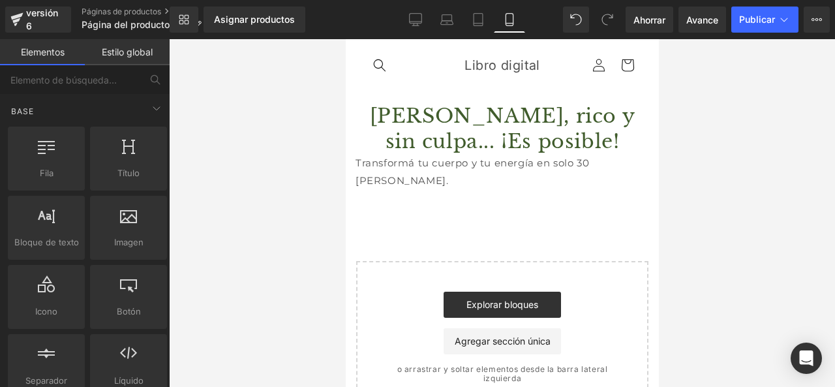
click at [563, 168] on font "Transformá tu cuerpo y tu energía en solo 30 [PERSON_NAME]." at bounding box center [472, 172] width 234 height 30
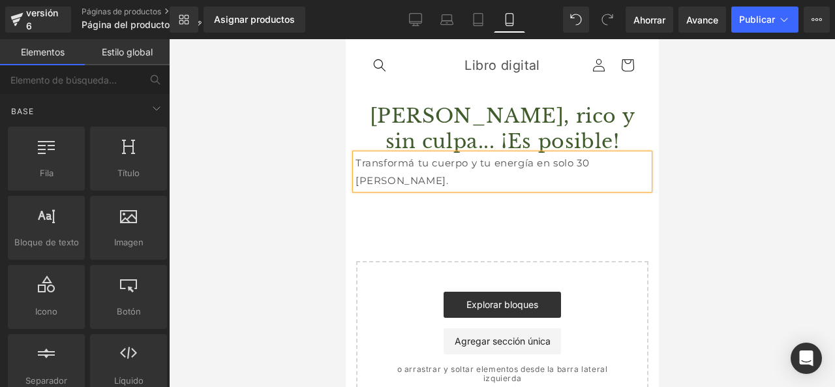
drag, startPoint x: 563, startPoint y: 168, endPoint x: 585, endPoint y: 163, distance: 23.3
click at [570, 166] on font "Transformá tu cuerpo y tu energía en solo 30 [PERSON_NAME]." at bounding box center [472, 172] width 234 height 30
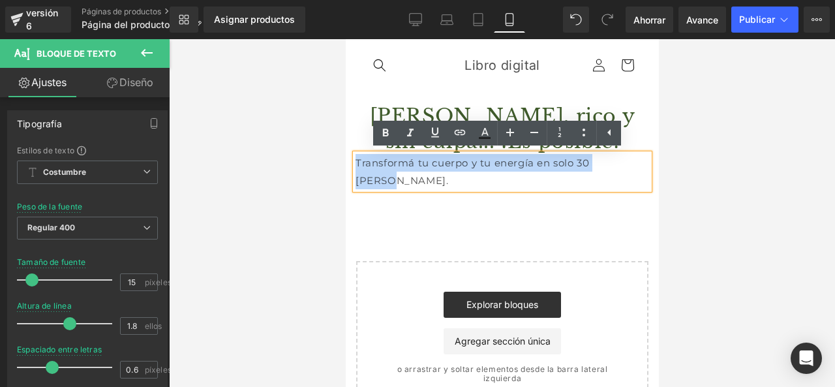
drag, startPoint x: 606, startPoint y: 161, endPoint x: 371, endPoint y: 147, distance: 235.4
click at [345, 159] on html "Ir directamente al contenido [GEOGRAPHIC_DATA] Libro digital [GEOGRAPHIC_DATA] …" at bounding box center [501, 213] width 313 height 348
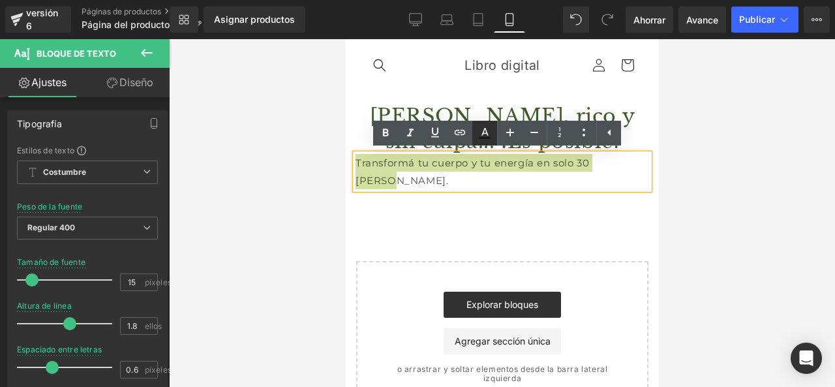
click at [478, 133] on icon at bounding box center [485, 133] width 16 height 16
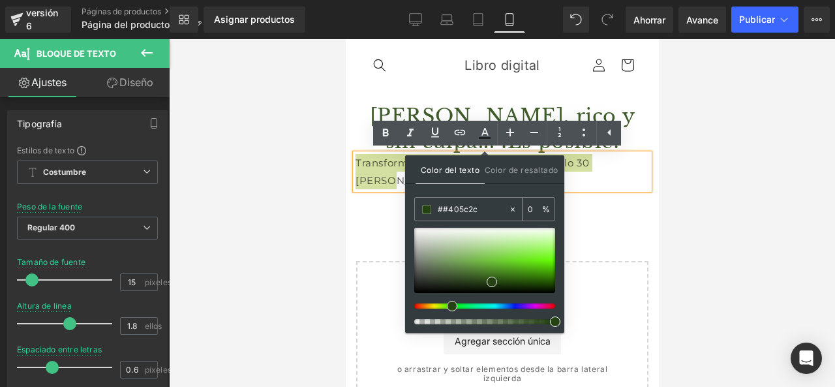
click at [535, 208] on input "0" at bounding box center [535, 209] width 14 height 14
click at [348, 216] on div "[PERSON_NAME], rico y sin culpa... ¡Es posible! Título Transformá tu cuerpo y t…" at bounding box center [501, 249] width 313 height 330
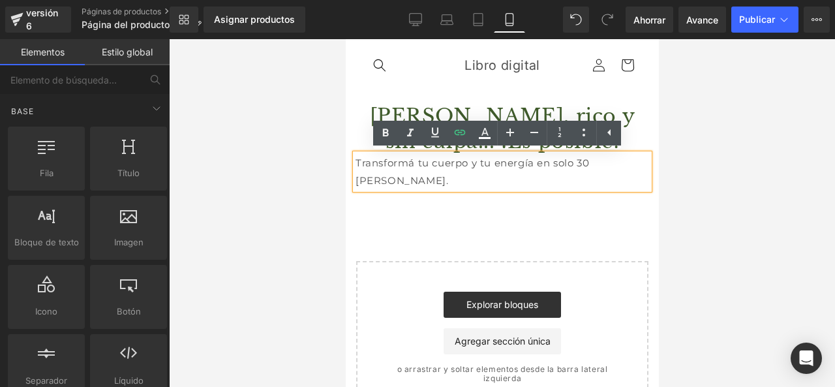
click at [426, 159] on font "Transformá tu cuerpo y tu energía en solo 30 [PERSON_NAME]." at bounding box center [472, 172] width 234 height 30
click at [417, 162] on font "Transformá tu cuerpo y tu energía en solo 30 [PERSON_NAME]." at bounding box center [472, 172] width 234 height 30
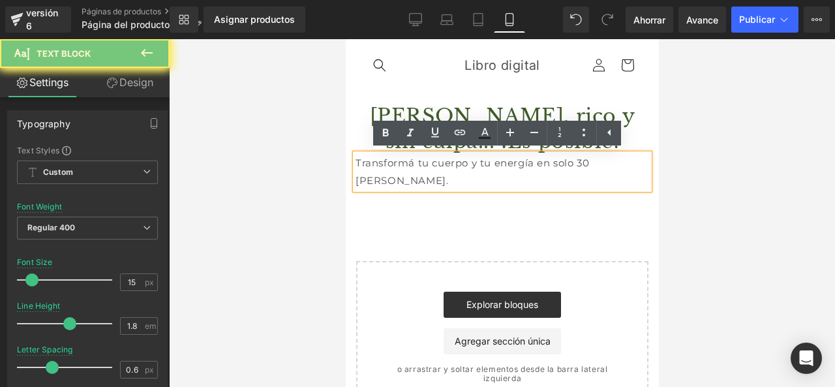
click at [417, 162] on font "Transformá tu cuerpo y tu energía en solo 30 [PERSON_NAME]." at bounding box center [472, 172] width 234 height 30
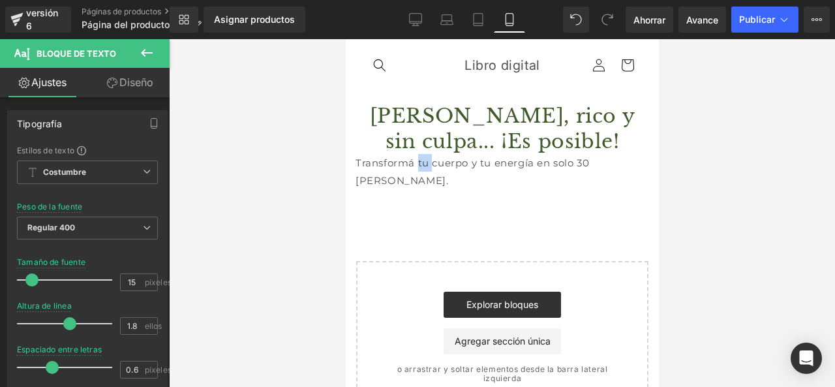
click at [397, 148] on h1 "[PERSON_NAME], rico y sin culpa... ¡Es posible!" at bounding box center [502, 128] width 294 height 51
click at [443, 173] on div "[PERSON_NAME], rico y sin culpa... ¡Es posible! Título Transformá tu cuerpo y t…" at bounding box center [501, 140] width 313 height 112
click at [459, 167] on div "Transformá tu cuerpo y tu energía en solo 30 [PERSON_NAME]. Bloque de texto" at bounding box center [502, 171] width 294 height 35
click at [463, 166] on font "Transformá tu cuerpo y tu energía en solo 30 [PERSON_NAME]." at bounding box center [472, 172] width 234 height 30
click at [475, 166] on font "Transformá tu cuerpo y tu energía en solo 30 [PERSON_NAME]." at bounding box center [472, 172] width 234 height 30
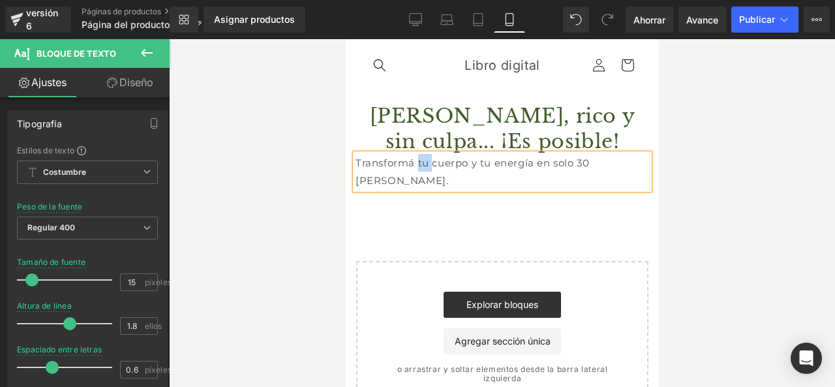
click at [542, 176] on div "[PERSON_NAME], rico y sin culpa... ¡Es posible! Título Transformá tu cuerpo y t…" at bounding box center [501, 140] width 313 height 112
click at [514, 158] on font "Transformá tu cuerpo y tu energía en solo 30 [PERSON_NAME]." at bounding box center [472, 172] width 234 height 30
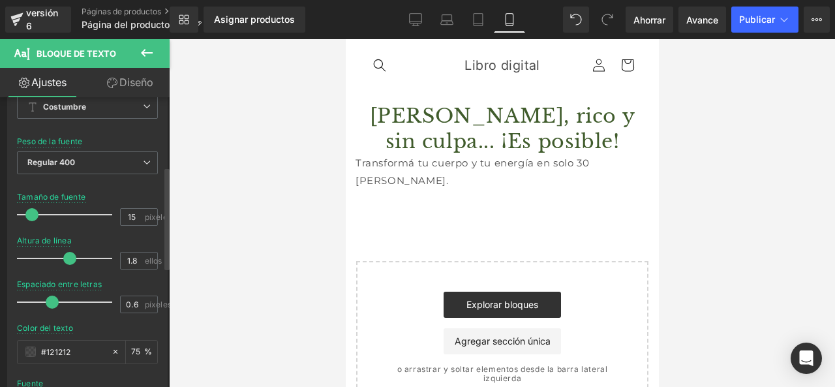
scroll to position [196, 0]
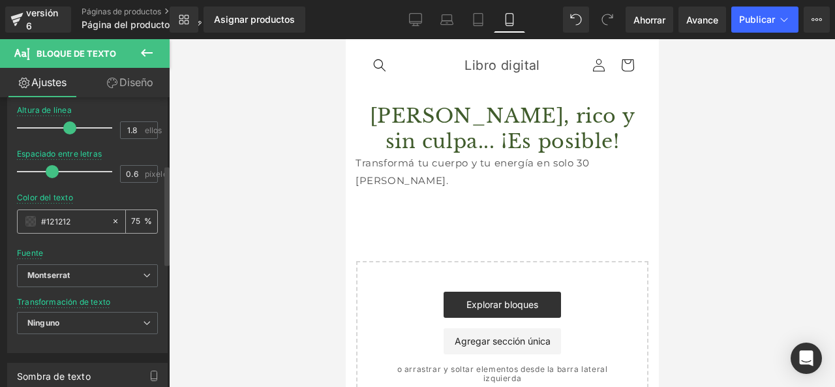
click at [82, 214] on input "#121212" at bounding box center [73, 221] width 64 height 14
click at [215, 144] on div at bounding box center [502, 213] width 666 height 348
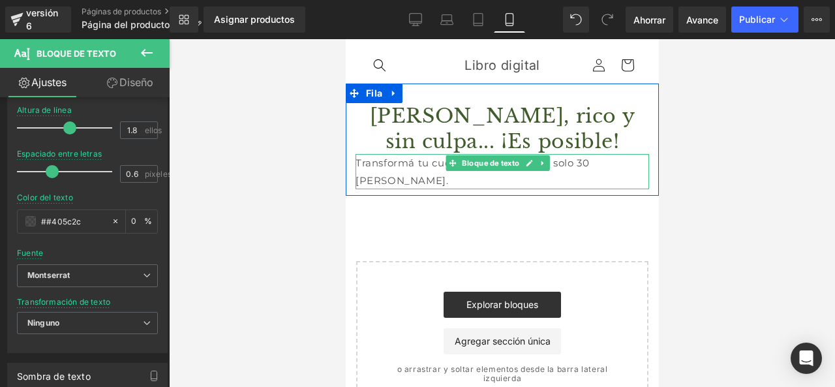
click at [589, 163] on font "Transformá tu cuerpo y tu energía en solo 30 [PERSON_NAME]." at bounding box center [472, 172] width 234 height 30
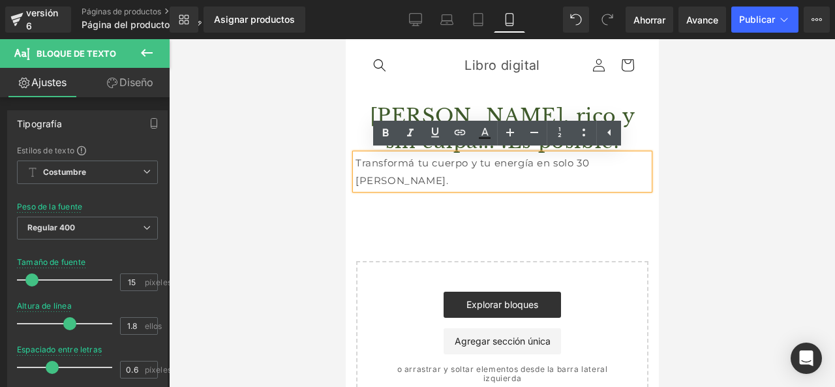
click at [589, 162] on font "Transformá tu cuerpo y tu energía en solo 30 [PERSON_NAME]." at bounding box center [472, 172] width 234 height 30
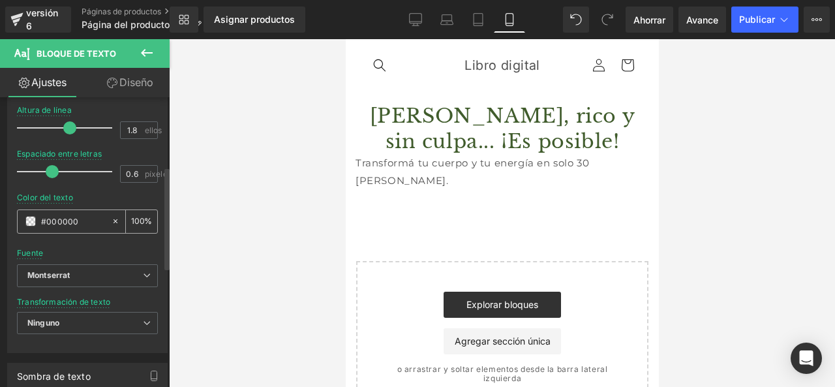
click at [80, 229] on div "#000000" at bounding box center [64, 221] width 93 height 23
click at [86, 223] on input "#000000" at bounding box center [73, 221] width 64 height 14
paste input "405c2c"
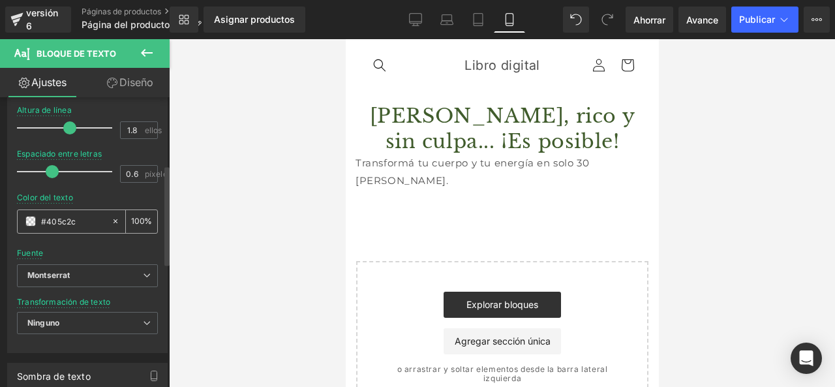
click at [136, 219] on input "100" at bounding box center [137, 221] width 13 height 14
click at [99, 230] on div "#405c2c" at bounding box center [64, 221] width 93 height 23
click at [99, 222] on input "#405c2c" at bounding box center [73, 221] width 64 height 14
click at [215, 196] on div at bounding box center [502, 213] width 666 height 348
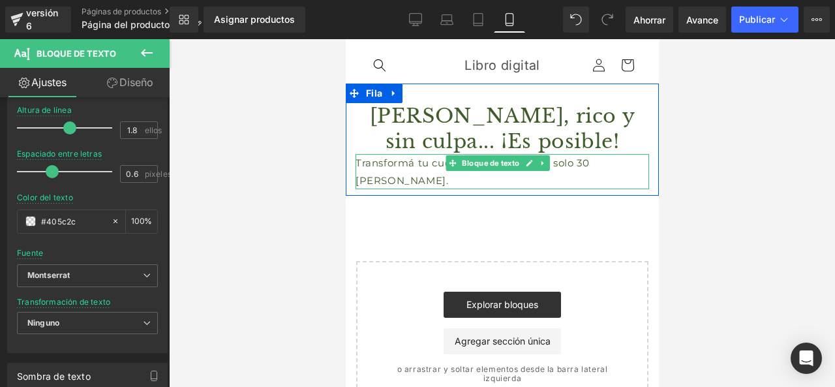
click at [433, 161] on font "Transformá tu cuerpo y tu energía en solo 30 [PERSON_NAME]." at bounding box center [472, 172] width 234 height 30
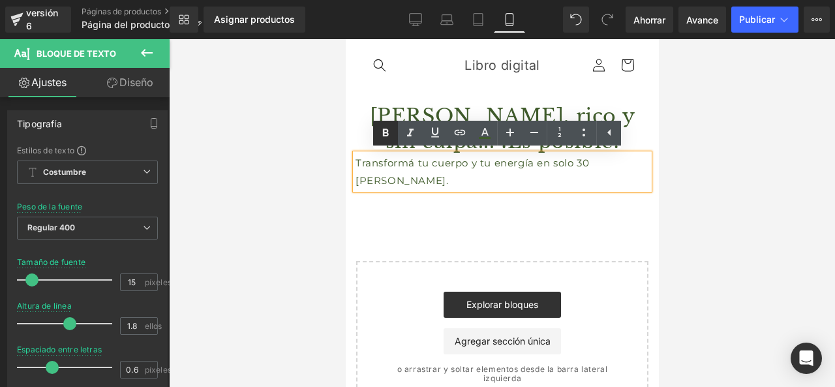
click at [378, 134] on icon at bounding box center [386, 133] width 16 height 16
click at [450, 158] on font "Transformá tu cuerpo y tu energía en solo 30 [PERSON_NAME]." at bounding box center [472, 172] width 234 height 30
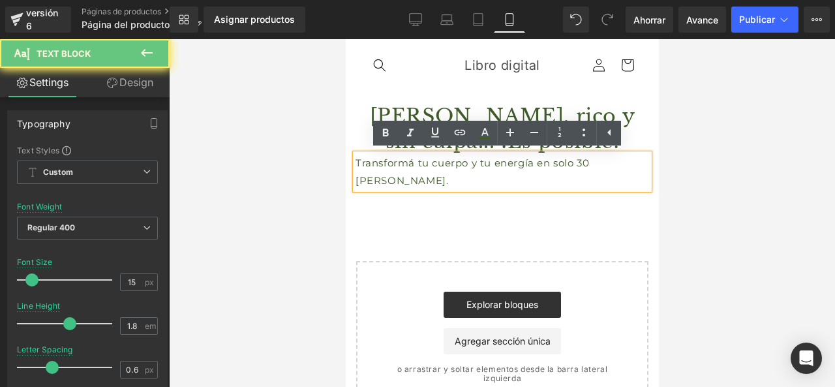
click at [446, 169] on p "Transformá tu cuerpo y tu energía en solo 30 [PERSON_NAME]." at bounding box center [502, 171] width 294 height 35
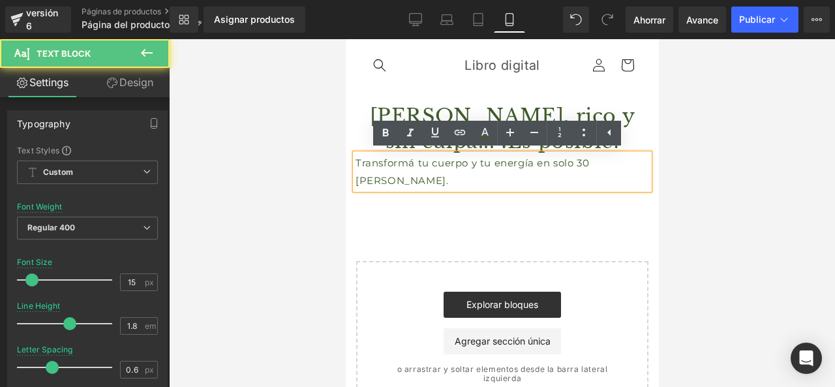
drag, startPoint x: 625, startPoint y: 166, endPoint x: 418, endPoint y: 168, distance: 207.6
click at [406, 168] on p "Transformá tu cuerpo y tu energía en solo 30 [PERSON_NAME]." at bounding box center [502, 171] width 294 height 35
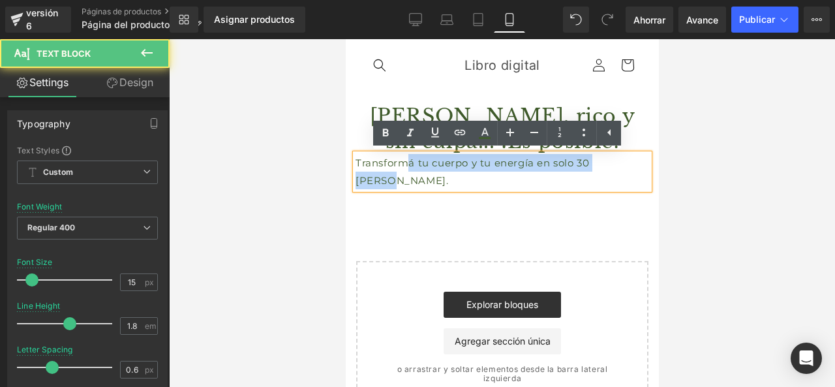
click at [418, 168] on font "Transformá tu cuerpo y tu energía en solo 30 [PERSON_NAME]." at bounding box center [472, 172] width 234 height 30
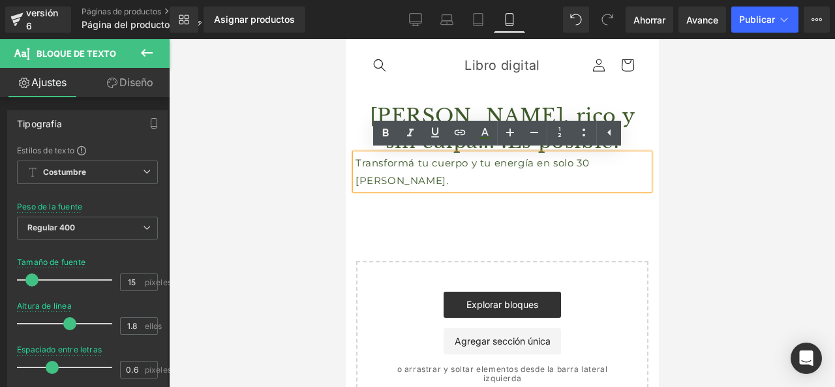
drag, startPoint x: 619, startPoint y: 161, endPoint x: 691, endPoint y: 204, distance: 83.7
click at [345, 164] on html "Ir directamente al contenido [GEOGRAPHIC_DATA] Libro digital [GEOGRAPHIC_DATA] …" at bounding box center [501, 213] width 313 height 348
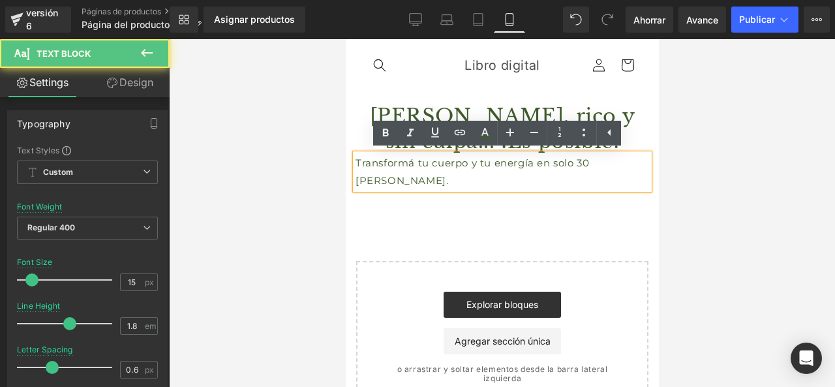
drag, startPoint x: 354, startPoint y: 164, endPoint x: 592, endPoint y: 163, distance: 238.2
click at [592, 163] on div "Transformá tu cuerpo y tu energía en solo 30 [PERSON_NAME]." at bounding box center [502, 171] width 294 height 35
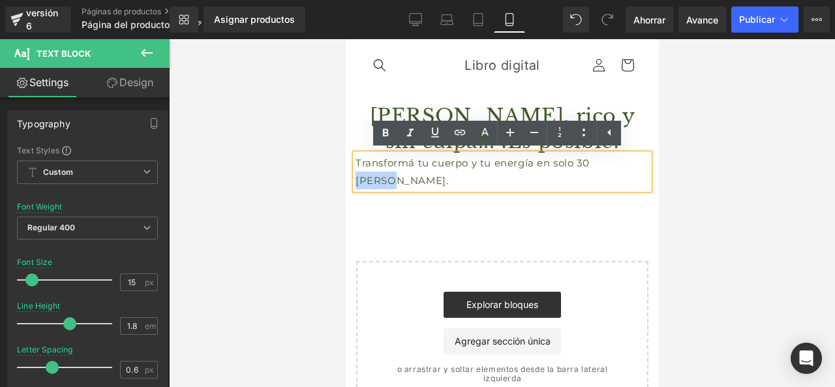
click at [589, 162] on font "Transformá tu cuerpo y tu energía en solo 30 [PERSON_NAME]." at bounding box center [472, 172] width 234 height 30
click at [625, 162] on p "Transformá tu cuerpo y tu energía en solo 30 [PERSON_NAME]." at bounding box center [502, 171] width 294 height 35
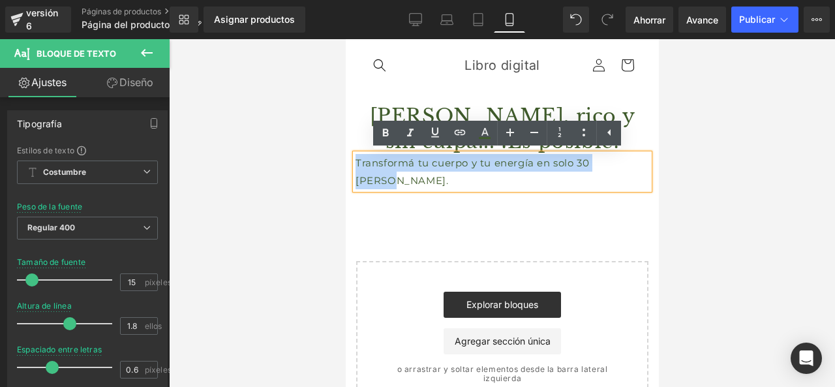
drag, startPoint x: 626, startPoint y: 162, endPoint x: 377, endPoint y: 156, distance: 249.4
click at [355, 166] on div "Transformá tu cuerpo y tu energía en solo 30 [PERSON_NAME]." at bounding box center [502, 171] width 294 height 35
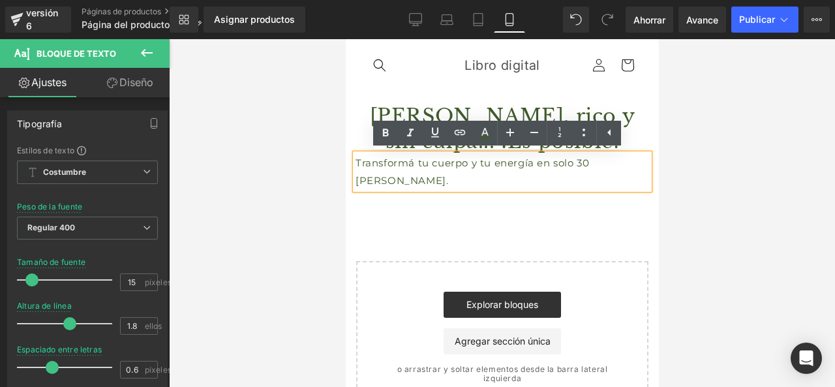
click at [537, 164] on font "Transformá tu cuerpo y tu energía en solo 30 [PERSON_NAME]." at bounding box center [472, 172] width 234 height 30
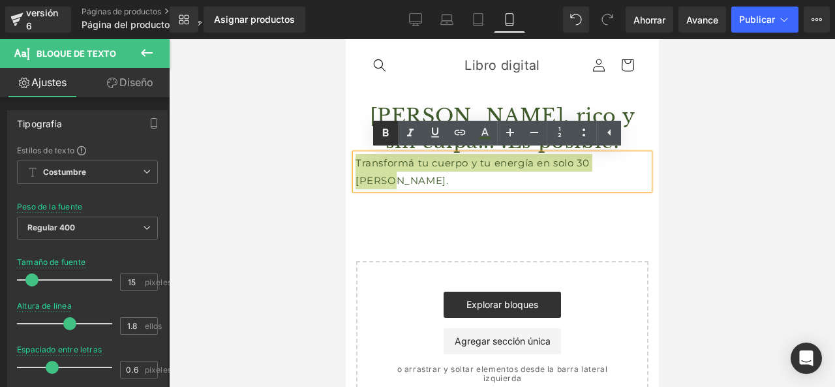
click at [384, 132] on icon at bounding box center [386, 133] width 6 height 8
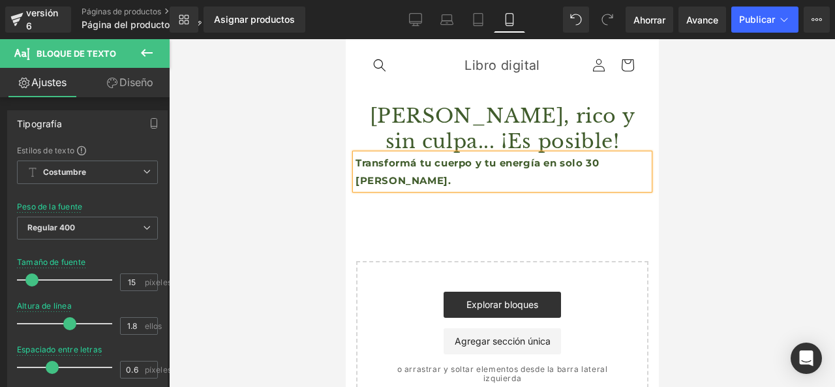
click at [300, 169] on div at bounding box center [502, 213] width 666 height 348
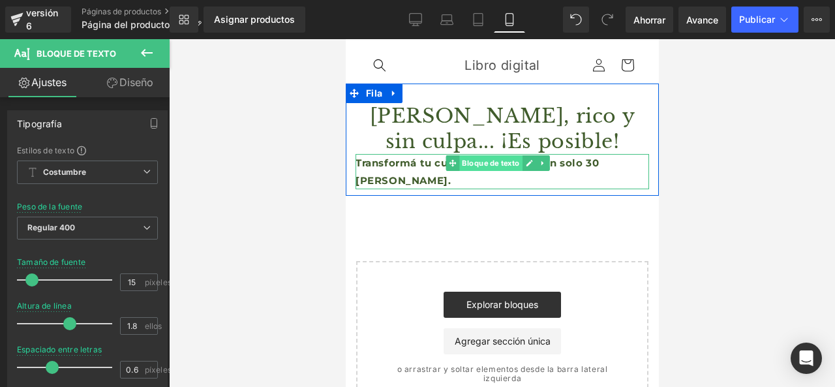
click at [464, 164] on font "Bloque de texto" at bounding box center [489, 162] width 57 height 9
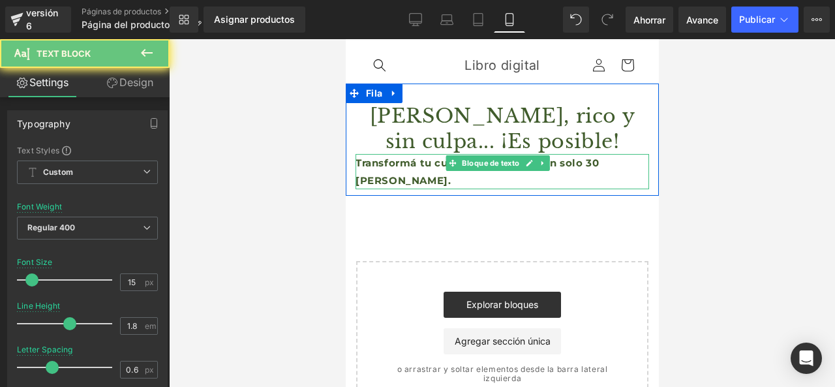
click at [411, 165] on font "Transformá tu cuerpo y tu energía en solo 30 [PERSON_NAME]." at bounding box center [476, 172] width 243 height 30
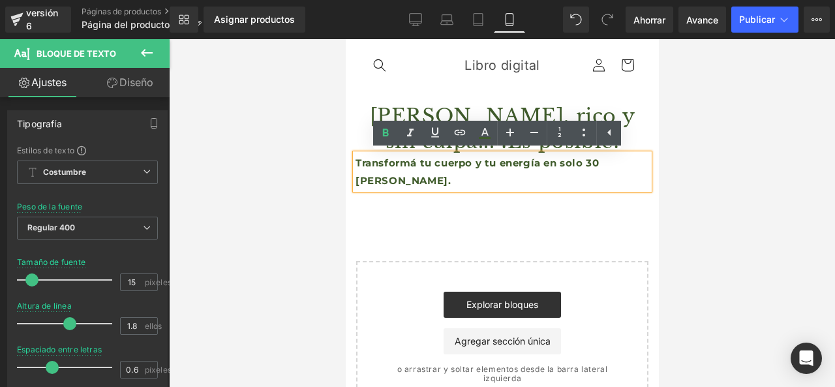
drag, startPoint x: 350, startPoint y: 162, endPoint x: 386, endPoint y: 194, distance: 48.5
click at [351, 162] on div "[PERSON_NAME], rico y sin culpa... ¡Es posible! Título Transformá tu cuerpo y t…" at bounding box center [501, 146] width 313 height 86
click at [355, 162] on div "Transformá tu cuerpo y tu energía en solo 30 [PERSON_NAME]." at bounding box center [502, 171] width 294 height 35
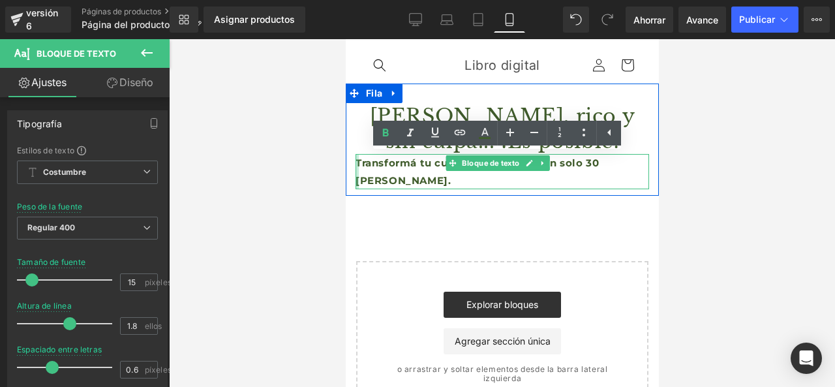
click at [356, 161] on div at bounding box center [356, 171] width 3 height 35
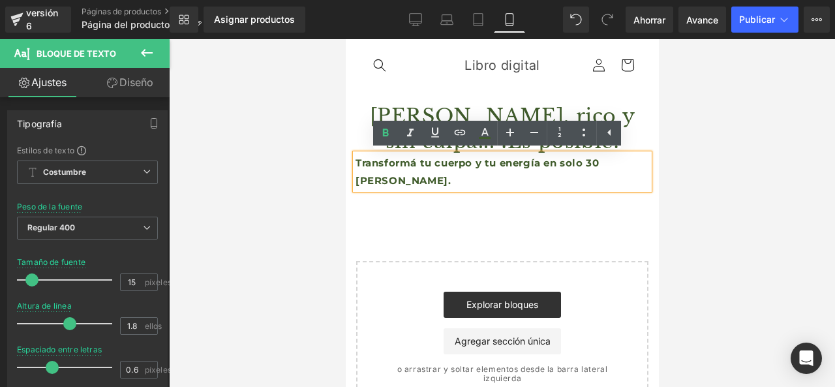
click at [356, 168] on font "Transformá tu cuerpo y tu energía en solo 30 [PERSON_NAME]." at bounding box center [476, 172] width 243 height 30
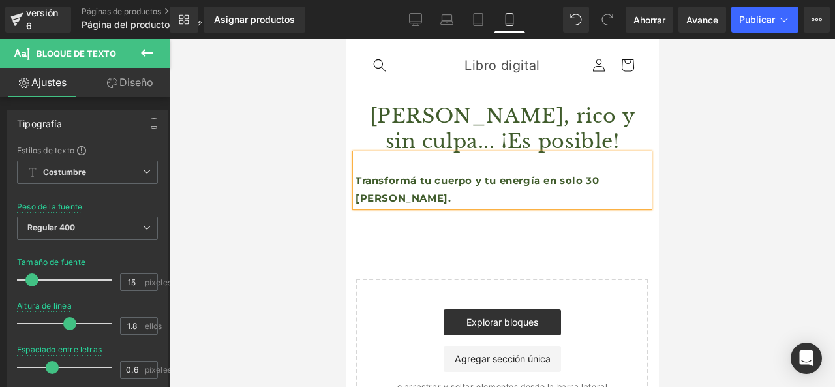
click at [249, 175] on div at bounding box center [502, 213] width 666 height 348
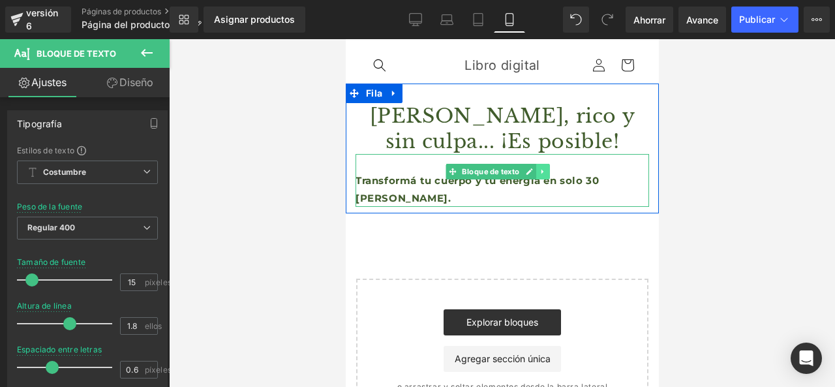
click at [535, 177] on link at bounding box center [542, 172] width 14 height 16
click at [612, 170] on p at bounding box center [502, 163] width 294 height 18
click at [599, 183] on font "Transformá tu cuerpo y tu energía en solo 30 [PERSON_NAME]." at bounding box center [476, 189] width 243 height 30
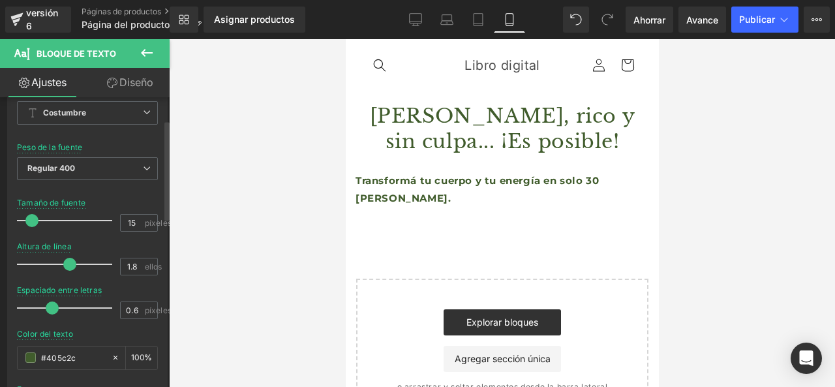
scroll to position [65, 0]
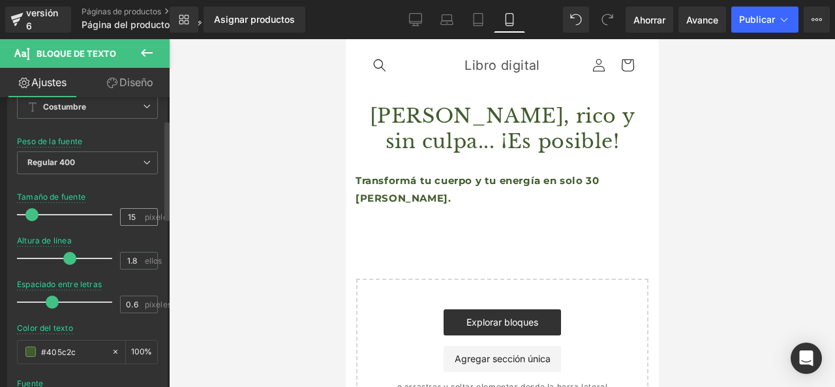
click at [145, 221] on font "píxeles" at bounding box center [158, 217] width 27 height 10
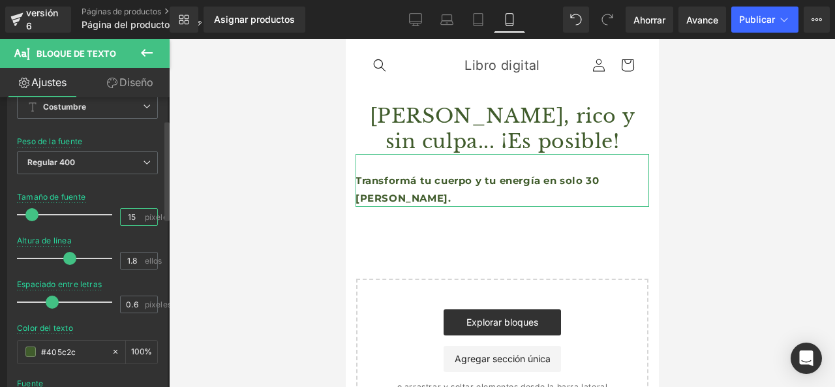
click at [131, 213] on input "15" at bounding box center [132, 217] width 23 height 16
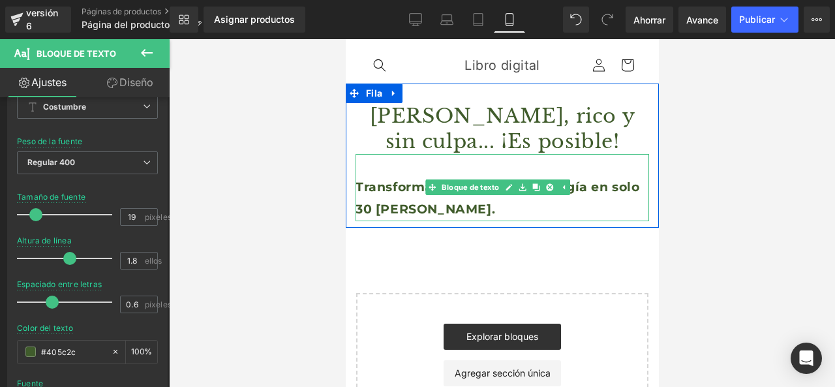
click at [597, 195] on p "Transformá tu cuerpo y tu energía en solo 30 [PERSON_NAME]." at bounding box center [502, 198] width 294 height 44
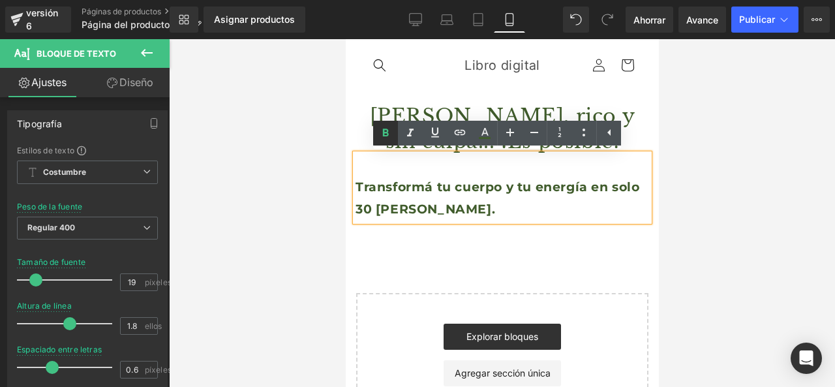
click at [388, 129] on icon at bounding box center [386, 133] width 16 height 16
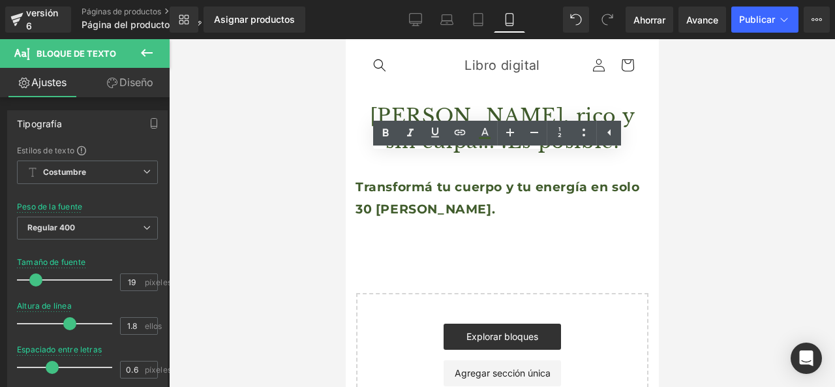
click at [225, 230] on div at bounding box center [502, 213] width 666 height 348
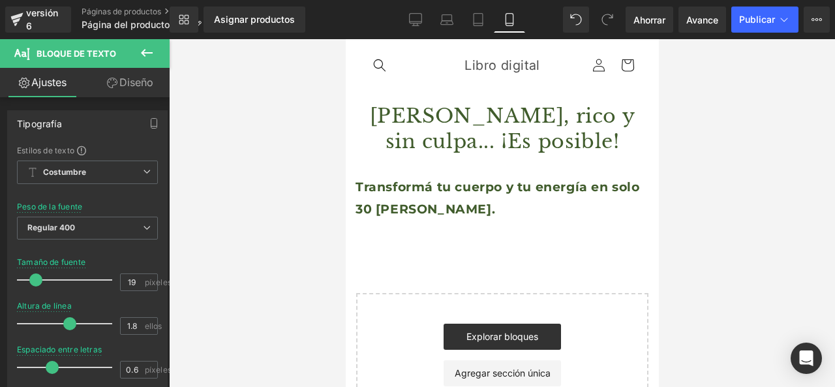
click at [418, 183] on font "Transformá tu cuerpo y tu energía en solo 30 [PERSON_NAME]." at bounding box center [497, 197] width 285 height 37
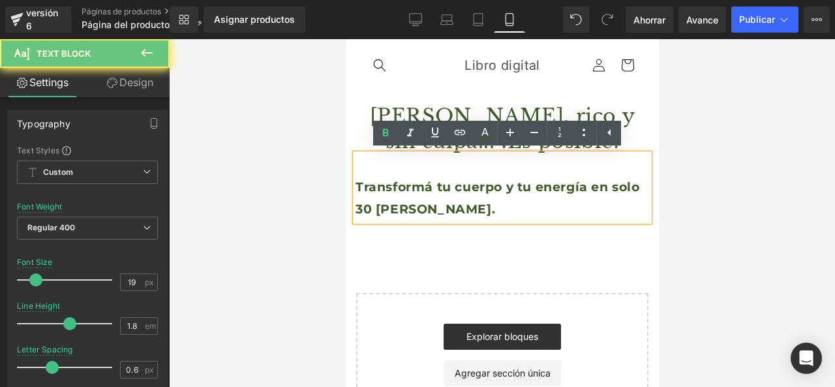
click at [445, 208] on p "Transformá tu cuerpo y tu energía en solo 30 [PERSON_NAME]." at bounding box center [502, 198] width 294 height 44
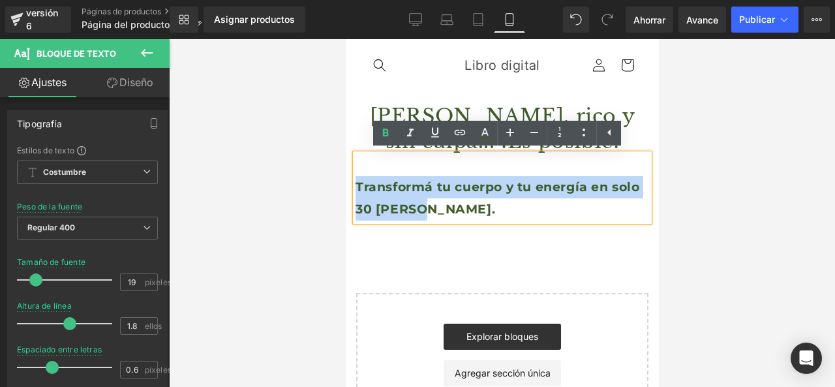
drag, startPoint x: 444, startPoint y: 210, endPoint x: 349, endPoint y: 177, distance: 100.7
click at [349, 177] on div "[PERSON_NAME], rico y sin culpa... ¡Es posible! Título Transformá tu cuerpo y t…" at bounding box center [501, 162] width 313 height 118
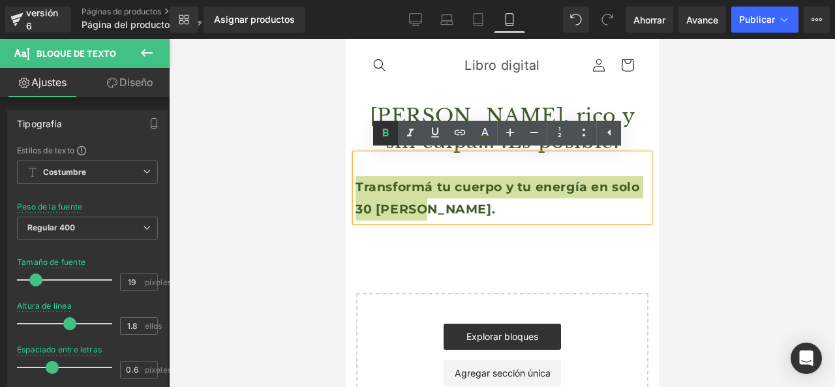
click at [390, 136] on icon at bounding box center [386, 133] width 16 height 16
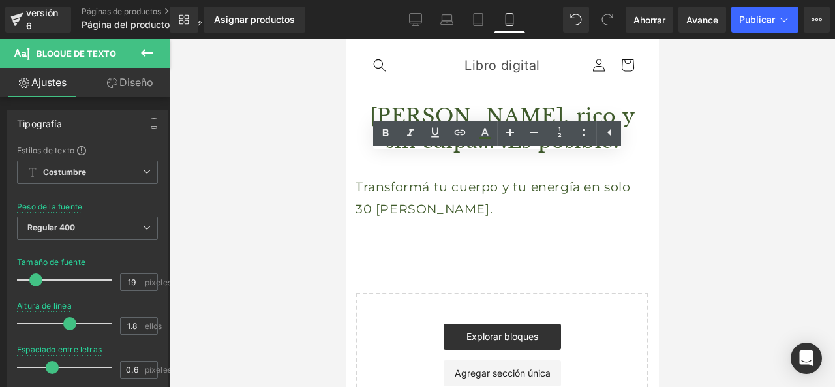
click at [307, 171] on div at bounding box center [502, 213] width 666 height 348
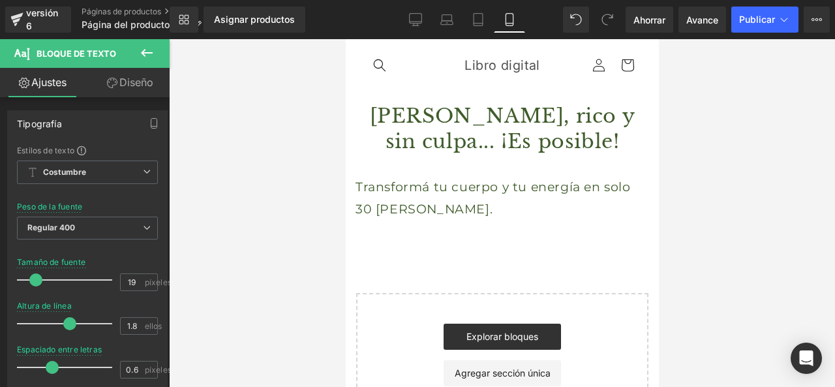
click at [268, 211] on div at bounding box center [502, 213] width 666 height 348
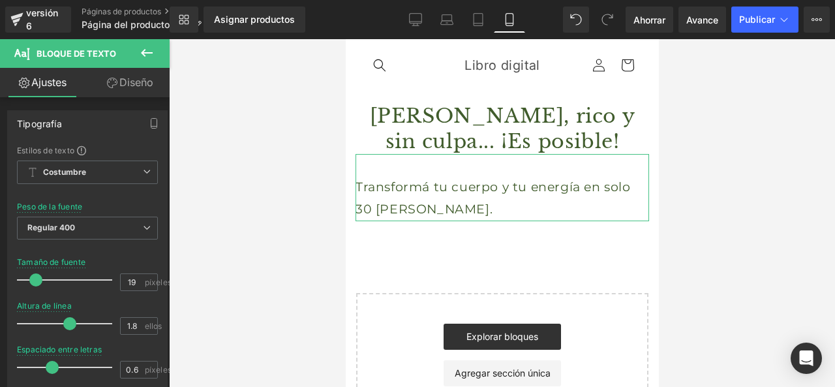
click at [108, 79] on icon at bounding box center [112, 83] width 10 height 10
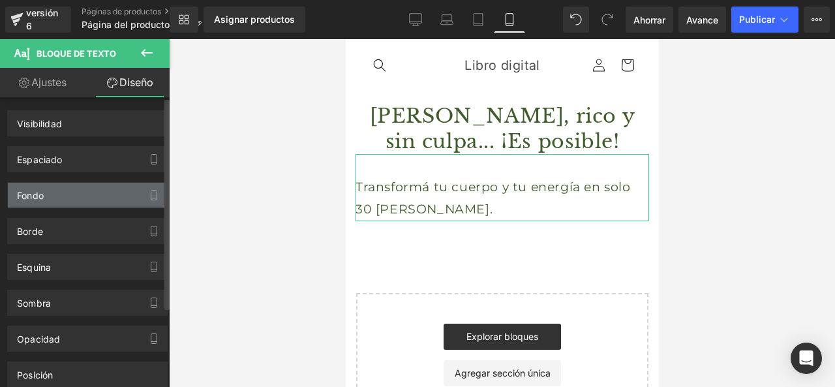
click at [105, 189] on div "Fondo" at bounding box center [87, 195] width 159 height 25
click at [102, 198] on div "Fondo" at bounding box center [87, 195] width 159 height 25
click at [78, 193] on div "Fondo" at bounding box center [87, 195] width 159 height 25
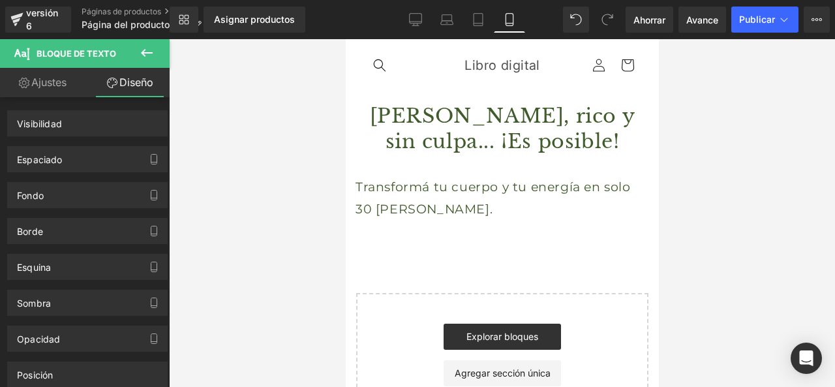
click at [217, 189] on div at bounding box center [502, 213] width 666 height 348
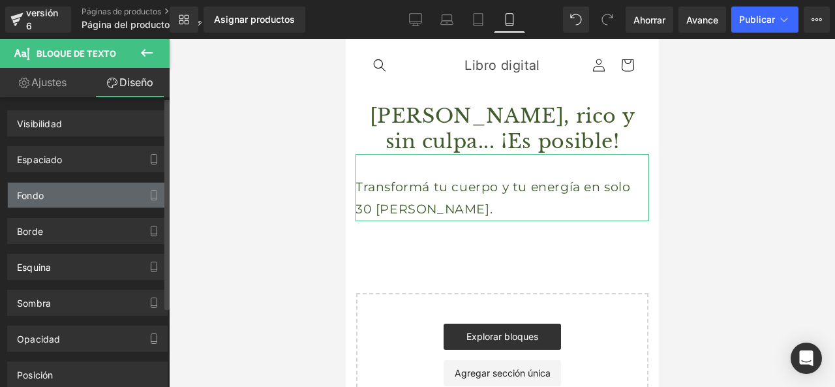
click at [106, 198] on div "Fondo" at bounding box center [87, 195] width 159 height 25
click at [131, 186] on div "Fondo" at bounding box center [87, 195] width 159 height 25
click at [129, 191] on div "Fondo" at bounding box center [87, 195] width 159 height 25
drag, startPoint x: 132, startPoint y: 191, endPoint x: 123, endPoint y: 194, distance: 9.9
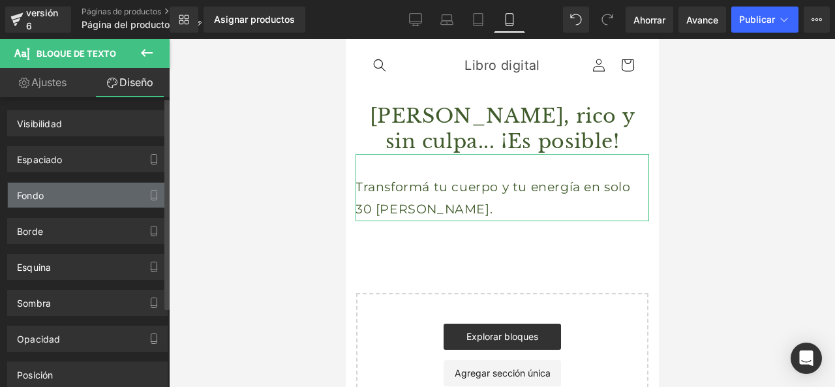
click at [123, 194] on div "Fondo" at bounding box center [87, 195] width 159 height 25
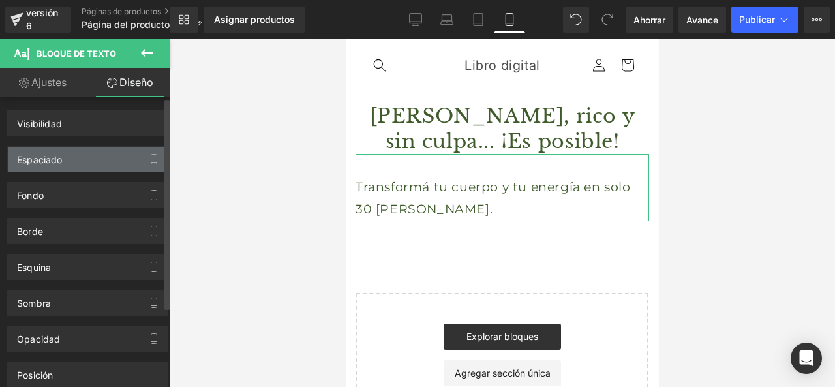
click at [129, 156] on div "Espaciado" at bounding box center [87, 159] width 159 height 25
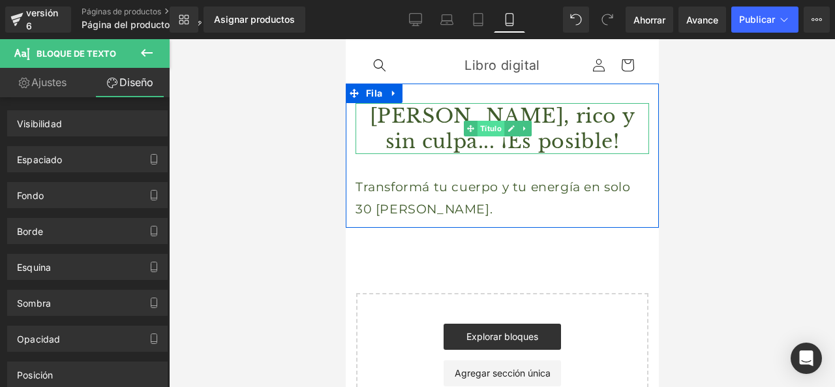
click at [482, 123] on font "Título" at bounding box center [490, 129] width 22 height 16
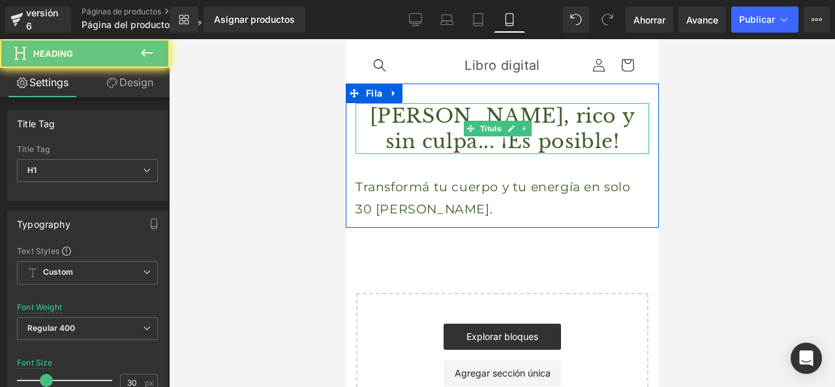
click at [435, 134] on font "[PERSON_NAME], rico y sin culpa... ¡Es posible!" at bounding box center [502, 129] width 266 height 50
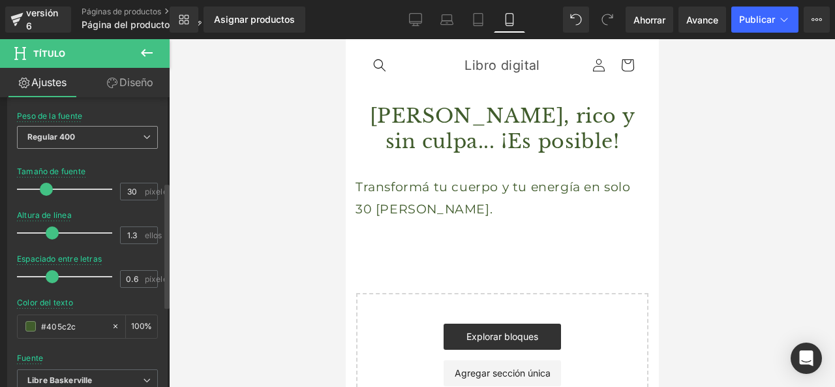
scroll to position [196, 0]
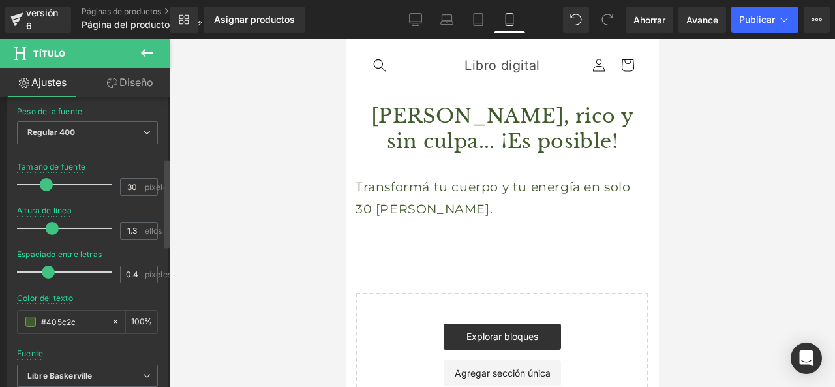
click at [44, 275] on span at bounding box center [48, 272] width 13 height 13
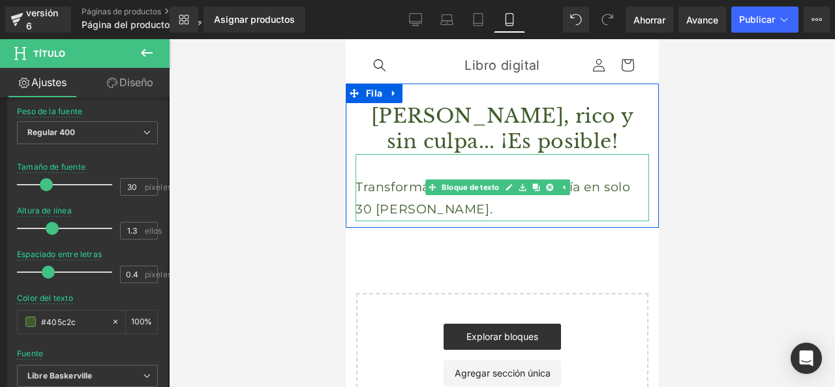
click at [395, 216] on font "Transformá tu cuerpo y tu energía en solo 30 [PERSON_NAME]." at bounding box center [492, 197] width 275 height 37
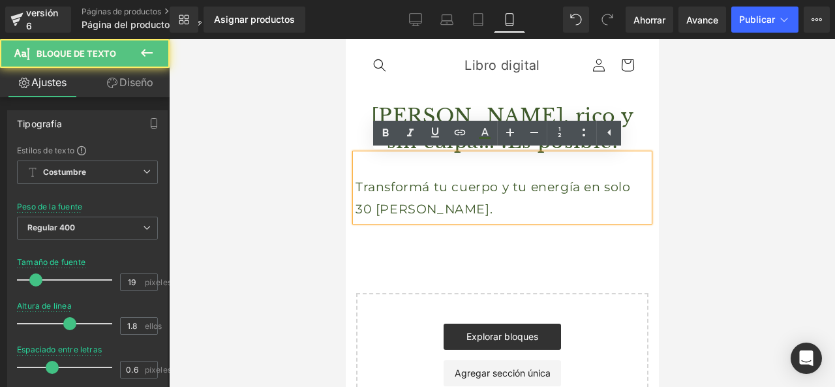
click at [409, 206] on p "Transformá tu cuerpo y tu energía en solo 30 [PERSON_NAME]." at bounding box center [502, 198] width 294 height 44
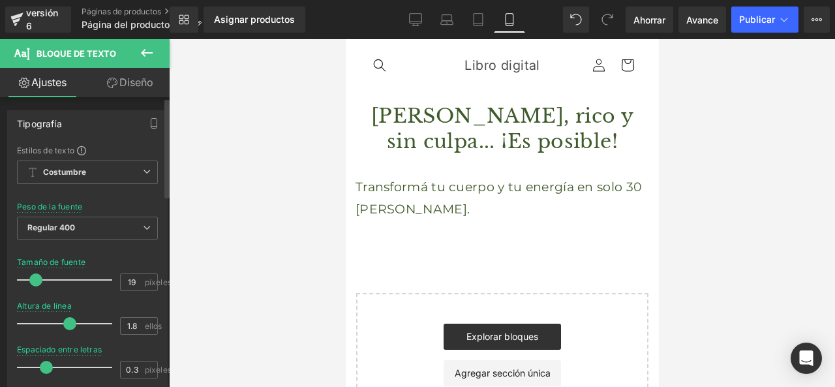
drag, startPoint x: 52, startPoint y: 364, endPoint x: 111, endPoint y: 340, distance: 63.9
click at [47, 365] on span at bounding box center [46, 367] width 13 height 13
click at [236, 296] on div at bounding box center [502, 213] width 666 height 348
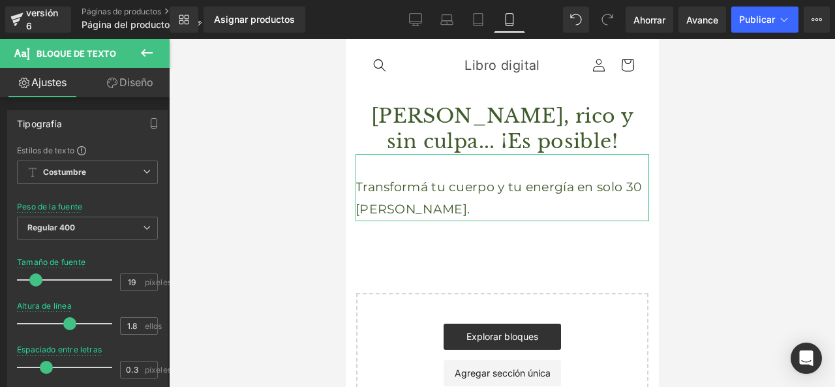
click at [136, 87] on font "Diseño" at bounding box center [136, 82] width 34 height 13
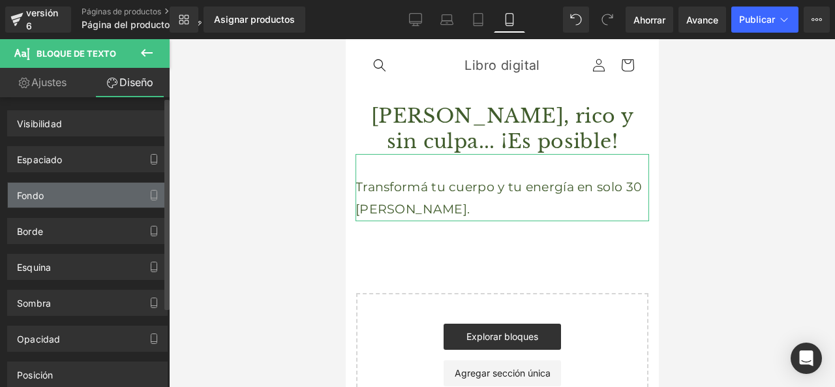
click at [51, 190] on div "Fondo" at bounding box center [87, 195] width 159 height 25
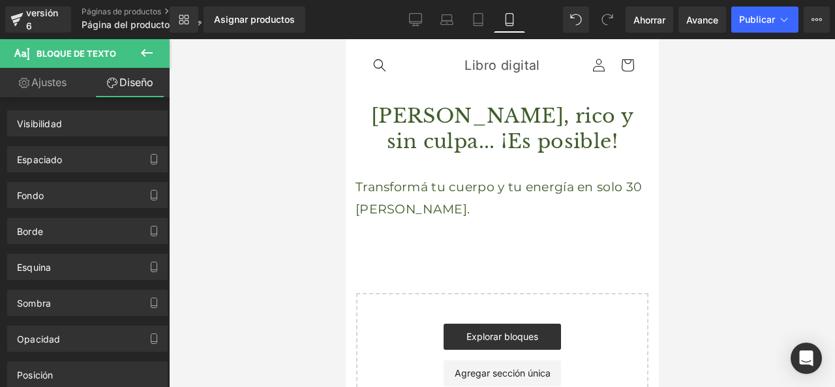
click at [282, 153] on div at bounding box center [502, 213] width 666 height 348
click at [430, 245] on div "[PERSON_NAME], rico y sin culpa... ¡Es posible! Título Transformá tu cuerpo y t…" at bounding box center [501, 265] width 313 height 362
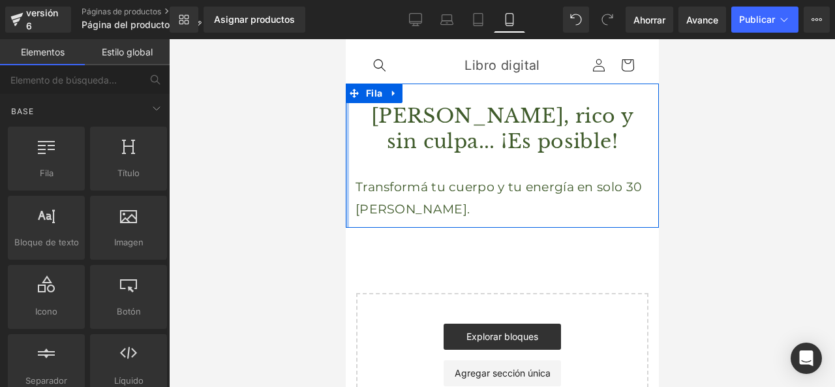
click at [348, 153] on div at bounding box center [346, 156] width 3 height 144
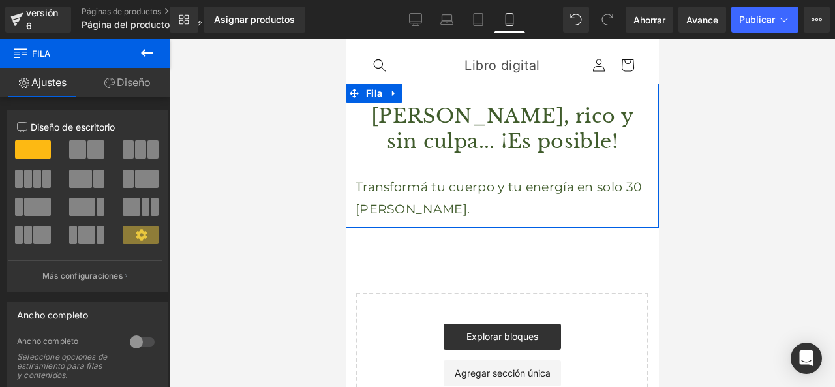
click at [130, 87] on font "Diseño" at bounding box center [134, 82] width 34 height 13
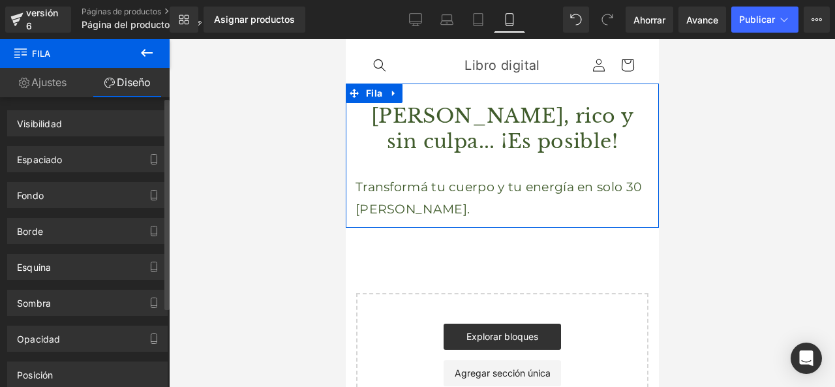
click at [136, 212] on div "Borde Estilo [PERSON_NAME] Costumbre" at bounding box center [88, 226] width 176 height 36
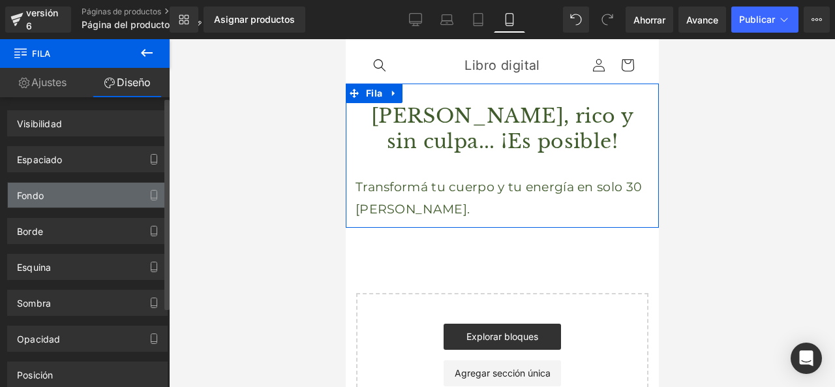
click at [137, 203] on div "Fondo" at bounding box center [87, 195] width 159 height 25
click at [125, 191] on div "Fondo" at bounding box center [87, 195] width 159 height 25
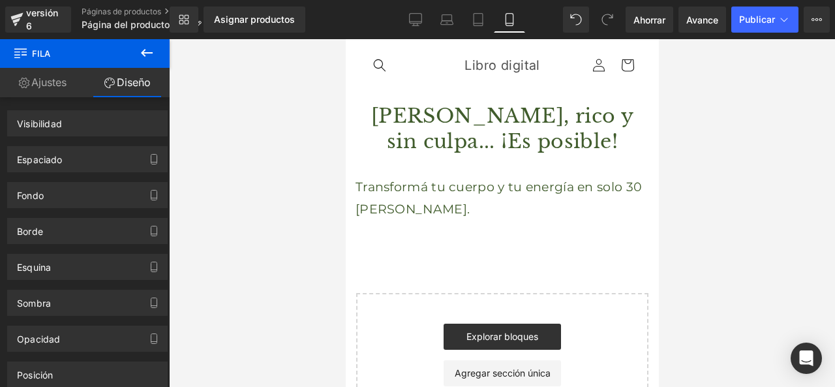
click at [288, 191] on div at bounding box center [502, 213] width 666 height 348
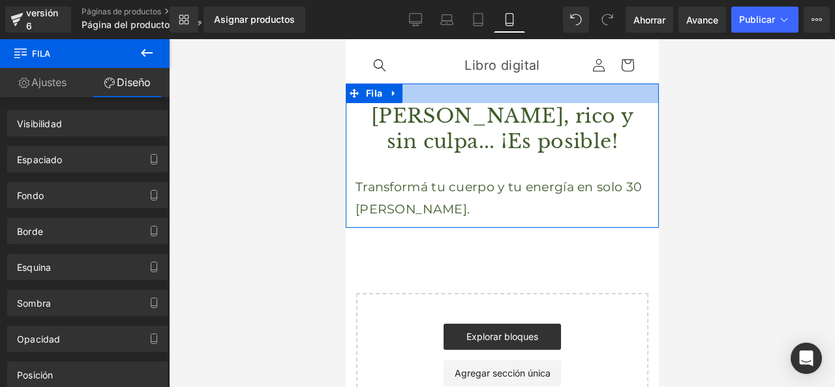
click at [531, 92] on div at bounding box center [501, 94] width 313 height 20
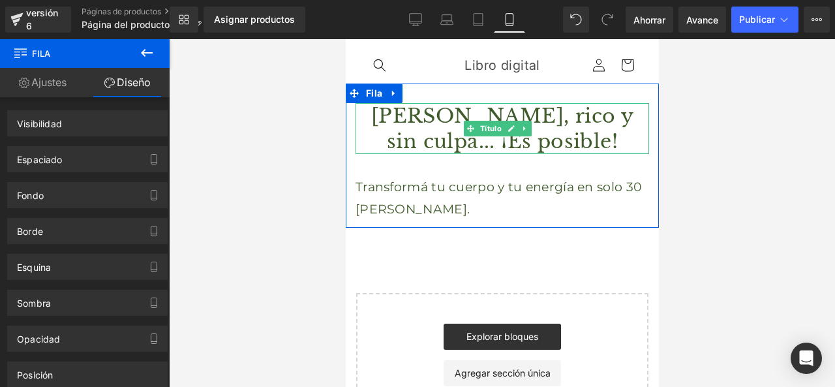
click at [597, 154] on div "Transformá tu cuerpo y tu energía en solo 30 [PERSON_NAME]. Bloque de texto" at bounding box center [502, 187] width 294 height 67
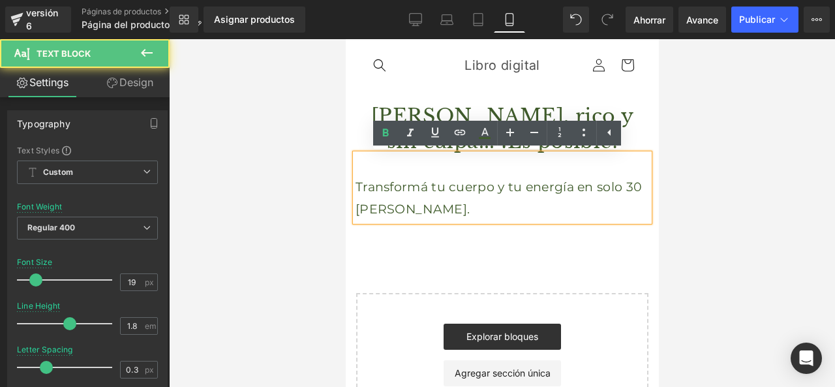
click at [602, 166] on p at bounding box center [502, 165] width 294 height 22
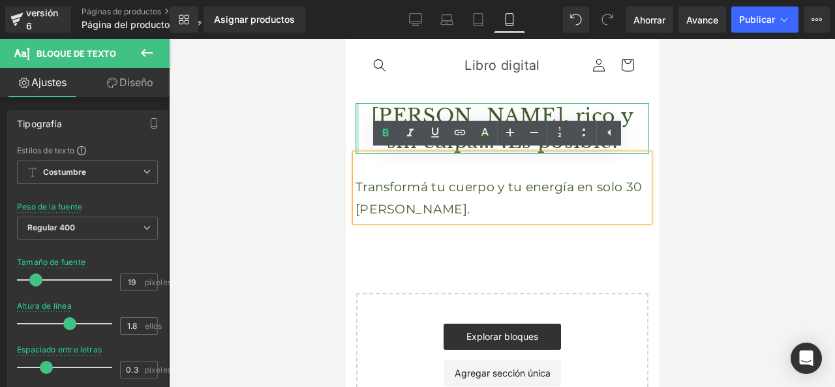
click at [356, 131] on div at bounding box center [356, 128] width 3 height 51
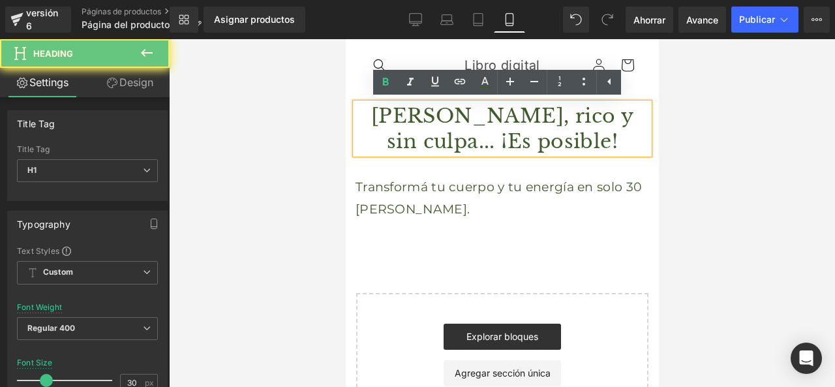
click at [357, 131] on h1 "[PERSON_NAME], rico y sin culpa... ¡Es posible!" at bounding box center [502, 128] width 294 height 51
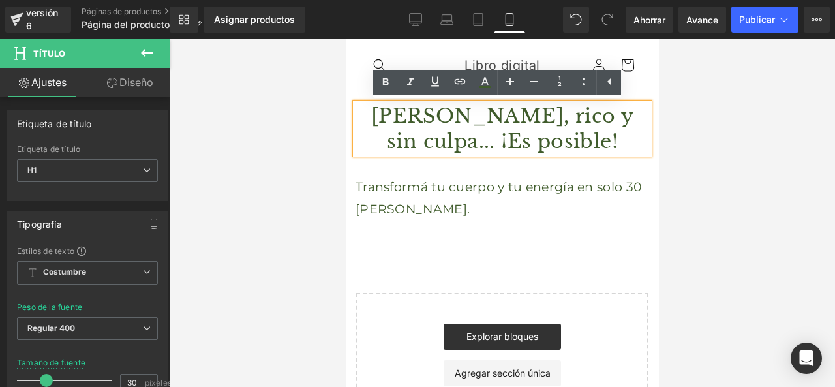
click at [345, 39] on div at bounding box center [345, 39] width 0 height 0
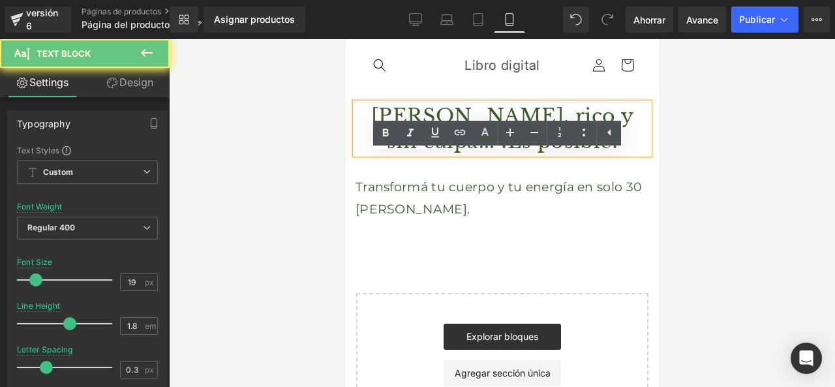
click at [363, 174] on p at bounding box center [502, 165] width 294 height 22
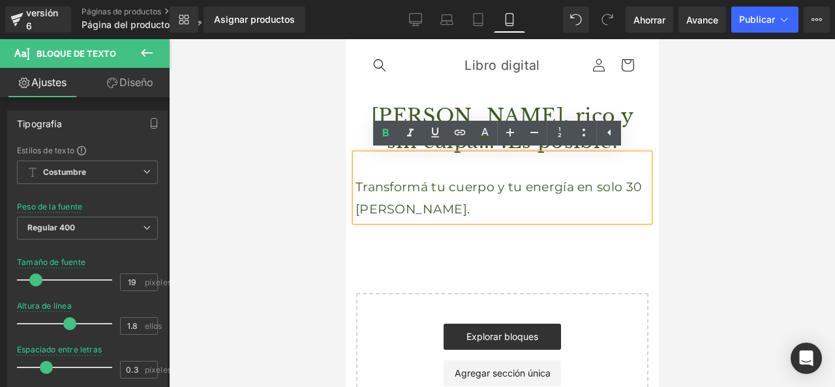
click at [352, 132] on div "[PERSON_NAME], rico y sin culpa... ¡Es posible! Título Transformá tu cuerpo y t…" at bounding box center [501, 162] width 313 height 118
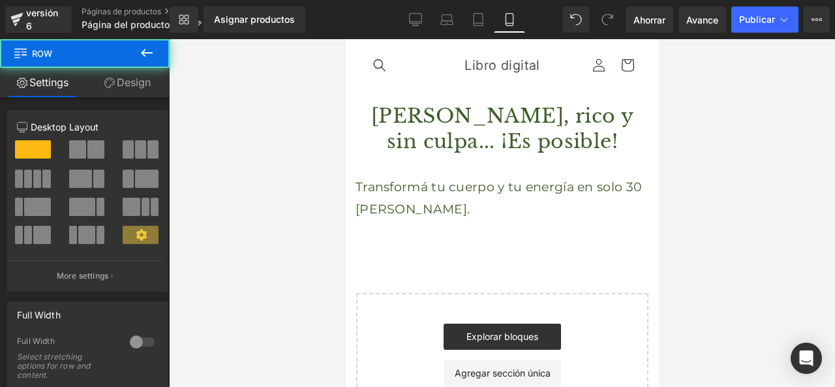
click at [355, 131] on div "[PERSON_NAME], rico y sin culpa... ¡Es posible! Título" at bounding box center [502, 128] width 294 height 51
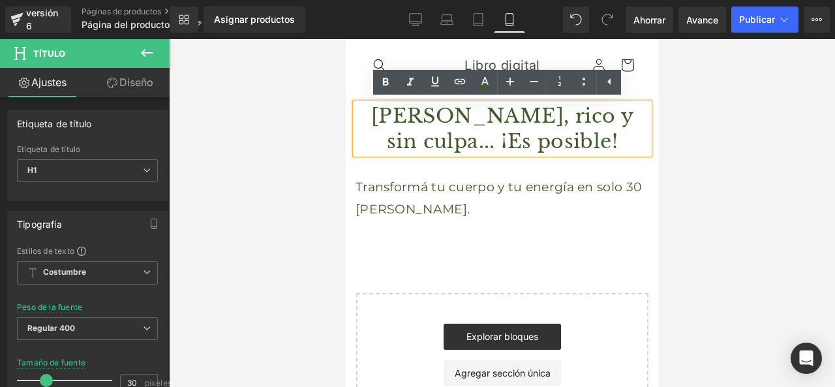
click at [348, 132] on div "[PERSON_NAME], rico y sin culpa... ¡Es posible! Título Transformá tu cuerpo y t…" at bounding box center [501, 162] width 313 height 118
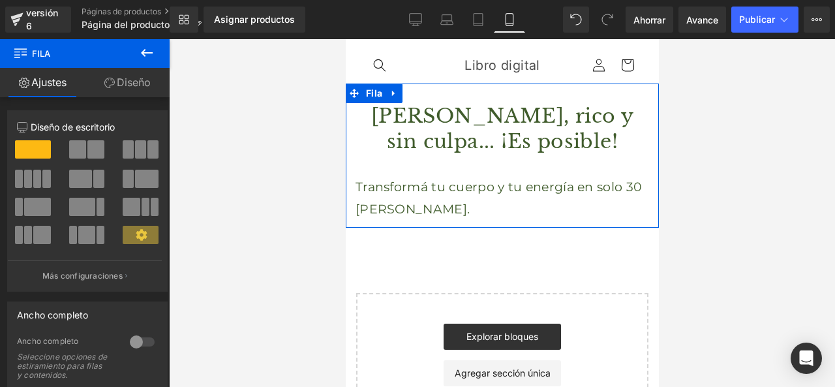
click at [129, 81] on font "Diseño" at bounding box center [134, 82] width 34 height 13
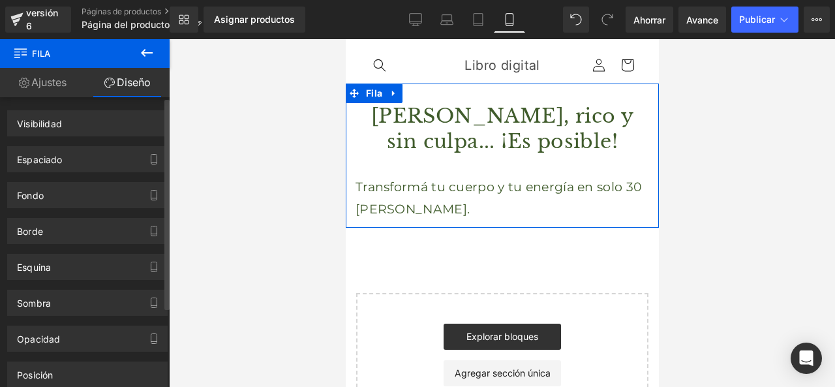
click at [92, 181] on div "Fondo" at bounding box center [88, 190] width 176 height 36
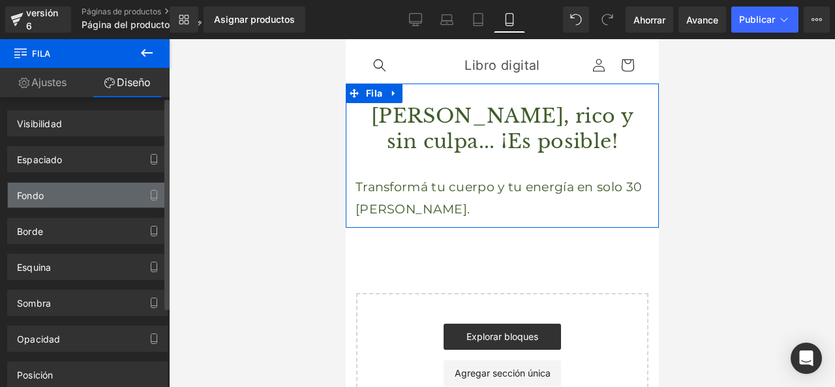
click at [88, 188] on div "Fondo" at bounding box center [87, 195] width 159 height 25
